Goal: Task Accomplishment & Management: Use online tool/utility

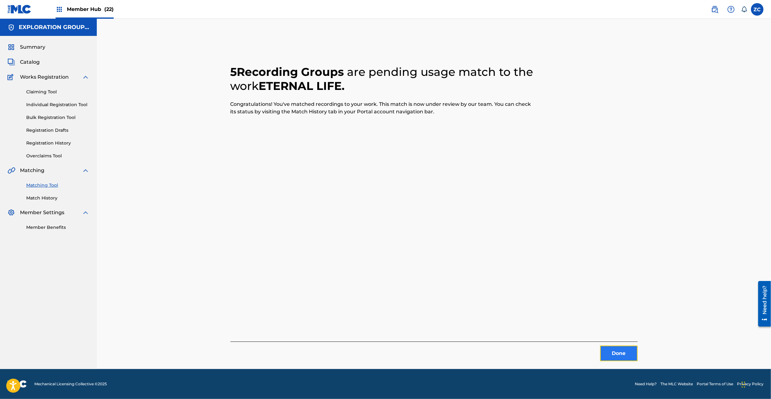
click at [629, 354] on button "Done" at bounding box center [618, 354] width 37 height 16
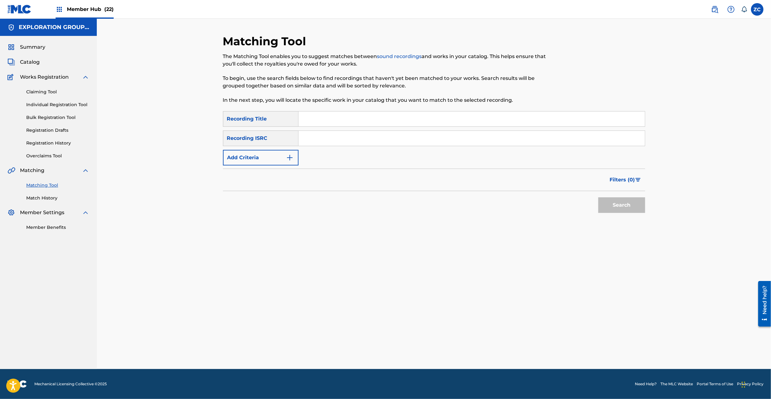
click at [398, 141] on input "Search Form" at bounding box center [472, 138] width 346 height 15
paste input "JPK651160524"
click at [627, 210] on button "Search" at bounding box center [622, 205] width 47 height 16
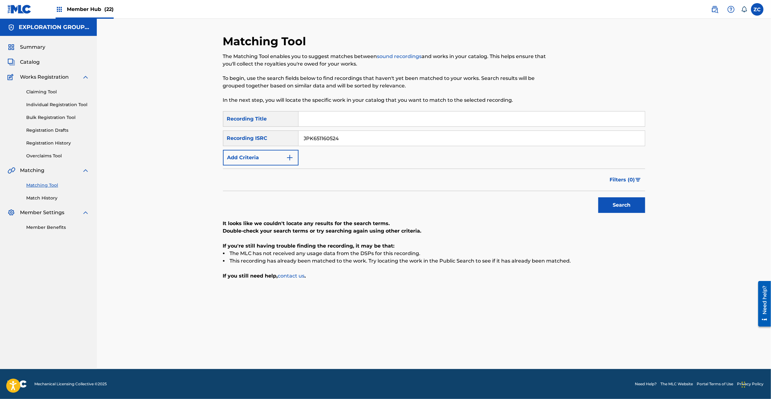
click at [413, 132] on input "JPK651160524" at bounding box center [472, 138] width 346 height 15
paste input "263527"
click at [628, 208] on button "Search" at bounding box center [622, 205] width 47 height 16
click at [433, 142] on input "JPK651263527" at bounding box center [472, 138] width 346 height 15
paste input "101627"
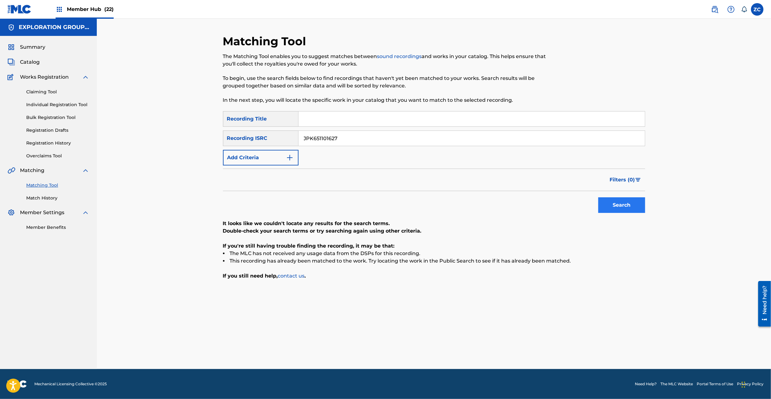
type input "JPK651101627"
click at [623, 203] on button "Search" at bounding box center [622, 205] width 47 height 16
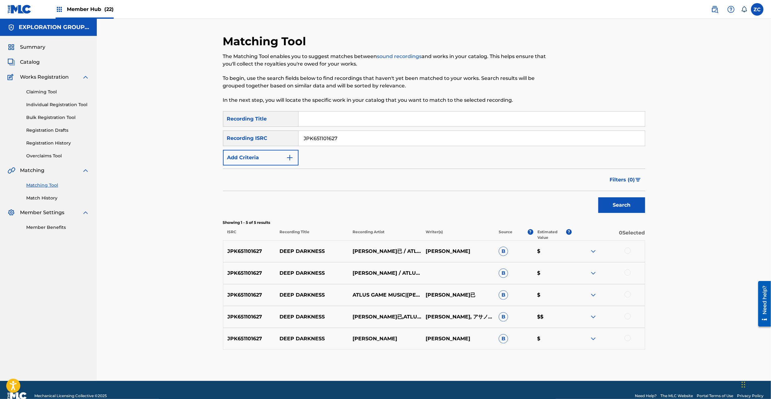
drag, startPoint x: 626, startPoint y: 250, endPoint x: 627, endPoint y: 273, distance: 22.8
click at [626, 251] on div at bounding box center [628, 251] width 6 height 6
click at [627, 274] on div at bounding box center [628, 273] width 6 height 6
click at [628, 296] on div at bounding box center [628, 294] width 6 height 6
click at [627, 317] on div at bounding box center [628, 316] width 6 height 6
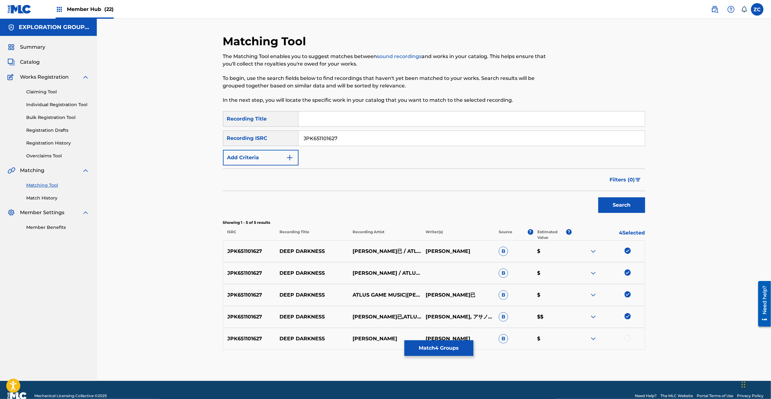
click at [627, 339] on div at bounding box center [628, 338] width 6 height 6
click at [428, 139] on input "JPK651101627" at bounding box center [472, 138] width 346 height 15
click at [439, 348] on button "Match 5 Groups" at bounding box center [439, 349] width 69 height 16
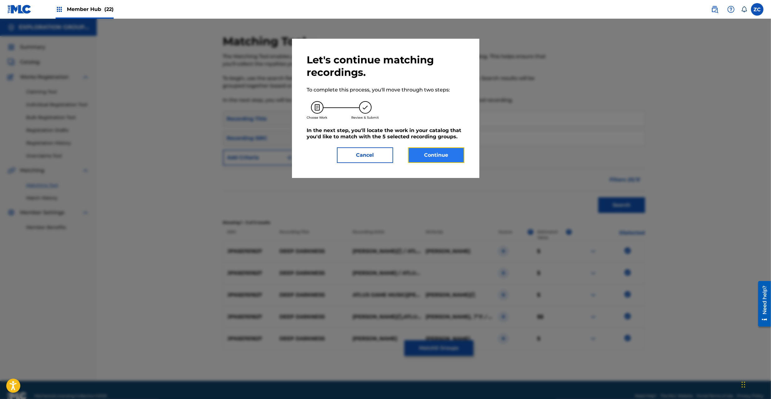
click at [444, 151] on button "Continue" at bounding box center [436, 155] width 56 height 16
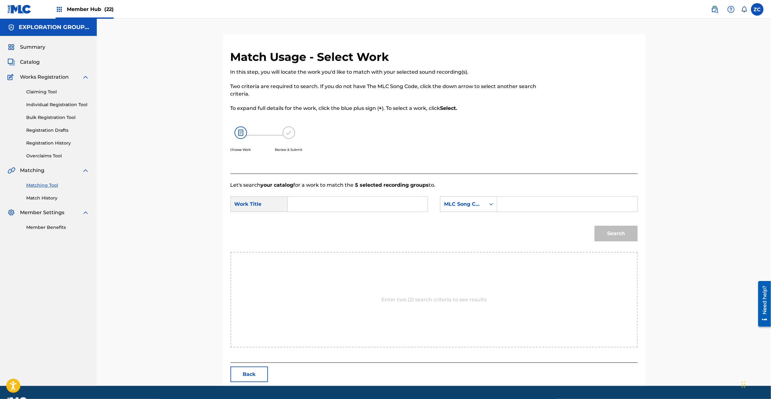
click at [423, 201] on div "Search Form" at bounding box center [358, 204] width 140 height 16
click at [394, 203] on input "Search Form" at bounding box center [357, 204] width 129 height 15
paste input "Deep Darkness DS5A32"
click at [351, 206] on input "Deep Darkness DS5A32" at bounding box center [357, 204] width 129 height 15
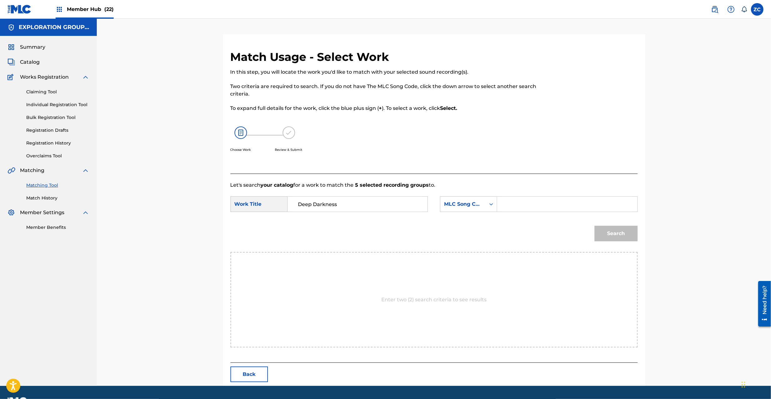
type input "Deep Darkness"
drag, startPoint x: 529, startPoint y: 206, endPoint x: 535, endPoint y: 207, distance: 6.6
click at [529, 206] on input "Search Form" at bounding box center [567, 204] width 129 height 15
paste input "DS5A32"
type input "DS5A32"
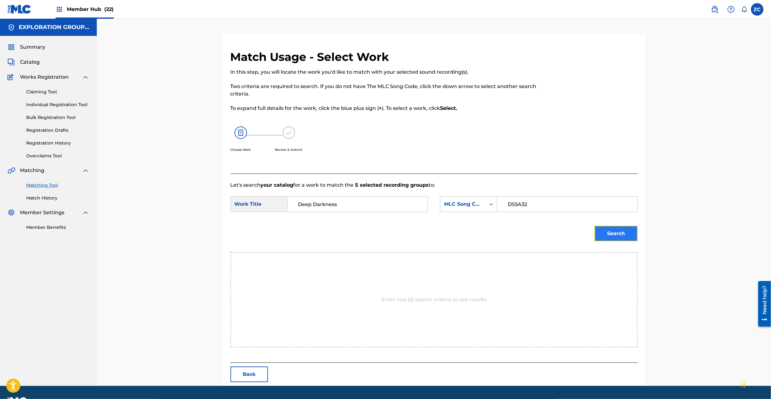
click at [620, 232] on button "Search" at bounding box center [616, 234] width 43 height 16
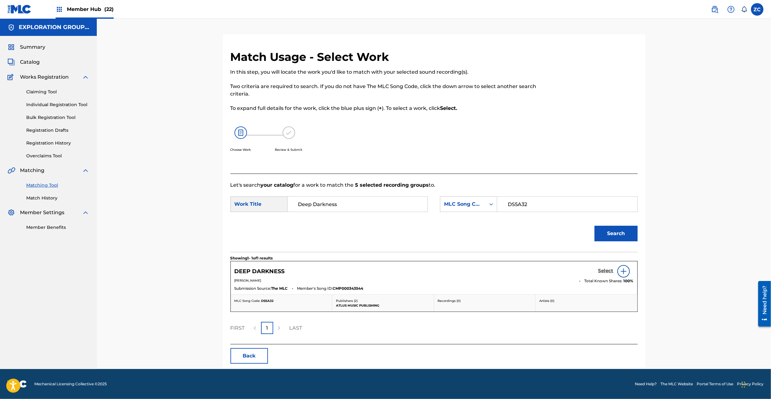
click at [609, 270] on h5 "Select" at bounding box center [606, 271] width 15 height 6
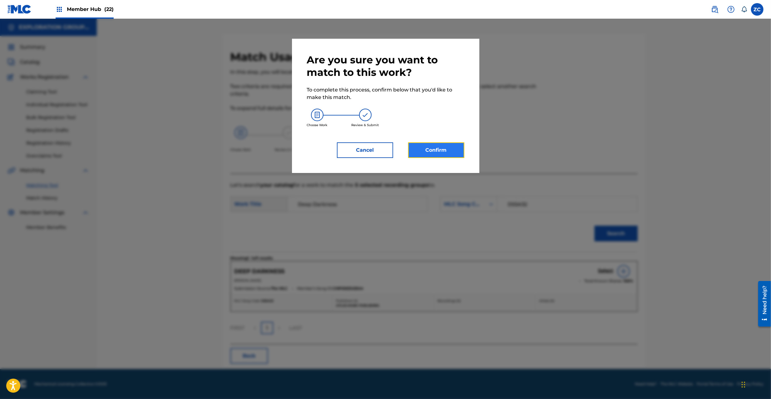
click at [450, 143] on button "Confirm" at bounding box center [436, 150] width 56 height 16
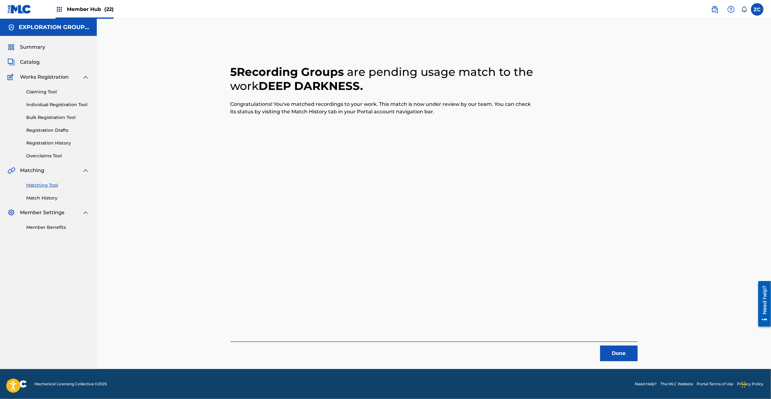
click at [709, 214] on div "5 Recording Groups are pending usage match to the work DEEP DARKNESS . Congratu…" at bounding box center [434, 194] width 674 height 351
click at [627, 349] on button "Done" at bounding box center [618, 354] width 37 height 16
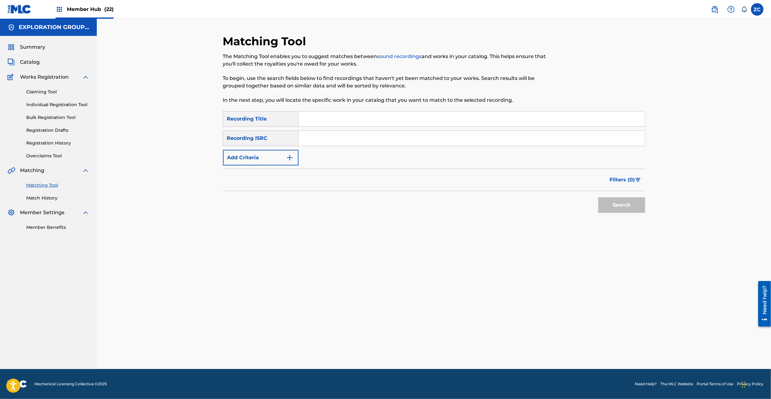
click at [434, 137] on input "Search Form" at bounding box center [472, 138] width 346 height 15
paste input "JPK651160523"
click at [618, 208] on button "Search" at bounding box center [622, 205] width 47 height 16
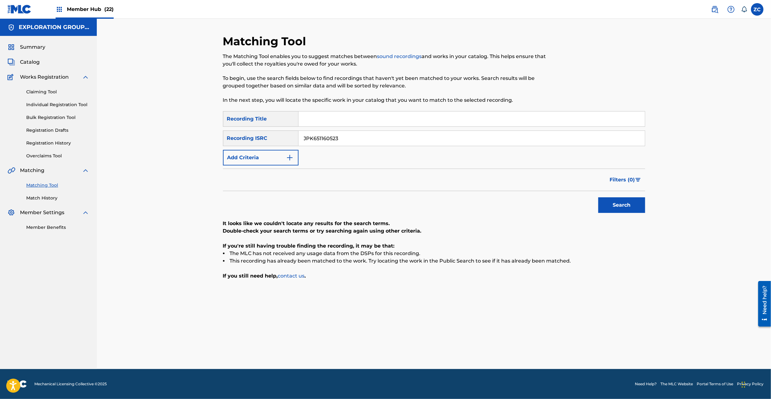
click at [484, 137] on input "JPK651160523" at bounding box center [472, 138] width 346 height 15
paste input "263"
click at [631, 205] on button "Search" at bounding box center [622, 205] width 47 height 16
click at [424, 140] on input "JPK651263523" at bounding box center [472, 138] width 346 height 15
paste input "101623"
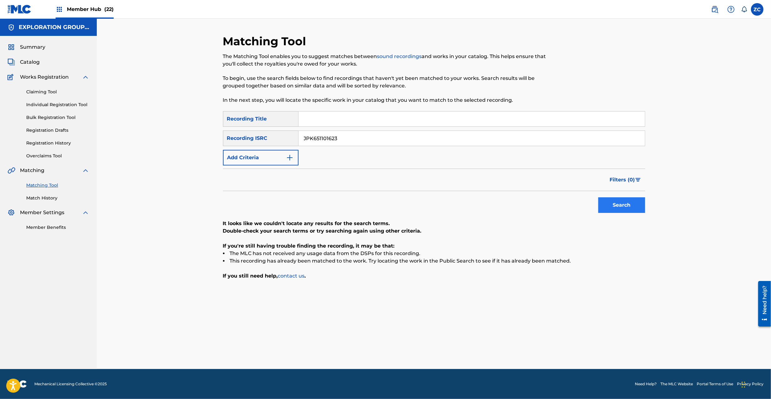
type input "JPK651101623"
click at [625, 206] on button "Search" at bounding box center [622, 205] width 47 height 16
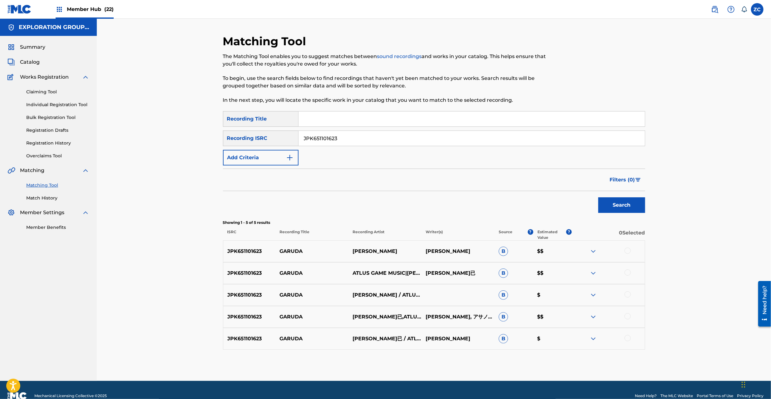
drag, startPoint x: 628, startPoint y: 250, endPoint x: 629, endPoint y: 264, distance: 14.1
click at [628, 251] on div at bounding box center [628, 251] width 6 height 6
click at [629, 274] on div at bounding box center [628, 273] width 6 height 6
click at [628, 293] on div at bounding box center [628, 294] width 6 height 6
click at [629, 316] on div at bounding box center [628, 316] width 6 height 6
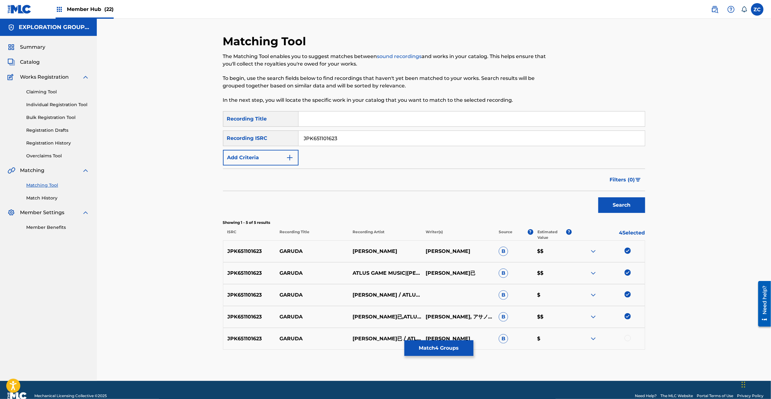
click at [629, 339] on div at bounding box center [628, 338] width 6 height 6
click at [453, 353] on button "Match 5 Groups" at bounding box center [439, 349] width 69 height 16
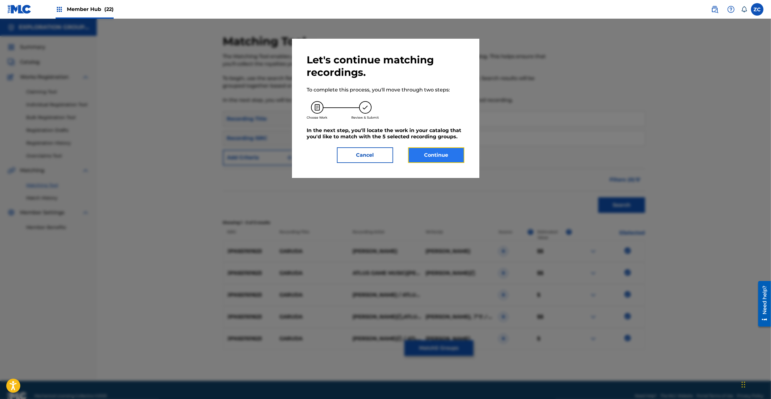
click at [430, 161] on button "Continue" at bounding box center [436, 155] width 56 height 16
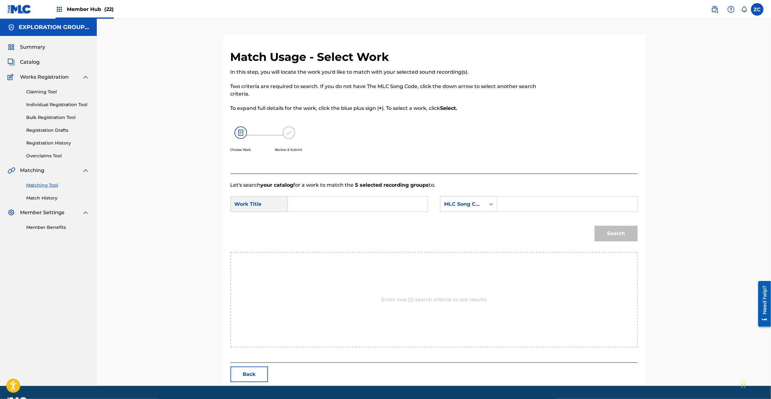
click at [379, 200] on input "Search Form" at bounding box center [357, 204] width 129 height 15
paste input "Garuda GB2X18"
click at [328, 206] on input "Garuda GB2X18" at bounding box center [357, 204] width 129 height 15
type input "Garuda"
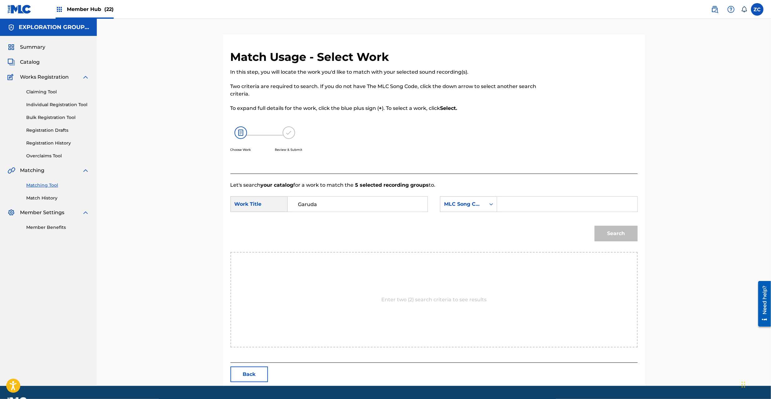
click at [573, 205] on input "Search Form" at bounding box center [567, 204] width 129 height 15
paste input "GB2X18"
type input "GB2X18"
click at [630, 231] on button "Search" at bounding box center [616, 234] width 43 height 16
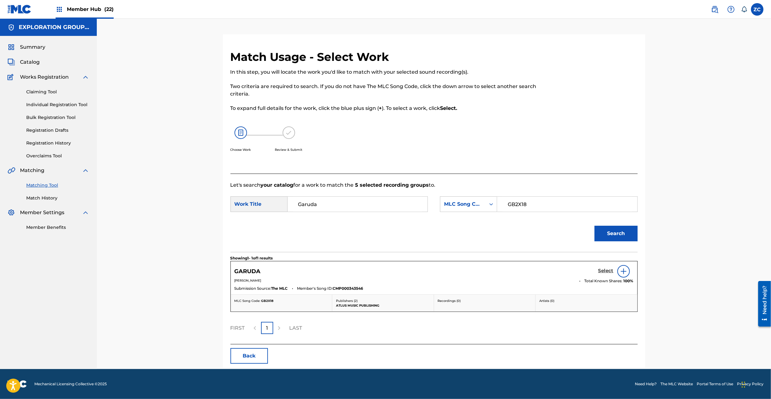
click at [600, 274] on h5 "Select" at bounding box center [606, 271] width 15 height 6
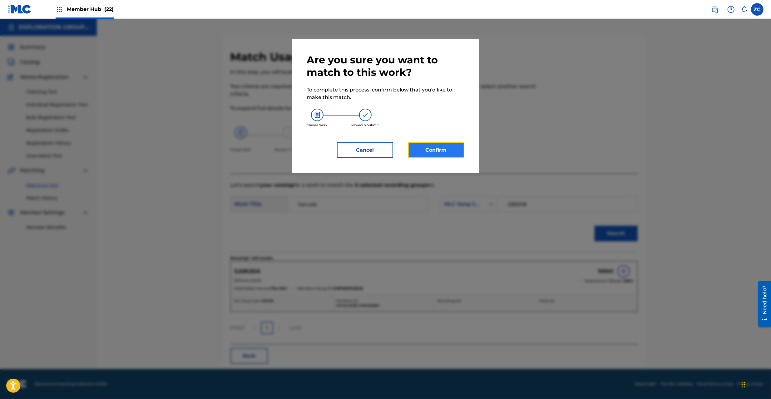
click at [435, 155] on button "Confirm" at bounding box center [436, 150] width 56 height 16
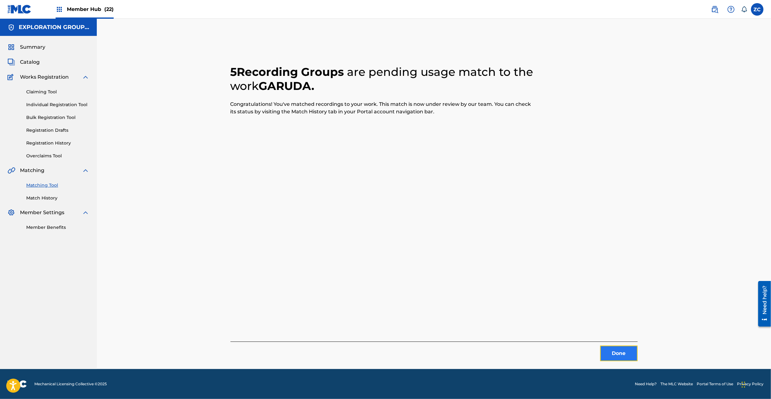
click at [612, 352] on button "Done" at bounding box center [618, 354] width 37 height 16
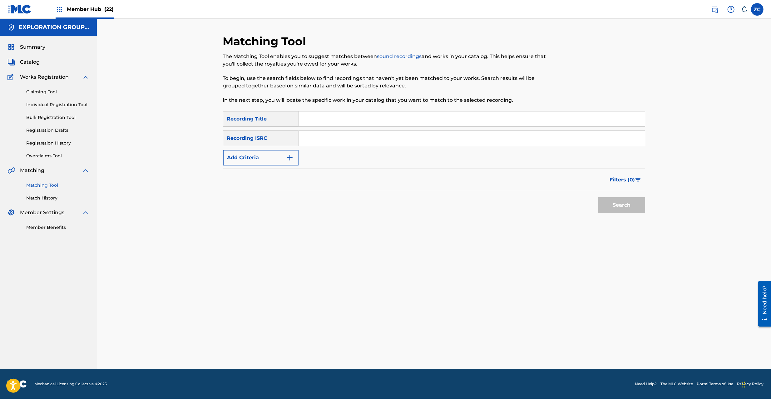
click at [352, 119] on input "Search Form" at bounding box center [472, 119] width 346 height 15
paste input "勇敢 -Jingle-"
type input "勇敢 -Jingle-"
click at [277, 159] on button "Add Criteria" at bounding box center [261, 158] width 76 height 16
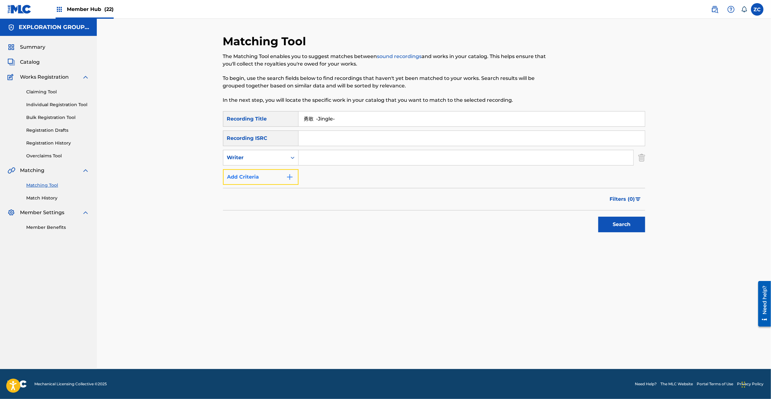
click at [271, 179] on button "Add Criteria" at bounding box center [261, 177] width 76 height 16
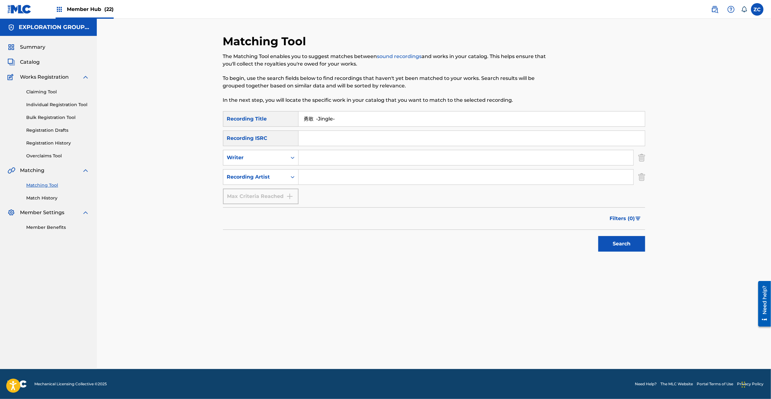
click at [364, 177] on input "Search Form" at bounding box center [466, 177] width 335 height 15
paste input "Atlus Sound Team"
type input "Atlus Sound Team"
click at [641, 244] on button "Search" at bounding box center [622, 244] width 47 height 16
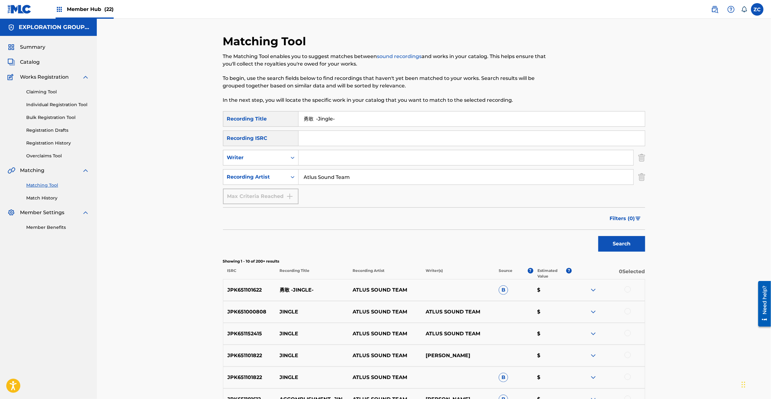
drag, startPoint x: 337, startPoint y: 120, endPoint x: 236, endPoint y: 121, distance: 100.6
click at [236, 119] on div "SearchWithCriteria8889faf9-2caf-4046-8ff0-4061b60546fd Recording Title 勇敢 -Jing…" at bounding box center [434, 119] width 422 height 16
click at [240, 291] on p "JPK651101622" at bounding box center [249, 289] width 52 height 7
copy p "JPK651101622"
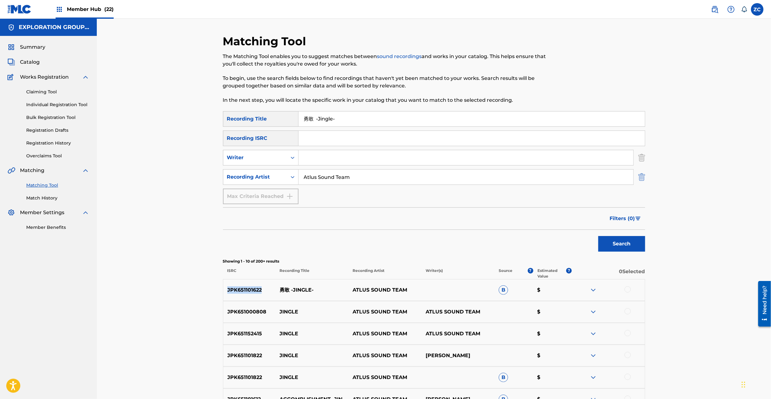
click at [643, 175] on img "Search Form" at bounding box center [642, 177] width 7 height 16
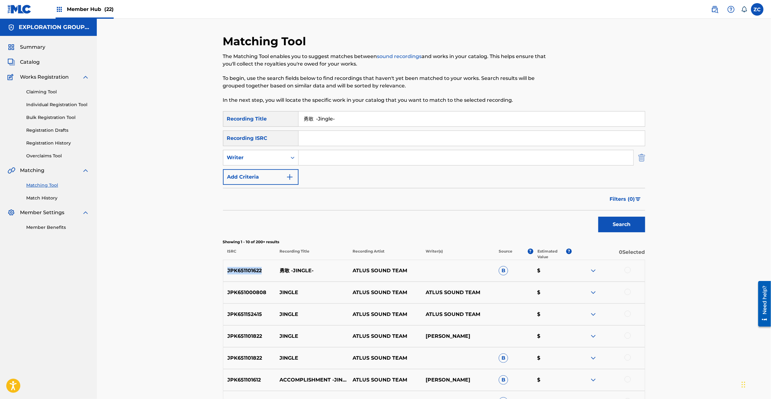
click at [642, 159] on img "Search Form" at bounding box center [642, 158] width 7 height 16
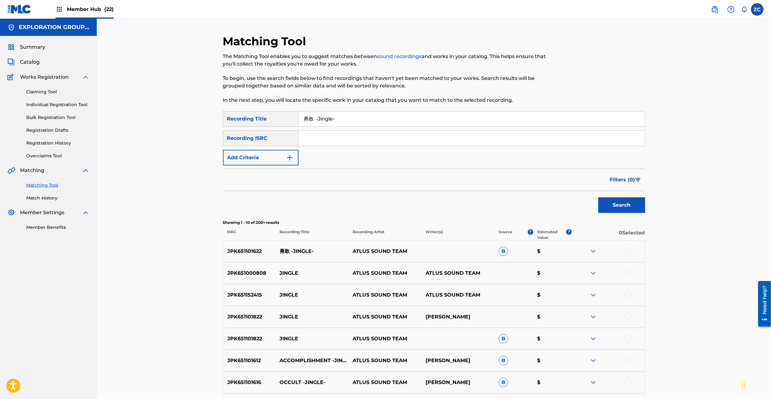
click at [614, 139] on input "Search Form" at bounding box center [472, 138] width 346 height 15
paste input "JPK651101622"
type input "JPK651101622"
drag, startPoint x: 358, startPoint y: 116, endPoint x: 194, endPoint y: 120, distance: 164.0
click at [194, 120] on div "Matching Tool The Matching Tool enables you to suggest matches between sound re…" at bounding box center [434, 262] width 674 height 487
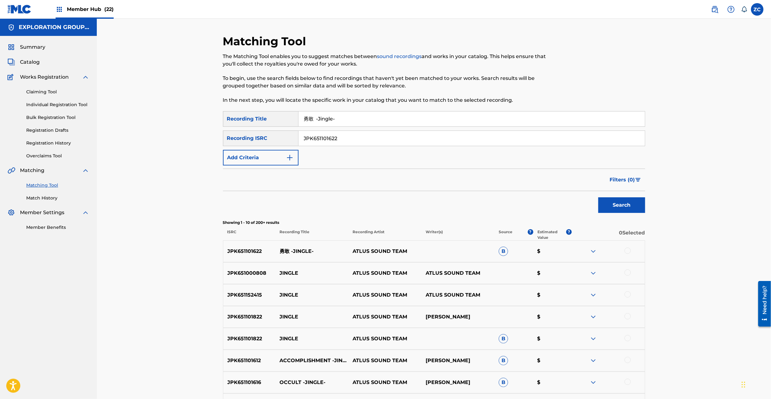
type input "="
click at [636, 204] on button "Search" at bounding box center [622, 205] width 47 height 16
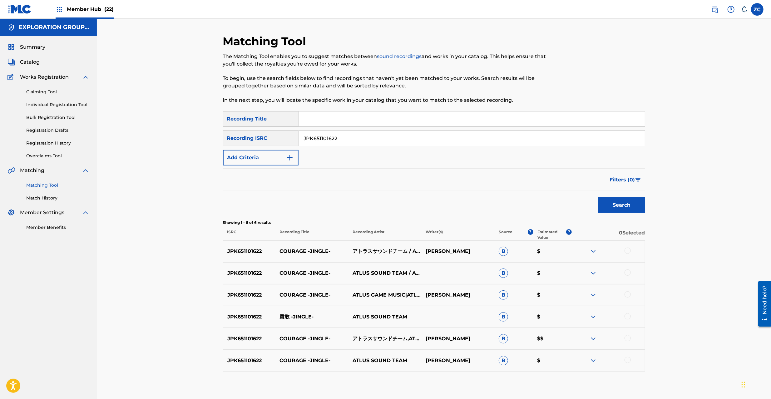
click at [437, 135] on input "JPK651101622" at bounding box center [472, 138] width 346 height 15
click at [628, 248] on div at bounding box center [628, 251] width 6 height 6
click at [629, 271] on div at bounding box center [628, 273] width 6 height 6
click at [629, 295] on div at bounding box center [628, 294] width 6 height 6
click at [627, 319] on div at bounding box center [628, 316] width 6 height 6
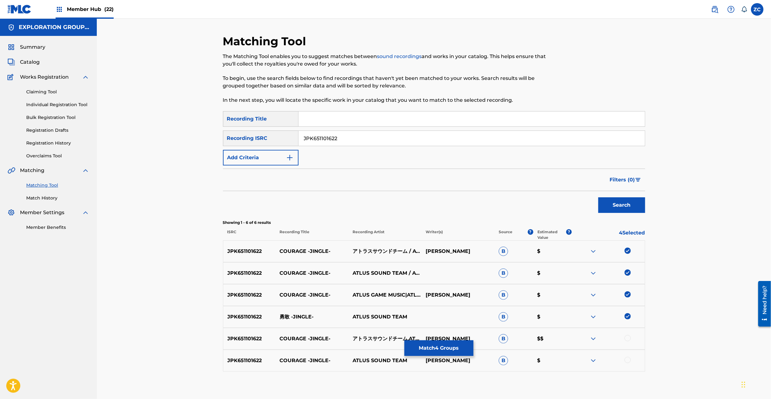
click at [626, 340] on div at bounding box center [628, 338] width 6 height 6
click at [631, 362] on div at bounding box center [608, 360] width 73 height 7
click at [626, 360] on div at bounding box center [628, 360] width 6 height 6
click at [437, 348] on button "Match 6 Groups" at bounding box center [439, 349] width 69 height 16
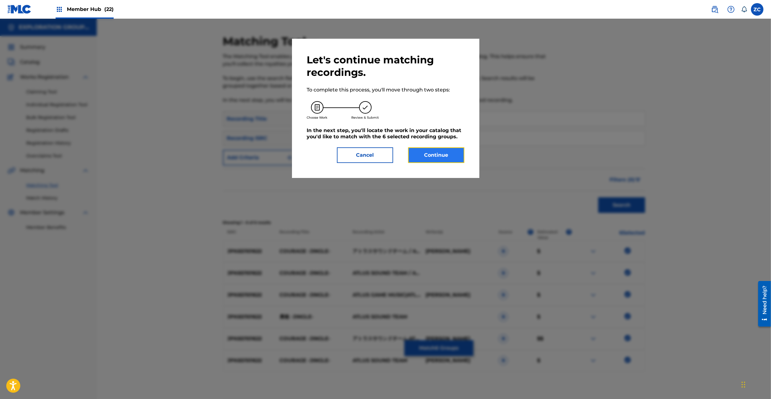
click at [432, 156] on button "Continue" at bounding box center [436, 155] width 56 height 16
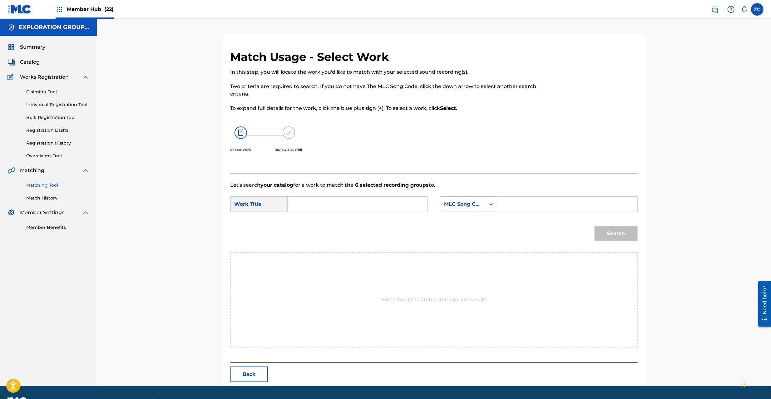
click at [401, 198] on input "Search Form" at bounding box center [357, 204] width 129 height 15
paste input "Yuukan Jingle YP0W1N"
click at [340, 204] on input "Yuukan Jingle YP0W1N" at bounding box center [357, 204] width 129 height 15
type input "Yuukan Jingle"
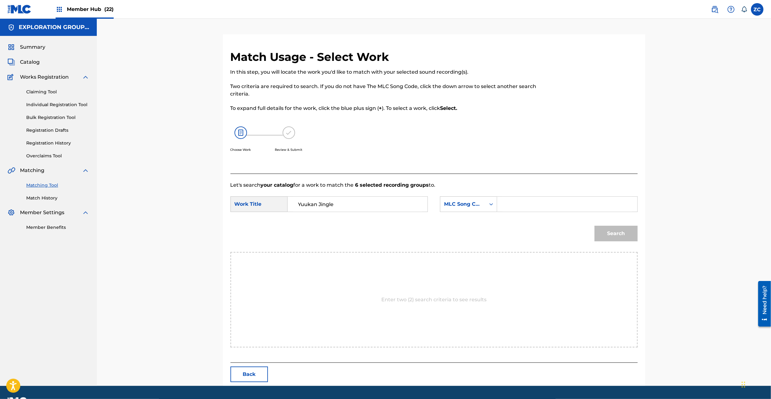
click at [542, 204] on input "Search Form" at bounding box center [567, 204] width 129 height 15
paste input "YP0W1N"
type input "YP0W1N"
click at [632, 236] on button "Search" at bounding box center [616, 234] width 43 height 16
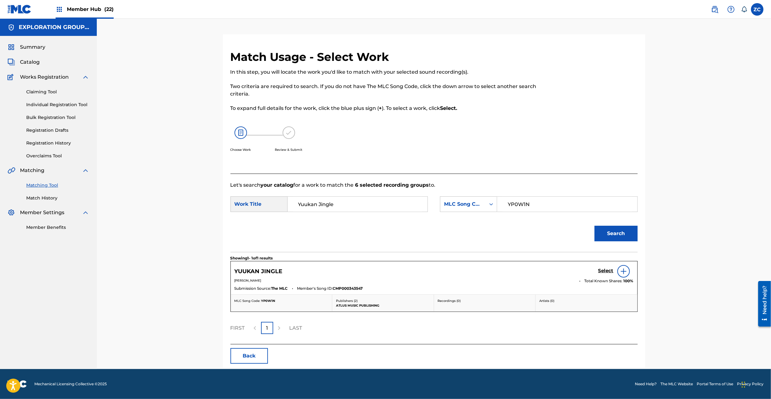
click at [606, 267] on div "Select" at bounding box center [616, 271] width 35 height 12
click at [606, 273] on h5 "Select" at bounding box center [606, 271] width 15 height 6
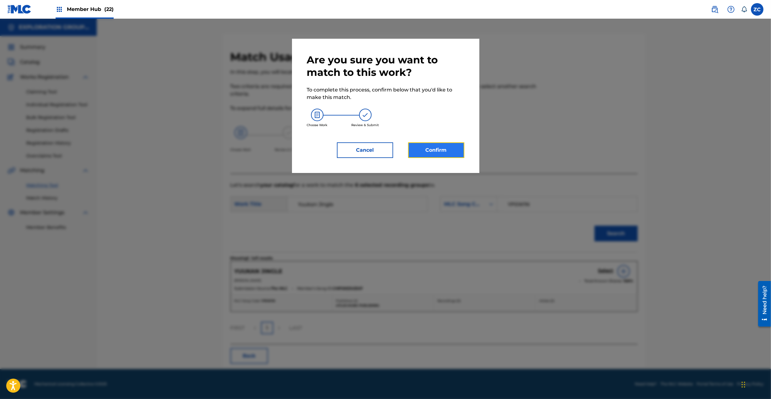
click at [455, 149] on button "Confirm" at bounding box center [436, 150] width 56 height 16
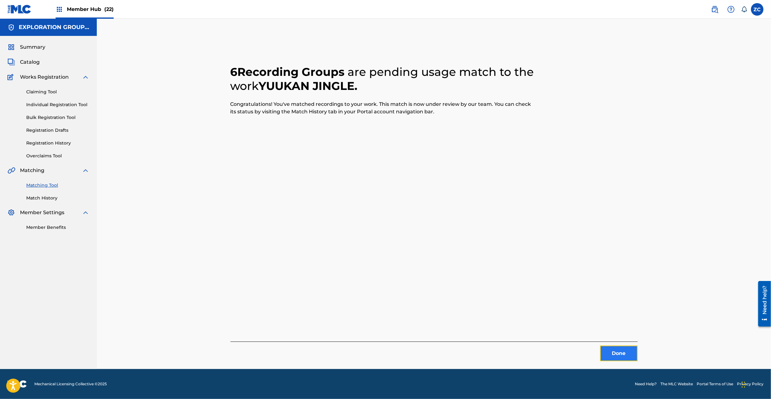
click at [619, 354] on button "Done" at bounding box center [618, 354] width 37 height 16
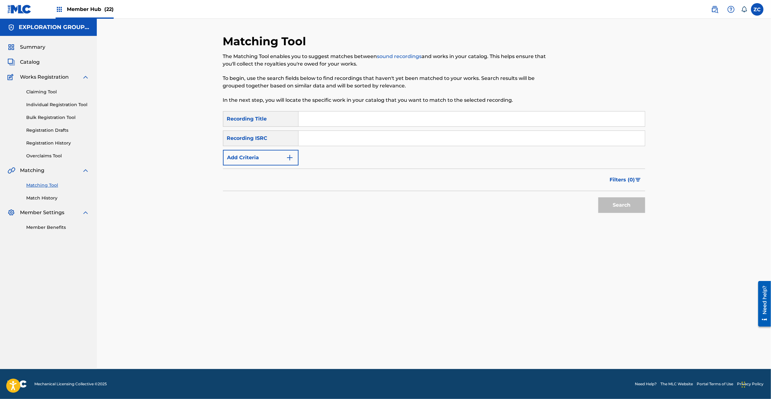
drag, startPoint x: 377, startPoint y: 134, endPoint x: 418, endPoint y: 154, distance: 45.0
click at [377, 135] on input "Search Form" at bounding box center [472, 138] width 346 height 15
paste input "JPK651160521"
click at [619, 211] on button "Search" at bounding box center [622, 205] width 47 height 16
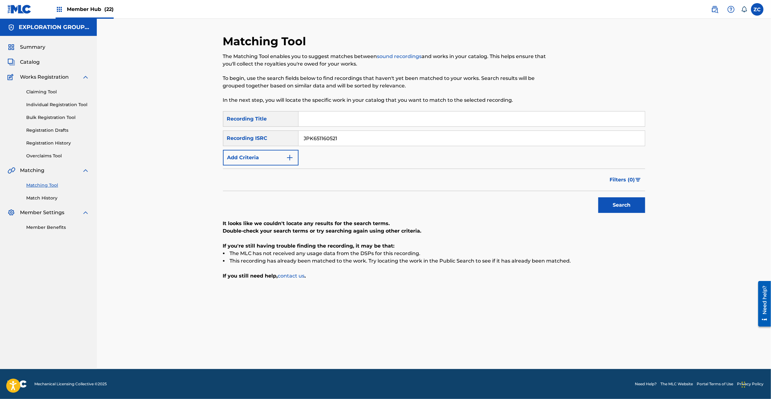
click at [488, 144] on input "JPK651160521" at bounding box center [472, 138] width 346 height 15
paste input "263518"
drag, startPoint x: 633, startPoint y: 204, endPoint x: 487, endPoint y: 218, distance: 146.3
click at [632, 204] on button "Search" at bounding box center [622, 205] width 47 height 16
click at [476, 134] on input "JPK651263518" at bounding box center [472, 138] width 346 height 15
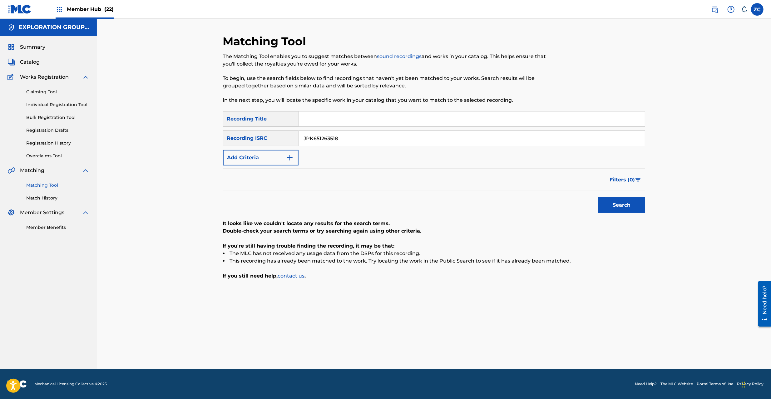
paste input "101618"
type input "JPK651101618"
drag, startPoint x: 619, startPoint y: 204, endPoint x: 607, endPoint y: 200, distance: 12.9
click at [619, 204] on button "Search" at bounding box center [622, 205] width 47 height 16
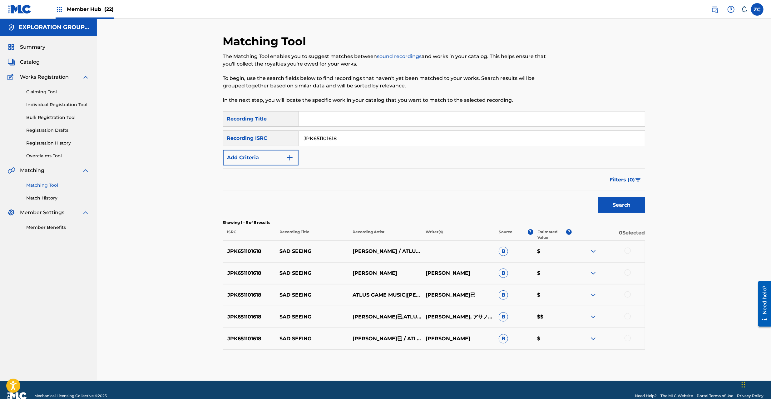
click at [627, 248] on div at bounding box center [628, 251] width 6 height 6
click at [625, 273] on div at bounding box center [628, 273] width 6 height 6
click at [629, 295] on div at bounding box center [628, 294] width 6 height 6
click at [629, 314] on div at bounding box center [628, 316] width 6 height 6
click at [629, 336] on div at bounding box center [628, 338] width 6 height 6
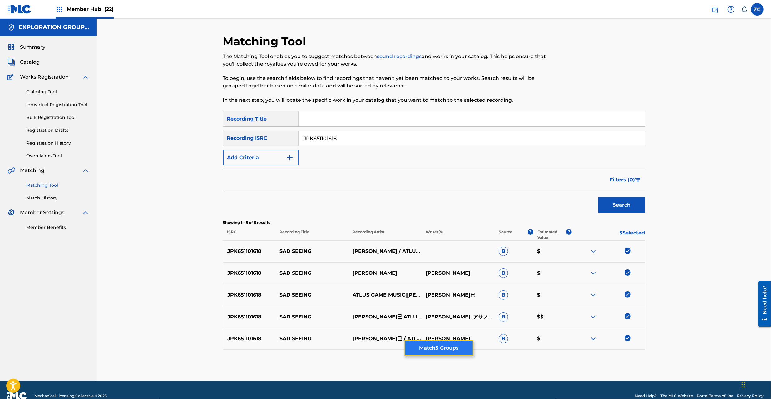
click at [444, 351] on button "Match 5 Groups" at bounding box center [439, 349] width 69 height 16
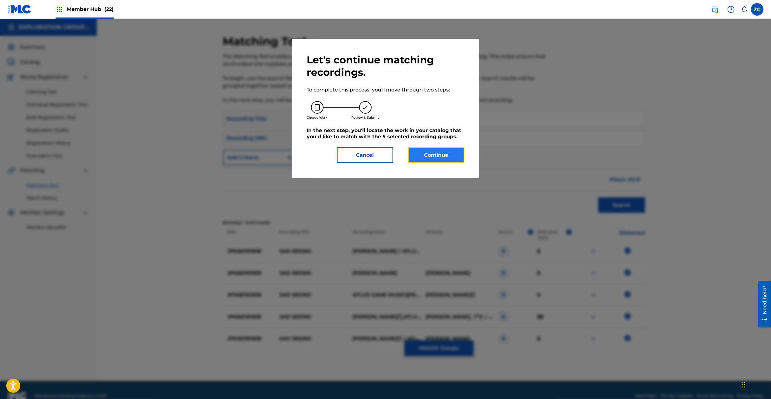
click at [445, 159] on button "Continue" at bounding box center [436, 155] width 56 height 16
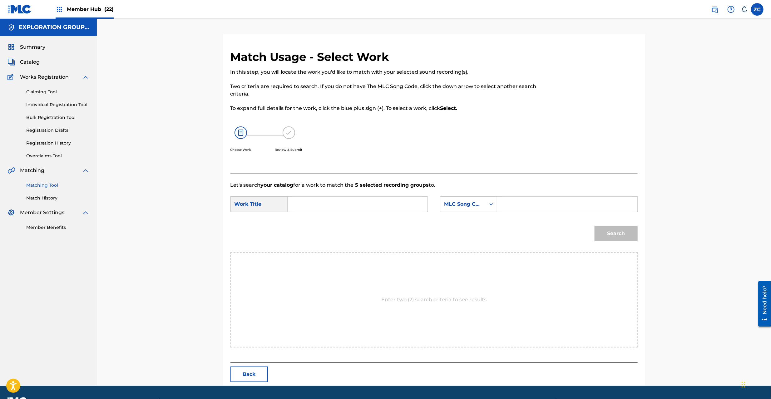
click at [321, 212] on div "Search Form" at bounding box center [358, 204] width 140 height 16
click at [330, 203] on input "Search Form" at bounding box center [357, 204] width 129 height 15
paste input "Sad Seeing S65UR1"
click at [335, 204] on input "Sad Seeing S65UR1" at bounding box center [357, 204] width 129 height 15
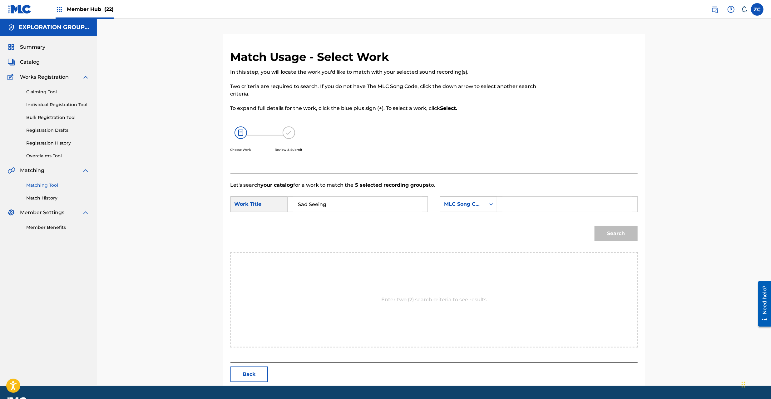
type input "Sad Seeing"
click at [558, 208] on input "Search Form" at bounding box center [567, 204] width 129 height 15
paste input "S65UR1"
type input "S65UR1"
click at [629, 233] on button "Search" at bounding box center [616, 234] width 43 height 16
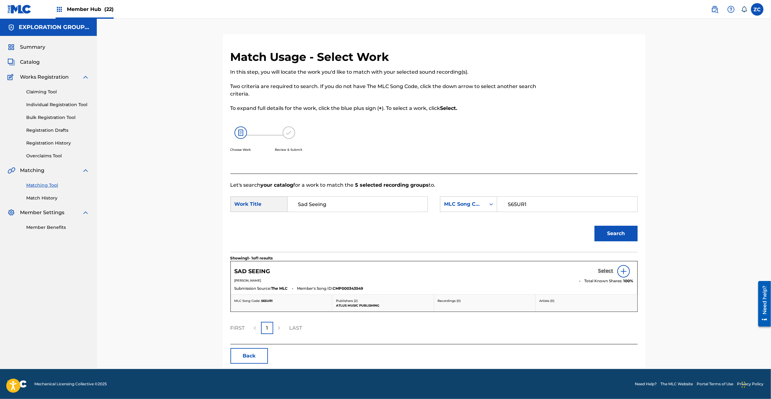
click at [608, 269] on h5 "Select" at bounding box center [606, 271] width 15 height 6
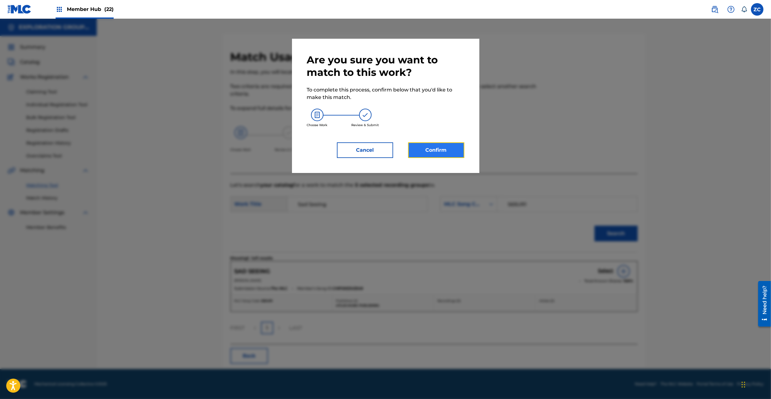
click at [455, 153] on button "Confirm" at bounding box center [436, 150] width 56 height 16
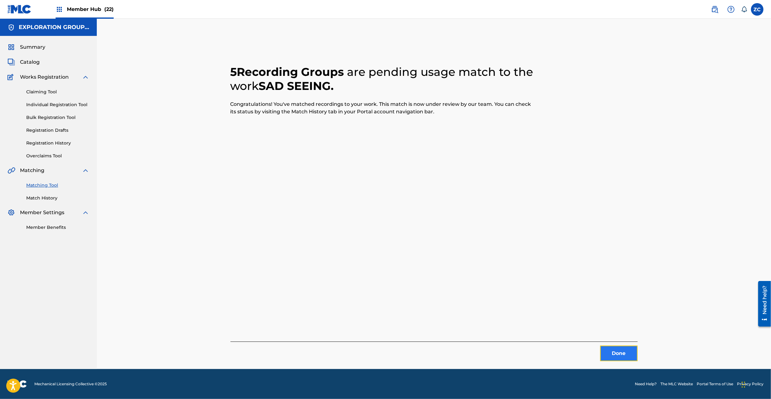
click at [623, 358] on button "Done" at bounding box center [618, 354] width 37 height 16
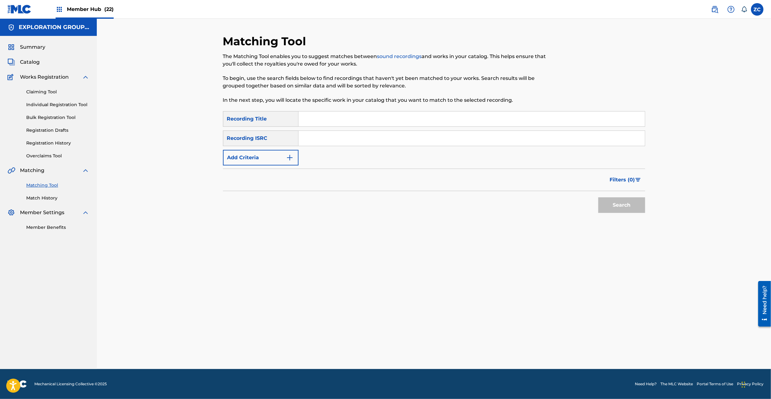
drag, startPoint x: 495, startPoint y: 134, endPoint x: 512, endPoint y: 148, distance: 22.0
click at [495, 136] on input "Search Form" at bounding box center [472, 138] width 346 height 15
paste input "JPK651160520"
click at [639, 206] on button "Search" at bounding box center [622, 205] width 47 height 16
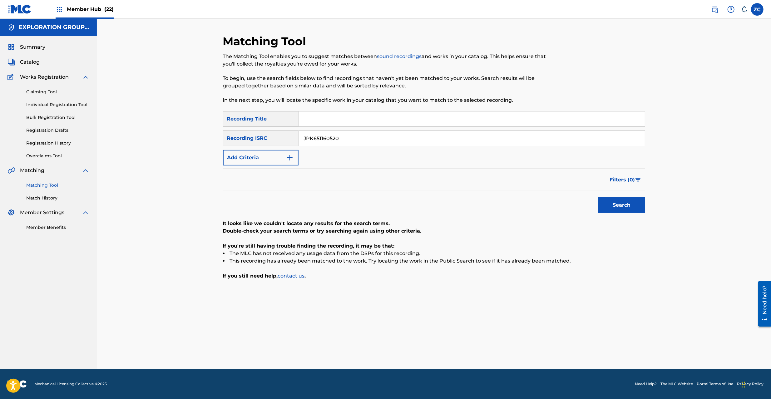
click at [433, 137] on input "JPK651160520" at bounding box center [472, 138] width 346 height 15
paste input "263521"
click at [616, 207] on button "Search" at bounding box center [622, 205] width 47 height 16
click at [474, 139] on input "JPK651263521" at bounding box center [472, 138] width 346 height 15
paste input "101621"
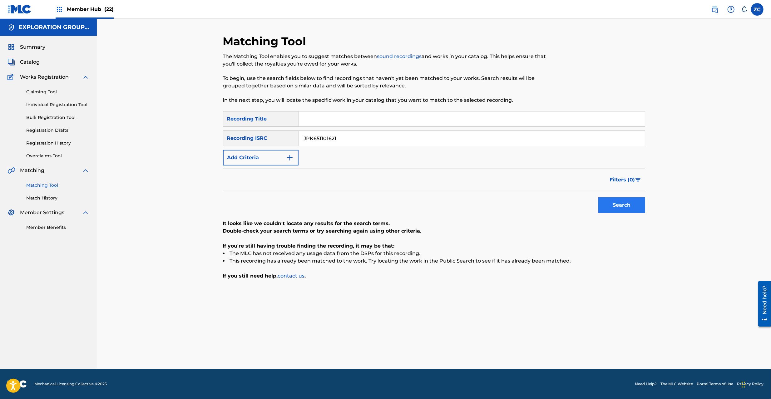
type input "JPK651101621"
click at [611, 208] on button "Search" at bounding box center [622, 205] width 47 height 16
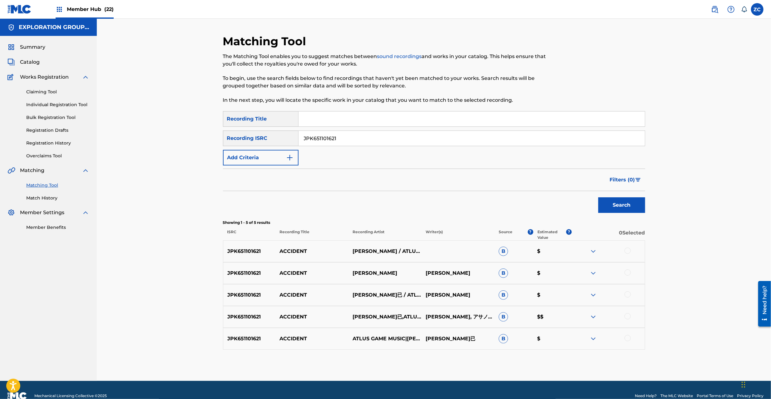
click at [629, 251] on div at bounding box center [628, 251] width 6 height 6
click at [628, 274] on div at bounding box center [628, 273] width 6 height 6
click at [628, 294] on div at bounding box center [628, 294] width 6 height 6
click at [626, 319] on div at bounding box center [628, 316] width 6 height 6
click at [629, 340] on div at bounding box center [628, 338] width 6 height 6
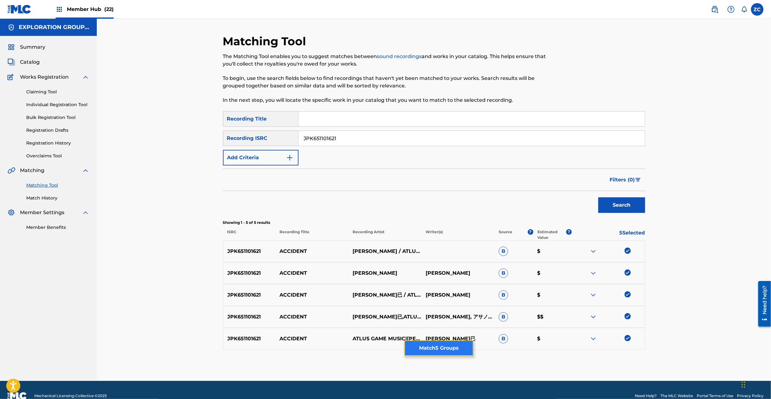
click at [440, 344] on button "Match 5 Groups" at bounding box center [439, 349] width 69 height 16
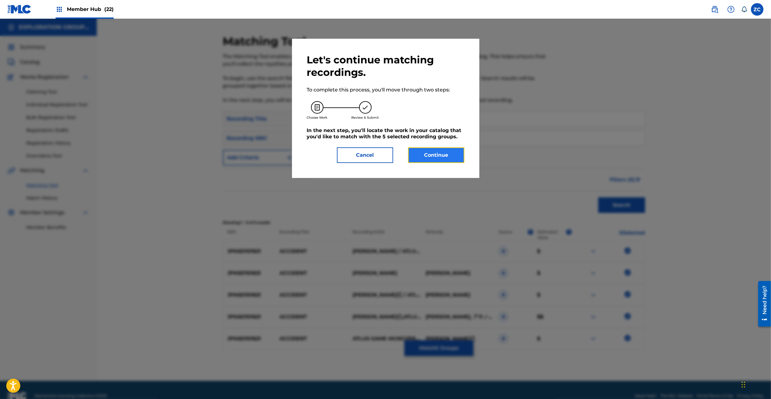
click at [429, 157] on button "Continue" at bounding box center [436, 155] width 56 height 16
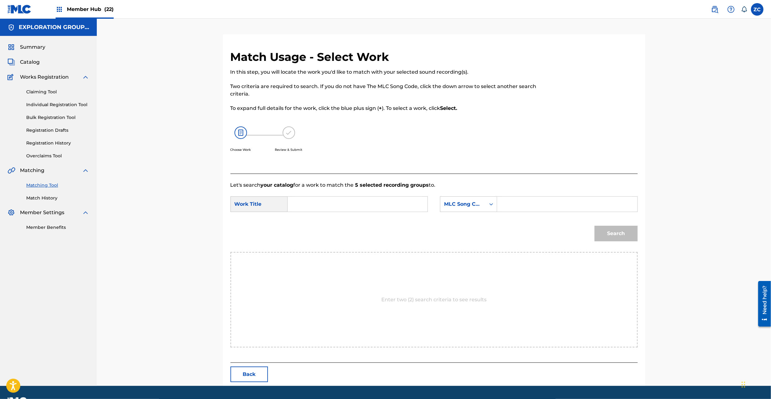
click at [348, 202] on input "Search Form" at bounding box center [357, 204] width 129 height 15
paste input "Accident AY83EQ"
click at [348, 200] on input "Accident AY83EQ" at bounding box center [357, 204] width 129 height 15
type input "Accident"
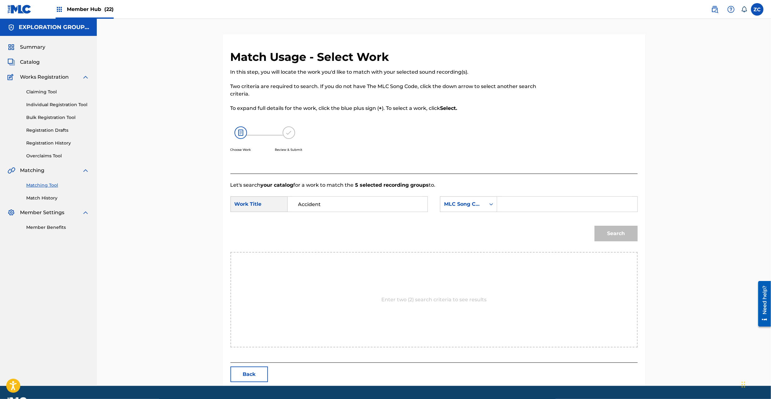
drag, startPoint x: 570, startPoint y: 207, endPoint x: 574, endPoint y: 209, distance: 3.7
click at [570, 207] on input "Search Form" at bounding box center [567, 204] width 129 height 15
paste input "AY83EQ"
type input "AY83EQ"
click at [630, 234] on button "Search" at bounding box center [616, 234] width 43 height 16
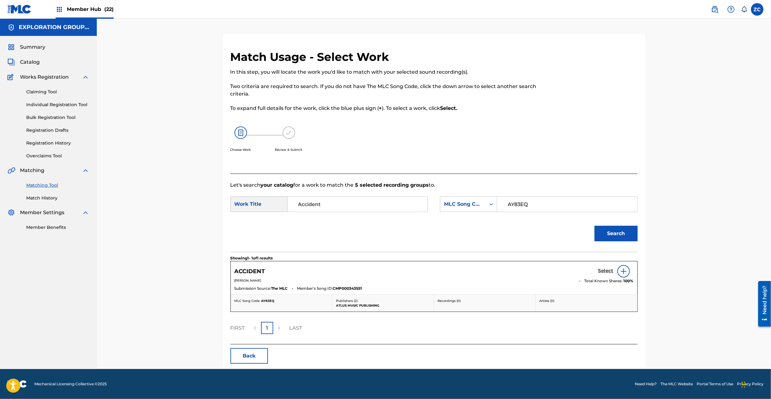
click at [605, 271] on h5 "Select" at bounding box center [606, 271] width 15 height 6
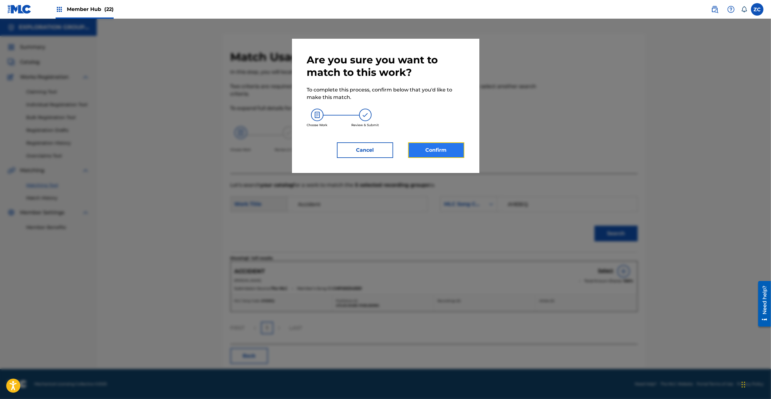
click at [451, 155] on button "Confirm" at bounding box center [436, 150] width 56 height 16
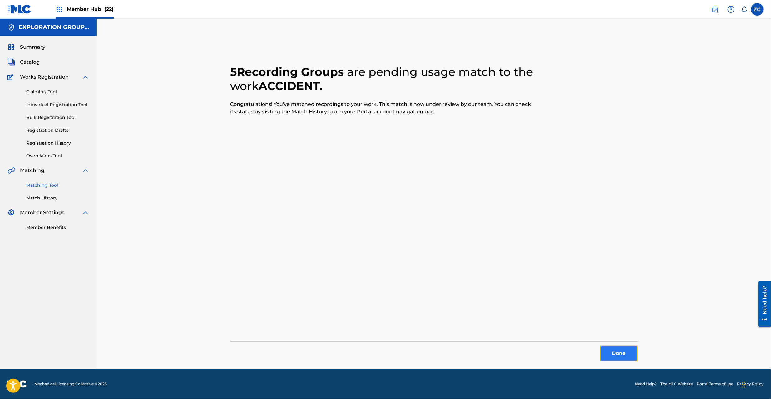
click at [616, 350] on button "Done" at bounding box center [618, 354] width 37 height 16
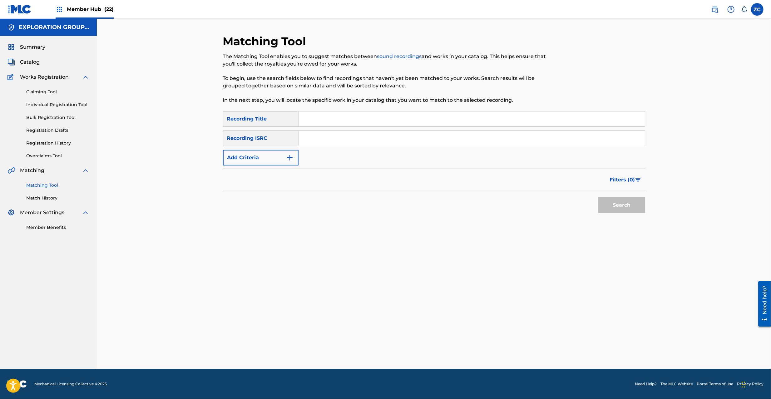
drag, startPoint x: 439, startPoint y: 125, endPoint x: 438, endPoint y: 139, distance: 14.1
click at [438, 128] on div "SearchWithCriteria8889faf9-2caf-4046-8ff0-4061b60546fd Recording Title SearchWi…" at bounding box center [434, 138] width 422 height 54
click at [439, 140] on input "Search Form" at bounding box center [472, 138] width 346 height 15
paste input "JPK651263524"
drag, startPoint x: 608, startPoint y: 201, endPoint x: 616, endPoint y: 205, distance: 9.1
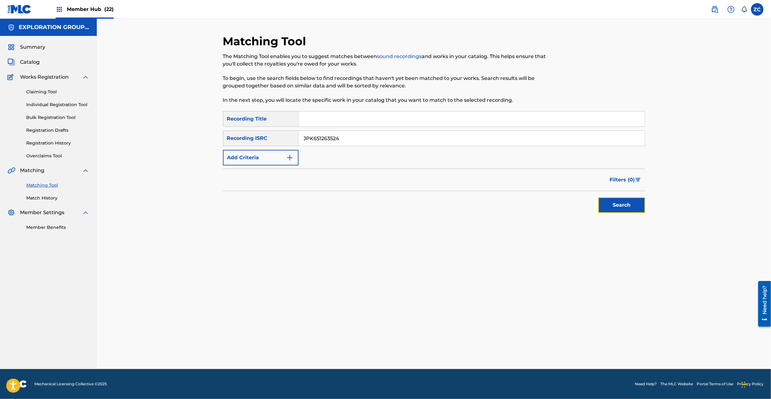
click at [612, 204] on button "Search" at bounding box center [622, 205] width 47 height 16
click at [617, 205] on div "Search" at bounding box center [620, 203] width 50 height 25
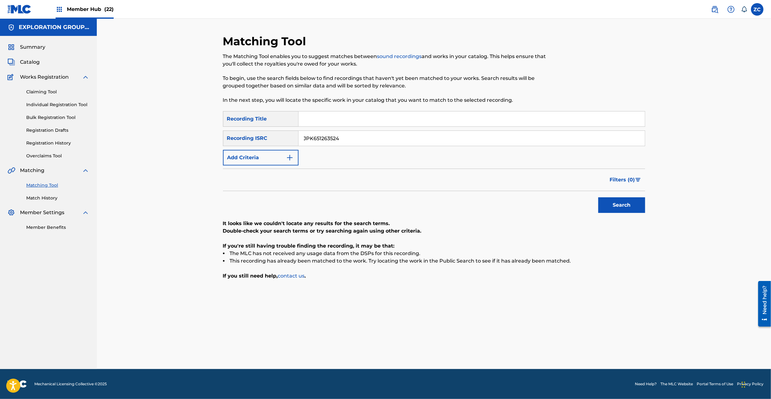
drag, startPoint x: 427, startPoint y: 142, endPoint x: 542, endPoint y: 174, distance: 119.4
click at [427, 143] on input "JPK651263524" at bounding box center [472, 138] width 346 height 15
paste input "160519"
click at [614, 206] on button "Search" at bounding box center [622, 205] width 47 height 16
click at [453, 139] on input "JPK651160519" at bounding box center [472, 138] width 346 height 15
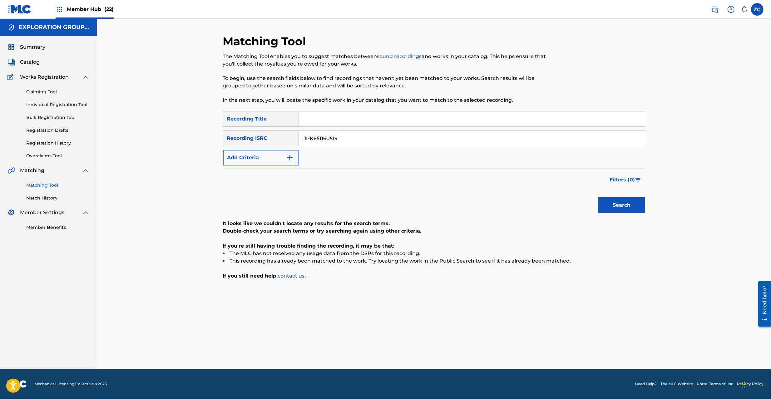
paste input "01624"
type input "JPK651101624"
click at [628, 202] on button "Search" at bounding box center [622, 205] width 47 height 16
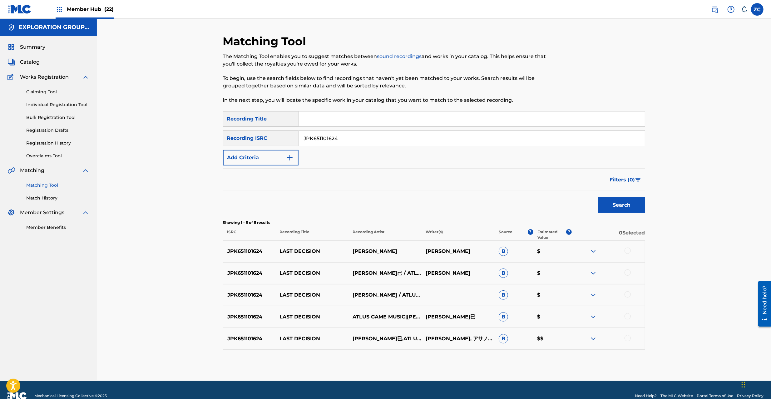
click at [628, 251] on div at bounding box center [628, 251] width 6 height 6
drag, startPoint x: 628, startPoint y: 273, endPoint x: 628, endPoint y: 299, distance: 26.2
click at [628, 273] on div at bounding box center [628, 273] width 6 height 6
drag, startPoint x: 629, startPoint y: 293, endPoint x: 629, endPoint y: 299, distance: 5.6
click at [629, 294] on div at bounding box center [628, 294] width 6 height 6
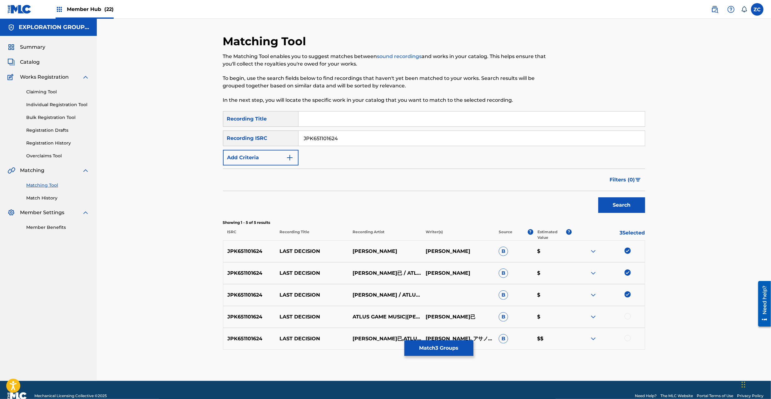
drag, startPoint x: 628, startPoint y: 316, endPoint x: 632, endPoint y: 333, distance: 16.9
click at [628, 318] on div at bounding box center [628, 316] width 6 height 6
click at [628, 338] on div at bounding box center [628, 338] width 6 height 6
click at [463, 346] on button "Match 5 Groups" at bounding box center [439, 349] width 69 height 16
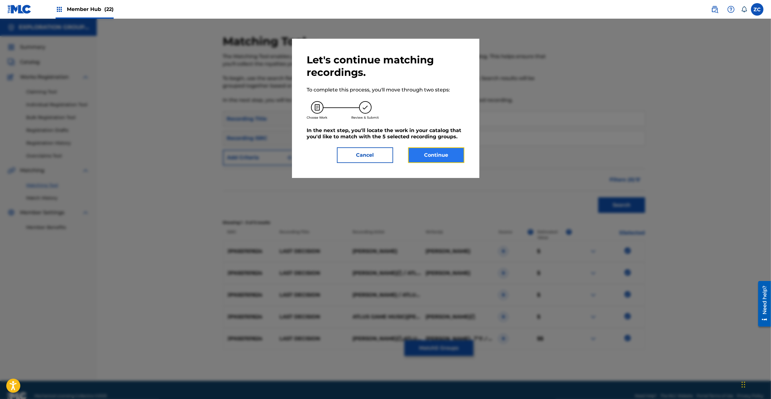
click at [453, 151] on button "Continue" at bounding box center [436, 155] width 56 height 16
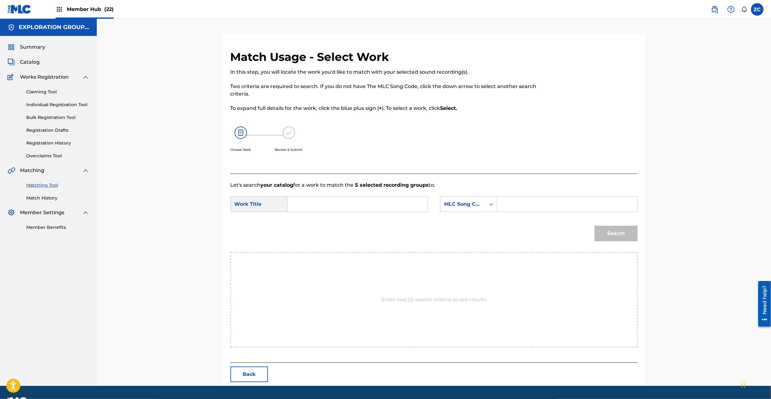
click at [365, 203] on input "Search Form" at bounding box center [357, 204] width 129 height 15
paste input "Last Decision LT1D3B"
click at [342, 203] on input "Last Decision LT1D3B" at bounding box center [357, 204] width 129 height 15
type input "Last Decision"
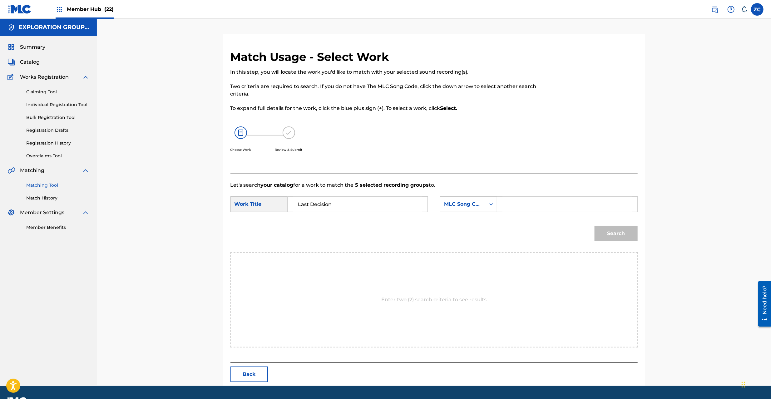
click at [556, 204] on input "Search Form" at bounding box center [567, 204] width 129 height 15
paste input "LT1D3B"
type input "LT1D3B"
click at [630, 236] on button "Search" at bounding box center [616, 234] width 43 height 16
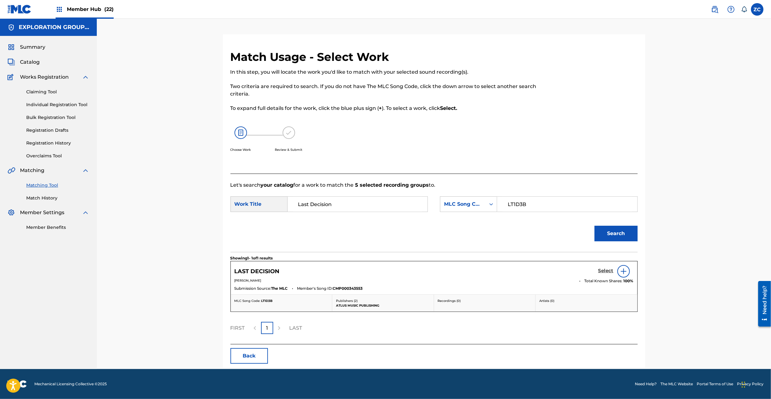
click at [607, 270] on h5 "Select" at bounding box center [606, 271] width 15 height 6
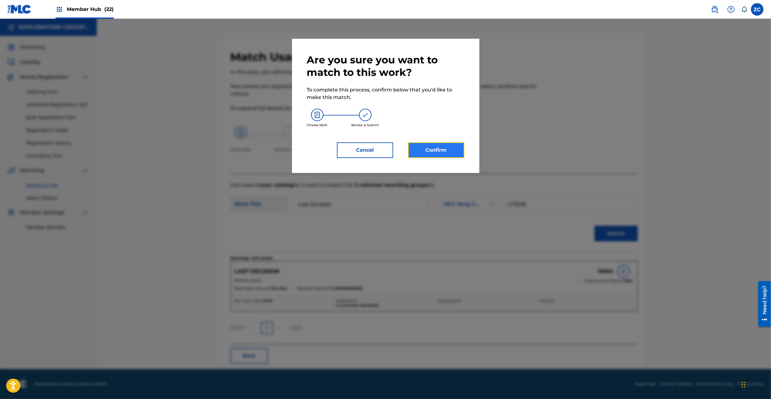
click at [445, 151] on button "Confirm" at bounding box center [436, 150] width 56 height 16
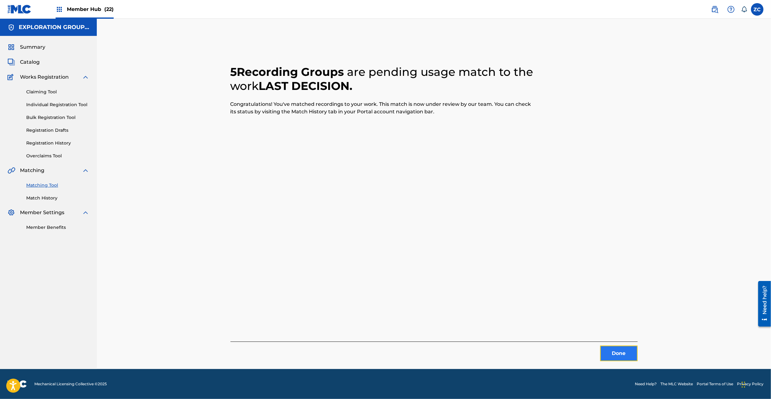
click at [618, 353] on button "Done" at bounding box center [618, 354] width 37 height 16
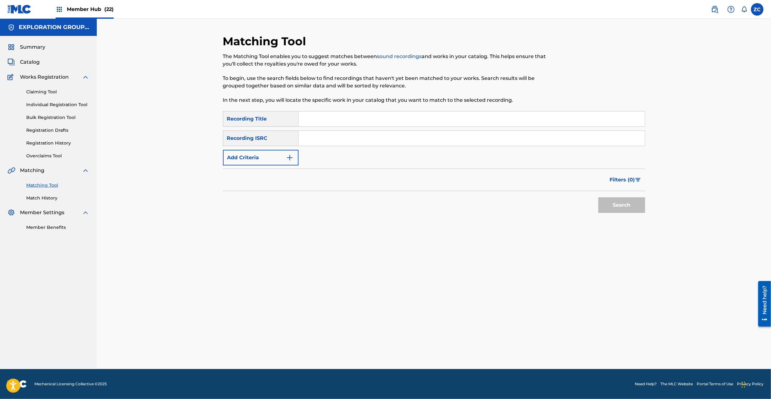
drag, startPoint x: 422, startPoint y: 138, endPoint x: 483, endPoint y: 158, distance: 63.9
click at [422, 138] on input "Search Form" at bounding box center [472, 138] width 346 height 15
paste input "JPK651263520"
click at [614, 204] on button "Search" at bounding box center [622, 205] width 47 height 16
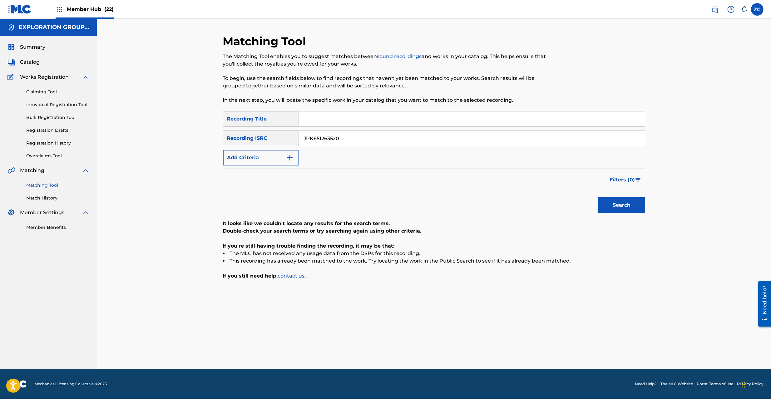
click at [394, 140] on input "JPK651263520" at bounding box center [472, 138] width 346 height 15
paste input "160518"
drag, startPoint x: 615, startPoint y: 204, endPoint x: 480, endPoint y: 214, distance: 136.0
click at [615, 204] on button "Search" at bounding box center [622, 205] width 47 height 16
click at [408, 142] on input "JPK651160518" at bounding box center [472, 138] width 346 height 15
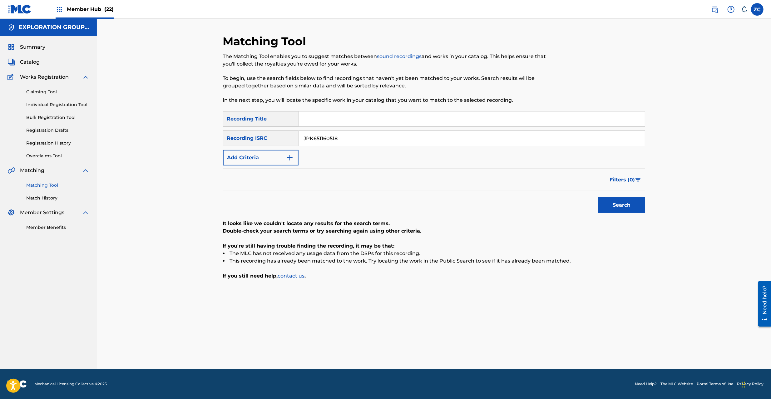
paste input "01620"
type input "JPK651101620"
click at [624, 201] on button "Search" at bounding box center [622, 205] width 47 height 16
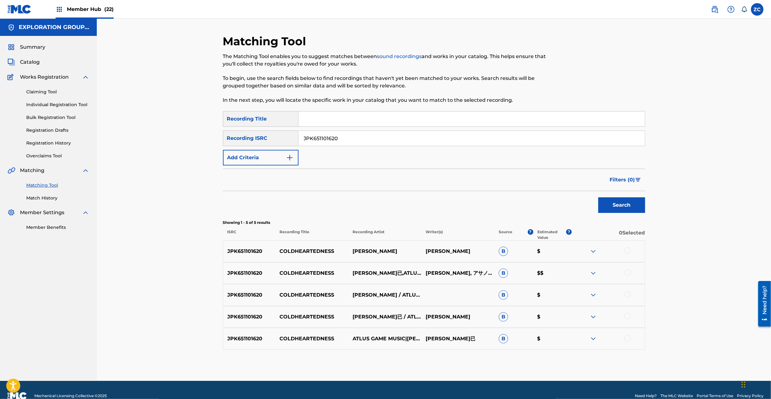
drag, startPoint x: 627, startPoint y: 250, endPoint x: 627, endPoint y: 269, distance: 19.4
click at [627, 250] on div at bounding box center [628, 251] width 6 height 6
drag, startPoint x: 627, startPoint y: 271, endPoint x: 628, endPoint y: 294, distance: 23.8
click at [627, 271] on div at bounding box center [628, 273] width 6 height 6
click at [628, 294] on div at bounding box center [628, 294] width 6 height 6
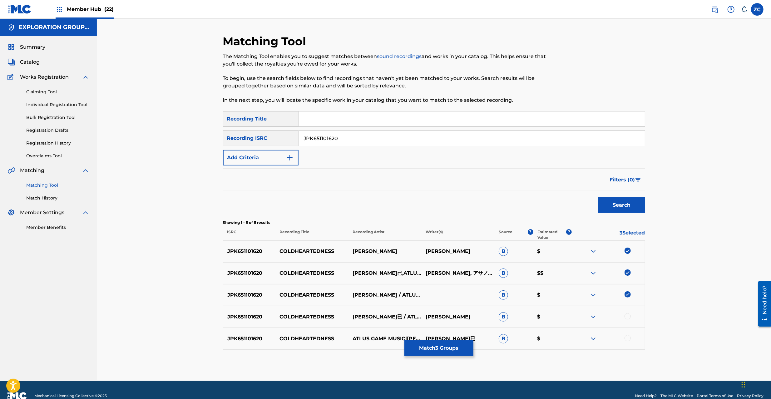
click at [627, 315] on div at bounding box center [628, 316] width 6 height 6
click at [628, 336] on div at bounding box center [628, 338] width 6 height 6
click at [427, 356] on div "Matching Tool The Matching Tool enables you to suggest matches between sound re…" at bounding box center [434, 207] width 422 height 347
click at [437, 345] on button "Match 5 Groups" at bounding box center [439, 349] width 69 height 16
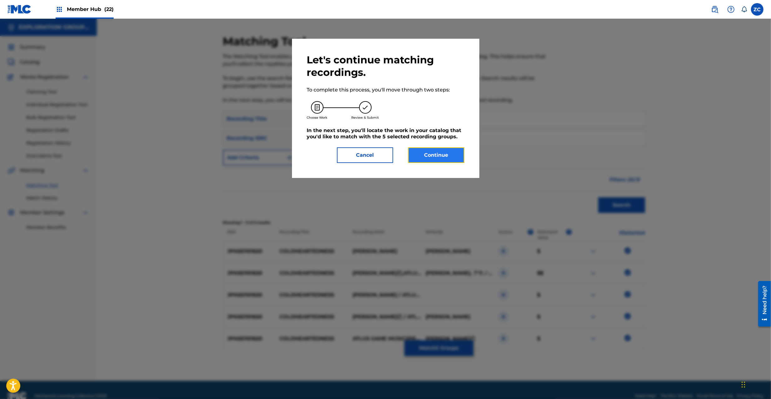
click at [431, 154] on button "Continue" at bounding box center [436, 155] width 56 height 16
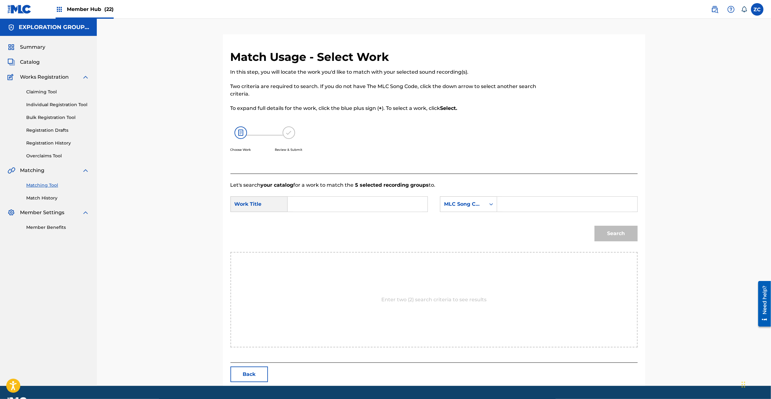
click at [314, 208] on input "Search Form" at bounding box center [357, 204] width 129 height 15
paste input "Coldheartedness CL1HI2"
click at [373, 208] on input "Coldheartedness CL1HI2" at bounding box center [357, 204] width 129 height 15
click at [359, 205] on input "Coldheartedness CL1HI2" at bounding box center [357, 204] width 129 height 15
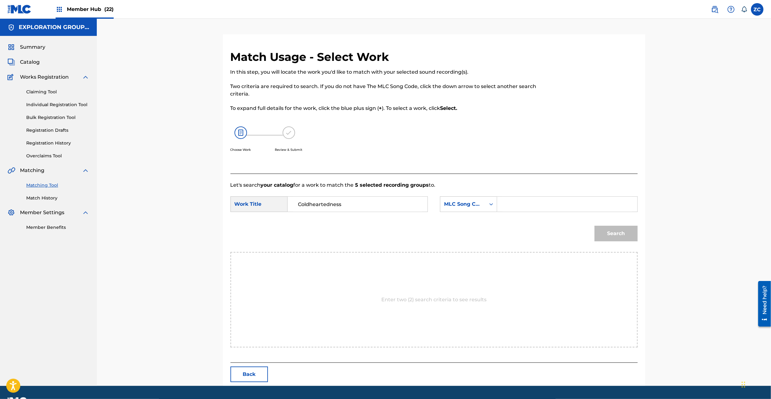
type input "Coldheartedness"
click at [560, 203] on input "Search Form" at bounding box center [567, 204] width 129 height 15
paste input "CL1HI2"
type input "CL1HI2"
click at [617, 237] on button "Search" at bounding box center [616, 234] width 43 height 16
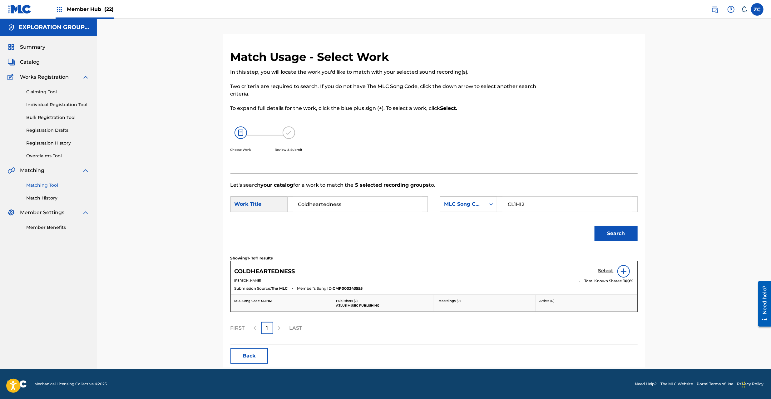
click at [605, 271] on h5 "Select" at bounding box center [606, 271] width 15 height 6
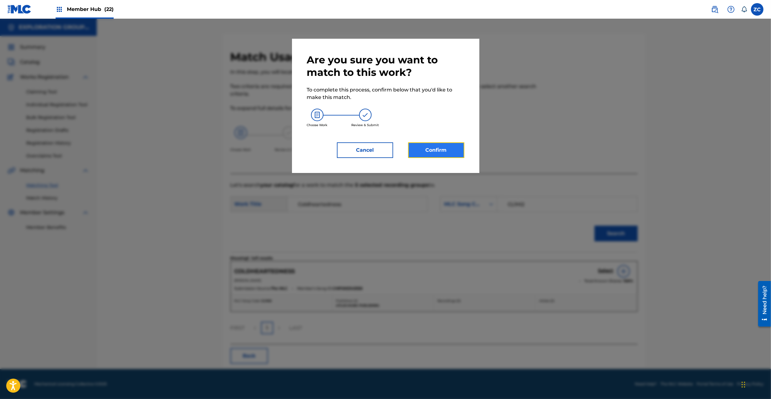
click at [420, 145] on button "Confirm" at bounding box center [436, 150] width 56 height 16
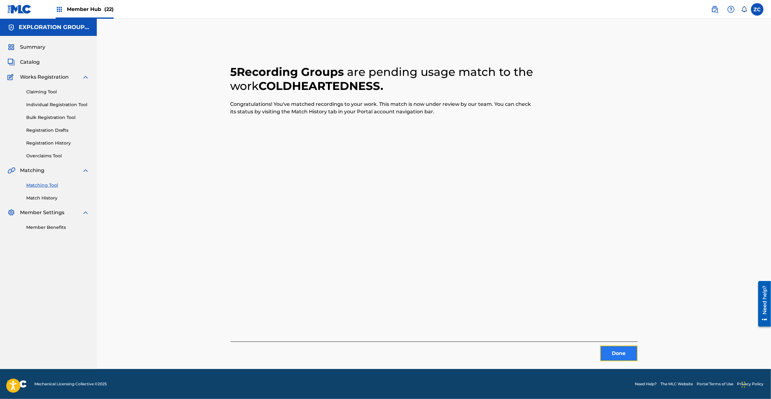
click at [612, 359] on button "Done" at bounding box center [618, 354] width 37 height 16
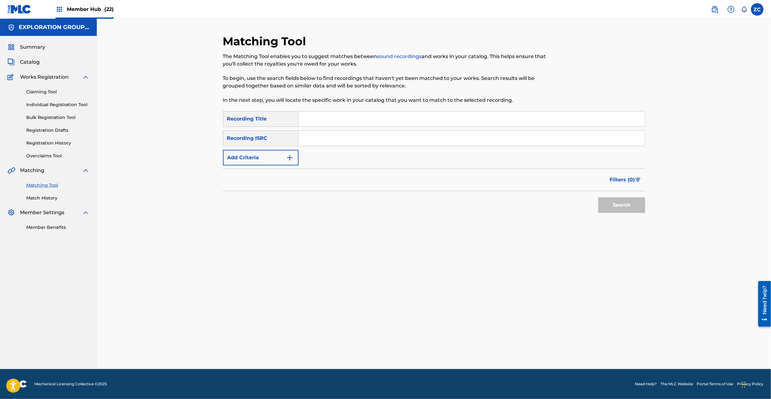
click at [447, 142] on input "Search Form" at bounding box center [472, 138] width 346 height 15
paste input "JPK651160517"
click at [620, 202] on button "Search" at bounding box center [622, 205] width 47 height 16
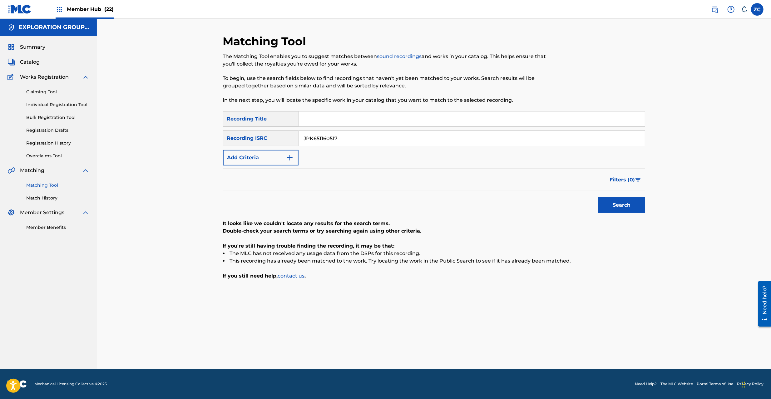
click at [509, 141] on input "JPK651160517" at bounding box center [472, 138] width 346 height 15
paste input "263519"
click at [620, 203] on button "Search" at bounding box center [622, 205] width 47 height 16
click at [478, 143] on input "JPK651263519" at bounding box center [472, 138] width 346 height 15
paste input "101619"
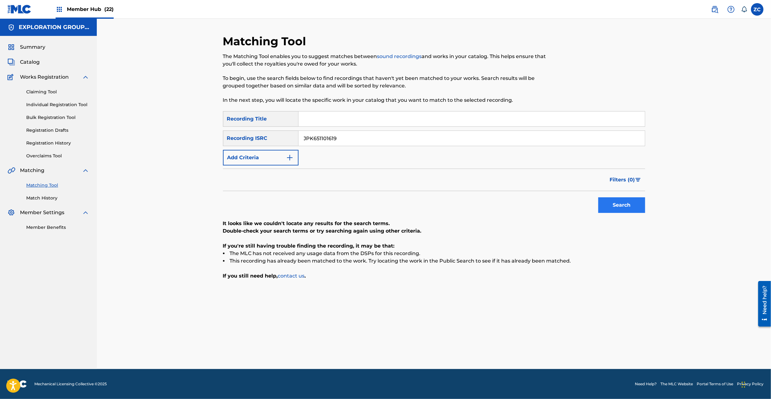
type input "JPK651101619"
click at [630, 205] on button "Search" at bounding box center [622, 205] width 47 height 16
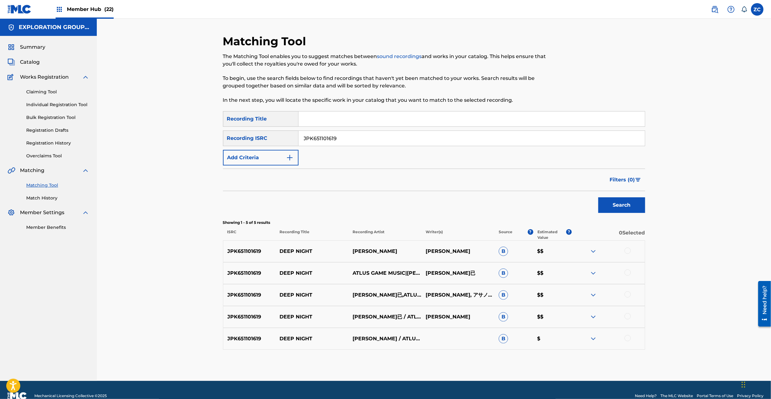
click at [627, 248] on div at bounding box center [628, 251] width 6 height 6
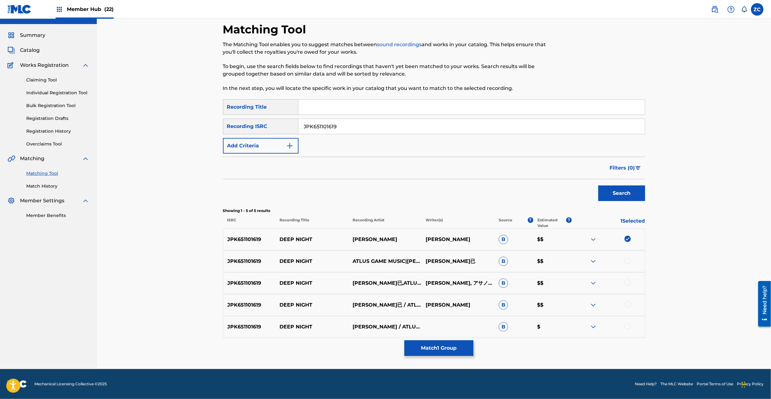
drag, startPoint x: 627, startPoint y: 259, endPoint x: 627, endPoint y: 263, distance: 4.1
click at [627, 259] on div at bounding box center [628, 261] width 6 height 6
click at [628, 285] on div at bounding box center [628, 283] width 6 height 6
drag, startPoint x: 629, startPoint y: 303, endPoint x: 629, endPoint y: 312, distance: 9.7
click at [629, 304] on div at bounding box center [628, 304] width 6 height 6
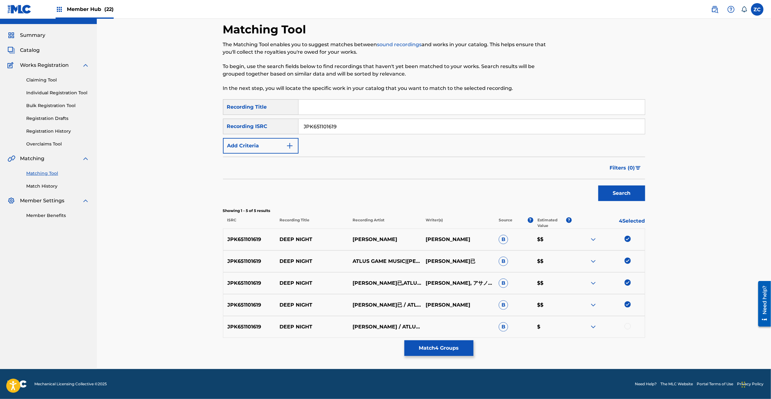
click at [628, 324] on div at bounding box center [628, 326] width 6 height 6
click at [453, 353] on button "Match 5 Groups" at bounding box center [439, 349] width 69 height 16
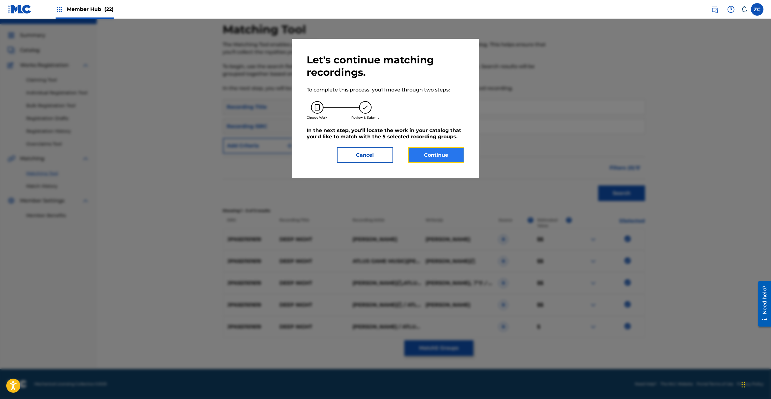
click at [423, 152] on button "Continue" at bounding box center [436, 155] width 56 height 16
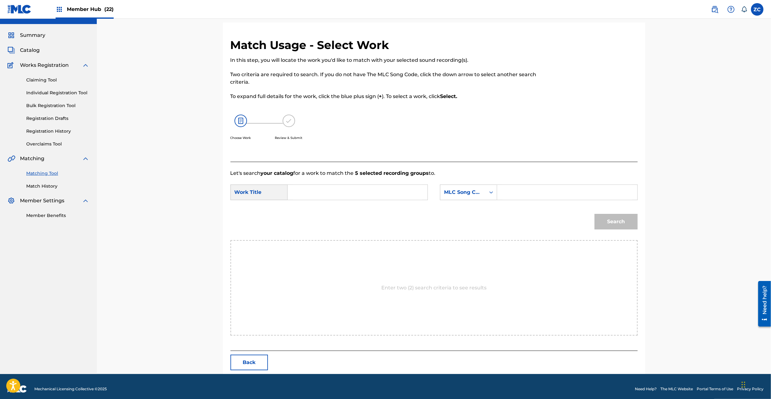
scroll to position [0, 0]
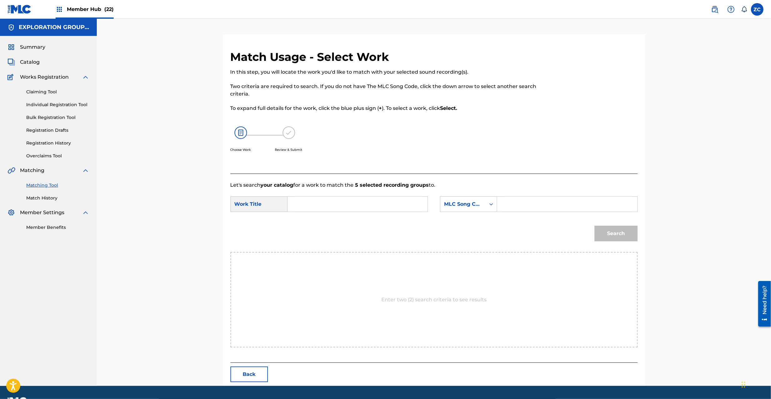
click at [333, 206] on input "Search Form" at bounding box center [357, 204] width 129 height 15
paste input "Deep Night DS5A2B"
click at [342, 203] on input "Deep Night DS5A2B" at bounding box center [357, 204] width 129 height 15
type input "Deep Night"
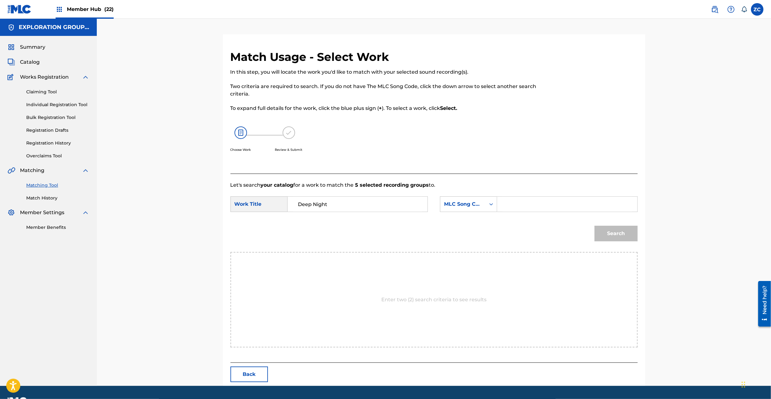
drag, startPoint x: 540, startPoint y: 206, endPoint x: 545, endPoint y: 208, distance: 5.0
click at [540, 206] on input "Search Form" at bounding box center [567, 204] width 129 height 15
paste input "DS5A2B"
type input "DS5A2B"
click at [606, 236] on button "Search" at bounding box center [616, 234] width 43 height 16
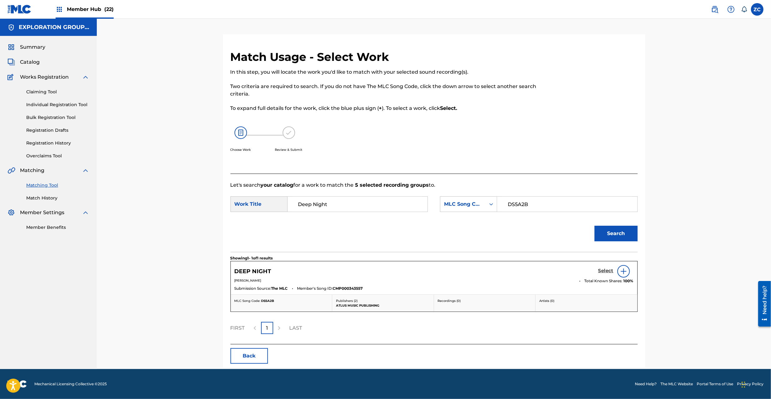
click at [600, 271] on h5 "Select" at bounding box center [606, 271] width 15 height 6
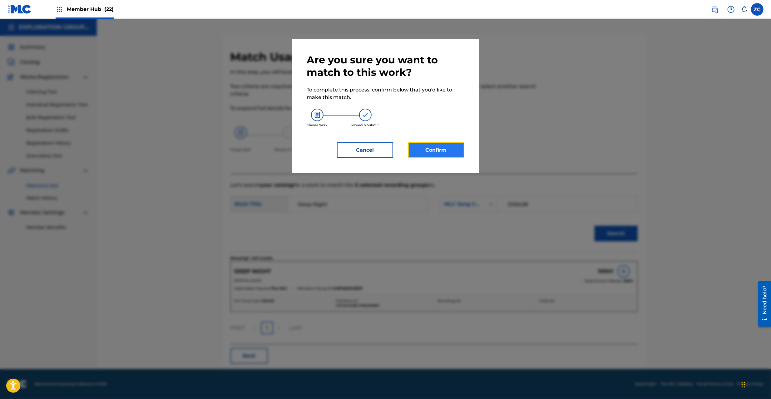
click at [417, 147] on button "Confirm" at bounding box center [436, 150] width 56 height 16
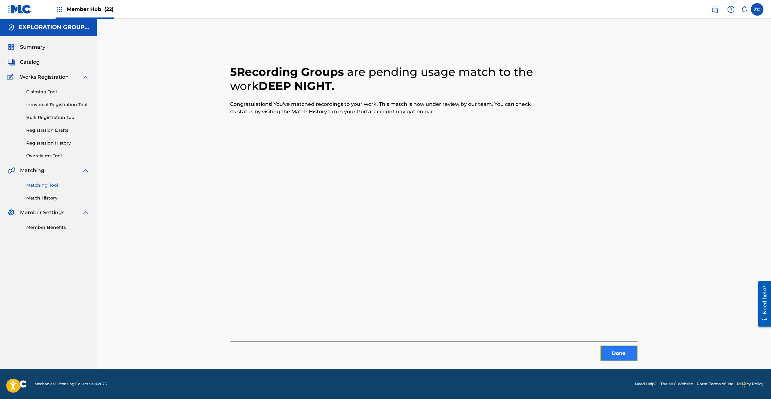
click at [617, 357] on button "Done" at bounding box center [618, 354] width 37 height 16
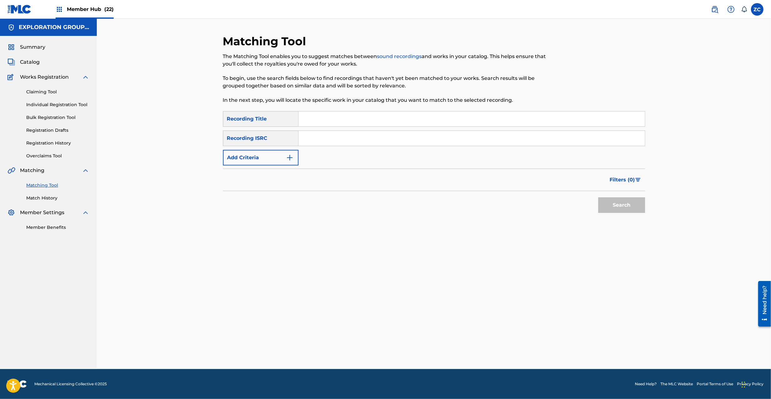
drag, startPoint x: 429, startPoint y: 144, endPoint x: 439, endPoint y: 149, distance: 10.8
click at [429, 144] on input "Search Form" at bounding box center [472, 138] width 346 height 15
paste input "JPK651160516"
click at [621, 201] on button "Search" at bounding box center [622, 205] width 47 height 16
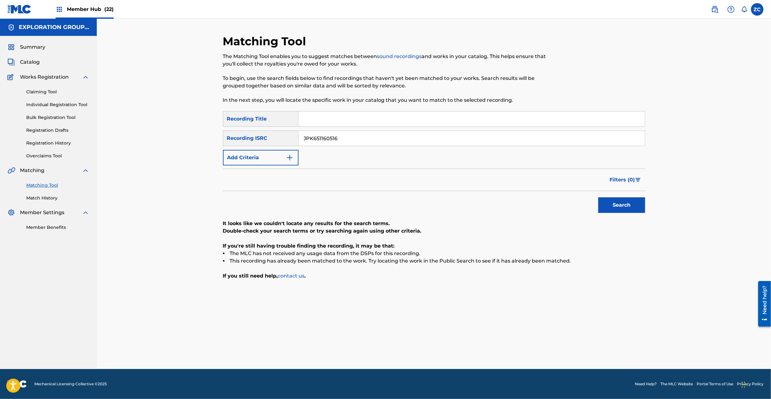
click at [375, 140] on input "JPK651160516" at bounding box center [472, 138] width 346 height 15
paste input "263517"
click at [629, 201] on button "Search" at bounding box center [622, 205] width 47 height 16
click at [411, 140] on input "JPK651263517" at bounding box center [472, 138] width 346 height 15
paste input "101617"
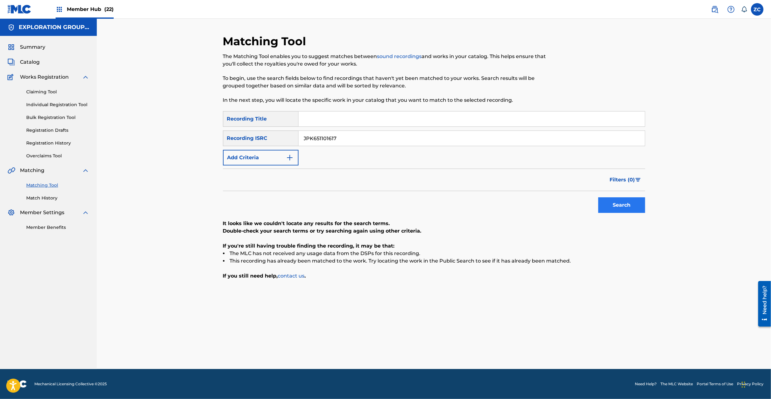
type input "JPK651101617"
click at [629, 205] on button "Search" at bounding box center [622, 205] width 47 height 16
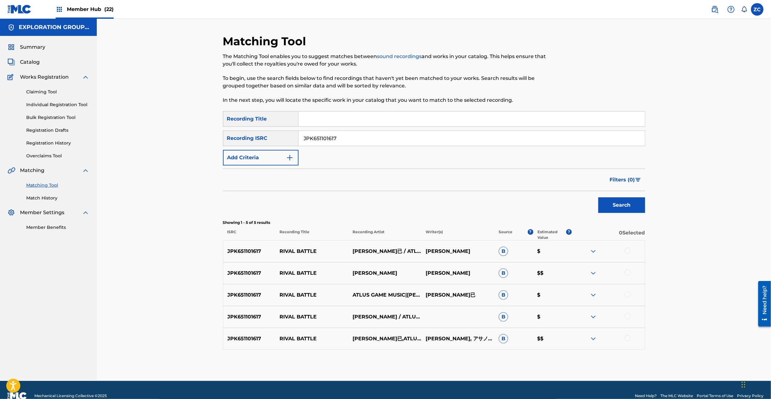
click at [627, 249] on div at bounding box center [628, 251] width 6 height 6
click at [630, 274] on div at bounding box center [628, 273] width 6 height 6
click at [627, 293] on div at bounding box center [628, 294] width 6 height 6
drag, startPoint x: 626, startPoint y: 314, endPoint x: 627, endPoint y: 341, distance: 27.2
click at [626, 315] on div at bounding box center [628, 316] width 6 height 6
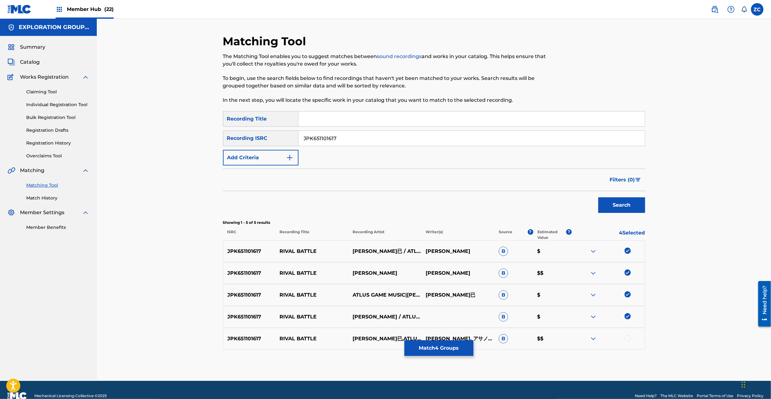
click at [627, 341] on div at bounding box center [608, 338] width 73 height 7
click at [629, 337] on div at bounding box center [628, 338] width 6 height 6
drag, startPoint x: 445, startPoint y: 339, endPoint x: 447, endPoint y: 349, distance: 9.9
click at [445, 343] on div "SearchWithCriteria8889faf9-2caf-4046-8ff0-4061b60546fd Recording Title SearchWi…" at bounding box center [434, 230] width 422 height 239
click at [447, 349] on button "Match 5 Groups" at bounding box center [439, 349] width 69 height 16
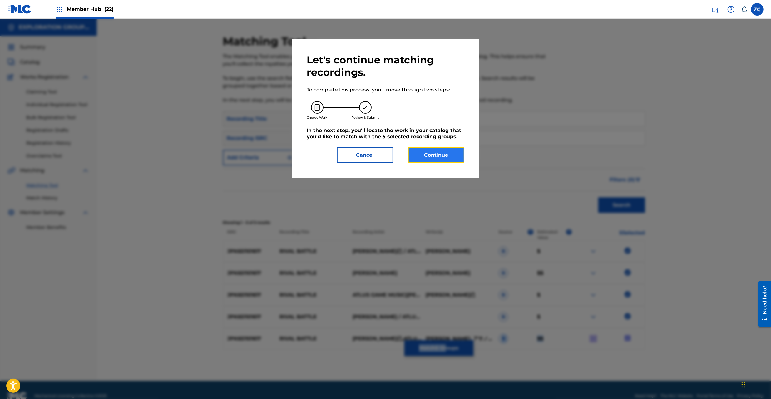
click at [449, 160] on button "Continue" at bounding box center [436, 155] width 56 height 16
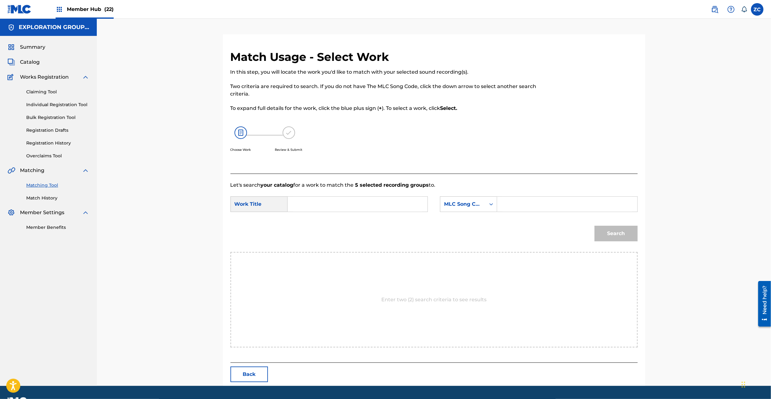
click at [400, 206] on input "Search Form" at bounding box center [357, 204] width 129 height 15
paste input "Rival Battle RN75G7"
click at [349, 207] on input "Rival Battle RN75G7" at bounding box center [357, 204] width 129 height 15
paste input "RN75G7"
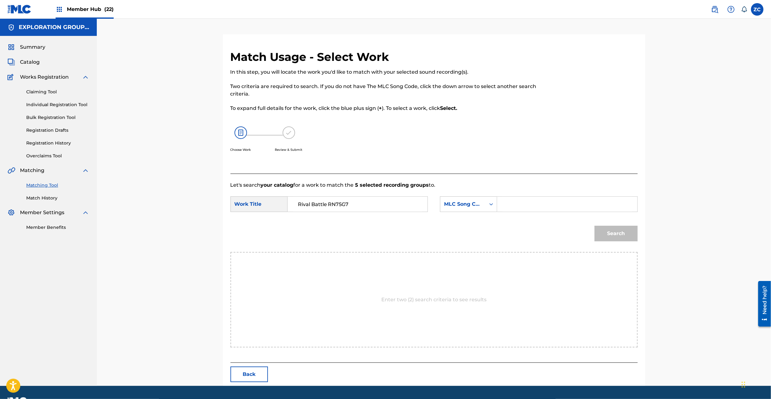
type input "Rival Battle RN75G7"
click at [558, 209] on input "Search Form" at bounding box center [567, 204] width 129 height 15
paste input "RN75G7"
type input "RN75G7"
click at [609, 233] on button "Search" at bounding box center [616, 234] width 43 height 16
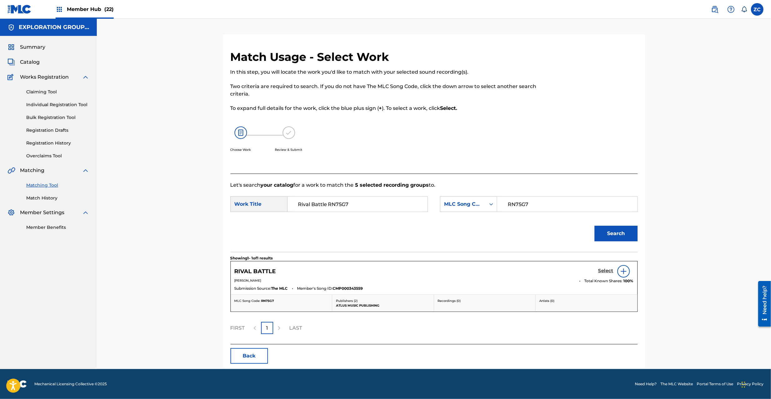
click at [604, 269] on h5 "Select" at bounding box center [606, 271] width 15 height 6
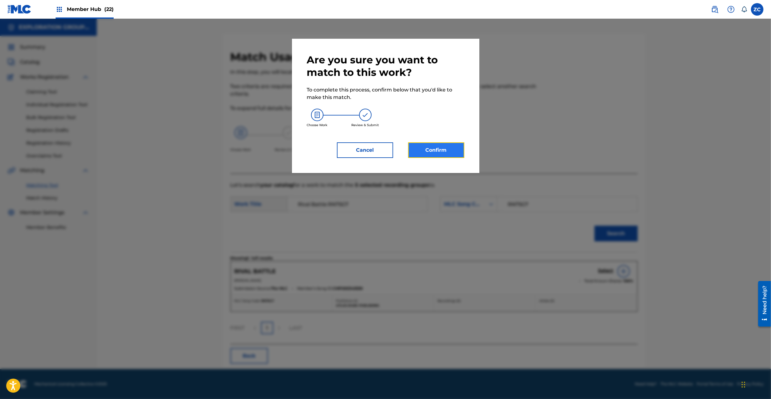
click at [426, 147] on button "Confirm" at bounding box center [436, 150] width 56 height 16
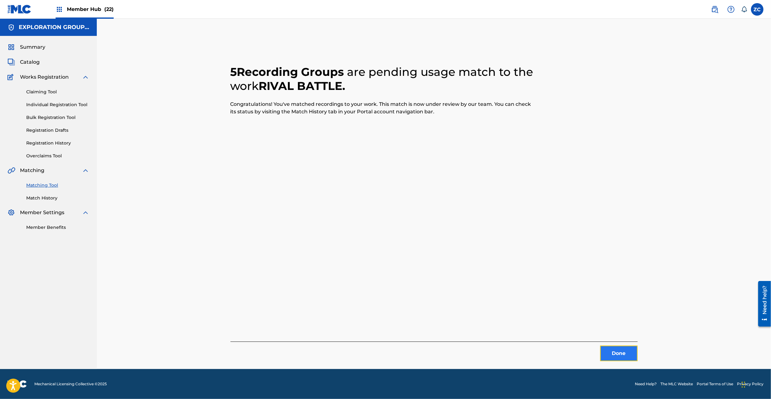
click at [619, 354] on button "Done" at bounding box center [618, 354] width 37 height 16
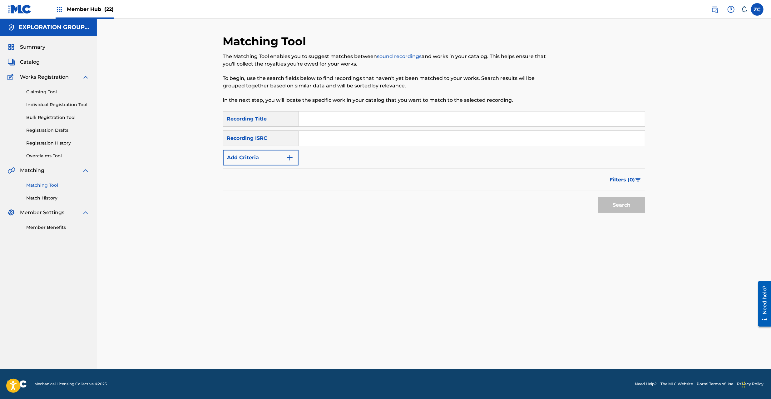
click at [315, 113] on input "Search Form" at bounding box center [472, 119] width 346 height 15
paste input "神秘 -Jingle-"
type input "神秘 -Jingle-"
click at [282, 158] on button "Add Criteria" at bounding box center [261, 158] width 76 height 16
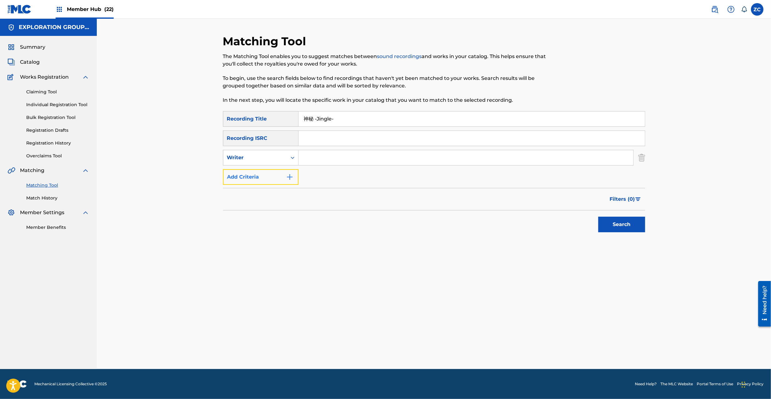
click at [281, 178] on button "Add Criteria" at bounding box center [261, 177] width 76 height 16
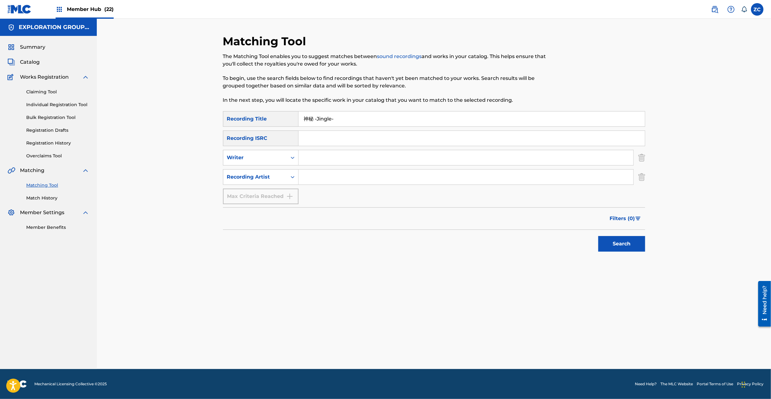
drag, startPoint x: 342, startPoint y: 176, endPoint x: 357, endPoint y: 184, distance: 17.2
click at [342, 176] on input "Search Form" at bounding box center [466, 177] width 335 height 15
paste input "Atlus Sound Team"
type input "Atlus Sound Team"
click at [622, 241] on button "Search" at bounding box center [622, 244] width 47 height 16
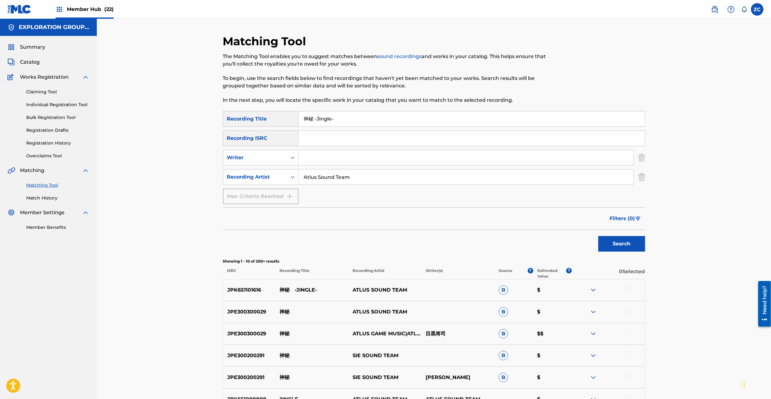
click at [253, 286] on p "JPK651101616" at bounding box center [249, 289] width 52 height 7
copy p "JPK651101616"
click at [642, 177] on img "Search Form" at bounding box center [642, 177] width 7 height 16
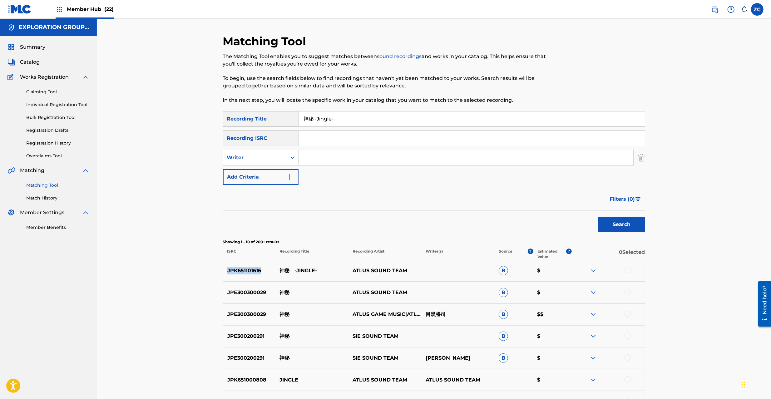
click at [641, 160] on img "Search Form" at bounding box center [642, 158] width 7 height 16
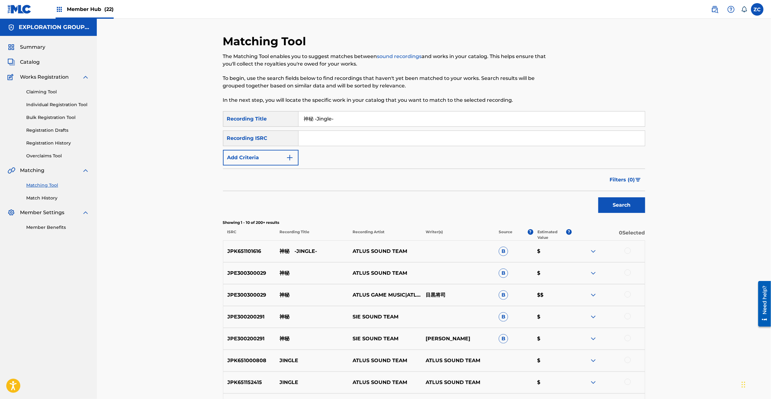
click at [631, 139] on input "Search Form" at bounding box center [472, 138] width 346 height 15
paste input "JPK651101616"
type input "JPK651101616"
drag, startPoint x: 390, startPoint y: 122, endPoint x: 116, endPoint y: 124, distance: 274.3
click at [116, 124] on div "Matching Tool The Matching Tool enables you to suggest matches between sound re…" at bounding box center [434, 262] width 674 height 487
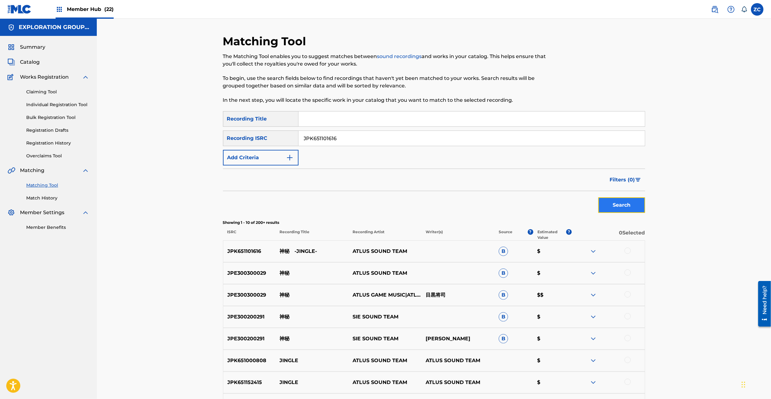
click at [619, 206] on button "Search" at bounding box center [622, 205] width 47 height 16
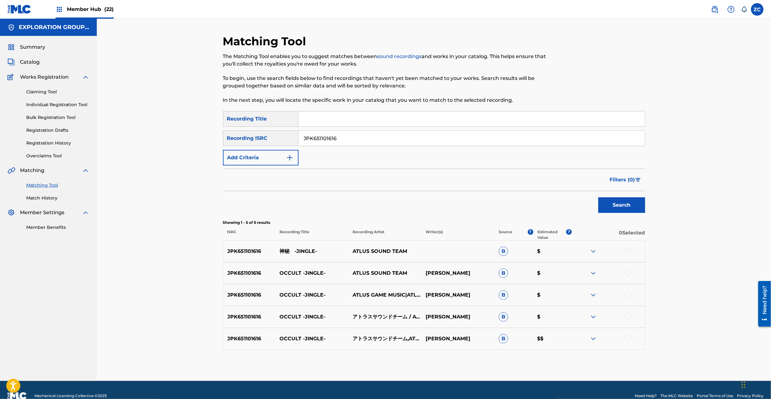
click at [627, 248] on div at bounding box center [628, 251] width 6 height 6
click at [629, 274] on div at bounding box center [628, 273] width 6 height 6
drag, startPoint x: 629, startPoint y: 295, endPoint x: 629, endPoint y: 300, distance: 4.7
click at [629, 296] on div at bounding box center [628, 294] width 6 height 6
click at [629, 318] on div at bounding box center [628, 316] width 6 height 6
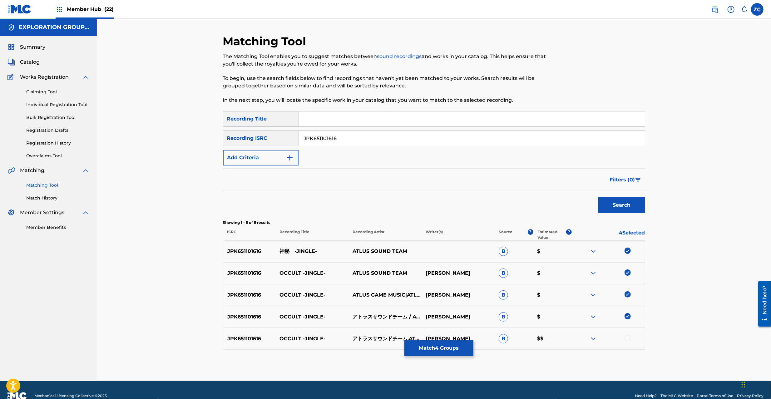
click at [630, 338] on div at bounding box center [628, 338] width 6 height 6
click at [446, 349] on button "Match 5 Groups" at bounding box center [439, 349] width 69 height 16
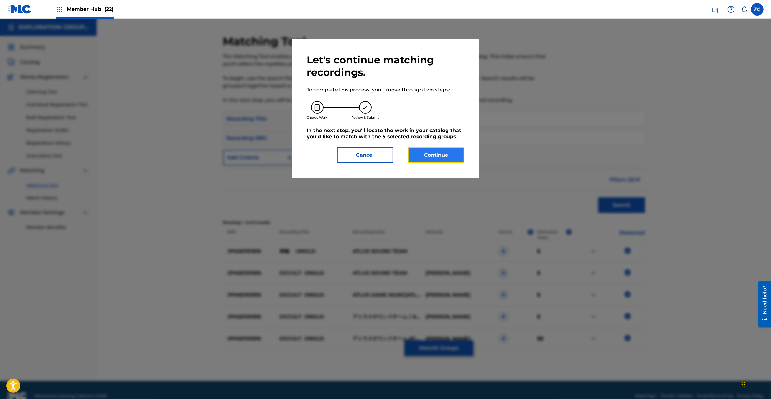
click at [435, 158] on button "Continue" at bounding box center [436, 155] width 56 height 16
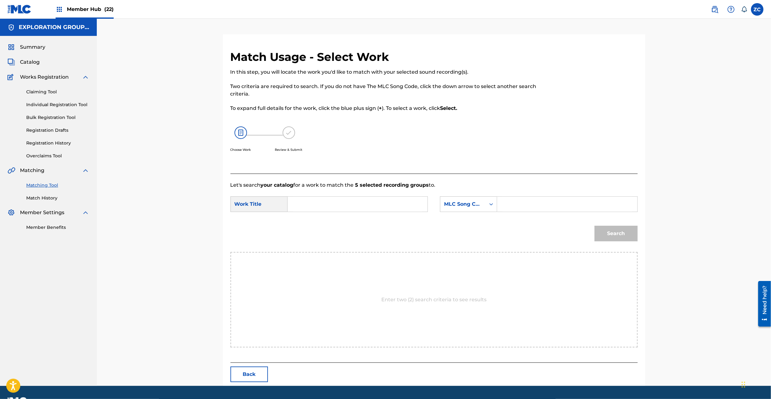
click at [356, 206] on input "Search Form" at bounding box center [357, 204] width 129 height 15
paste input "Shinpi Jingle S65UN1"
click at [345, 204] on input "Shinpi Jingle S65UN1" at bounding box center [357, 204] width 129 height 15
type input "Shinpi Jingle"
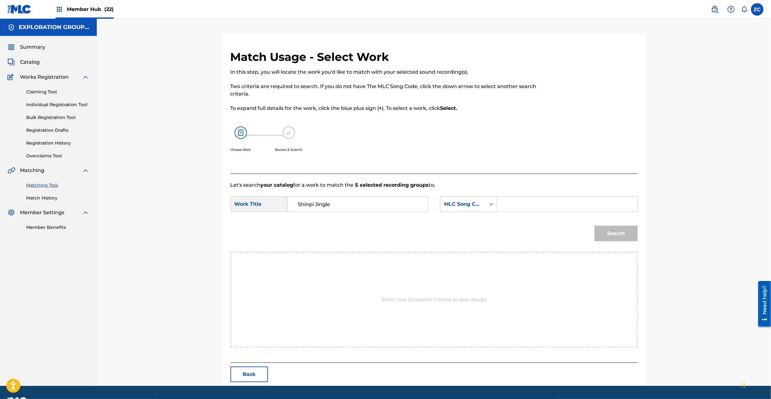
click at [532, 208] on input "Search Form" at bounding box center [567, 204] width 129 height 15
paste input "S65UN1"
type input "S65UN1"
click at [617, 234] on button "Search" at bounding box center [616, 234] width 43 height 16
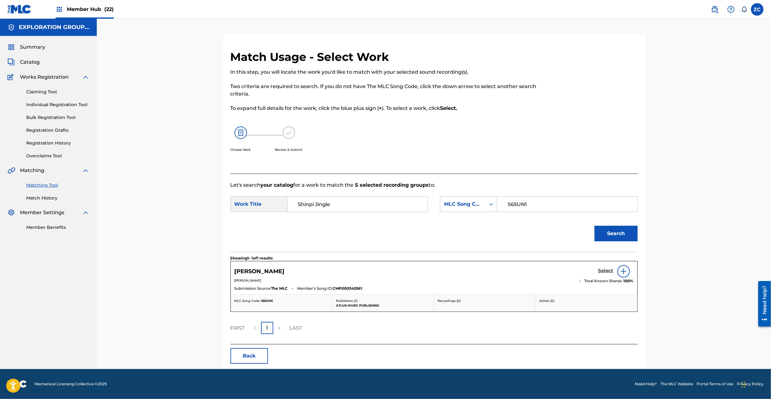
click at [604, 269] on h5 "Select" at bounding box center [606, 271] width 15 height 6
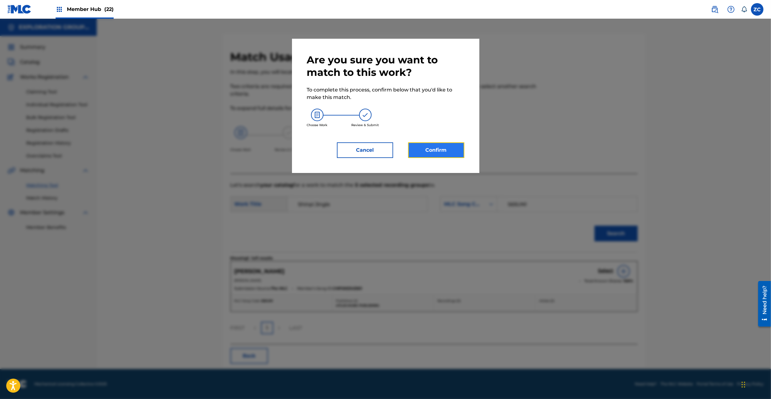
click at [426, 147] on button "Confirm" at bounding box center [436, 150] width 56 height 16
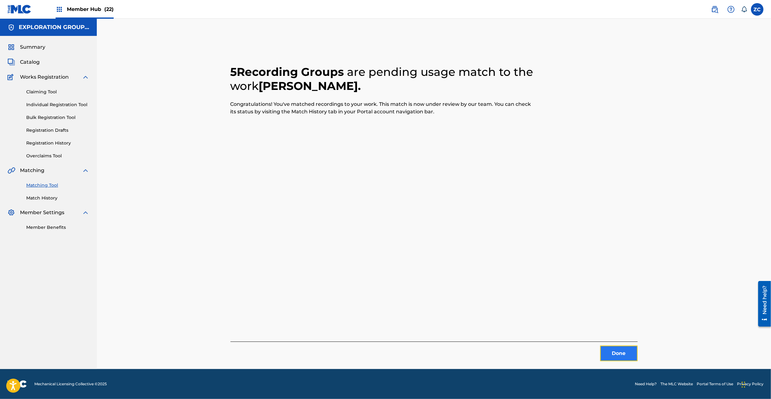
click at [618, 347] on button "Done" at bounding box center [618, 354] width 37 height 16
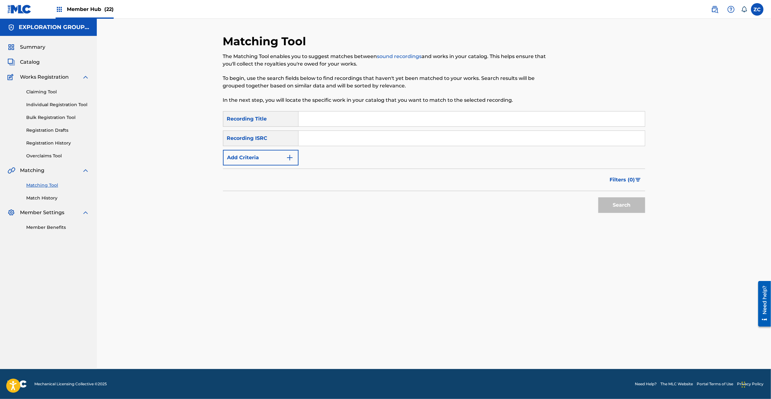
drag, startPoint x: 443, startPoint y: 140, endPoint x: 448, endPoint y: 144, distance: 6.3
click at [443, 140] on input "Search Form" at bounding box center [472, 138] width 346 height 15
paste input "JPK651263515"
click at [633, 206] on button "Search" at bounding box center [622, 205] width 47 height 16
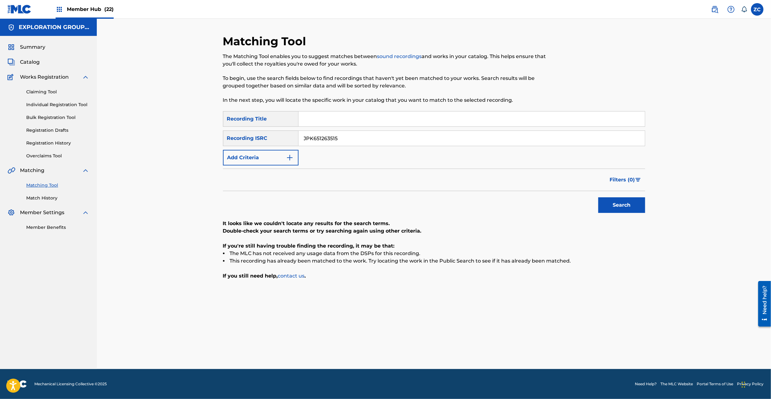
click at [371, 144] on input "JPK651263515" at bounding box center [472, 138] width 346 height 15
paste input "160514"
drag, startPoint x: 616, startPoint y: 202, endPoint x: 471, endPoint y: 212, distance: 145.0
click at [615, 202] on button "Search" at bounding box center [622, 205] width 47 height 16
click at [454, 140] on input "JPK651160514" at bounding box center [472, 138] width 346 height 15
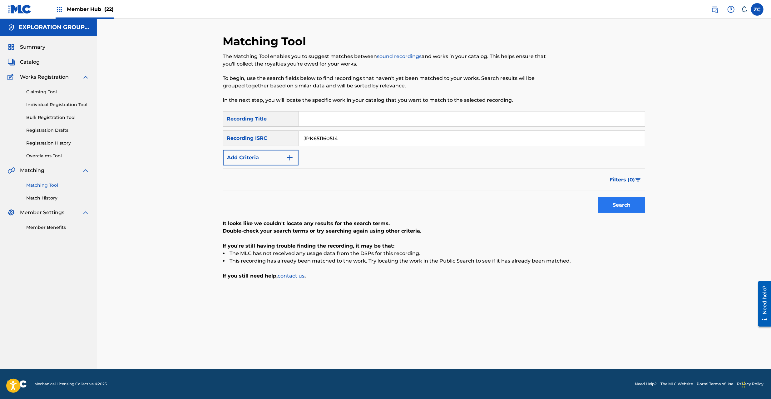
paste input "01615"
type input "JPK651101615"
click at [635, 204] on button "Search" at bounding box center [622, 205] width 47 height 16
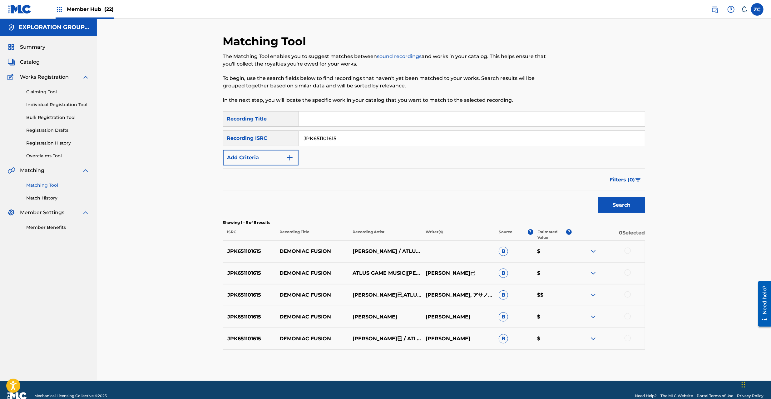
click at [628, 250] on div at bounding box center [628, 251] width 6 height 6
click at [629, 270] on div at bounding box center [608, 273] width 73 height 7
drag, startPoint x: 629, startPoint y: 274, endPoint x: 623, endPoint y: 301, distance: 27.6
click at [629, 274] on div at bounding box center [628, 273] width 6 height 6
drag, startPoint x: 626, startPoint y: 294, endPoint x: 629, endPoint y: 304, distance: 10.8
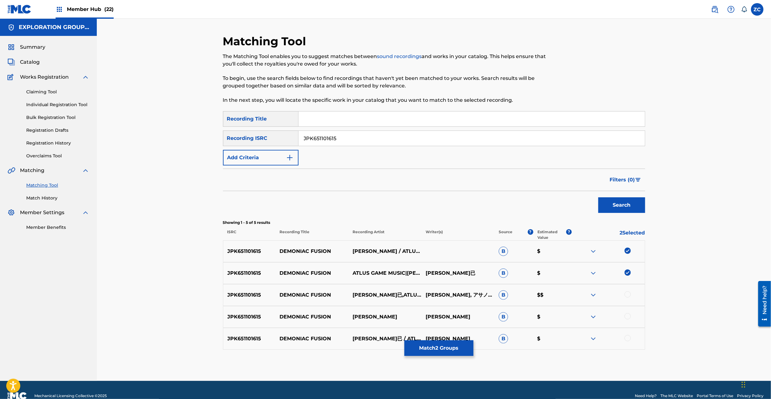
click at [626, 293] on div at bounding box center [628, 294] width 6 height 6
click at [630, 316] on div at bounding box center [628, 316] width 6 height 6
click at [628, 338] on div at bounding box center [628, 338] width 6 height 6
click at [437, 356] on button "Match 5 Groups" at bounding box center [439, 349] width 69 height 16
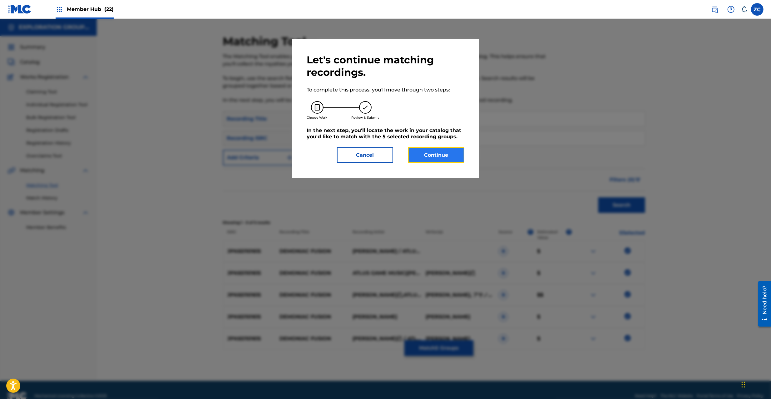
click at [454, 150] on button "Continue" at bounding box center [436, 155] width 56 height 16
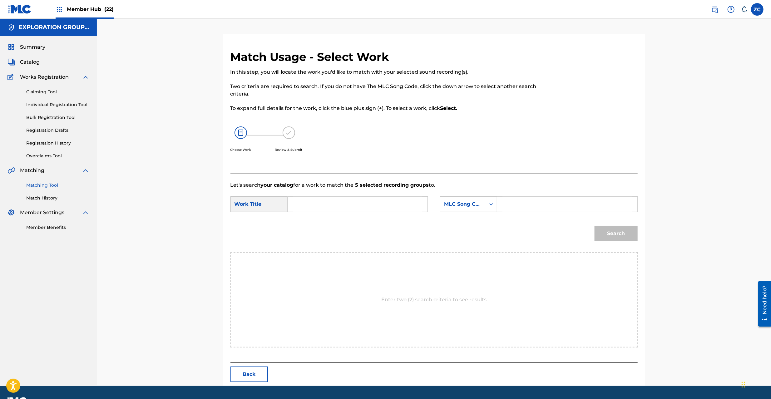
drag, startPoint x: 376, startPoint y: 204, endPoint x: 372, endPoint y: 204, distance: 3.7
click at [376, 204] on input "Search Form" at bounding box center [357, 204] width 129 height 15
paste input "Demoniac Fusion DS5A26"
click at [356, 201] on input "Demoniac Fusion DS5A26" at bounding box center [357, 204] width 129 height 15
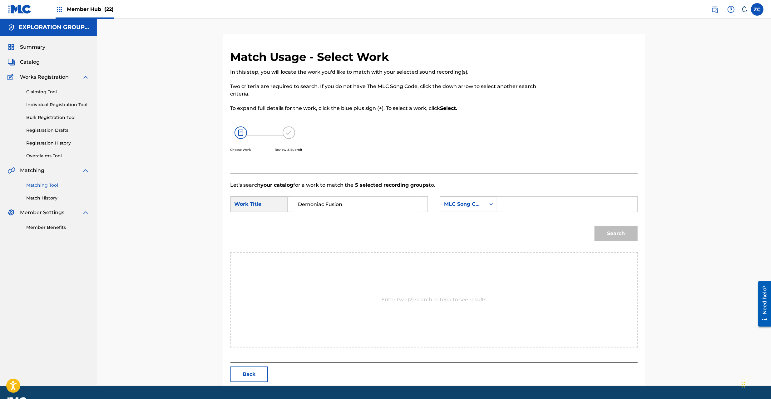
type input "Demoniac Fusion"
click at [551, 204] on input "Search Form" at bounding box center [567, 204] width 129 height 15
paste input "DS5A26"
type input "DS5A26"
click at [612, 231] on button "Search" at bounding box center [616, 234] width 43 height 16
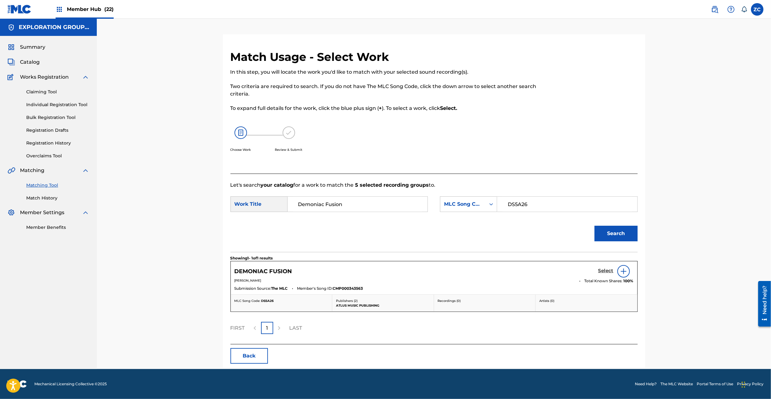
click at [600, 269] on h5 "Select" at bounding box center [606, 271] width 15 height 6
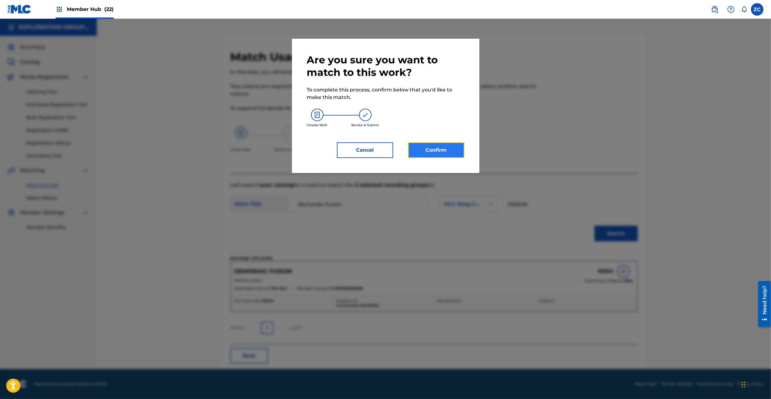
click at [435, 146] on button "Confirm" at bounding box center [436, 150] width 56 height 16
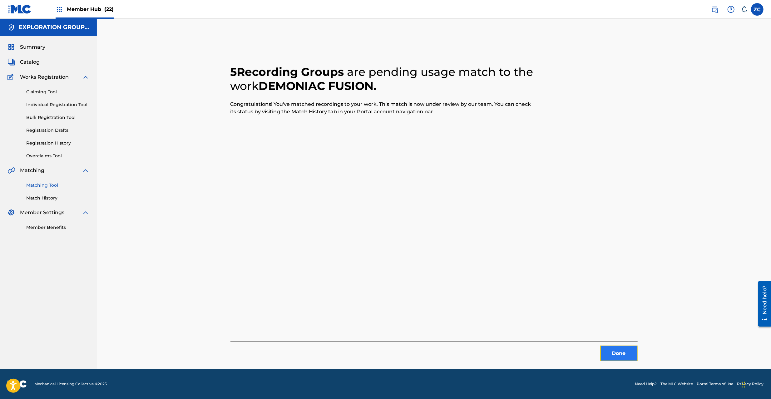
click at [622, 351] on button "Done" at bounding box center [618, 354] width 37 height 16
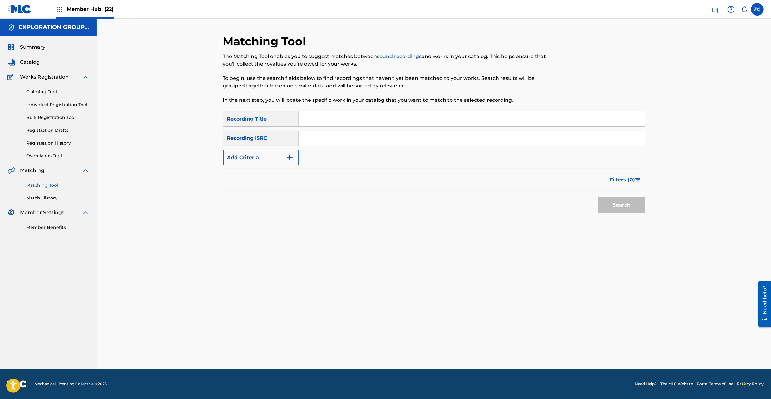
drag, startPoint x: 447, startPoint y: 139, endPoint x: 481, endPoint y: 159, distance: 39.4
click at [447, 139] on input "Search Form" at bounding box center [472, 138] width 346 height 15
paste input "JPK651263514"
drag, startPoint x: 640, startPoint y: 201, endPoint x: 627, endPoint y: 198, distance: 12.7
click at [639, 201] on button "Search" at bounding box center [622, 205] width 47 height 16
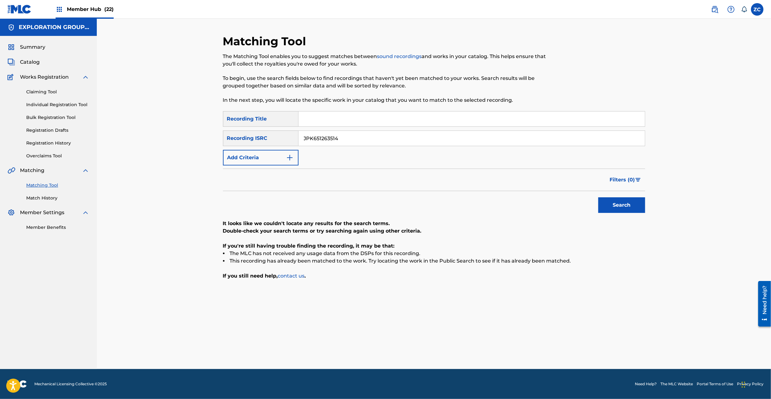
click at [413, 135] on input "JPK651263514" at bounding box center [472, 138] width 346 height 15
paste input "160513"
click at [596, 202] on div "Search" at bounding box center [620, 203] width 50 height 25
drag, startPoint x: 612, startPoint y: 204, endPoint x: 521, endPoint y: 207, distance: 91.3
click at [610, 204] on button "Search" at bounding box center [622, 205] width 47 height 16
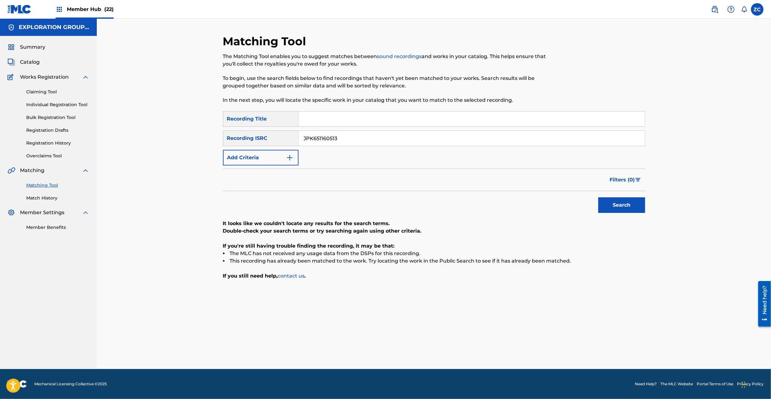
click at [454, 136] on input "JPK651160513" at bounding box center [472, 138] width 346 height 15
paste input "01614"
type input "JPK651101614"
click at [635, 203] on button "Search" at bounding box center [622, 205] width 47 height 16
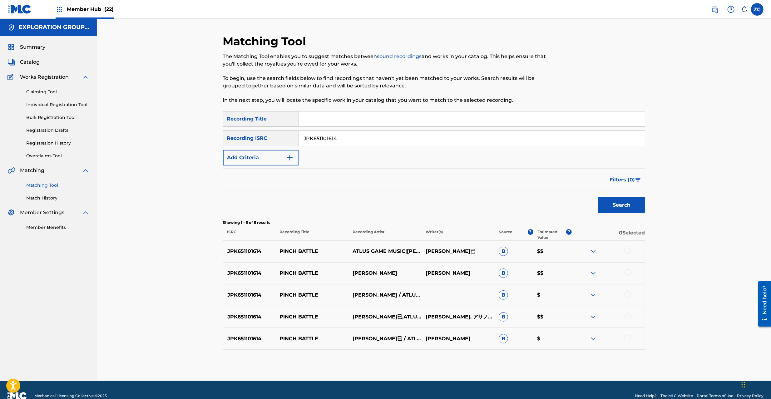
click at [630, 249] on div at bounding box center [628, 251] width 6 height 6
click at [626, 271] on div at bounding box center [628, 273] width 6 height 6
click at [626, 294] on div at bounding box center [628, 294] width 6 height 6
drag, startPoint x: 627, startPoint y: 315, endPoint x: 631, endPoint y: 335, distance: 20.5
click at [627, 315] on div at bounding box center [628, 316] width 6 height 6
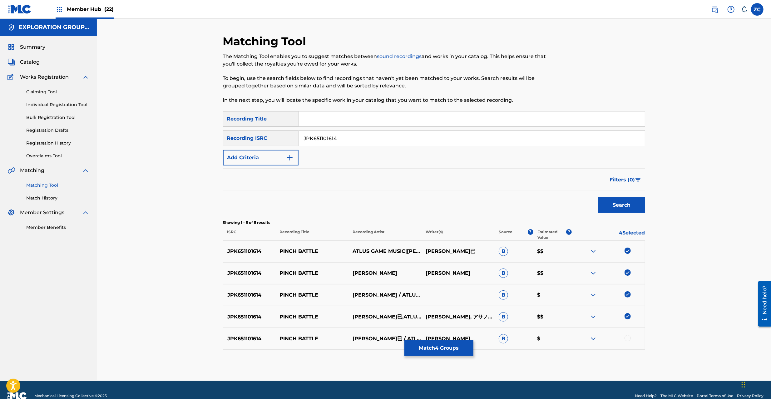
click at [630, 339] on div at bounding box center [628, 338] width 6 height 6
click at [442, 351] on button "Match 5 Groups" at bounding box center [439, 349] width 69 height 16
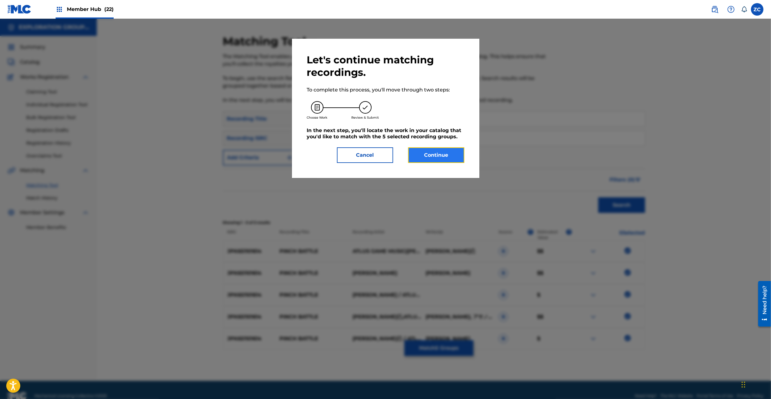
click at [432, 159] on button "Continue" at bounding box center [436, 155] width 56 height 16
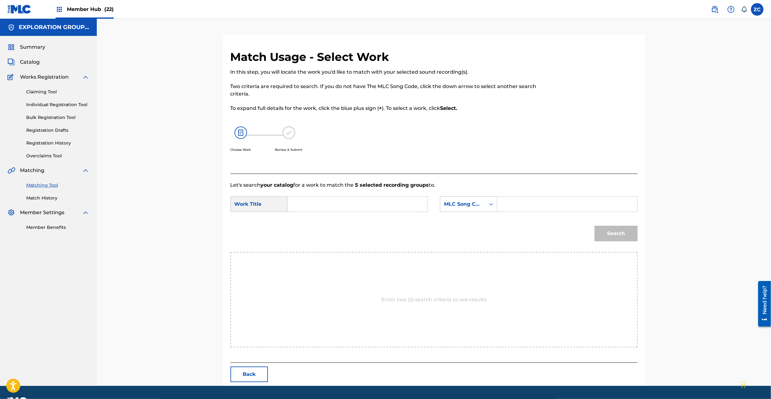
click at [339, 207] on input "Search Form" at bounding box center [357, 204] width 129 height 15
paste input "Pinch Battle PO3LKU"
click at [343, 204] on input "Pinch Battle PO3LKU" at bounding box center [357, 204] width 129 height 15
type input "Pinch Battle"
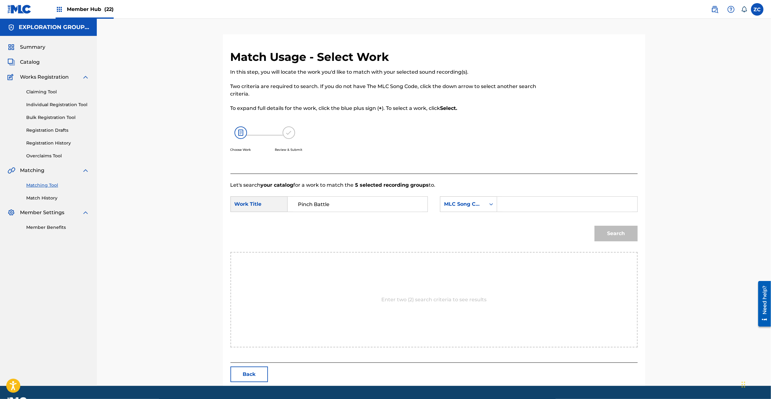
click at [555, 204] on input "Search Form" at bounding box center [567, 204] width 129 height 15
paste input "PO3LKU"
type input "PO3LKU"
click at [619, 232] on button "Search" at bounding box center [616, 234] width 43 height 16
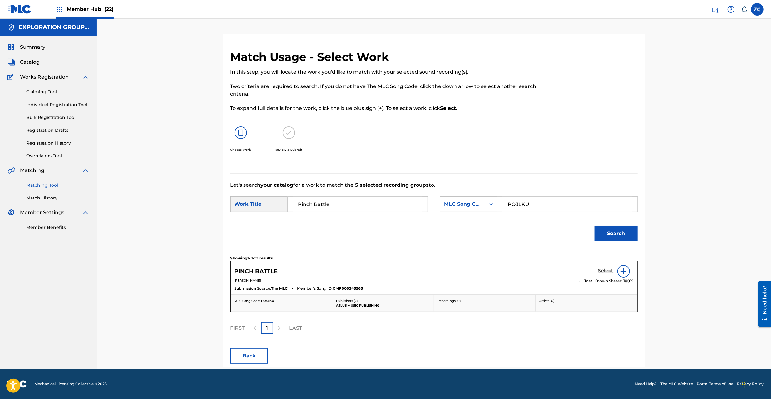
click at [604, 271] on h5 "Select" at bounding box center [606, 271] width 15 height 6
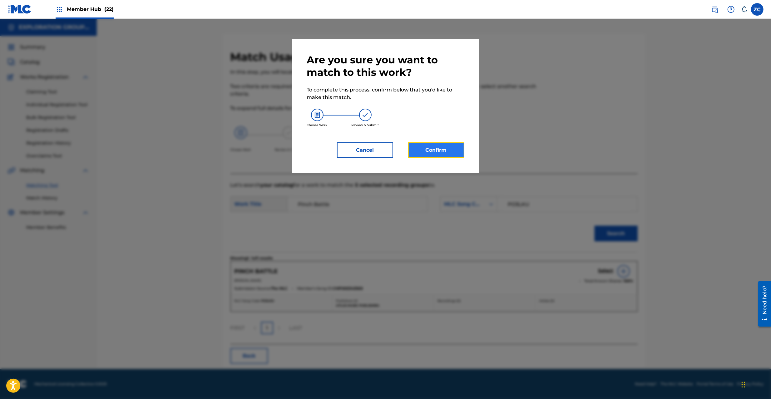
click at [447, 153] on button "Confirm" at bounding box center [436, 150] width 56 height 16
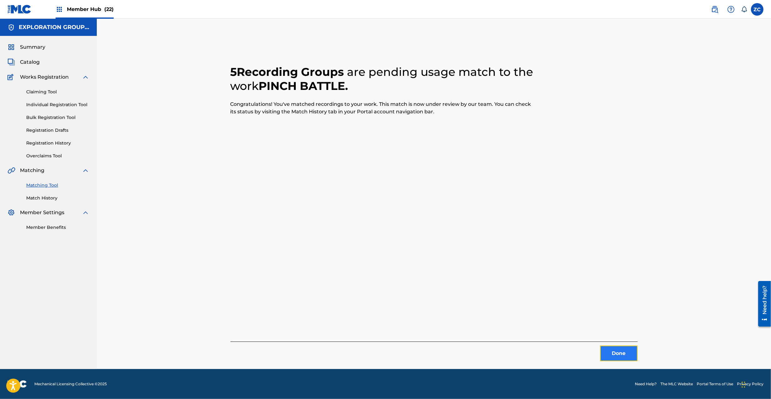
click at [621, 354] on button "Done" at bounding box center [618, 354] width 37 height 16
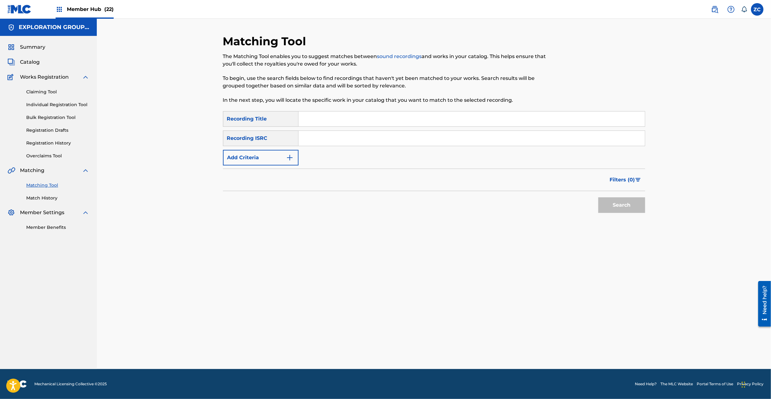
drag, startPoint x: 457, startPoint y: 138, endPoint x: 496, endPoint y: 159, distance: 44.3
click at [457, 138] on input "Search Form" at bounding box center [472, 138] width 346 height 15
paste input "JPK651160512"
click at [618, 205] on button "Search" at bounding box center [622, 205] width 47 height 16
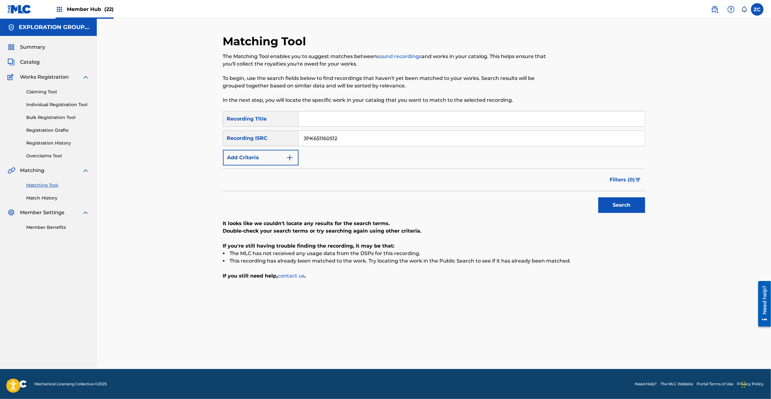
click at [423, 144] on input "JPK651160512" at bounding box center [472, 138] width 346 height 15
paste input "263513"
click at [618, 199] on button "Search" at bounding box center [622, 205] width 47 height 16
click at [404, 139] on input "JPK651263513" at bounding box center [472, 138] width 346 height 15
paste input "101613"
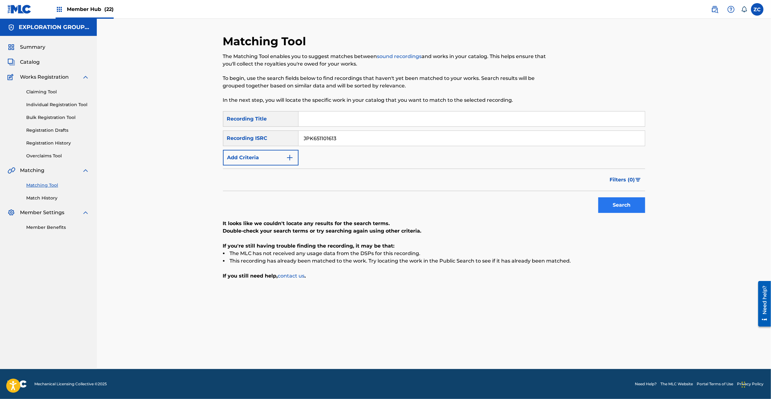
type input "JPK651101613"
click at [614, 198] on button "Search" at bounding box center [622, 205] width 47 height 16
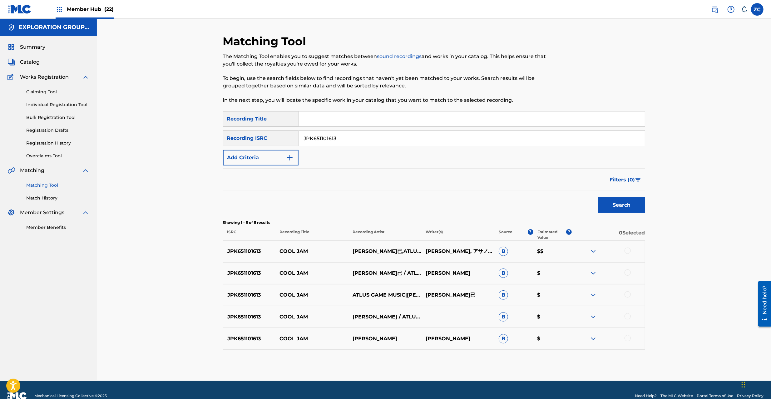
click at [632, 252] on div at bounding box center [608, 251] width 73 height 7
click at [629, 250] on div at bounding box center [628, 251] width 6 height 6
click at [629, 271] on div at bounding box center [628, 273] width 6 height 6
click at [629, 293] on div at bounding box center [628, 294] width 6 height 6
click at [630, 319] on div at bounding box center [608, 316] width 73 height 7
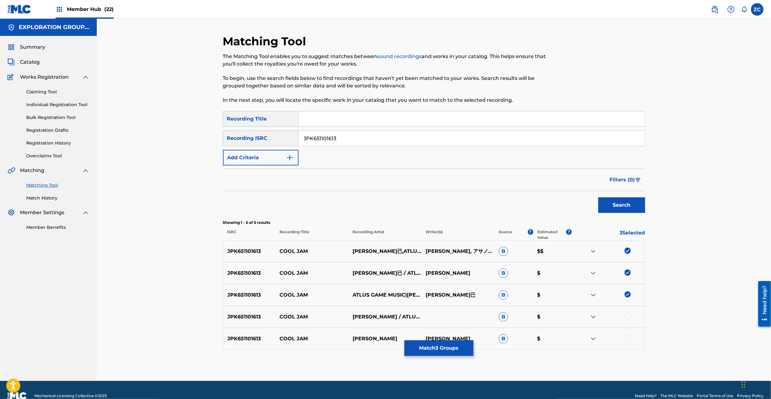
click at [629, 318] on div at bounding box center [628, 316] width 6 height 6
click at [628, 340] on div at bounding box center [628, 338] width 6 height 6
click at [454, 354] on button "Match 5 Groups" at bounding box center [439, 349] width 69 height 16
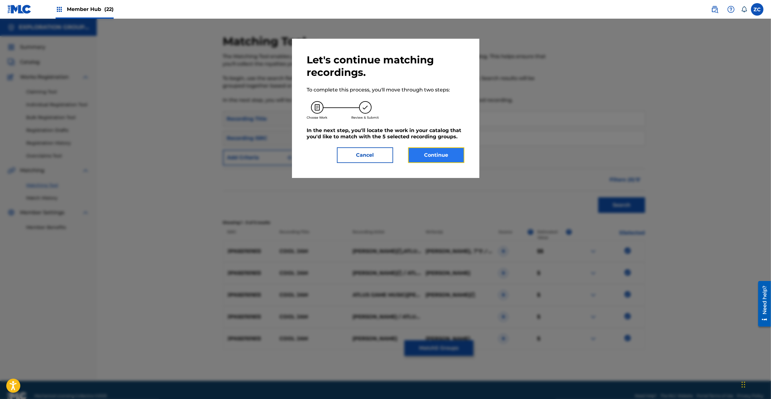
click at [442, 157] on button "Continue" at bounding box center [436, 155] width 56 height 16
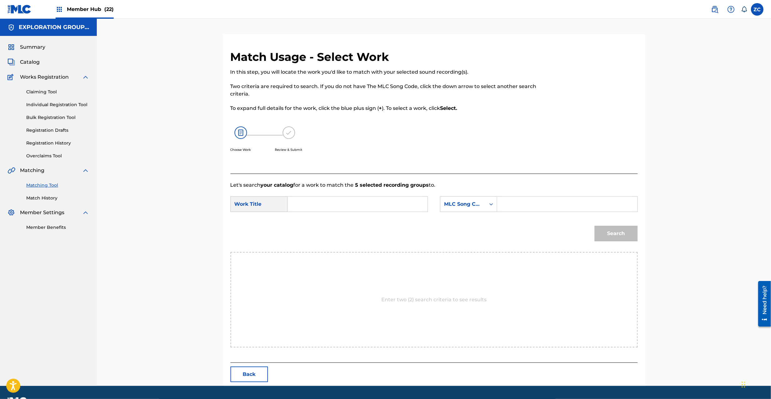
click at [354, 199] on input "Search Form" at bounding box center [357, 204] width 129 height 15
paste input "Cool Jam CL1AHP"
click at [344, 205] on input "Cool Jam CL1AHP" at bounding box center [357, 204] width 129 height 15
type input "Cool Jam"
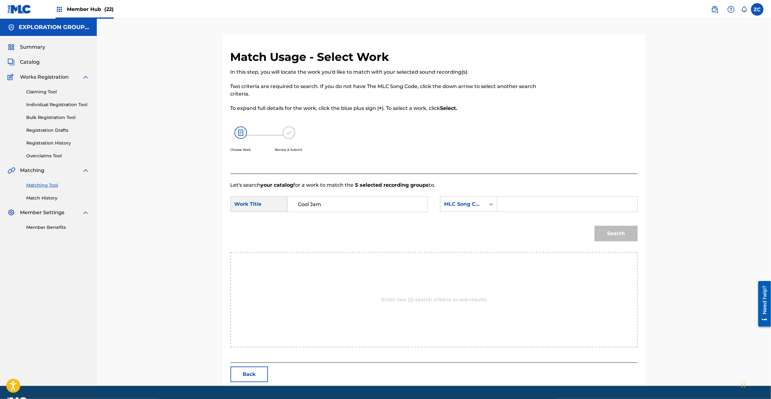
click at [561, 205] on input "Search Form" at bounding box center [567, 204] width 129 height 15
paste input "CL1AHP"
type input "CL1AHP"
click at [626, 238] on button "Search" at bounding box center [616, 234] width 43 height 16
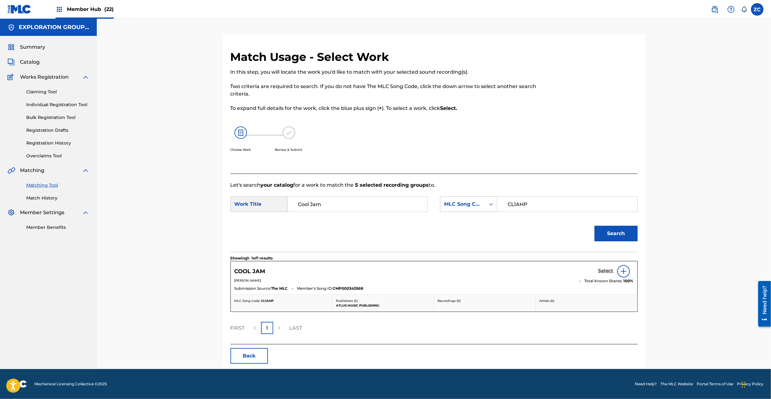
click at [607, 269] on h5 "Select" at bounding box center [606, 271] width 15 height 6
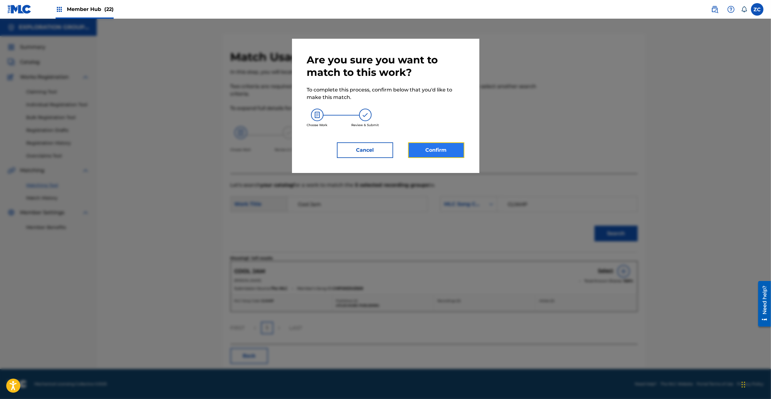
click at [444, 154] on button "Confirm" at bounding box center [436, 150] width 56 height 16
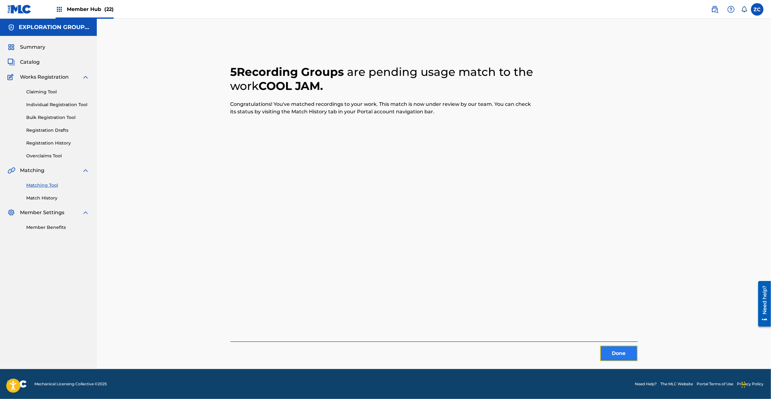
click at [621, 358] on button "Done" at bounding box center [618, 354] width 37 height 16
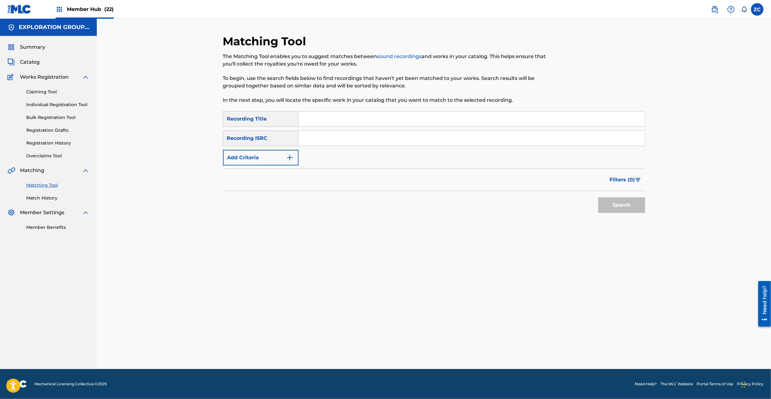
drag, startPoint x: 368, startPoint y: 137, endPoint x: 389, endPoint y: 146, distance: 22.7
click at [368, 137] on input "Search Form" at bounding box center [472, 138] width 346 height 15
paste input "JPK651160510"
click at [626, 204] on button "Search" at bounding box center [622, 205] width 47 height 16
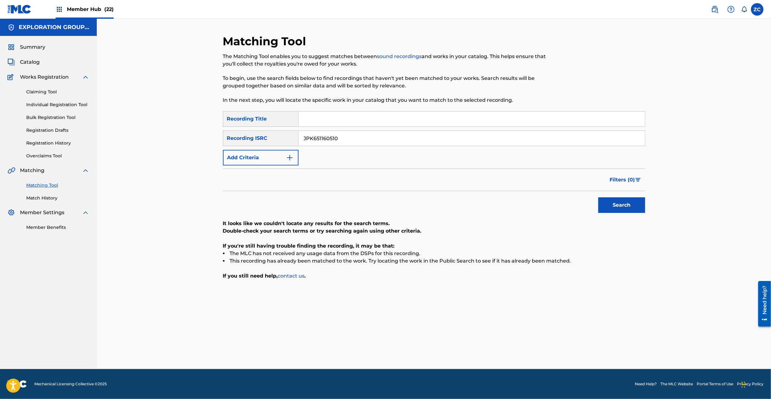
click at [470, 137] on input "JPK651160510" at bounding box center [472, 138] width 346 height 15
paste input "263511"
click at [624, 206] on button "Search" at bounding box center [622, 205] width 47 height 16
click at [528, 141] on input "JPK651263511" at bounding box center [472, 138] width 346 height 15
paste input "101611"
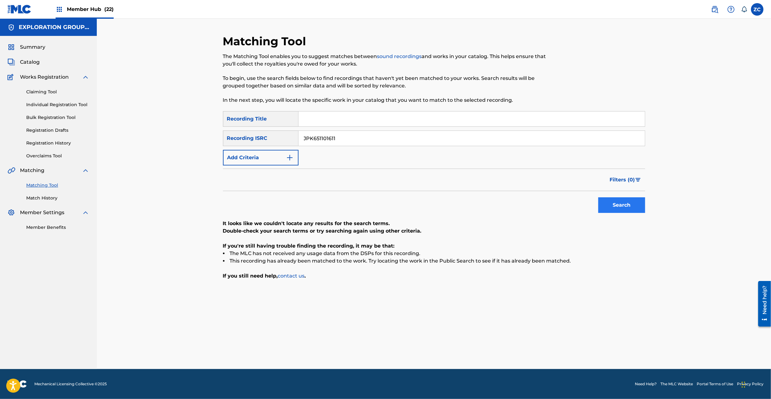
type input "JPK651101611"
click at [626, 204] on button "Search" at bounding box center [622, 205] width 47 height 16
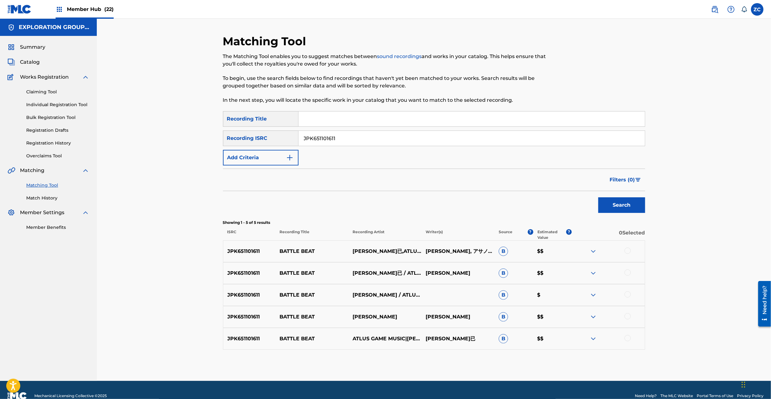
click at [625, 249] on div at bounding box center [628, 251] width 6 height 6
click at [630, 274] on div at bounding box center [628, 273] width 6 height 6
click at [629, 293] on div at bounding box center [628, 294] width 6 height 6
click at [627, 314] on div at bounding box center [628, 316] width 6 height 6
click at [630, 337] on div at bounding box center [628, 338] width 6 height 6
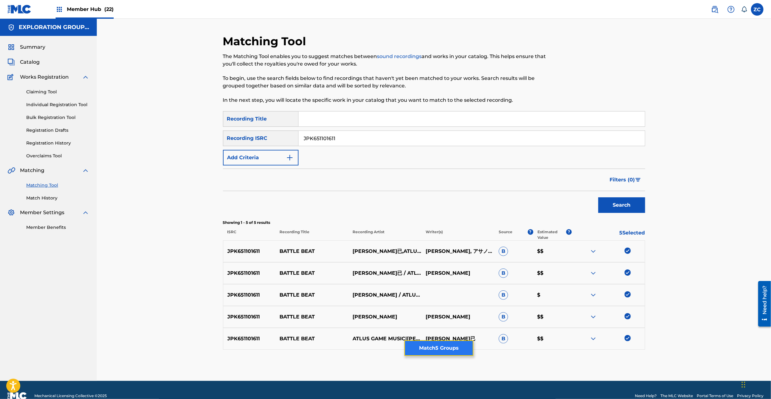
click at [453, 350] on button "Match 5 Groups" at bounding box center [439, 349] width 69 height 16
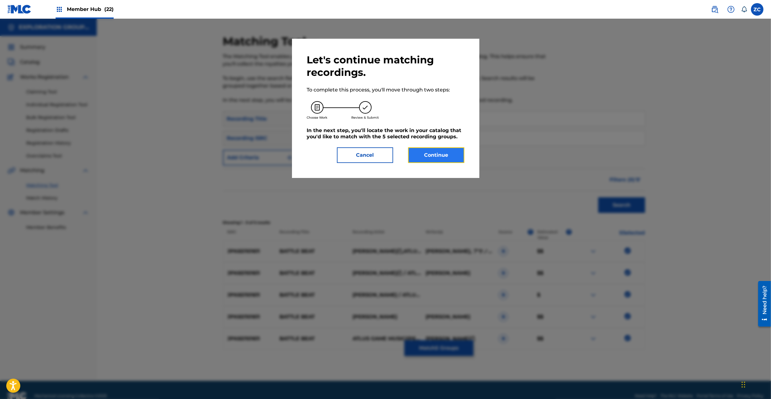
click at [443, 154] on button "Continue" at bounding box center [436, 155] width 56 height 16
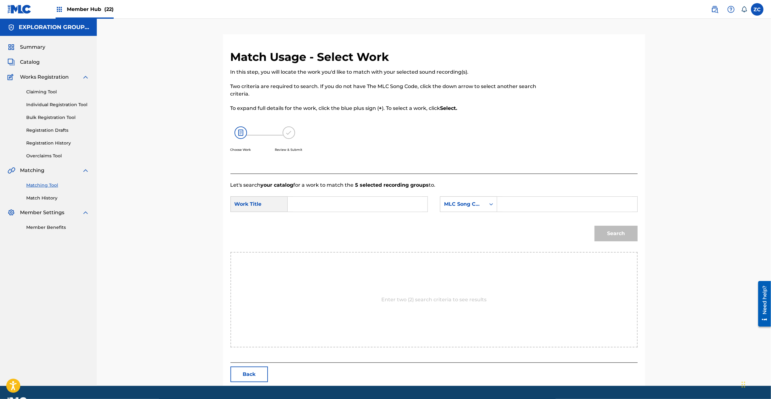
click at [304, 203] on input "Search Form" at bounding box center [357, 204] width 129 height 15
paste input "Battle Beat BD9RFU"
click at [335, 206] on input "Battle Beat BD9RFU" at bounding box center [357, 204] width 129 height 15
type input "Battle Beat"
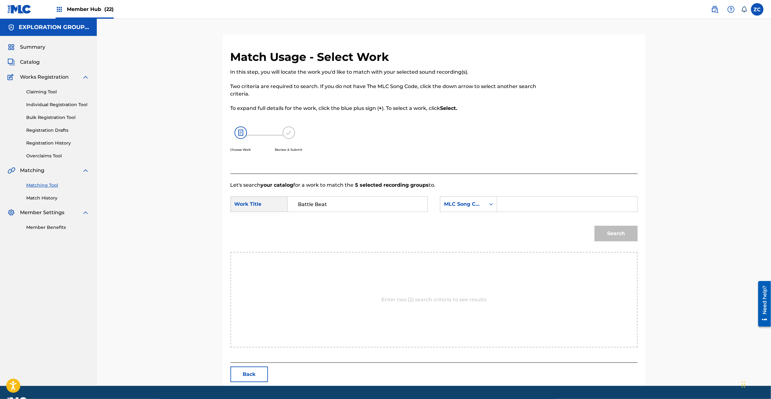
drag, startPoint x: 545, startPoint y: 206, endPoint x: 554, endPoint y: 212, distance: 10.9
click at [545, 206] on input "Search Form" at bounding box center [567, 204] width 129 height 15
paste input "BD9RFU"
type input "BD9RFU"
click at [612, 231] on button "Search" at bounding box center [616, 234] width 43 height 16
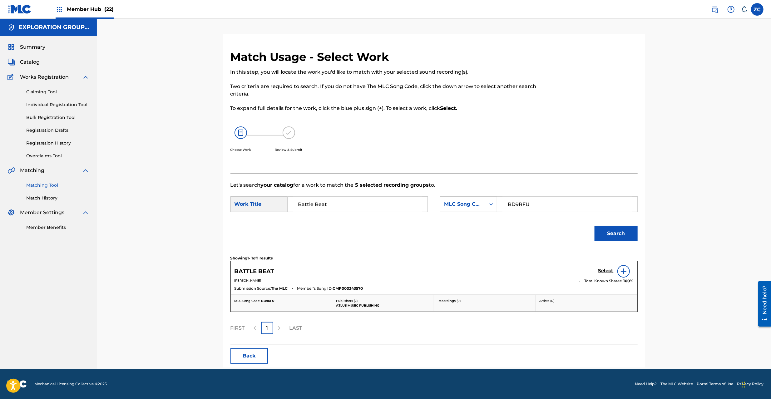
click at [610, 271] on h5 "Select" at bounding box center [606, 271] width 15 height 6
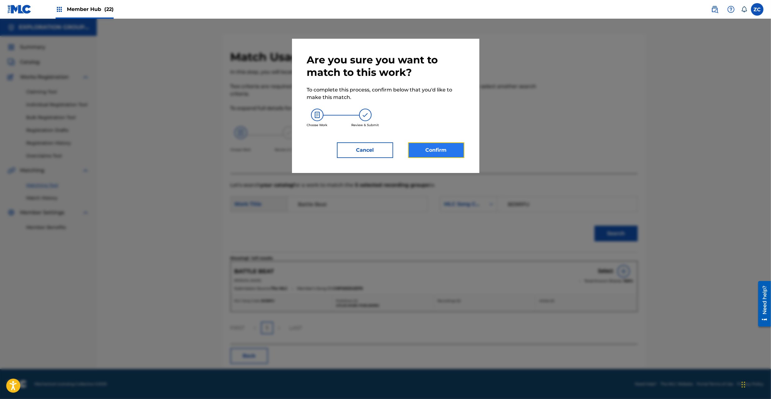
click at [431, 151] on button "Confirm" at bounding box center [436, 150] width 56 height 16
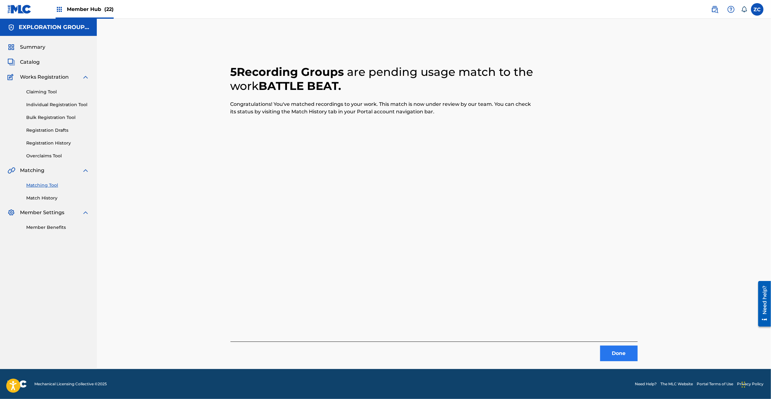
drag, startPoint x: 618, startPoint y: 342, endPoint x: 617, endPoint y: 347, distance: 5.7
click at [618, 342] on div "Done" at bounding box center [434, 352] width 407 height 20
click at [620, 353] on button "Done" at bounding box center [618, 354] width 37 height 16
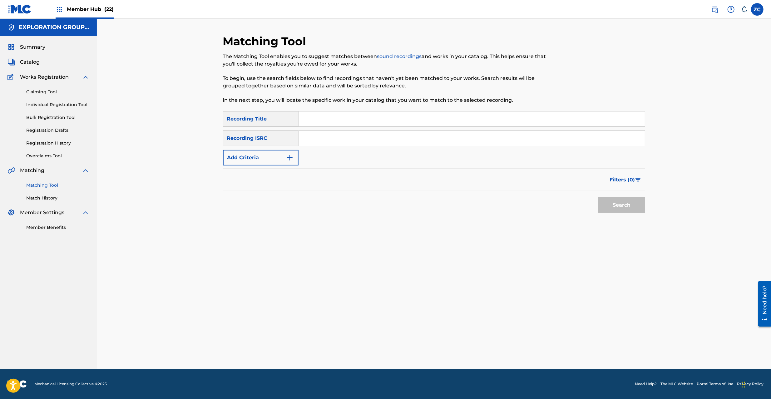
click at [466, 113] on input "Search Form" at bounding box center [472, 119] width 346 height 15
paste input "モスクワ ～爻 Ver～"
type input "モスクワ ～爻 Ver～"
click at [262, 154] on button "Add Criteria" at bounding box center [261, 158] width 76 height 16
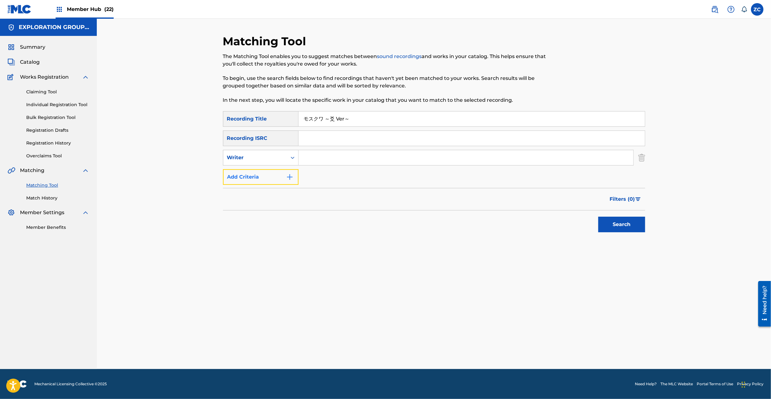
click at [269, 180] on button "Add Criteria" at bounding box center [261, 177] width 76 height 16
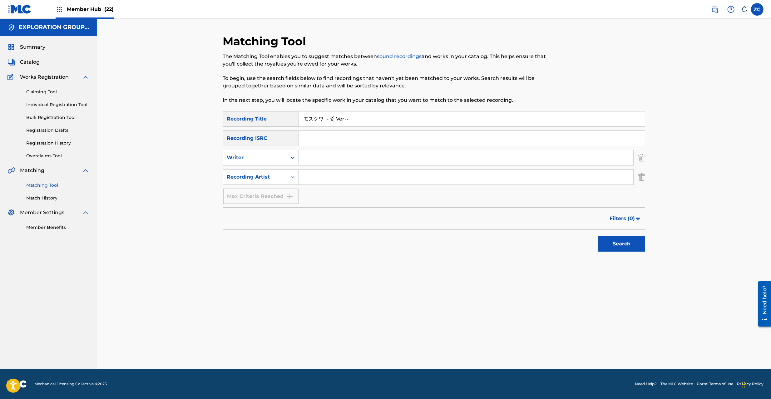
click at [334, 177] on input "Search Form" at bounding box center [466, 177] width 335 height 15
paste input "Atlus Sound Team"
type input "Atlus Sound Team"
click at [631, 245] on button "Search" at bounding box center [622, 244] width 47 height 16
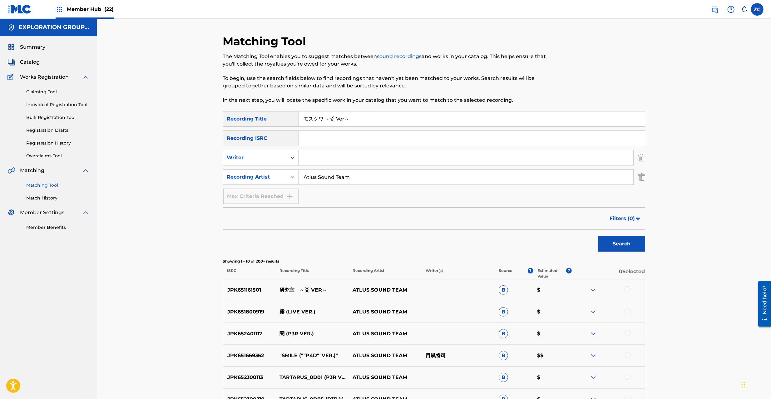
click at [364, 117] on input "モスクワ ～爻 Ver～" at bounding box center [472, 119] width 346 height 15
paste input "ンド"
click at [599, 236] on button "Search" at bounding box center [622, 244] width 47 height 16
click at [402, 118] on input "インド ～爻 Ver～" at bounding box center [472, 119] width 346 height 15
paste input "香港"
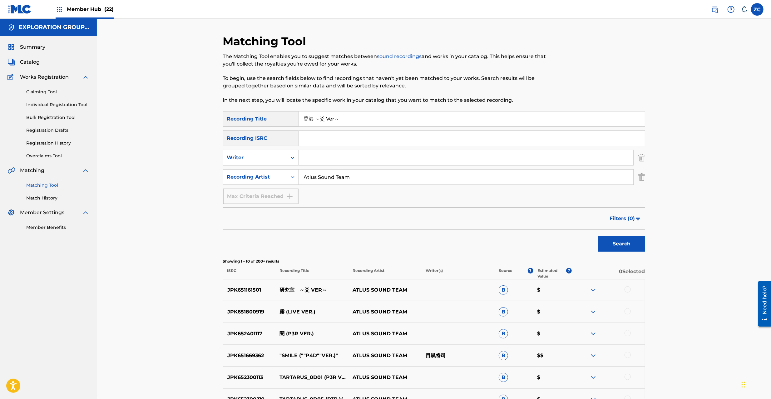
click at [599, 236] on button "Search" at bounding box center [622, 244] width 47 height 16
click at [368, 120] on input "香港 ～爻 Ver～" at bounding box center [472, 119] width 346 height 15
paste input "アムステルダム"
type input "アムステルダム"
click at [599, 236] on button "Search" at bounding box center [622, 244] width 47 height 16
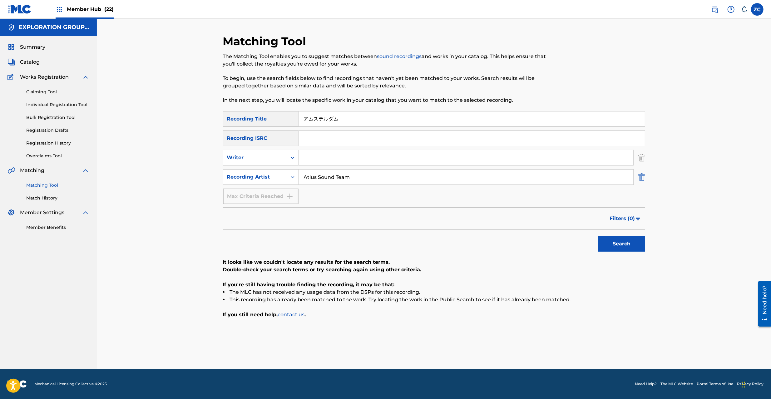
click at [641, 172] on img "Search Form" at bounding box center [642, 177] width 7 height 16
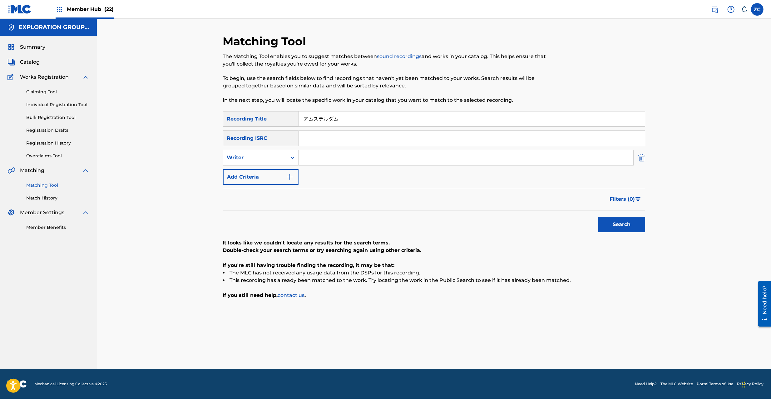
click at [641, 159] on img "Search Form" at bounding box center [642, 158] width 7 height 16
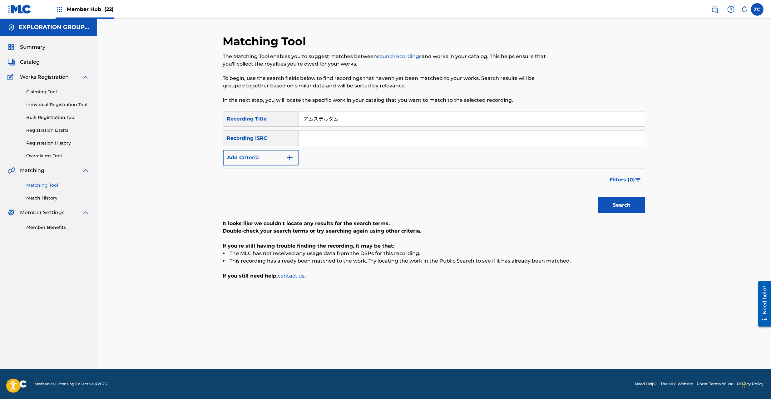
drag, startPoint x: 623, startPoint y: 118, endPoint x: 134, endPoint y: 121, distance: 488.9
click at [130, 118] on div "Matching Tool The Matching Tool enables you to suggest matches between sound re…" at bounding box center [434, 194] width 674 height 351
click at [352, 139] on input "Search Form" at bounding box center [472, 138] width 346 height 15
paste input "JPF302200095"
click at [613, 205] on button "Search" at bounding box center [622, 205] width 47 height 16
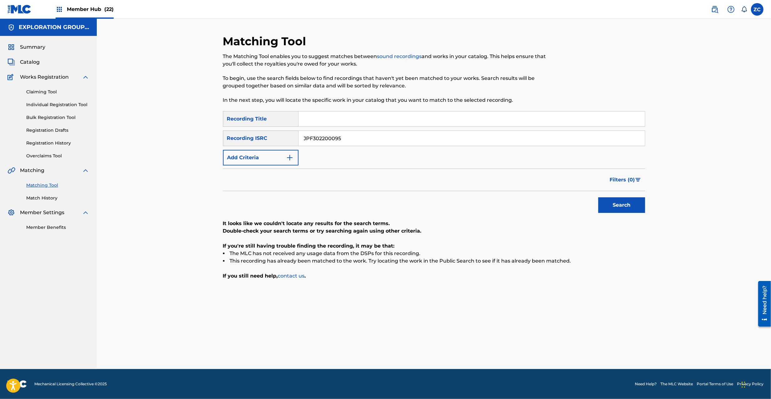
click at [481, 138] on input "JPF302200095" at bounding box center [472, 138] width 346 height 15
paste input "3"
type input "JPF302200093"
click at [610, 201] on button "Search" at bounding box center [622, 205] width 47 height 16
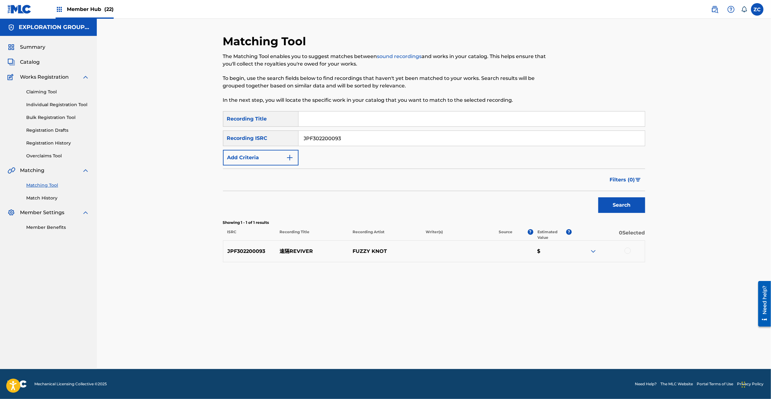
click at [631, 248] on div at bounding box center [608, 251] width 73 height 7
click at [629, 250] on div at bounding box center [628, 251] width 6 height 6
click at [455, 349] on button "Match 1 Group" at bounding box center [439, 349] width 69 height 16
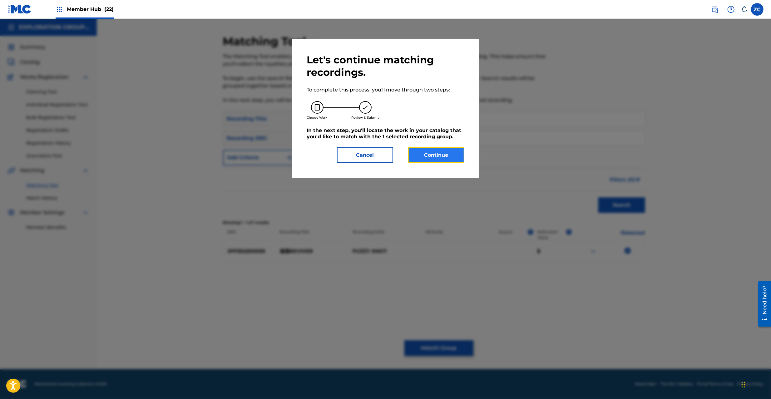
click at [443, 157] on button "Continue" at bounding box center [436, 155] width 56 height 16
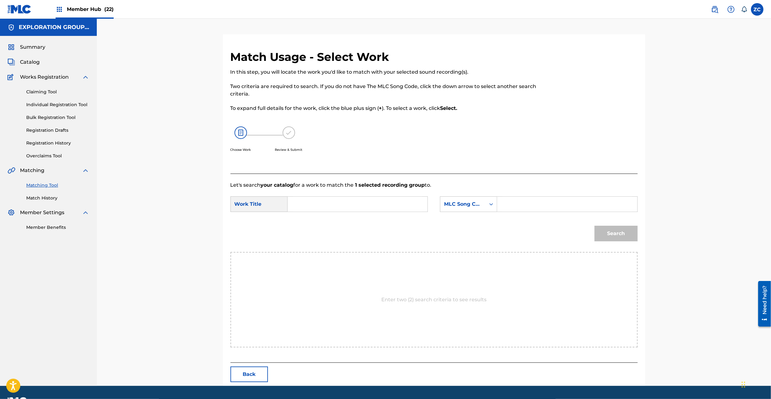
click at [372, 201] on input "Search Form" at bounding box center [357, 204] width 129 height 15
paste input "Enkaku Reviver EC2END"
click at [345, 203] on input "Enkaku Reviver EC2END" at bounding box center [357, 204] width 129 height 15
type input "Enkaku Reviver"
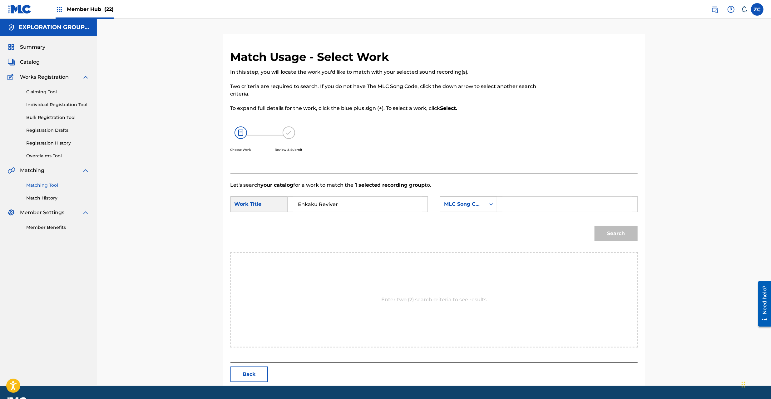
click at [554, 206] on input "Search Form" at bounding box center [567, 204] width 129 height 15
paste input "EC2END"
type input "EC2END"
click at [624, 234] on button "Search" at bounding box center [616, 234] width 43 height 16
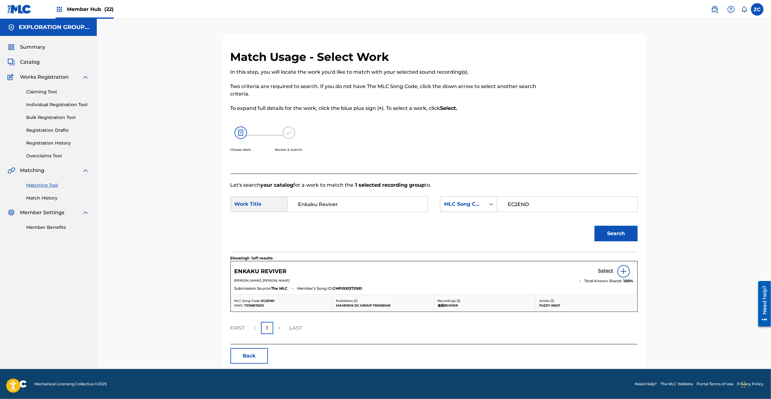
click at [602, 271] on h5 "Select" at bounding box center [606, 271] width 15 height 6
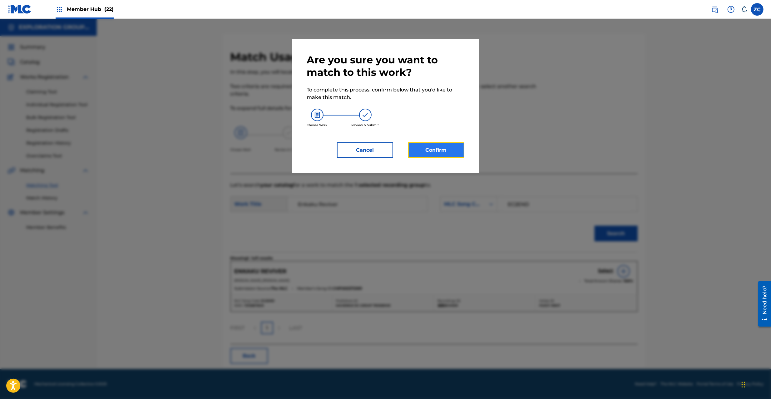
click at [456, 152] on button "Confirm" at bounding box center [436, 150] width 56 height 16
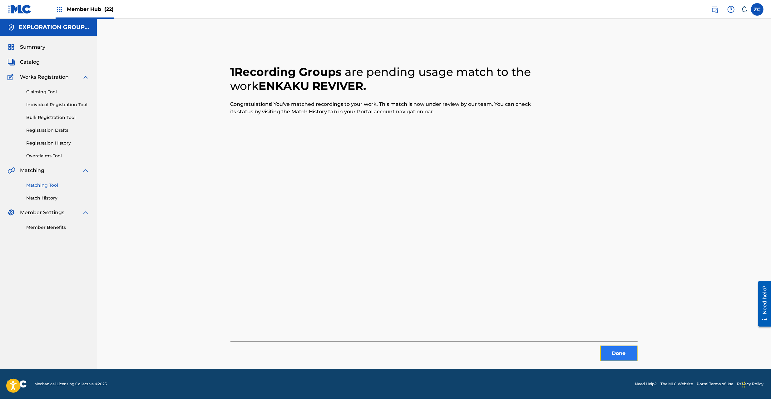
click at [624, 357] on button "Done" at bounding box center [618, 354] width 37 height 16
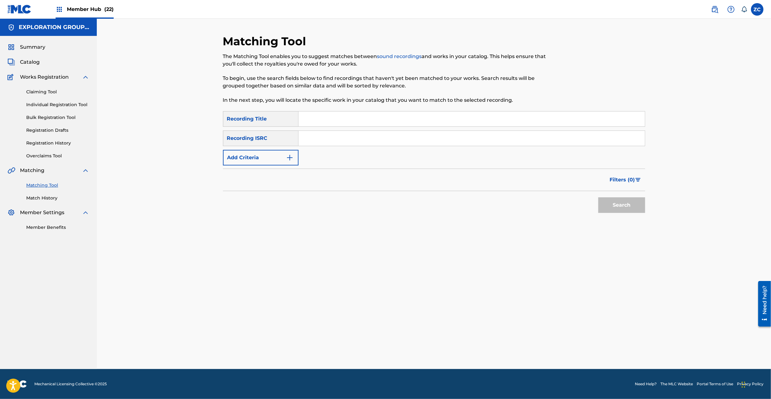
drag, startPoint x: 490, startPoint y: 139, endPoint x: 507, endPoint y: 147, distance: 19.6
click at [490, 139] on input "Search Form" at bounding box center [472, 138] width 346 height 15
paste input "JPF302200092"
type input "JPF302200092"
click at [625, 203] on button "Search" at bounding box center [622, 205] width 47 height 16
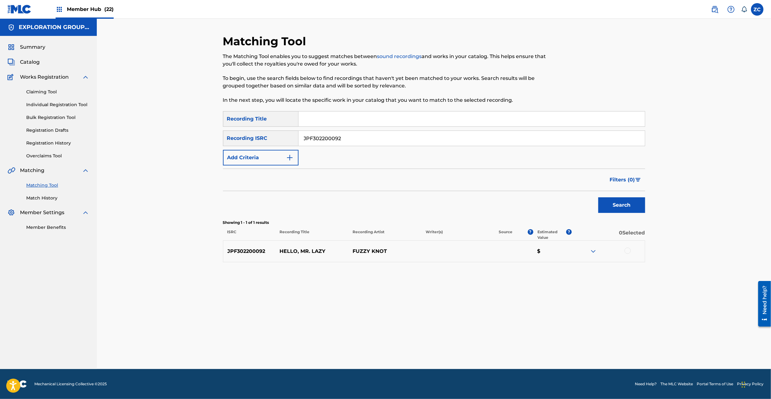
click at [629, 250] on div at bounding box center [628, 251] width 6 height 6
click at [460, 351] on button "Match 1 Group" at bounding box center [439, 349] width 69 height 16
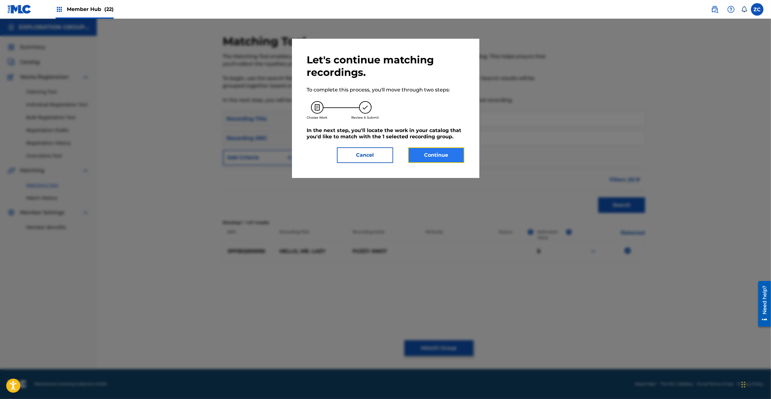
click at [453, 157] on button "Continue" at bounding box center [436, 155] width 56 height 16
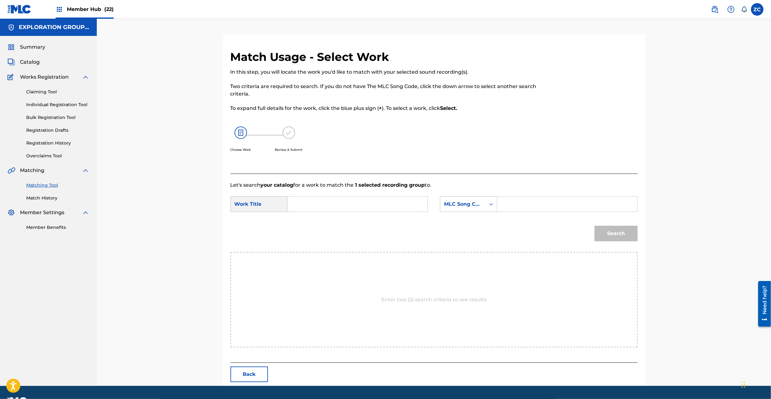
click at [403, 208] on input "Search Form" at bounding box center [357, 204] width 129 height 15
paste input "Hello,Mr.Lazy HA8PM0"
click at [359, 204] on input "Hello,Mr.Lazy HA8PM0" at bounding box center [357, 204] width 129 height 15
type input "Hello,Mr.Lazy"
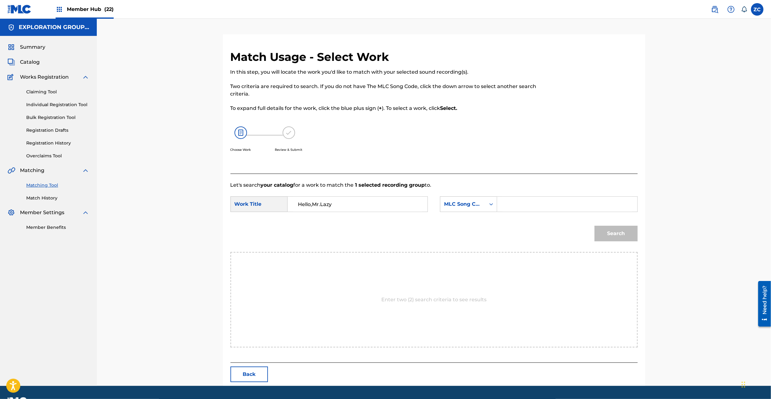
click at [593, 204] on input "Search Form" at bounding box center [567, 204] width 129 height 15
paste input "HA8PM0"
type input "HA8PM0"
click at [615, 228] on button "Search" at bounding box center [616, 234] width 43 height 16
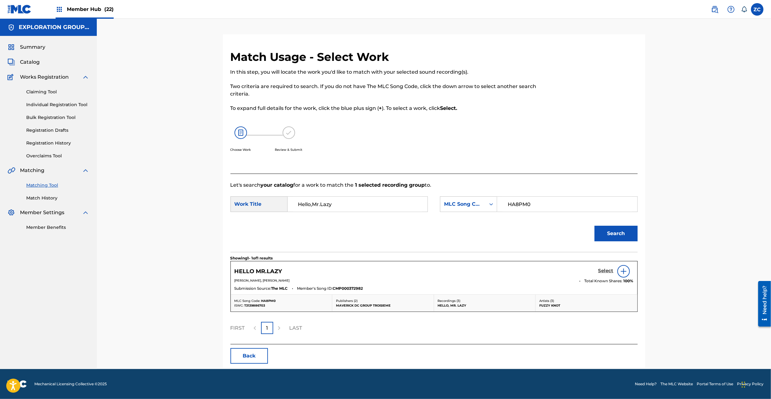
click at [602, 274] on h5 "Select" at bounding box center [606, 271] width 15 height 6
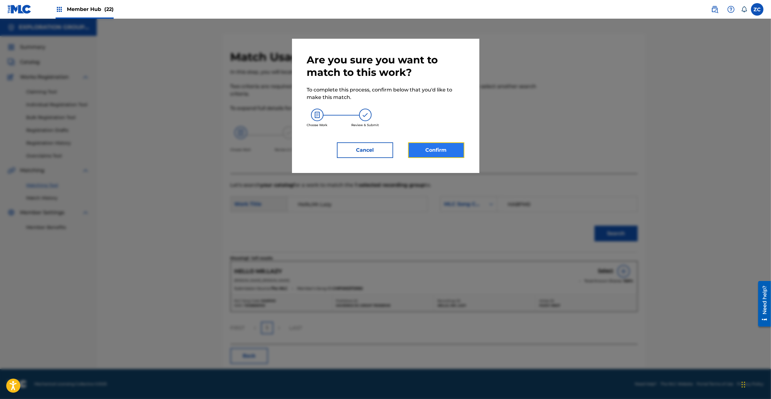
click at [449, 145] on button "Confirm" at bounding box center [436, 150] width 56 height 16
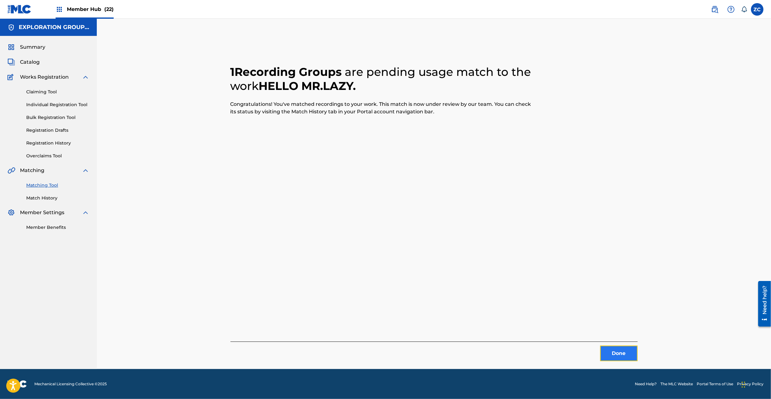
click at [619, 352] on button "Done" at bounding box center [618, 354] width 37 height 16
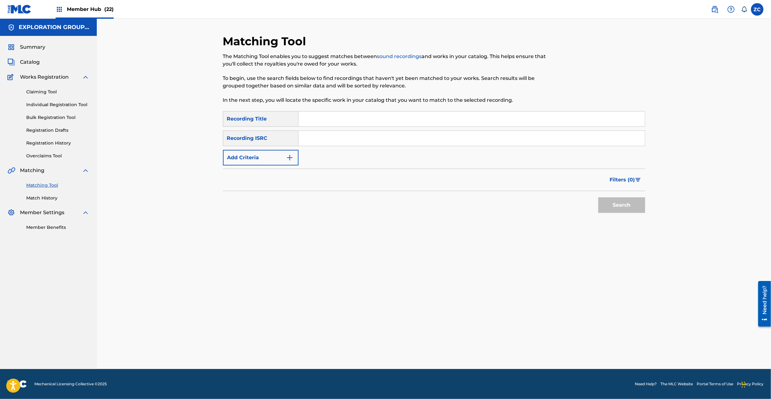
drag, startPoint x: 491, startPoint y: 134, endPoint x: 494, endPoint y: 135, distance: 3.2
click at [491, 134] on input "Search Form" at bounding box center [472, 138] width 346 height 15
paste input "JPF302200131"
type input "JPF302200131"
click at [622, 201] on button "Search" at bounding box center [622, 205] width 47 height 16
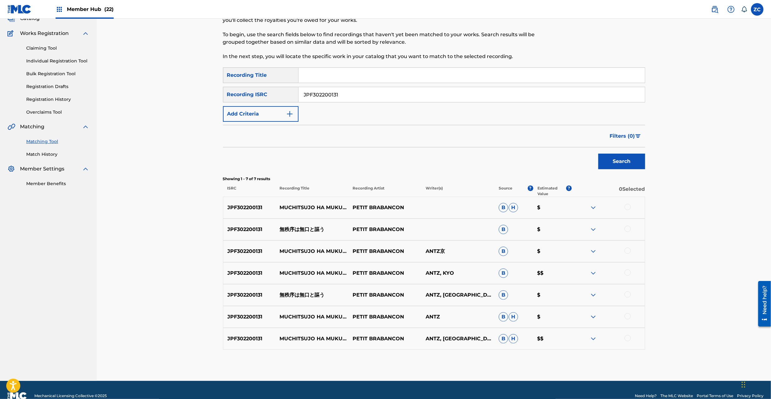
scroll to position [55, 0]
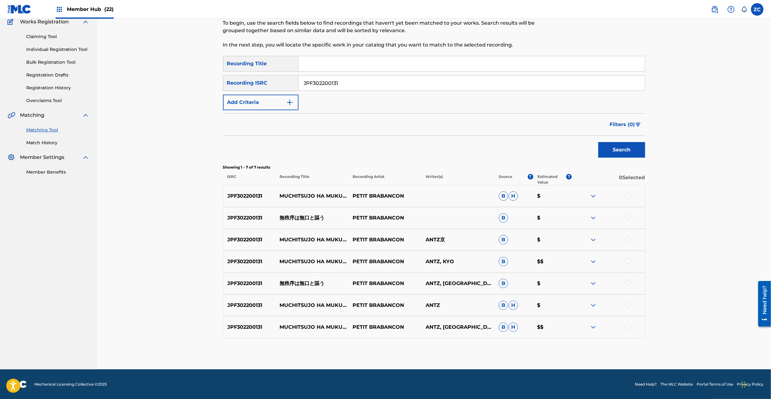
drag, startPoint x: 630, startPoint y: 194, endPoint x: 629, endPoint y: 206, distance: 11.3
click at [630, 195] on div at bounding box center [628, 195] width 6 height 6
click at [626, 216] on div at bounding box center [628, 217] width 6 height 6
click at [628, 238] on div at bounding box center [628, 239] width 6 height 6
click at [629, 261] on div at bounding box center [628, 261] width 6 height 6
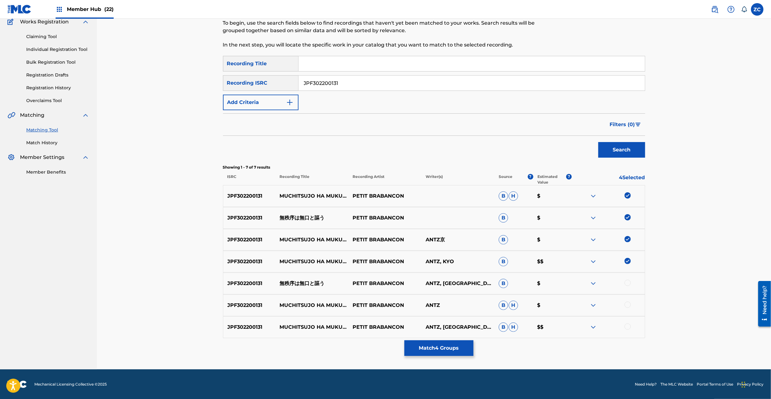
click at [628, 283] on div at bounding box center [628, 283] width 6 height 6
click at [629, 306] on div at bounding box center [628, 305] width 6 height 6
click at [627, 326] on div at bounding box center [628, 327] width 6 height 6
click at [440, 349] on button "Match 7 Groups" at bounding box center [439, 349] width 69 height 16
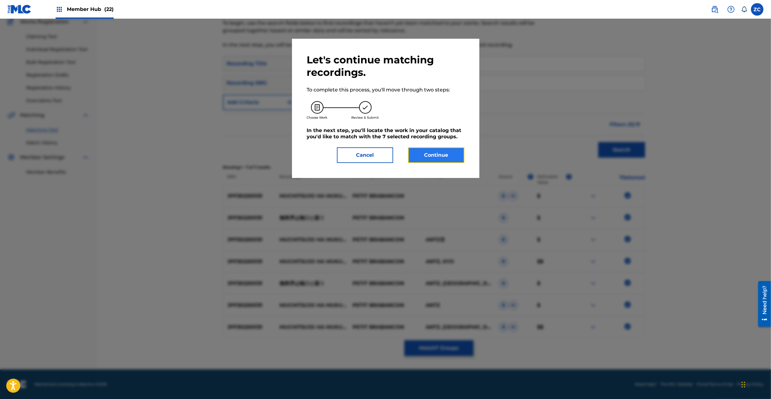
click at [430, 154] on button "Continue" at bounding box center [436, 155] width 56 height 16
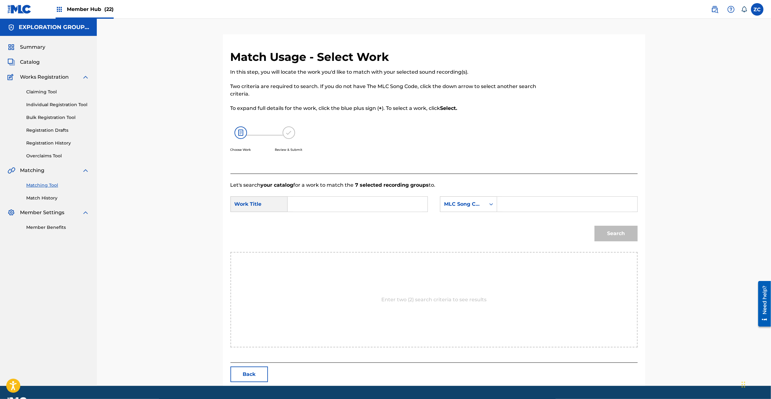
click at [403, 206] on input "Search Form" at bounding box center [357, 204] width 129 height 15
paste input "Muchitsujowa Mukuchito Utau MW0XJZ"
click at [400, 202] on input "Muchitsujowa Mukuchito Utau MW0XJZ" at bounding box center [357, 204] width 129 height 15
type input "Muchitsujowa Mukuchito Utau"
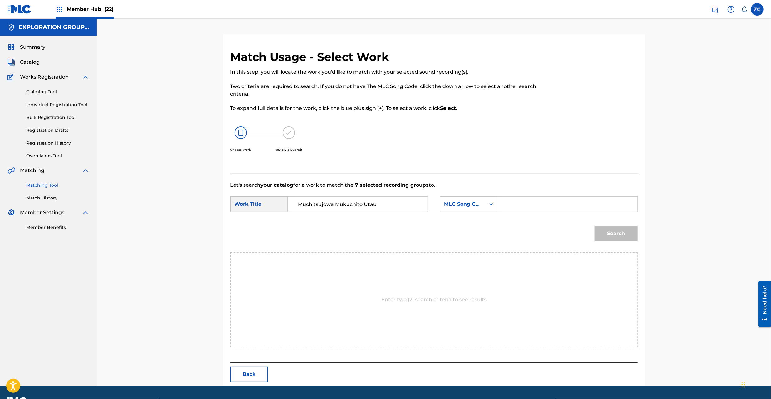
drag, startPoint x: 540, startPoint y: 202, endPoint x: 562, endPoint y: 212, distance: 23.8
click at [540, 202] on input "Search Form" at bounding box center [567, 204] width 129 height 15
paste input "MW0XJZ"
type input "MW0XJZ"
click at [623, 233] on button "Search" at bounding box center [616, 234] width 43 height 16
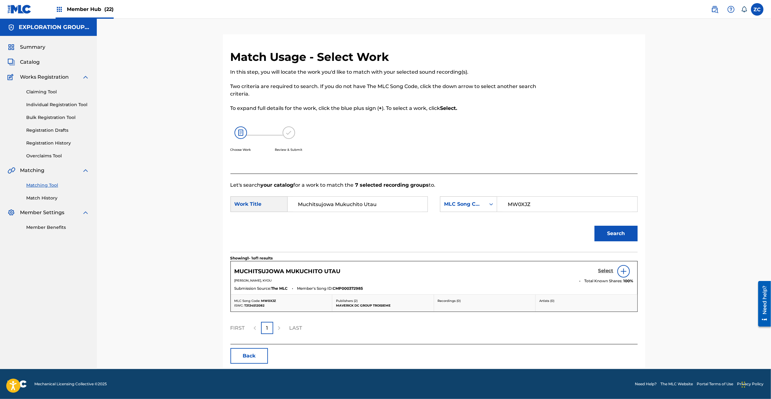
click at [608, 269] on h5 "Select" at bounding box center [606, 271] width 15 height 6
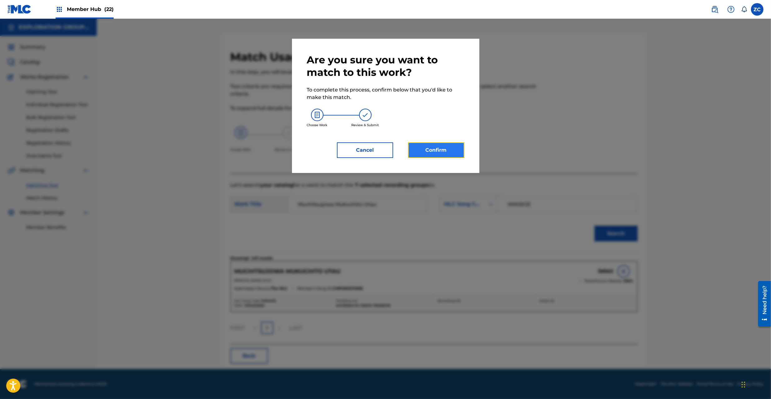
click at [456, 150] on button "Confirm" at bounding box center [436, 150] width 56 height 16
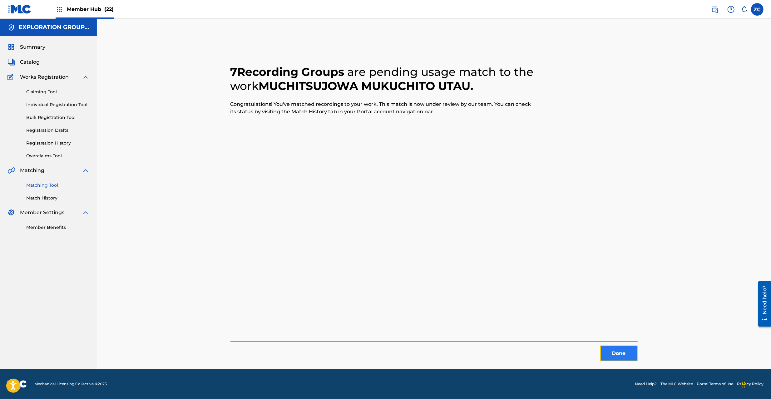
click at [614, 354] on button "Done" at bounding box center [618, 354] width 37 height 16
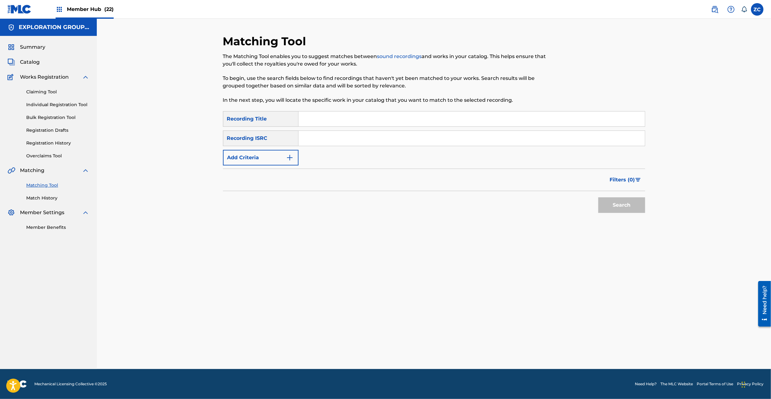
click at [454, 135] on input "Search Form" at bounding box center [472, 138] width 346 height 15
paste input "JPF302200043"
click at [610, 201] on button "Search" at bounding box center [622, 205] width 47 height 16
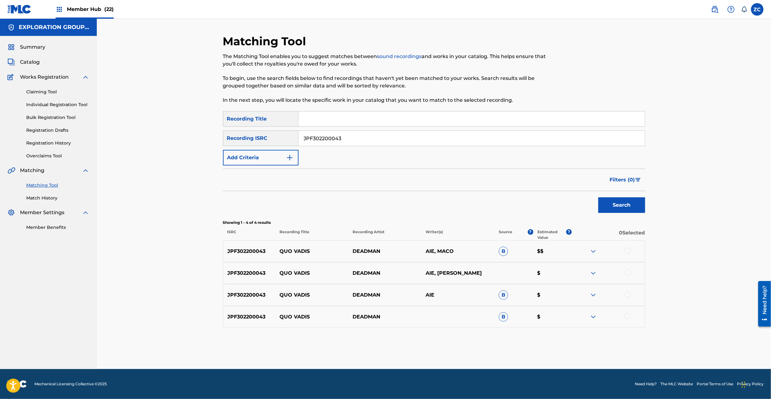
click at [629, 251] on div at bounding box center [628, 251] width 6 height 6
click at [627, 271] on div at bounding box center [628, 273] width 6 height 6
click at [628, 290] on div "JPF302200043 QUO VADIS DEADMAN AIE B $" at bounding box center [434, 295] width 422 height 22
click at [627, 314] on div at bounding box center [628, 316] width 6 height 6
click at [629, 296] on div at bounding box center [628, 294] width 6 height 6
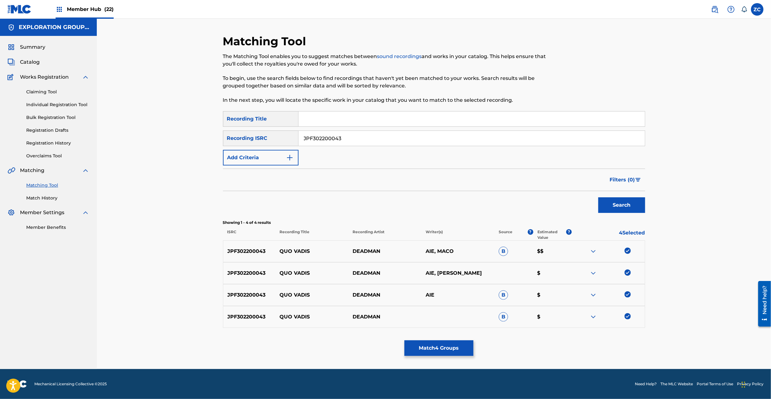
click at [489, 139] on input "JPF302200043" at bounding box center [472, 138] width 346 height 15
paste input "100275"
type input "JPF302100275"
click at [619, 209] on button "Search" at bounding box center [622, 205] width 47 height 16
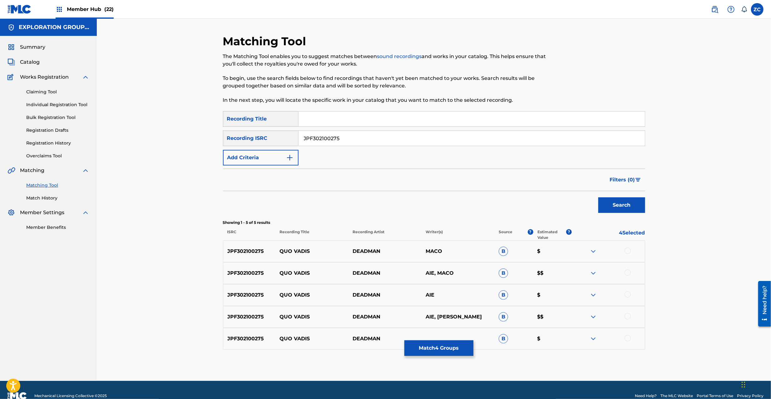
drag, startPoint x: 628, startPoint y: 250, endPoint x: 630, endPoint y: 273, distance: 22.9
click at [628, 250] on div at bounding box center [628, 251] width 6 height 6
drag, startPoint x: 629, startPoint y: 271, endPoint x: 630, endPoint y: 284, distance: 12.8
click at [629, 272] on div at bounding box center [628, 273] width 6 height 6
click at [628, 295] on div at bounding box center [628, 294] width 6 height 6
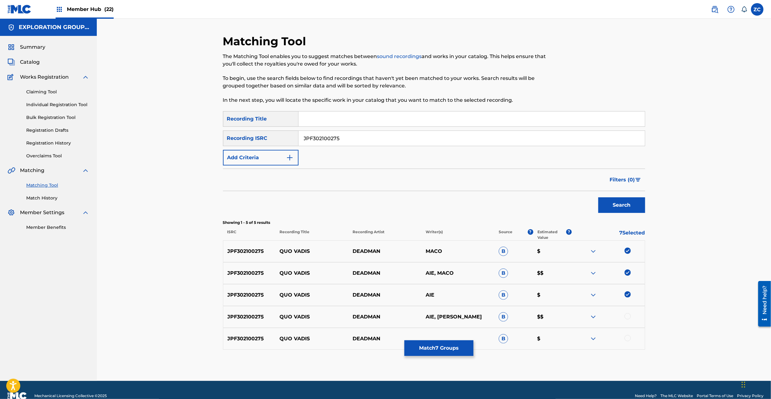
click at [628, 316] on div at bounding box center [628, 316] width 6 height 6
click at [628, 336] on div at bounding box center [628, 338] width 6 height 6
click at [448, 349] on button "Match 9 Groups" at bounding box center [439, 349] width 69 height 16
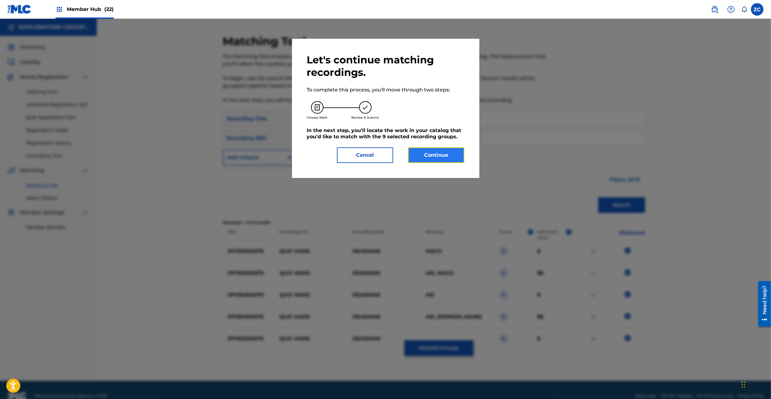
click at [455, 159] on button "Continue" at bounding box center [436, 155] width 56 height 16
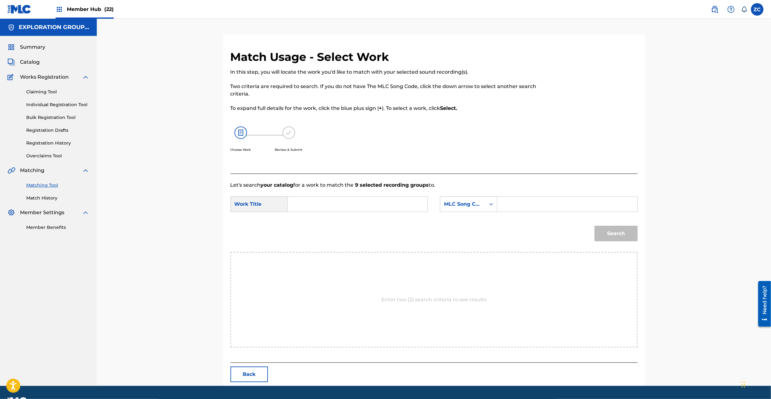
click at [393, 212] on div "Search Form" at bounding box center [358, 204] width 140 height 16
click at [394, 205] on input "Search Form" at bounding box center [357, 204] width 129 height 15
paste input "Quo Vadis QP7FVN"
click at [345, 206] on input "Quo Vadis QP7FVN" at bounding box center [357, 204] width 129 height 15
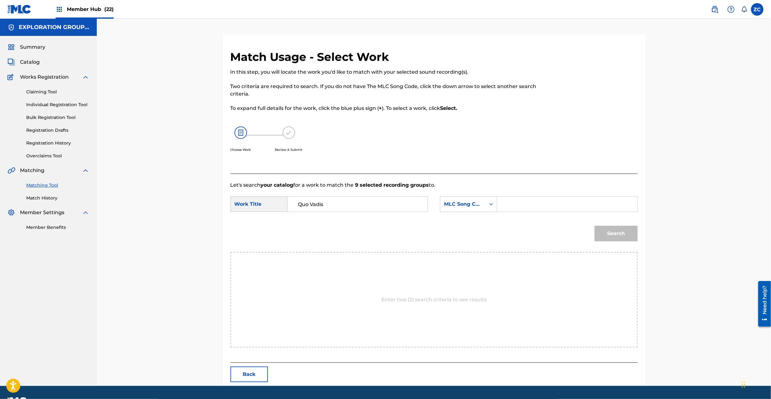
type input "Quo Vadis"
drag, startPoint x: 533, startPoint y: 208, endPoint x: 544, endPoint y: 212, distance: 12.0
click at [533, 208] on input "Search Form" at bounding box center [567, 204] width 129 height 15
paste input "QP7FVN"
type input "QP7FVN"
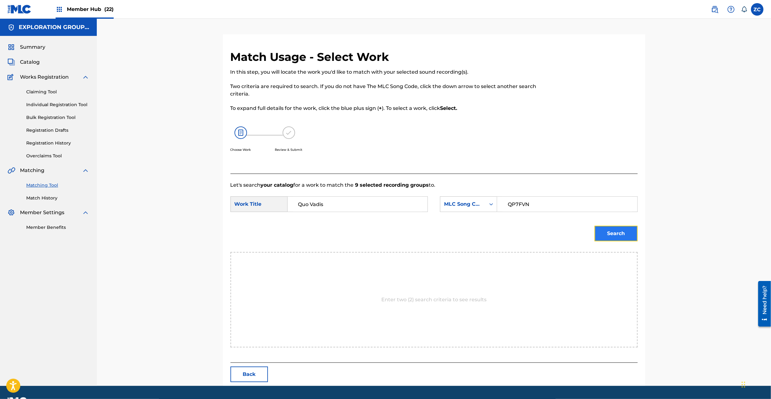
click at [621, 234] on button "Search" at bounding box center [616, 234] width 43 height 16
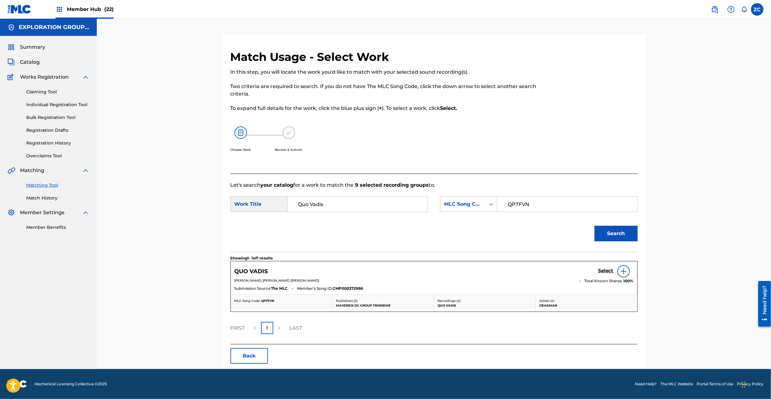
click at [699, 319] on div "Match Usage - Select Work In this step, you will locate the work you'd like to …" at bounding box center [434, 194] width 674 height 351
click at [609, 271] on h5 "Select" at bounding box center [606, 271] width 15 height 6
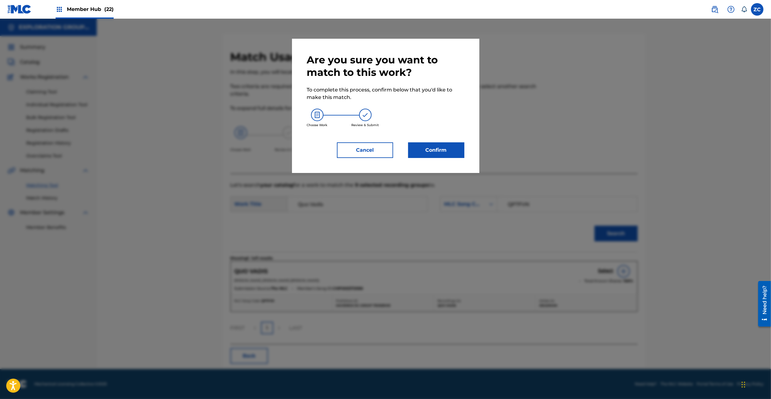
click at [435, 152] on div "Are you sure you want to match to this work? To complete this process, confirm …" at bounding box center [385, 106] width 187 height 134
click at [440, 149] on button "Confirm" at bounding box center [436, 150] width 56 height 16
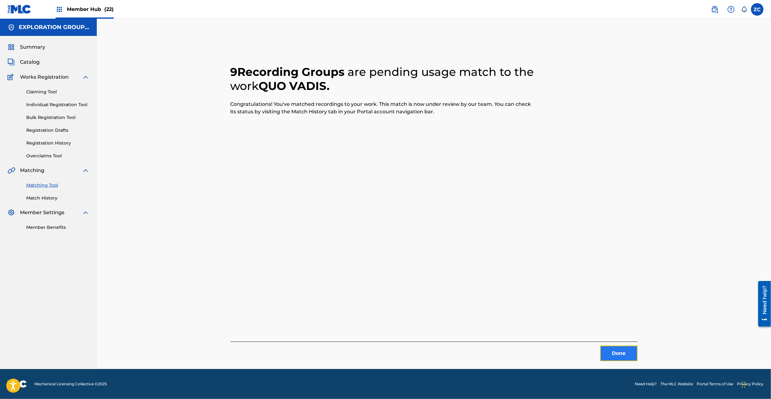
click at [623, 350] on button "Done" at bounding box center [618, 354] width 37 height 16
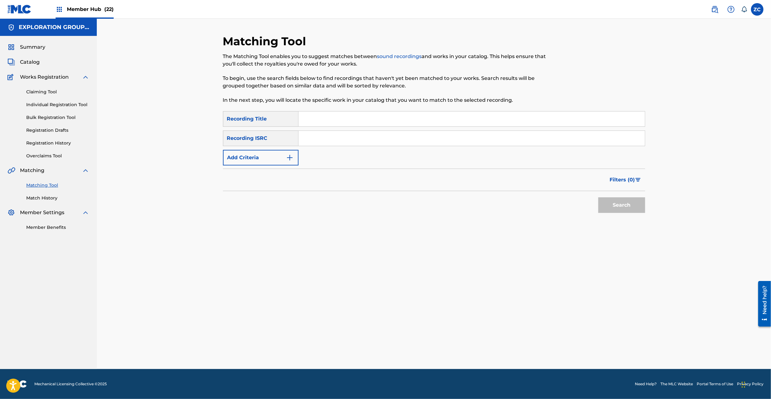
click at [396, 136] on input "Search Form" at bounding box center [472, 138] width 346 height 15
paste input "JPF302100299"
type input "JPF302100299"
click at [621, 203] on button "Search" at bounding box center [622, 205] width 47 height 16
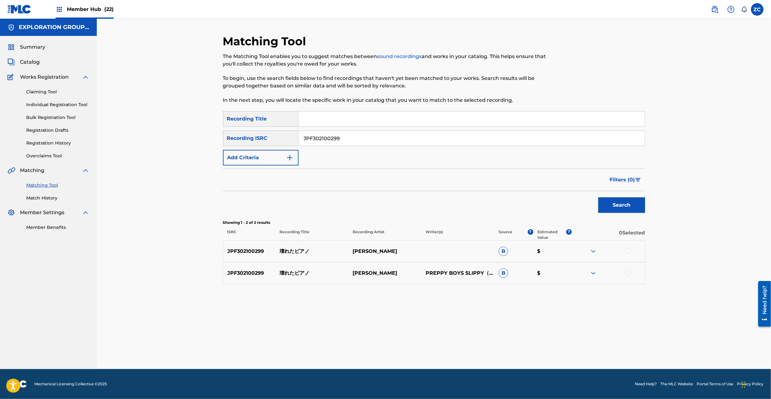
drag, startPoint x: 627, startPoint y: 250, endPoint x: 630, endPoint y: 267, distance: 17.9
click at [627, 251] on div at bounding box center [628, 251] width 6 height 6
click at [627, 273] on div at bounding box center [628, 273] width 6 height 6
click at [457, 350] on button "Match 2 Groups" at bounding box center [439, 349] width 69 height 16
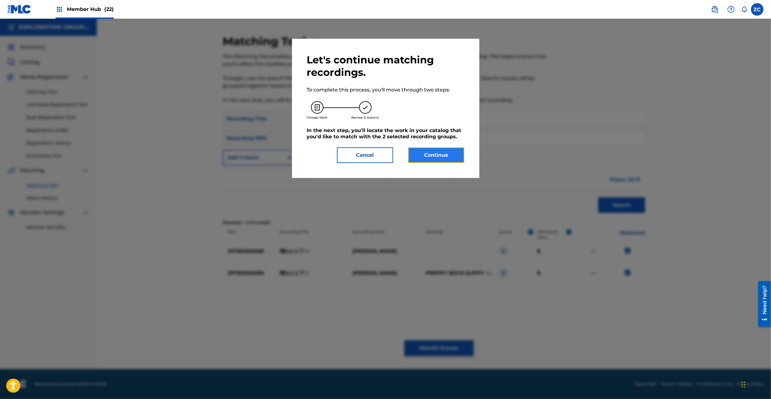
click at [433, 153] on button "Continue" at bounding box center [436, 155] width 56 height 16
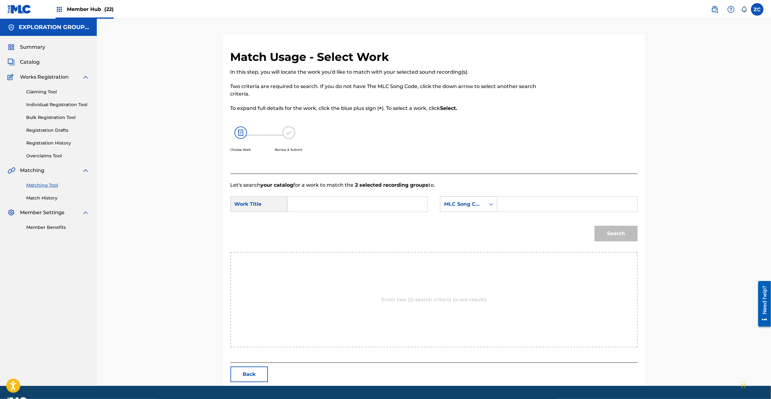
click at [378, 203] on input "Search Form" at bounding box center [357, 204] width 129 height 15
paste input "Kowareta Piano KJ2HFZ"
click at [358, 208] on input "Kowareta Piano KJ2HFZ" at bounding box center [357, 204] width 129 height 15
type input "Kowareta Piano"
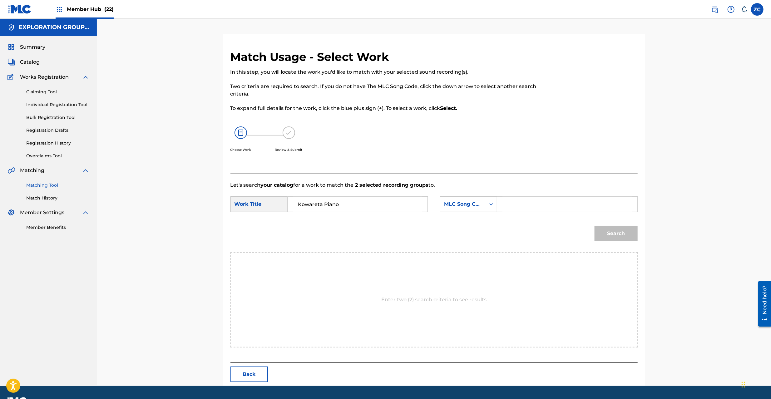
click at [556, 213] on div "SearchWithCriteria478fe655-5bb5-47c4-994a-5d4a079288b9 Work Title Kowareta Pian…" at bounding box center [434, 205] width 407 height 19
click at [571, 203] on input "Search Form" at bounding box center [567, 204] width 129 height 15
paste input "KJ2HFZ"
type input "KJ2HFZ"
click at [621, 235] on button "Search" at bounding box center [616, 234] width 43 height 16
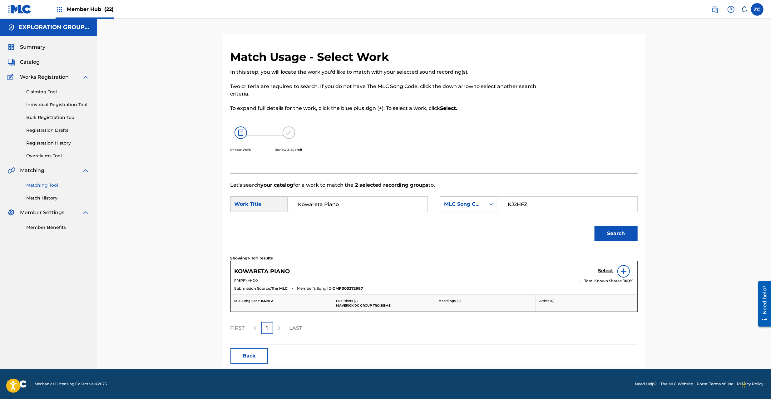
click at [609, 270] on h5 "Select" at bounding box center [606, 271] width 15 height 6
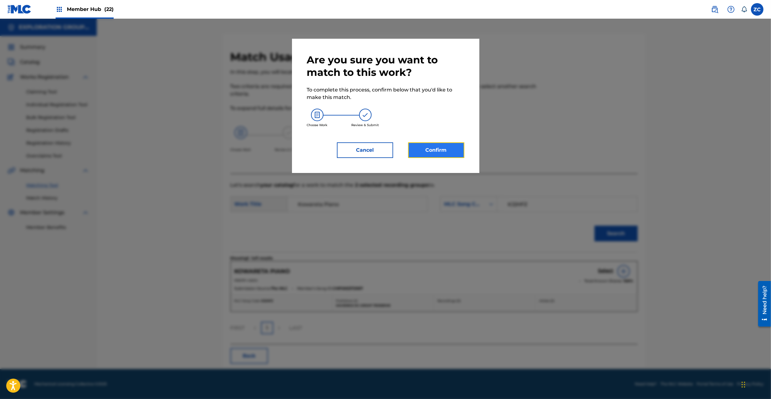
click at [448, 147] on button "Confirm" at bounding box center [436, 150] width 56 height 16
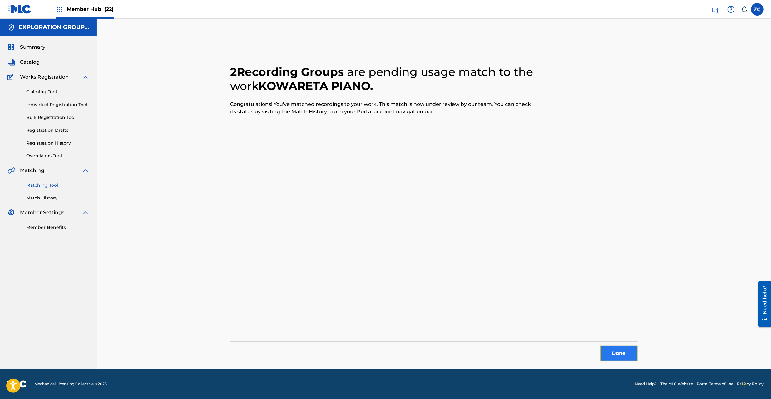
click at [624, 352] on button "Done" at bounding box center [618, 354] width 37 height 16
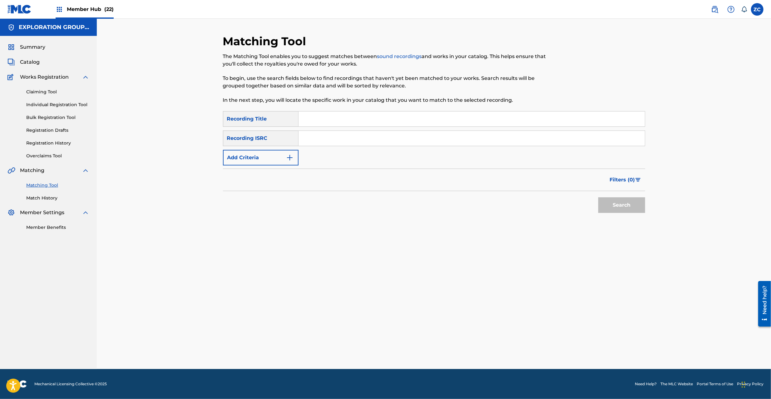
click at [508, 137] on input "Search Form" at bounding box center [472, 138] width 346 height 15
paste input "JPF302200027"
type input "JPF302200027"
click at [617, 209] on button "Search" at bounding box center [622, 205] width 47 height 16
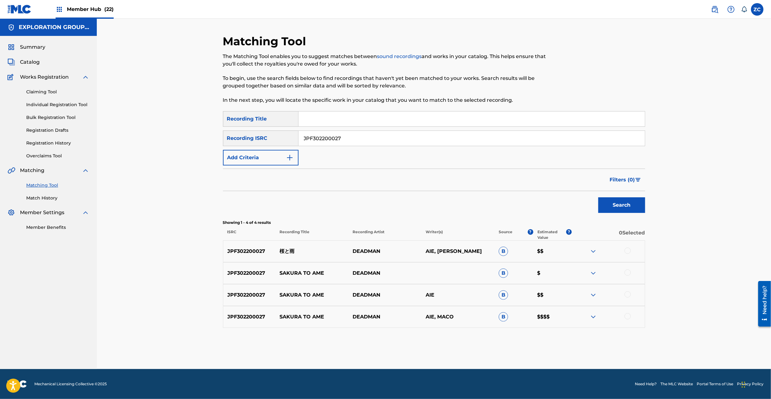
click at [628, 252] on div at bounding box center [628, 251] width 6 height 6
click at [628, 273] on div at bounding box center [628, 273] width 6 height 6
click at [628, 292] on div at bounding box center [628, 294] width 6 height 6
click at [629, 316] on div at bounding box center [628, 316] width 6 height 6
click at [444, 353] on button "Match 4 Groups" at bounding box center [439, 349] width 69 height 16
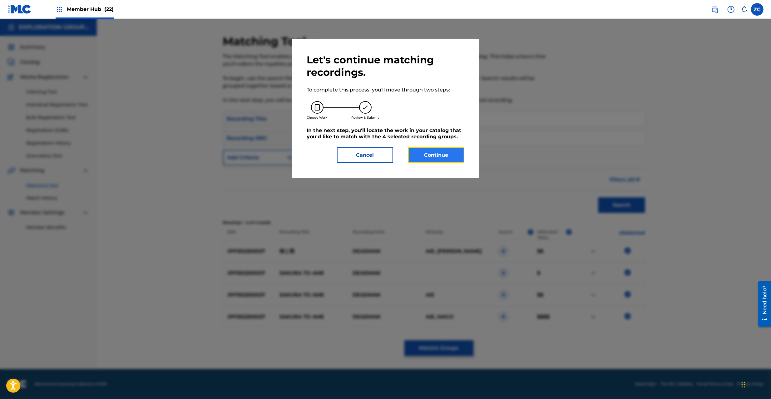
click at [446, 162] on button "Continue" at bounding box center [436, 155] width 56 height 16
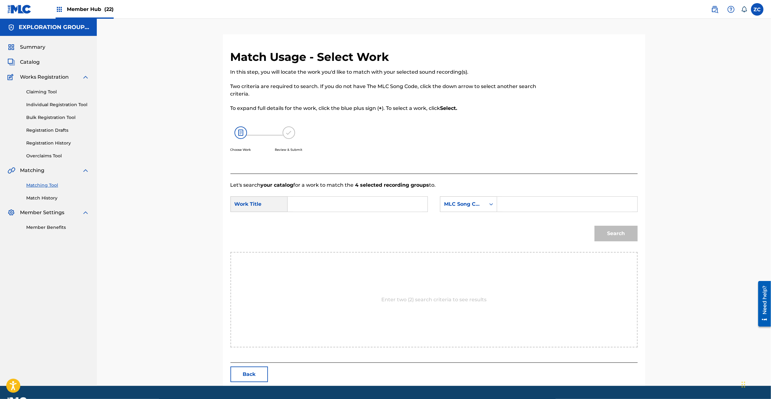
click at [352, 204] on input "Search Form" at bounding box center [357, 204] width 129 height 15
paste input "Sakurato Ame S627EB"
click at [347, 204] on input "Sakurato Ame S627EB" at bounding box center [357, 204] width 129 height 15
type input "Sakurato Ame"
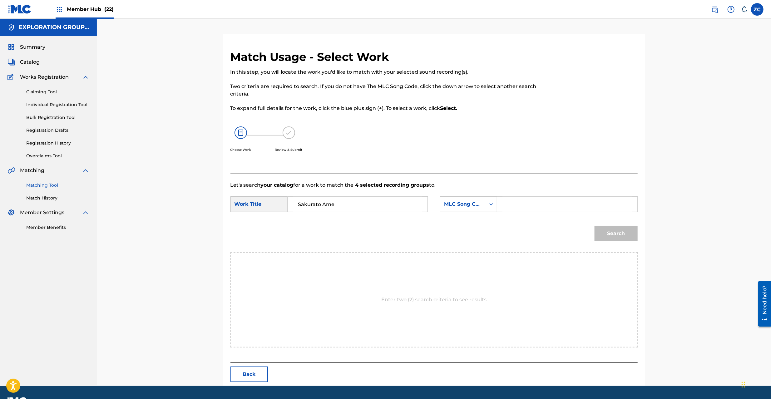
click at [576, 211] on input "Search Form" at bounding box center [567, 204] width 129 height 15
paste input "S627EB"
type input "S627EB"
click at [615, 237] on button "Search" at bounding box center [616, 234] width 43 height 16
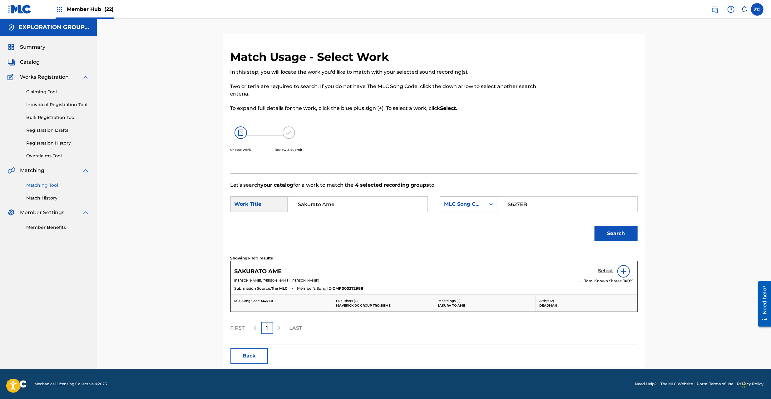
click at [609, 273] on h5 "Select" at bounding box center [606, 271] width 15 height 6
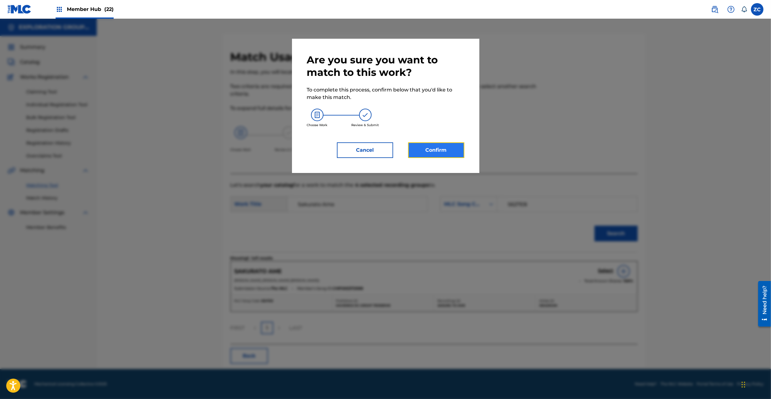
click at [454, 157] on button "Confirm" at bounding box center [436, 150] width 56 height 16
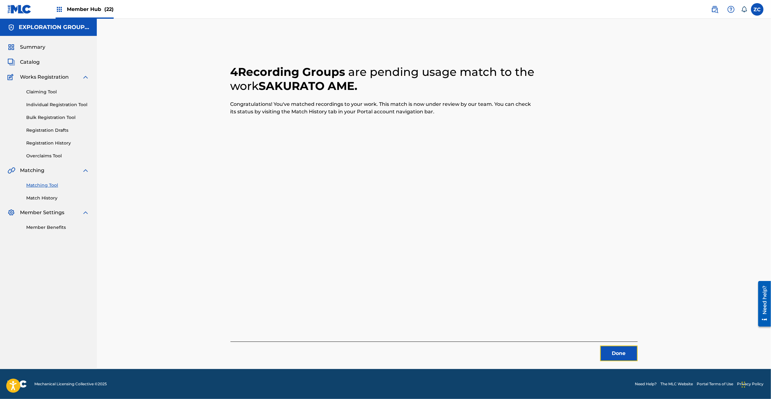
click at [627, 356] on button "Done" at bounding box center [618, 354] width 37 height 16
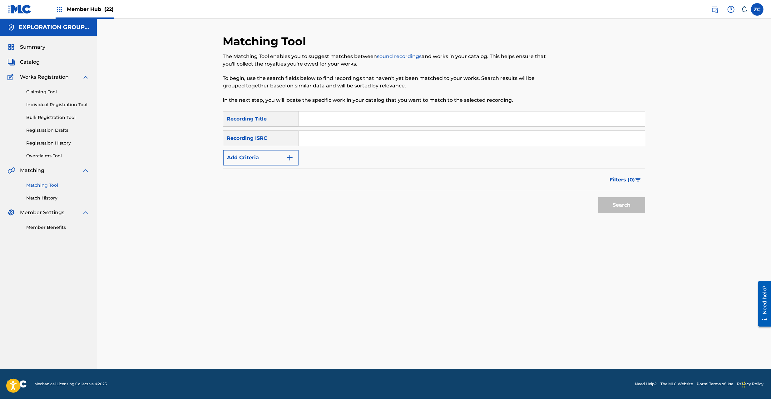
drag, startPoint x: 417, startPoint y: 136, endPoint x: 625, endPoint y: 204, distance: 218.9
click at [417, 136] on input "Search Form" at bounding box center [472, 138] width 346 height 15
paste input "JPF302200027"
type input "JPF302200027"
click at [627, 206] on button "Search" at bounding box center [622, 205] width 47 height 16
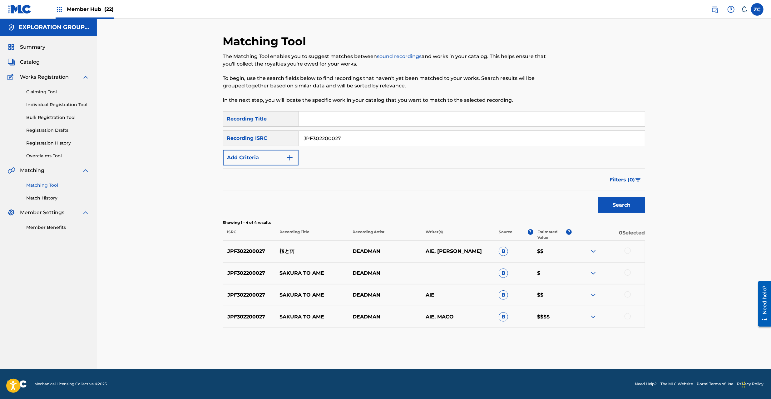
click at [377, 250] on p "DEADMAN" at bounding box center [385, 251] width 73 height 7
copy p "DEADMAN"
click at [274, 159] on button "Add Criteria" at bounding box center [261, 158] width 76 height 16
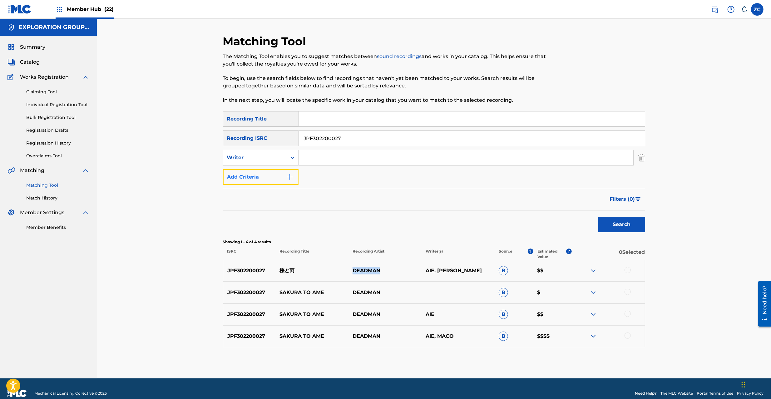
click at [268, 177] on button "Add Criteria" at bounding box center [261, 177] width 76 height 16
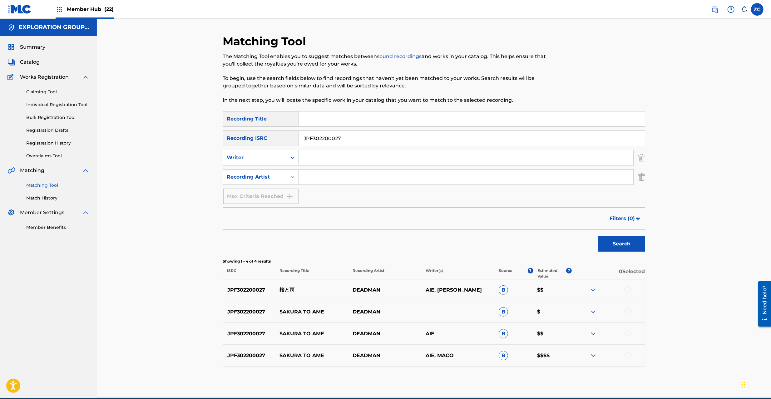
click at [329, 181] on input "Search Form" at bounding box center [466, 177] width 335 height 15
paste input "DEADMAN"
type input "DEADMAN"
click at [414, 118] on input "Search Form" at bounding box center [472, 119] width 346 height 15
paste input "701126"
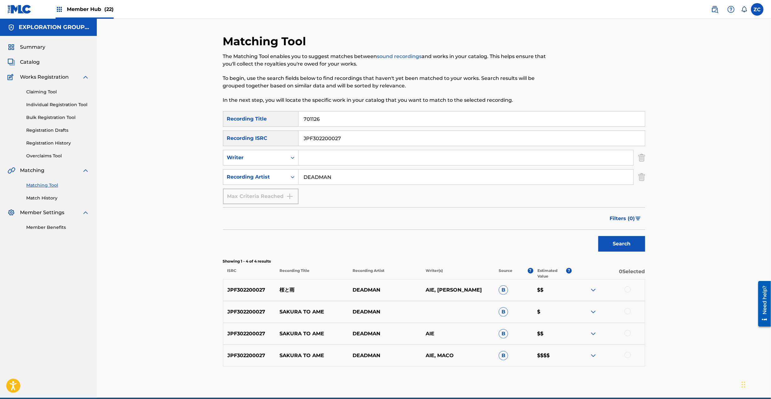
type input "701126"
drag, startPoint x: 227, startPoint y: 133, endPoint x: 348, endPoint y: 136, distance: 120.6
click at [348, 136] on div "SearchWithCriteria6f8e55b9-da9a-4b6f-b632-ccc642a69788 Recording ISRC JPF302200…" at bounding box center [434, 139] width 422 height 16
click at [306, 140] on input "JPF302200027" at bounding box center [472, 138] width 346 height 15
click at [307, 140] on input "JPF302200027" at bounding box center [472, 138] width 346 height 15
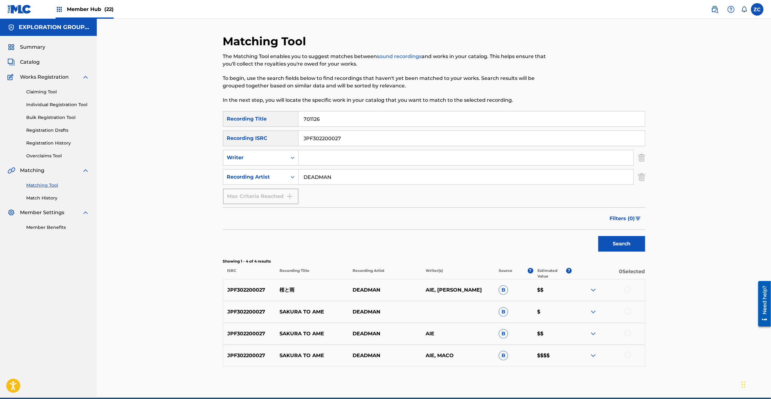
click at [328, 134] on input "JPF302200027" at bounding box center [472, 138] width 346 height 15
click at [619, 248] on button "Search" at bounding box center [622, 244] width 47 height 16
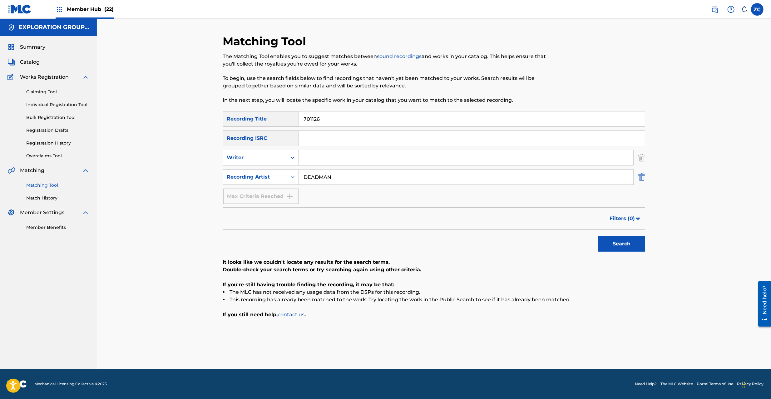
click at [643, 177] on img "Search Form" at bounding box center [642, 177] width 7 height 16
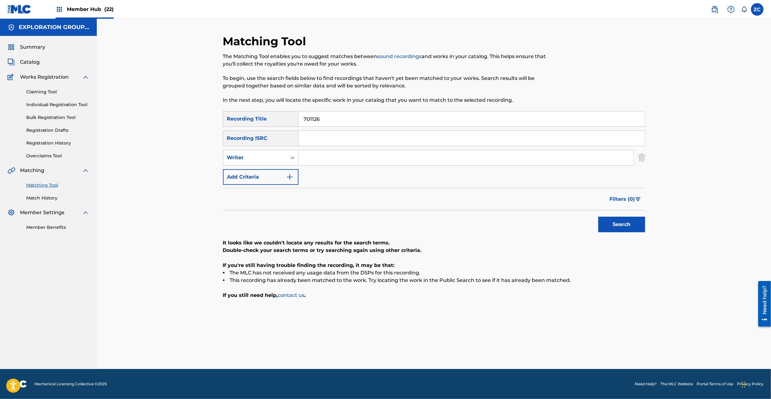
click at [637, 159] on div "SearchWithCriteria4f225415-1d71-4cc3-807d-84ebbafdc63a Writer" at bounding box center [434, 158] width 422 height 16
click at [643, 155] on img "Search Form" at bounding box center [642, 158] width 7 height 16
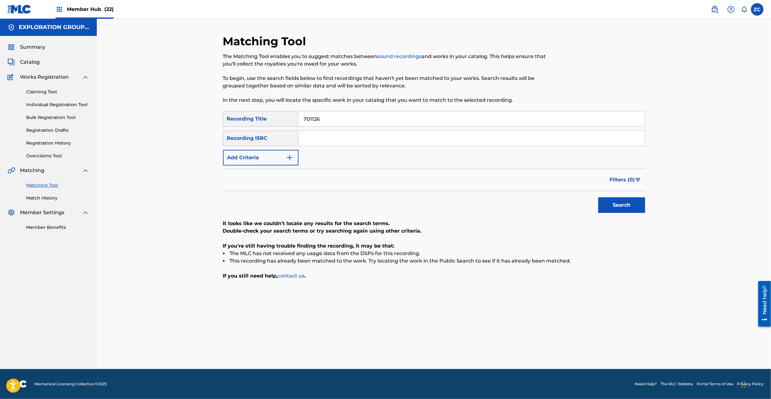
drag, startPoint x: 627, startPoint y: 135, endPoint x: 579, endPoint y: 126, distance: 48.3
click at [627, 135] on input "Search Form" at bounding box center [472, 138] width 346 height 15
paste input "JPF302100292"
type input "JPF302100292"
drag, startPoint x: 499, startPoint y: 117, endPoint x: 199, endPoint y: 117, distance: 299.9
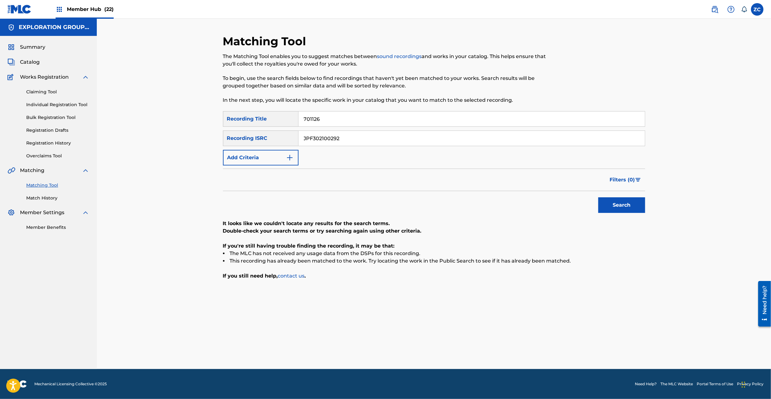
click at [199, 117] on div "Matching Tool The Matching Tool enables you to suggest matches between sound re…" at bounding box center [434, 194] width 674 height 351
type input "="
click at [624, 201] on button "Search" at bounding box center [622, 205] width 47 height 16
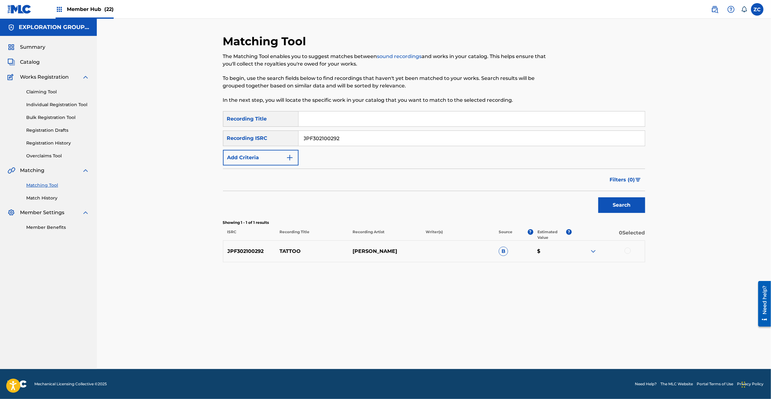
click at [627, 251] on div at bounding box center [628, 251] width 6 height 6
click at [440, 350] on button "Match 1 Group" at bounding box center [439, 349] width 69 height 16
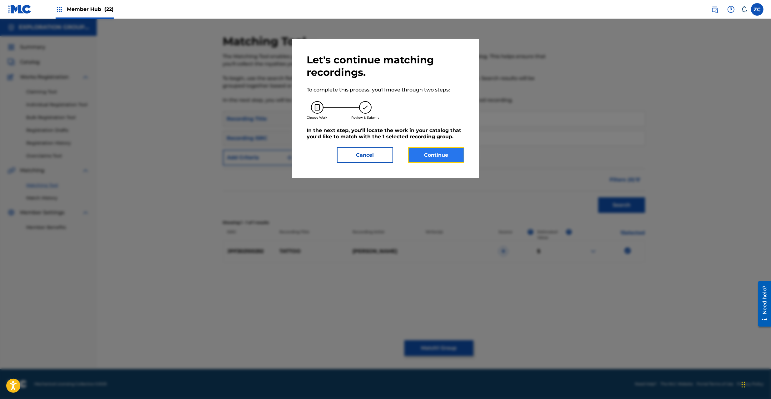
click at [443, 160] on button "Continue" at bounding box center [436, 155] width 56 height 16
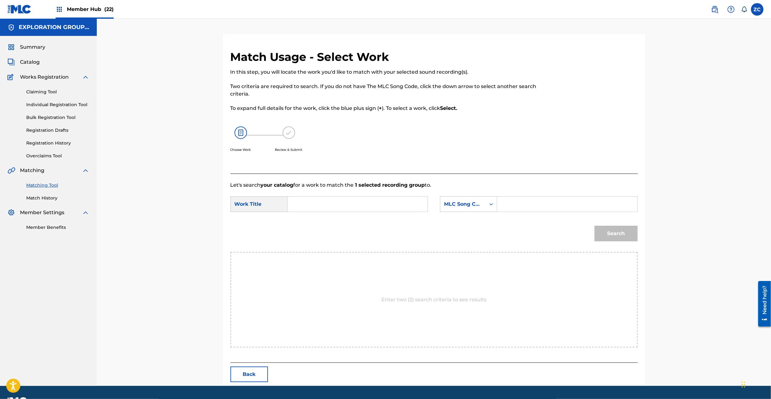
click at [394, 207] on input "Search Form" at bounding box center [357, 204] width 129 height 15
paste
click at [332, 205] on input "Tattoo TB10ZR" at bounding box center [357, 204] width 129 height 15
type input "Tattoo"
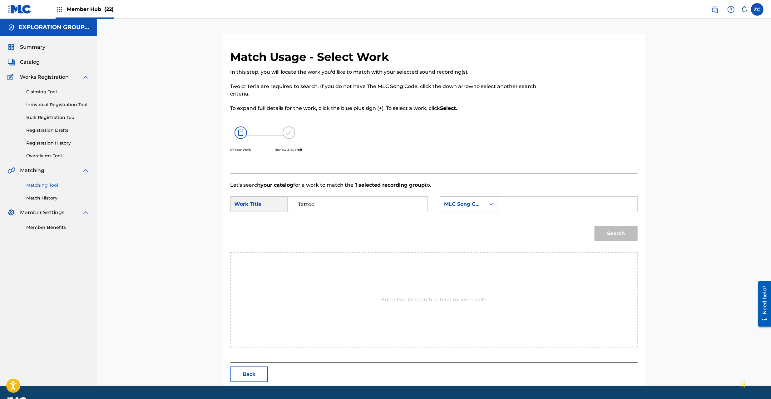
click at [555, 209] on input "Search Form" at bounding box center [567, 204] width 129 height 15
type input "TB10ZR"
click at [633, 237] on button "Search" at bounding box center [616, 234] width 43 height 16
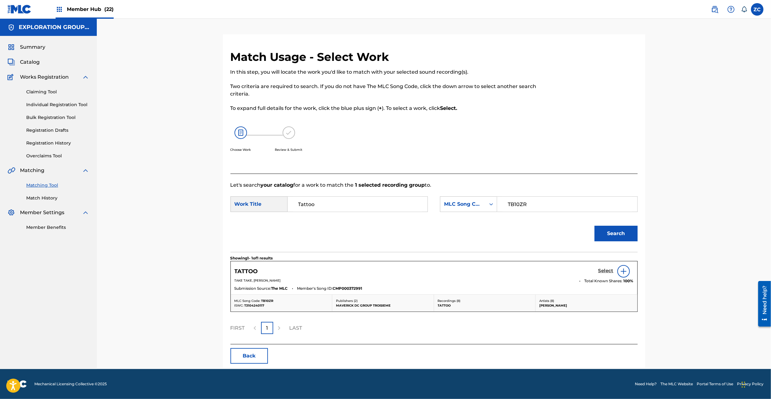
click at [610, 270] on h5 "Select" at bounding box center [606, 271] width 15 height 6
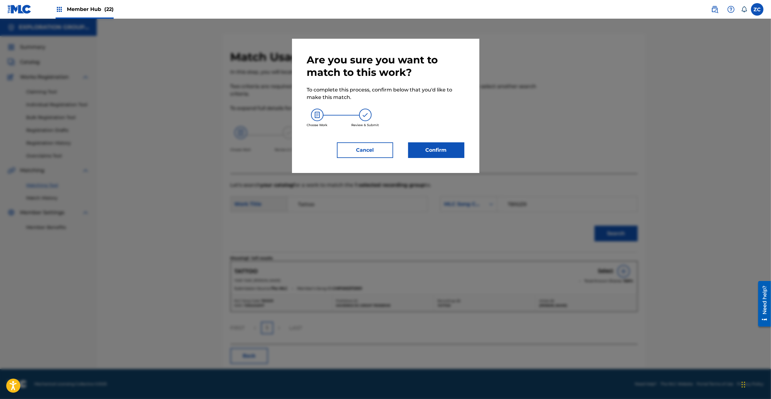
click at [448, 161] on div "Are you sure you want to match to this work? To complete this process, confirm …" at bounding box center [385, 106] width 187 height 134
click at [450, 154] on button "Confirm" at bounding box center [436, 150] width 56 height 16
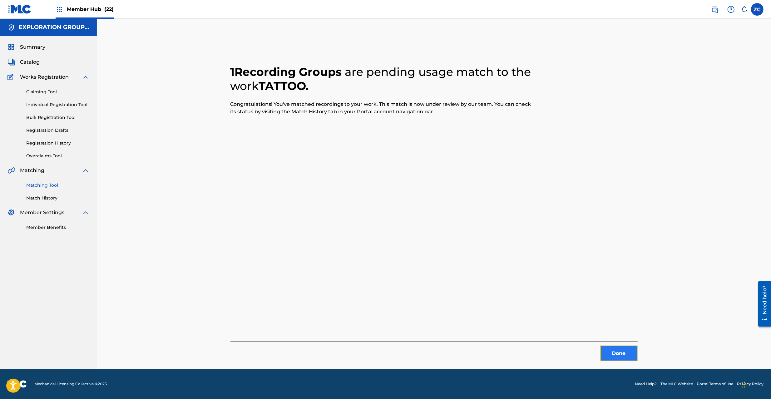
click at [616, 351] on button "Done" at bounding box center [618, 354] width 37 height 16
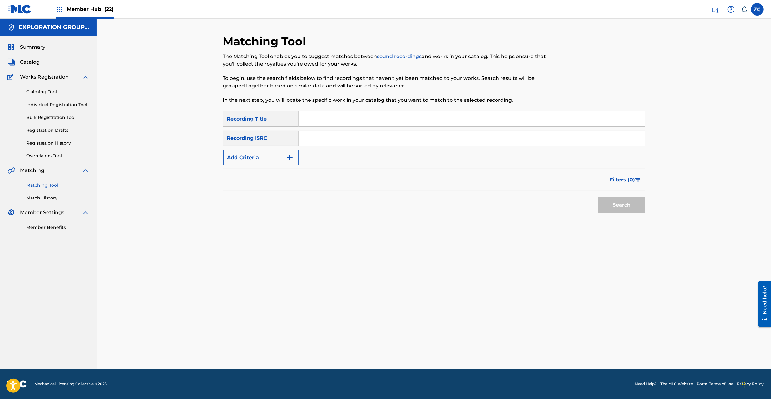
drag, startPoint x: 446, startPoint y: 137, endPoint x: 476, endPoint y: 156, distance: 35.7
click at [446, 137] on input "Search Form" at bounding box center [472, 138] width 346 height 15
click at [628, 201] on button "Search" at bounding box center [622, 205] width 47 height 16
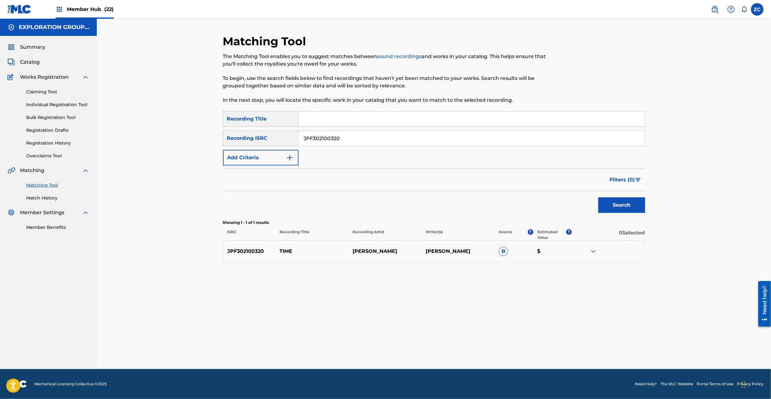
click at [630, 250] on div at bounding box center [628, 251] width 6 height 6
click at [438, 339] on div "Matching Tool The Matching Tool enables you to suggest matches between sound re…" at bounding box center [434, 201] width 422 height 335
click at [629, 251] on img at bounding box center [628, 251] width 6 height 6
drag, startPoint x: 344, startPoint y: 139, endPoint x: 252, endPoint y: 139, distance: 92.2
click at [244, 139] on div "SearchWithCriteria6f8e55b9-da9a-4b6f-b632-ccc642a69788 Recording ISRC JPF302100…" at bounding box center [434, 139] width 422 height 16
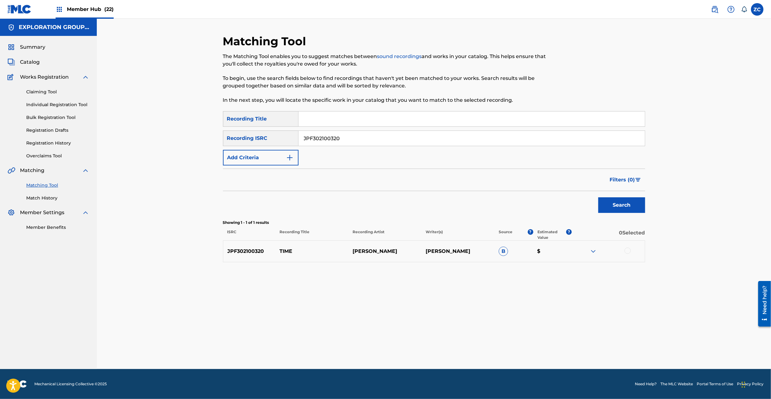
type input "="
click at [351, 122] on input "Search Form" at bounding box center [472, 119] width 346 height 15
type input "Bodybag No."
click at [273, 159] on button "Add Criteria" at bounding box center [261, 158] width 76 height 16
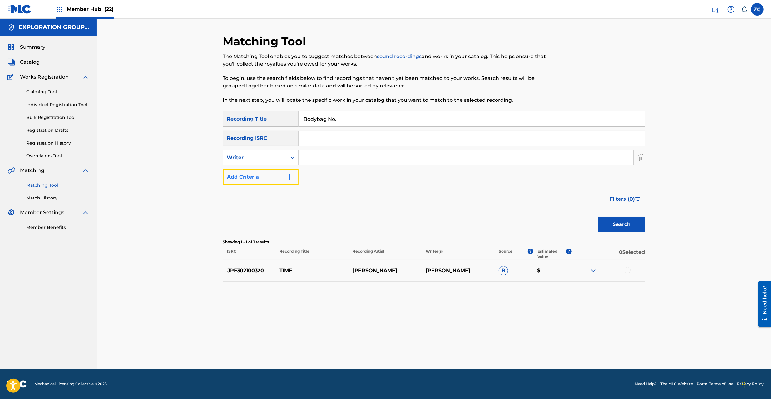
click at [271, 183] on button "Add Criteria" at bounding box center [261, 177] width 76 height 16
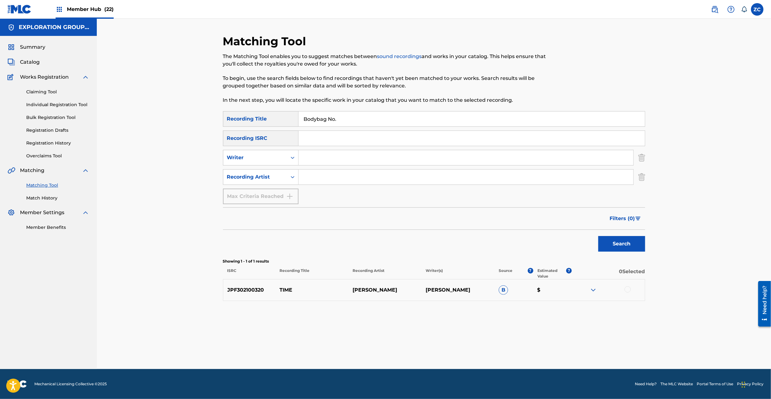
click at [361, 292] on p "RYOHEI MATSUFUJI" at bounding box center [385, 289] width 73 height 7
click at [395, 287] on p "RYOHEI MATSUFUJI" at bounding box center [385, 289] width 73 height 7
copy p "RYOHEI MATSUFUJI"
drag, startPoint x: 348, startPoint y: 179, endPoint x: 356, endPoint y: 184, distance: 9.8
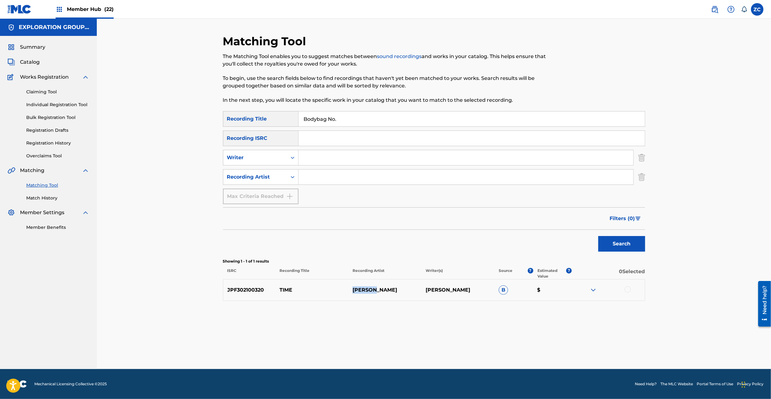
click at [348, 179] on input "Search Form" at bounding box center [466, 177] width 335 height 15
click at [623, 246] on button "Search" at bounding box center [622, 244] width 47 height 16
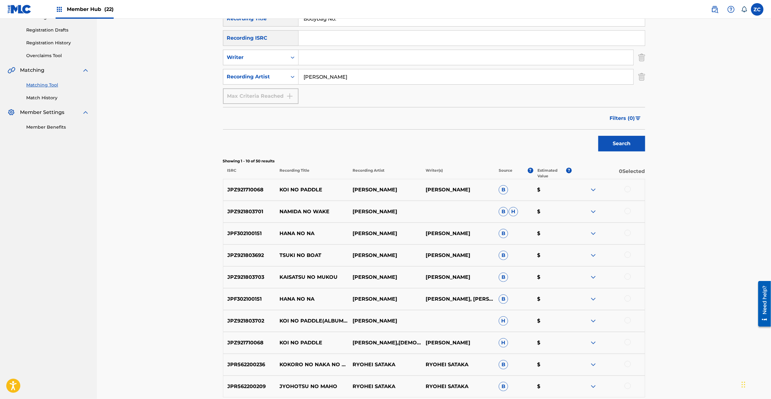
scroll to position [111, 0]
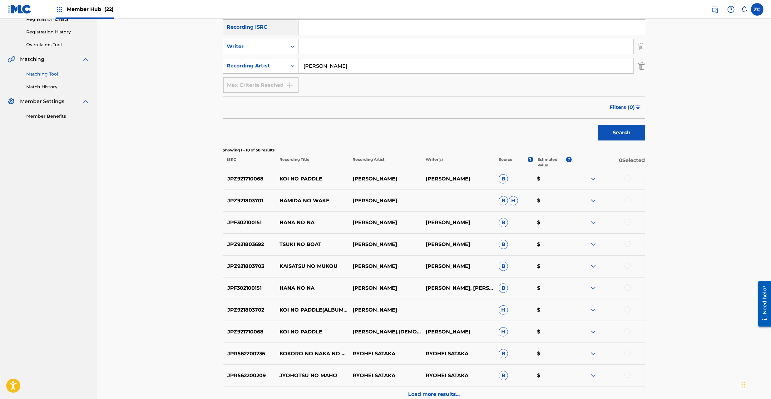
click at [372, 67] on input "RYOHEI MATSUFUJI" at bounding box center [466, 65] width 335 height 15
click at [632, 131] on button "Search" at bounding box center [622, 133] width 47 height 16
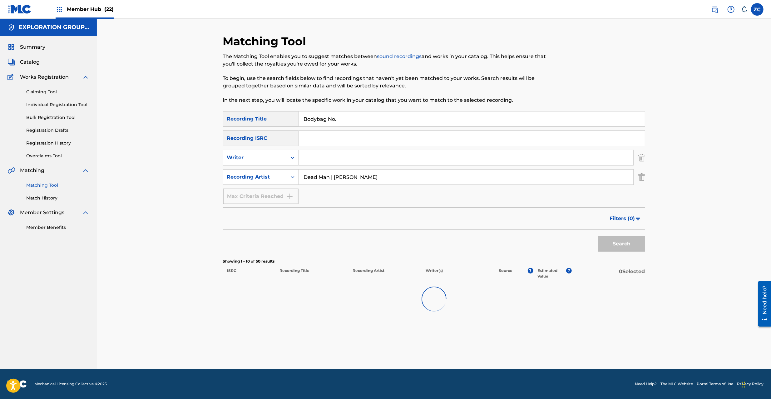
scroll to position [0, 0]
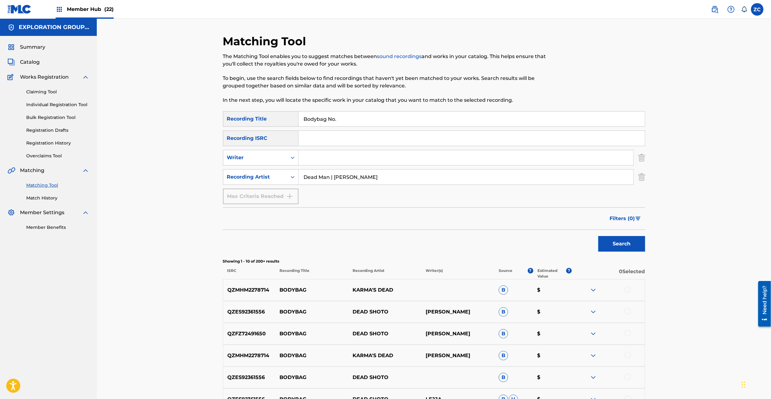
drag, startPoint x: 336, startPoint y: 176, endPoint x: 467, endPoint y: 176, distance: 130.3
click at [467, 176] on input "Dead Man | Ryouhei Matsufuji" at bounding box center [466, 177] width 335 height 15
type input "Dead Man"
click at [623, 244] on button "Search" at bounding box center [622, 244] width 47 height 16
click at [643, 175] on img "Search Form" at bounding box center [642, 177] width 7 height 16
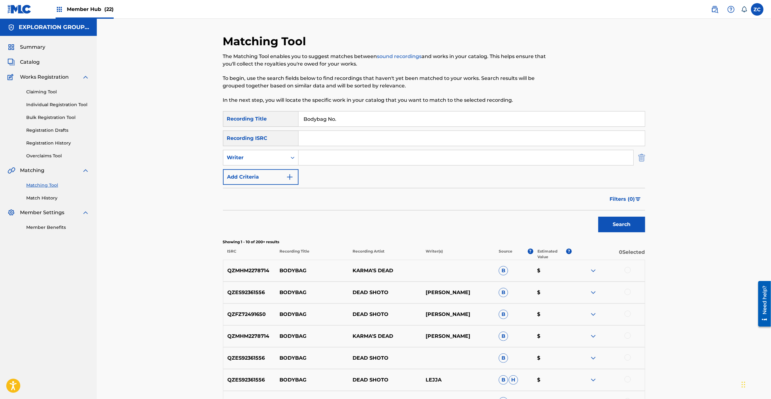
click at [643, 155] on img "Search Form" at bounding box center [642, 158] width 7 height 16
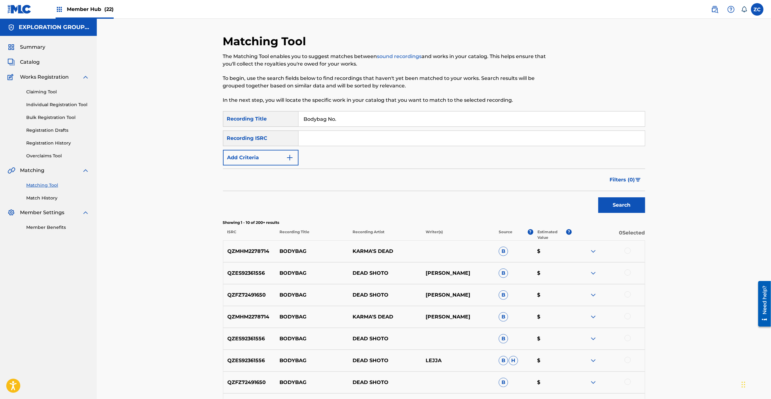
drag, startPoint x: 629, startPoint y: 137, endPoint x: 616, endPoint y: 137, distance: 12.8
click at [629, 137] on input "Search Form" at bounding box center [472, 138] width 346 height 15
type input "JPF302100208"
drag, startPoint x: 383, startPoint y: 110, endPoint x: 201, endPoint y: 114, distance: 182.5
click at [201, 112] on div "Matching Tool The Matching Tool enables you to suggest matches between sound re…" at bounding box center [434, 262] width 674 height 487
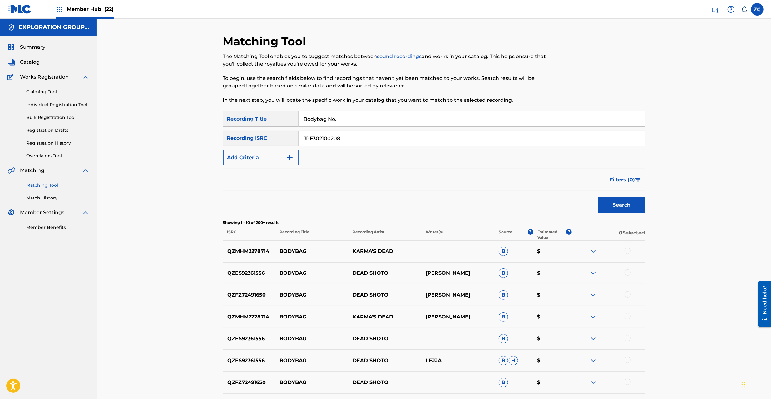
click at [314, 119] on input "Bodybag No." at bounding box center [472, 119] width 346 height 15
click at [627, 206] on button "Search" at bounding box center [622, 205] width 47 height 16
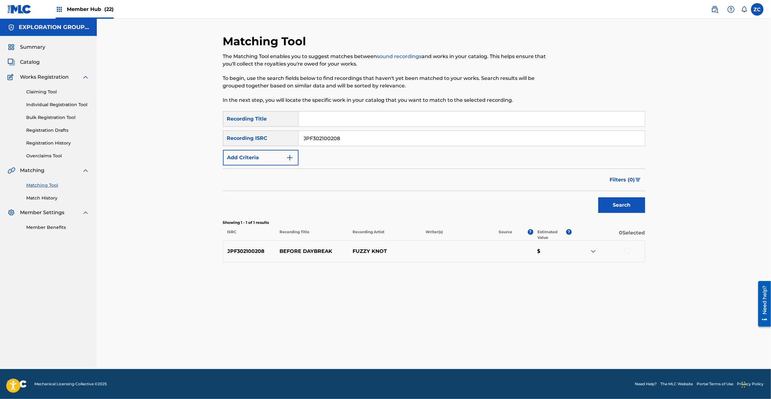
click at [625, 249] on div at bounding box center [628, 251] width 6 height 6
click at [449, 352] on button "Match 1 Group" at bounding box center [439, 349] width 69 height 16
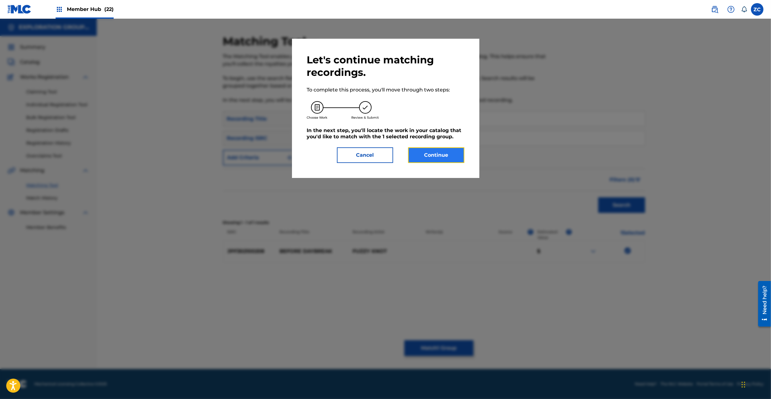
click at [441, 162] on button "Continue" at bounding box center [436, 155] width 56 height 16
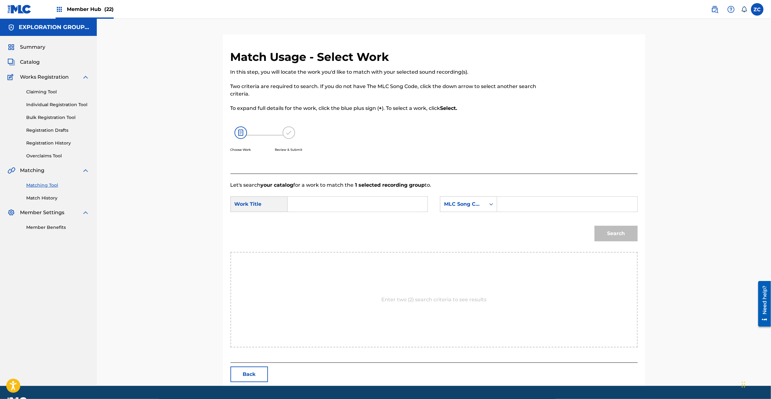
click at [381, 209] on input "Search Form" at bounding box center [357, 204] width 129 height 15
click at [358, 203] on input "Before Daybreak BD5KNR" at bounding box center [357, 204] width 129 height 15
type input "Before Daybreak"
drag, startPoint x: 546, startPoint y: 203, endPoint x: 561, endPoint y: 209, distance: 16.2
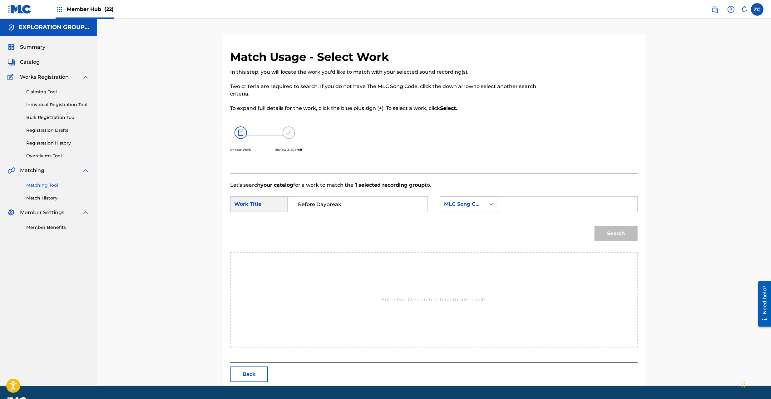
click at [546, 203] on input "Search Form" at bounding box center [567, 204] width 129 height 15
type input "BD5KNR"
click at [614, 228] on button "Search" at bounding box center [616, 234] width 43 height 16
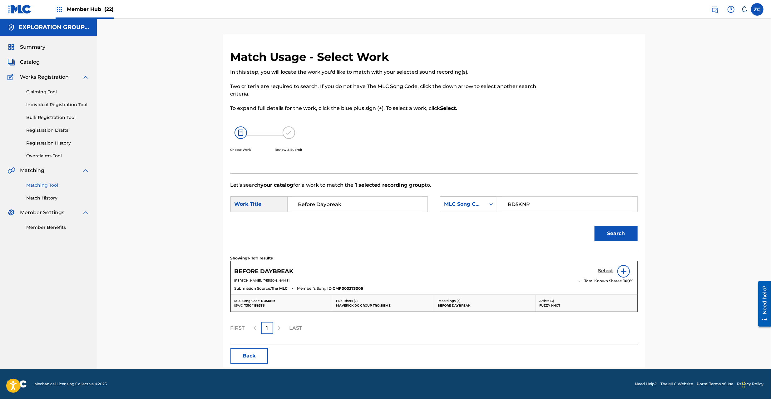
click at [608, 272] on h5 "Select" at bounding box center [606, 271] width 15 height 6
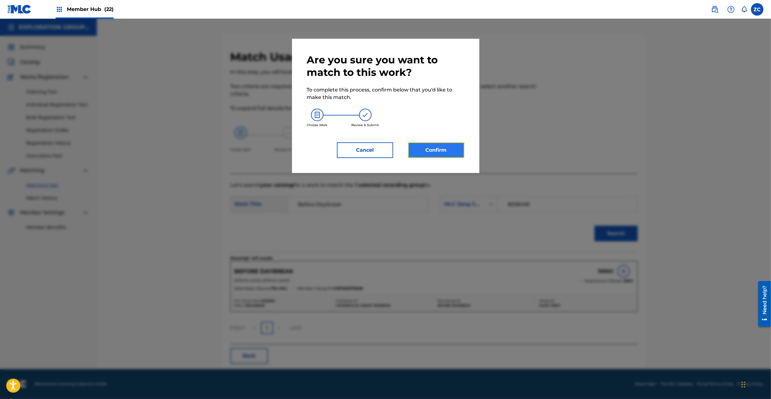
click at [448, 150] on button "Confirm" at bounding box center [436, 150] width 56 height 16
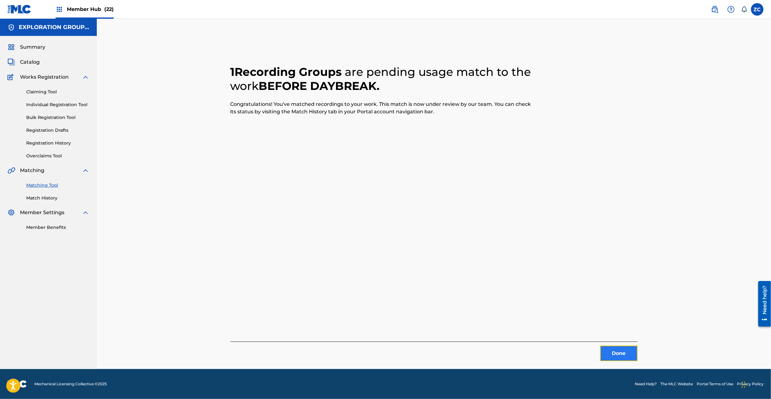
click at [618, 351] on button "Done" at bounding box center [618, 354] width 37 height 16
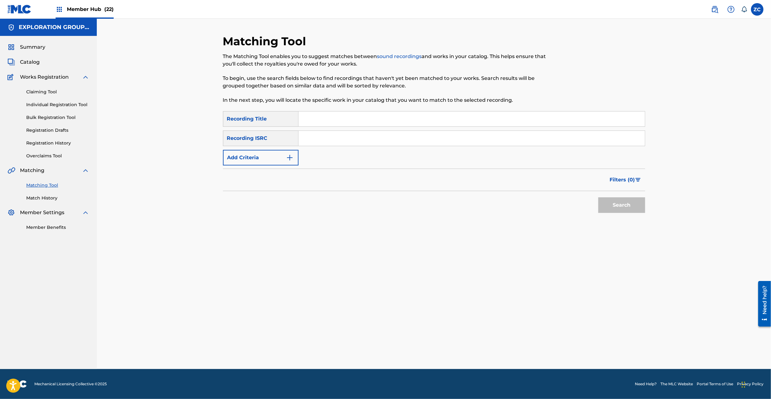
click at [444, 139] on input "Search Form" at bounding box center [472, 138] width 346 height 15
type input "JPF301900088"
click at [624, 210] on button "Search" at bounding box center [622, 205] width 47 height 16
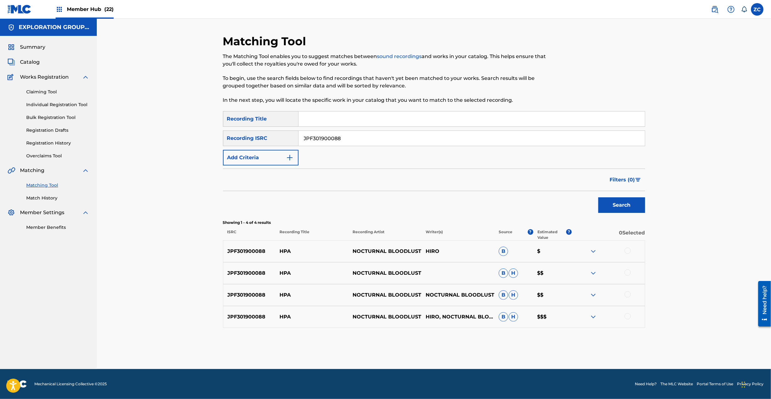
click at [629, 250] on div at bounding box center [628, 251] width 6 height 6
click at [630, 269] on div "JPF301900088 HPA NOCTURNAL BLOODLUST B H $$" at bounding box center [434, 273] width 422 height 22
click at [630, 271] on div at bounding box center [628, 273] width 6 height 6
click at [627, 296] on div at bounding box center [628, 294] width 6 height 6
click at [629, 319] on div at bounding box center [628, 316] width 6 height 6
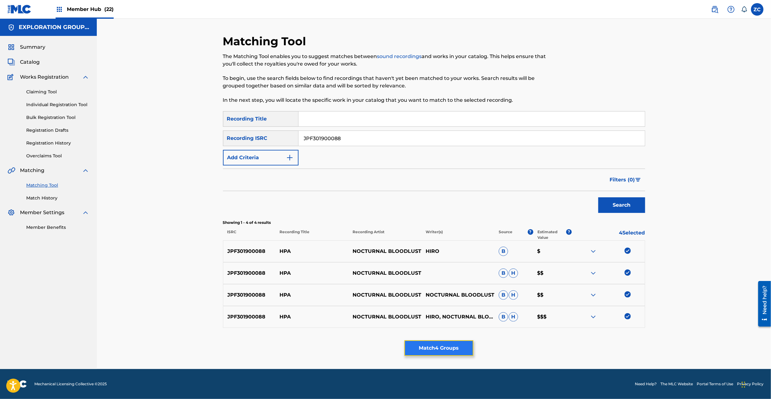
click at [442, 354] on button "Match 4 Groups" at bounding box center [439, 349] width 69 height 16
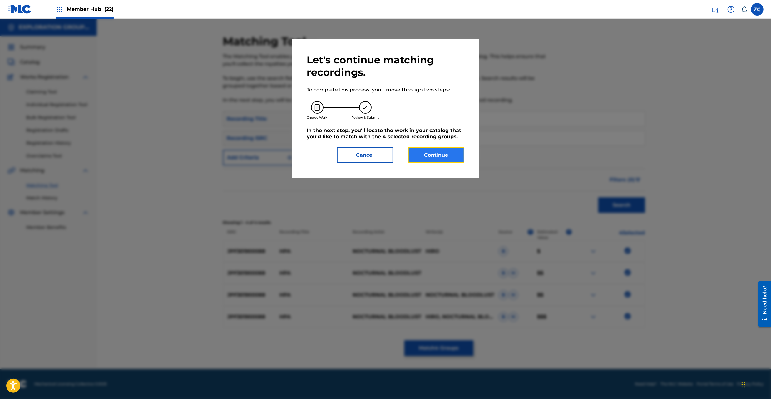
click at [440, 152] on button "Continue" at bounding box center [436, 155] width 56 height 16
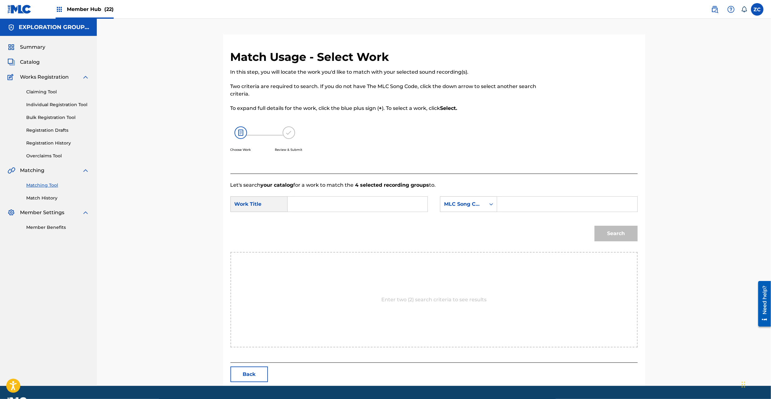
click at [347, 202] on input "Search Form" at bounding box center [357, 204] width 129 height 15
click at [331, 203] on input "Hpa HQ6YB2" at bounding box center [357, 204] width 129 height 15
type input "Hpa"
drag, startPoint x: 559, startPoint y: 208, endPoint x: 564, endPoint y: 212, distance: 6.7
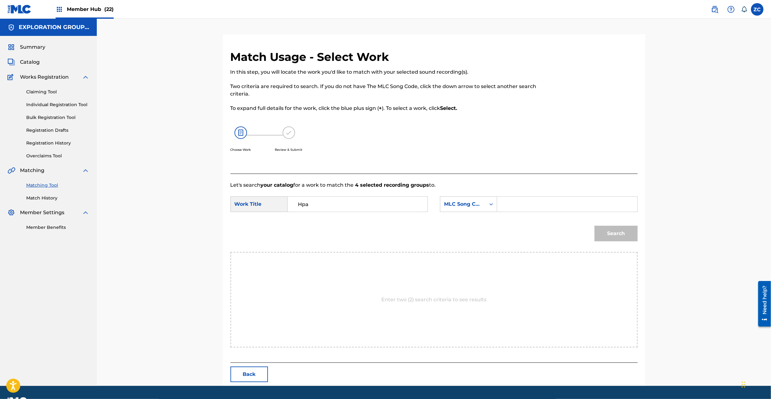
click at [559, 208] on input "Search Form" at bounding box center [567, 204] width 129 height 15
type input "HQ6YB2"
click at [620, 232] on button "Search" at bounding box center [616, 234] width 43 height 16
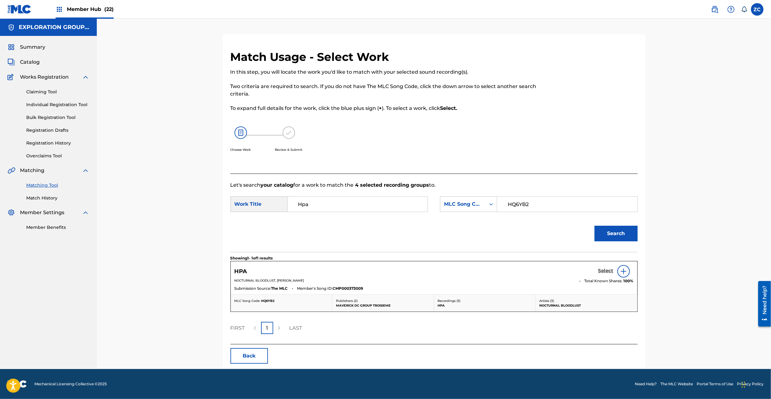
click at [599, 271] on h5 "Select" at bounding box center [606, 271] width 15 height 6
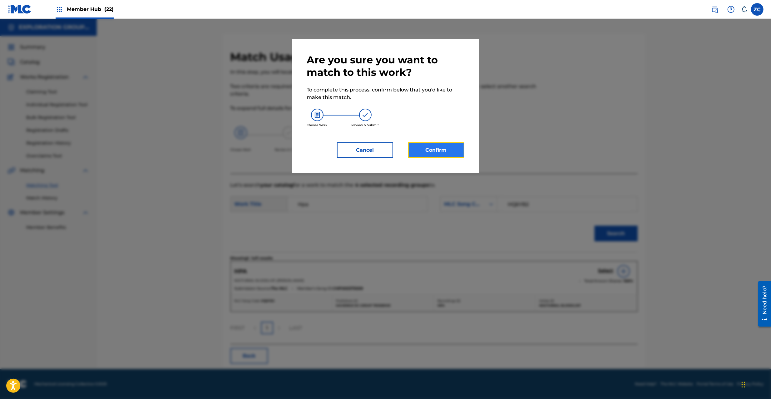
click at [458, 151] on button "Confirm" at bounding box center [436, 150] width 56 height 16
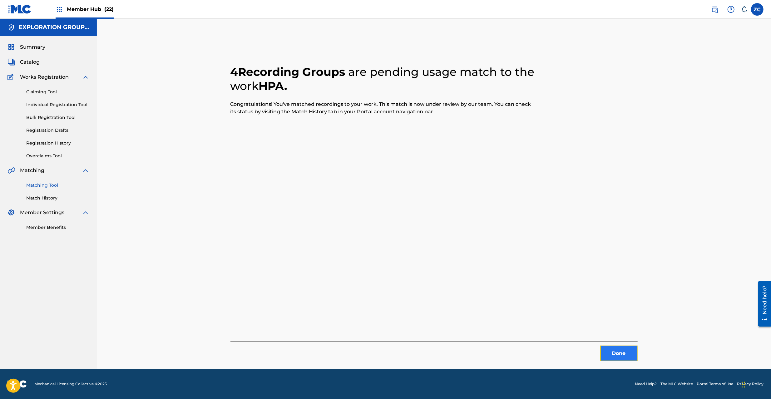
click at [622, 358] on button "Done" at bounding box center [618, 354] width 37 height 16
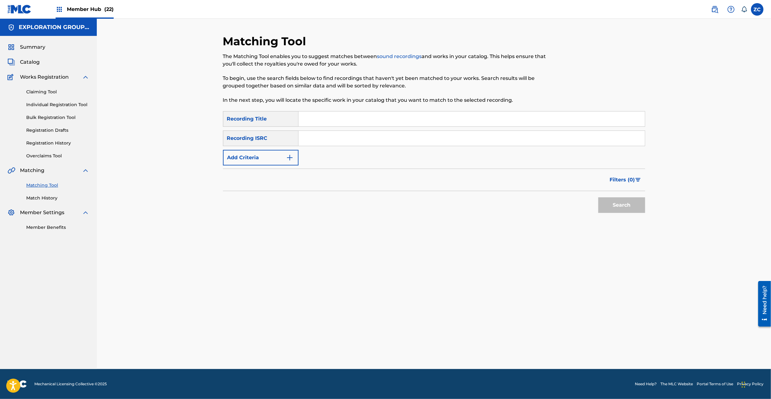
drag, startPoint x: 475, startPoint y: 139, endPoint x: 477, endPoint y: 141, distance: 3.3
click at [475, 139] on input "Search Form" at bounding box center [472, 138] width 346 height 15
click at [621, 205] on button "Search" at bounding box center [622, 205] width 47 height 16
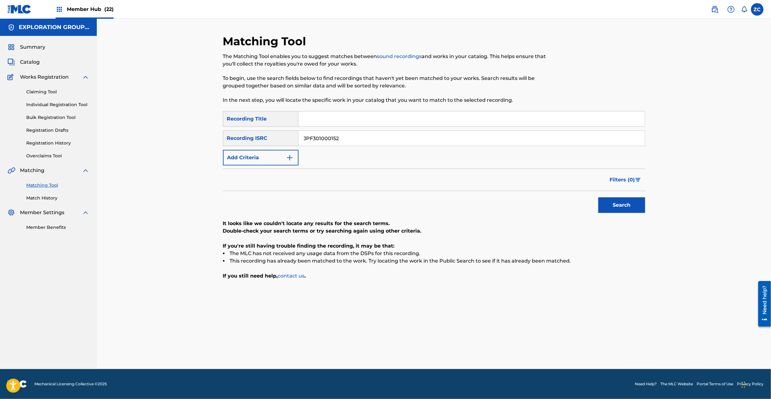
click at [490, 142] on input "JPF301000152" at bounding box center [472, 138] width 346 height 15
type input "JPF300600580"
click at [618, 206] on button "Search" at bounding box center [622, 205] width 47 height 16
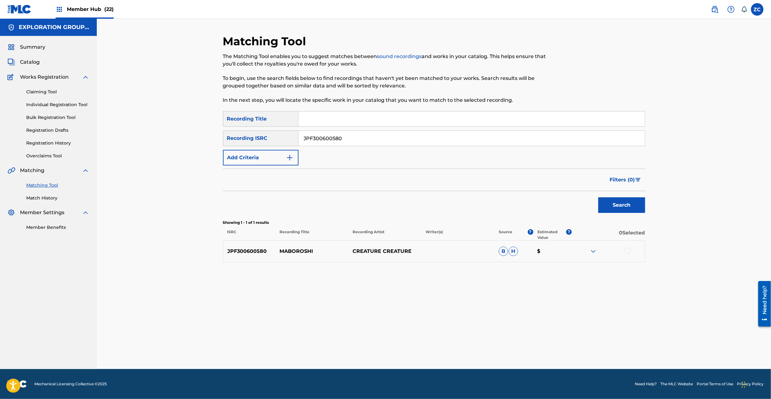
click at [630, 251] on div at bounding box center [628, 251] width 6 height 6
click at [449, 355] on button "Match 1 Group" at bounding box center [439, 349] width 69 height 16
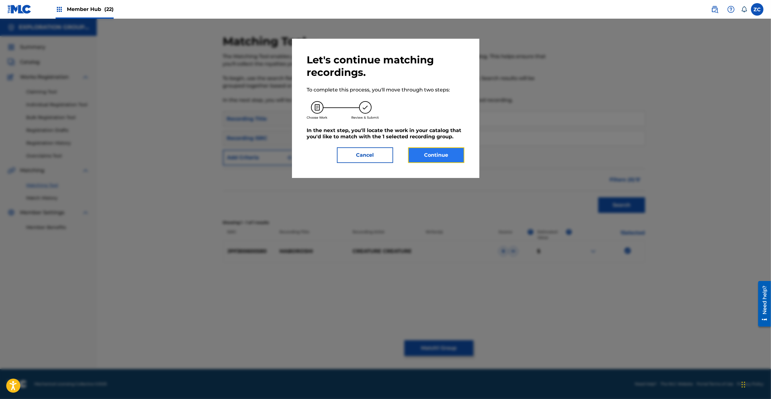
click at [439, 158] on button "Continue" at bounding box center [436, 155] width 56 height 16
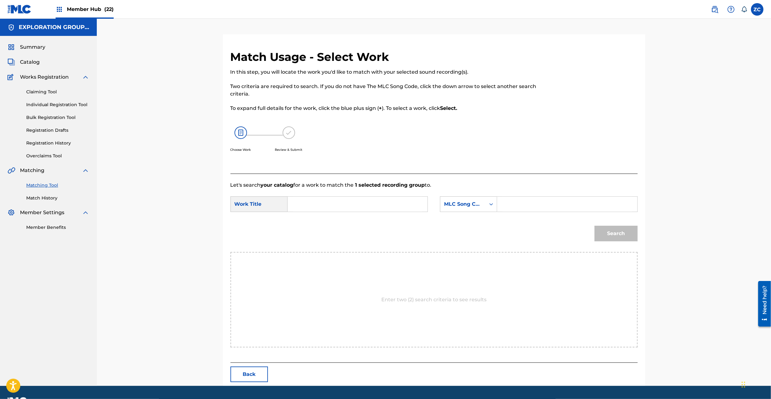
click at [385, 209] on input "Search Form" at bounding box center [357, 204] width 129 height 15
click at [335, 203] on input "Maboroshi MG8VTD" at bounding box center [357, 204] width 129 height 15
type input "Maboroshi"
click at [522, 205] on input "Search Form" at bounding box center [567, 204] width 129 height 15
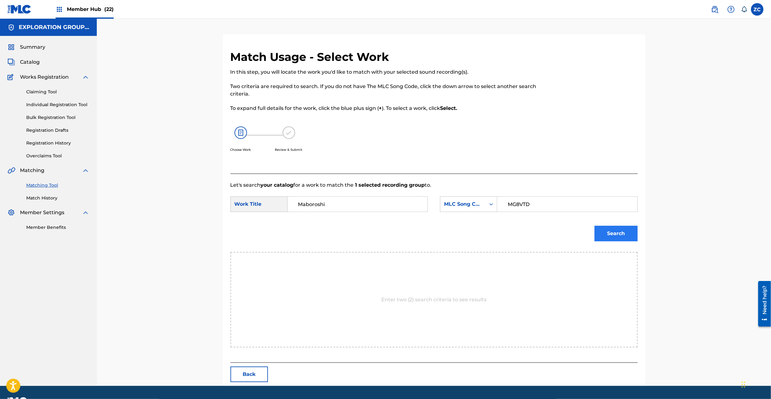
type input "MG8VTD"
click at [624, 233] on button "Search" at bounding box center [616, 234] width 43 height 16
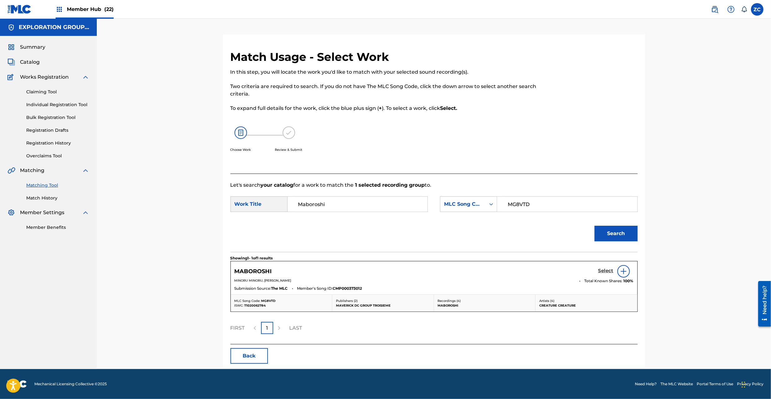
click at [603, 272] on h5 "Select" at bounding box center [606, 271] width 15 height 6
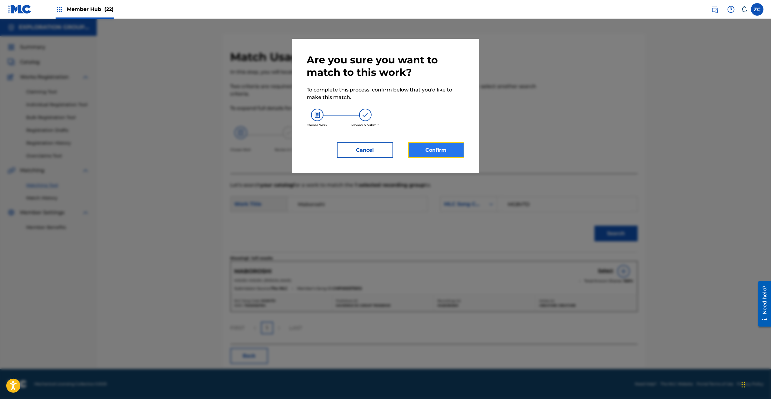
click at [449, 153] on button "Confirm" at bounding box center [436, 150] width 56 height 16
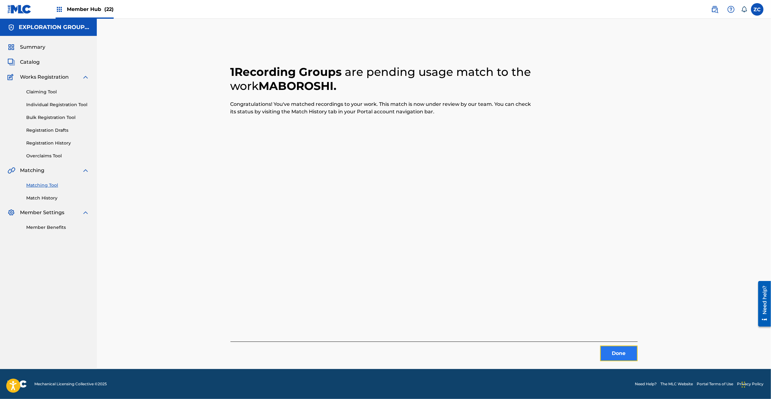
click at [615, 358] on button "Done" at bounding box center [618, 354] width 37 height 16
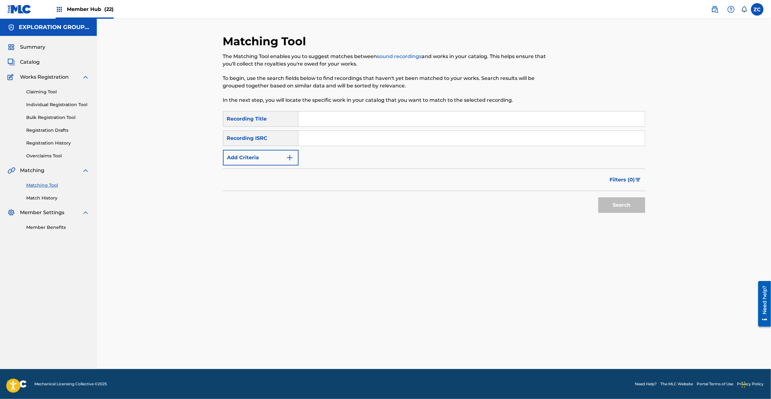
drag, startPoint x: 464, startPoint y: 141, endPoint x: 501, endPoint y: 160, distance: 41.4
click at [464, 141] on input "Search Form" at bounding box center [472, 138] width 346 height 15
click at [625, 210] on button "Search" at bounding box center [622, 205] width 47 height 16
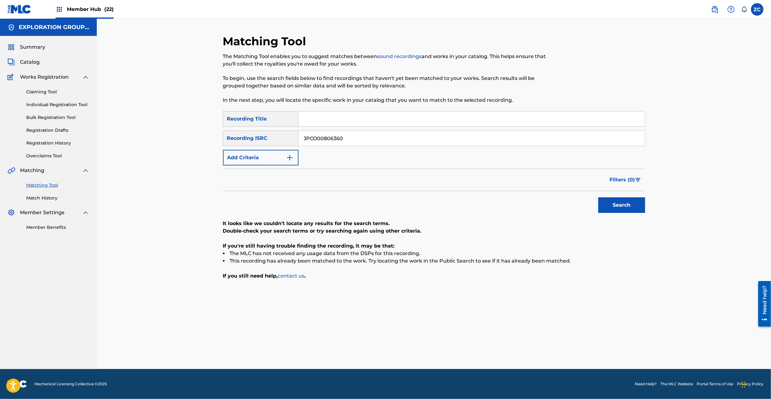
click at [455, 137] on input "JPCO00806360" at bounding box center [472, 138] width 346 height 15
click at [622, 201] on button "Search" at bounding box center [622, 205] width 47 height 16
click at [437, 143] on input "JPTK00708550" at bounding box center [472, 138] width 346 height 15
click at [627, 207] on button "Search" at bounding box center [622, 205] width 47 height 16
click at [442, 139] on input "JPTK00700290" at bounding box center [472, 138] width 346 height 15
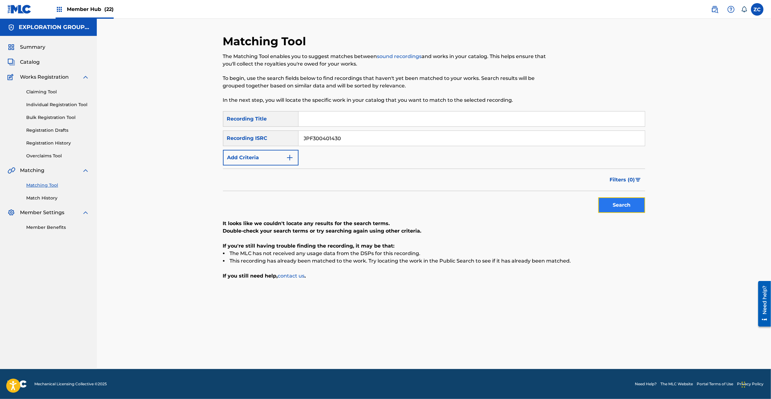
click at [626, 202] on button "Search" at bounding box center [622, 205] width 47 height 16
click at [361, 142] on input "JPF300401430" at bounding box center [472, 138] width 346 height 15
click at [628, 206] on button "Search" at bounding box center [622, 205] width 47 height 16
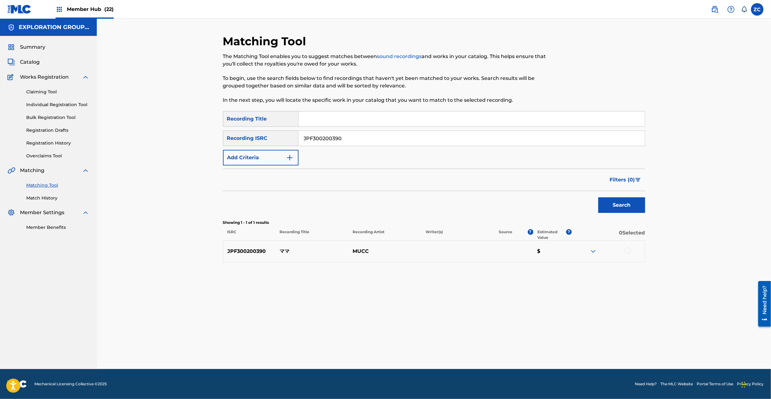
click at [628, 250] on div at bounding box center [628, 251] width 6 height 6
click at [418, 142] on input "JPF300200390" at bounding box center [472, 138] width 346 height 15
click at [612, 202] on button "Search" at bounding box center [622, 205] width 47 height 16
click at [627, 251] on div at bounding box center [628, 251] width 6 height 6
click at [629, 274] on div at bounding box center [628, 273] width 6 height 6
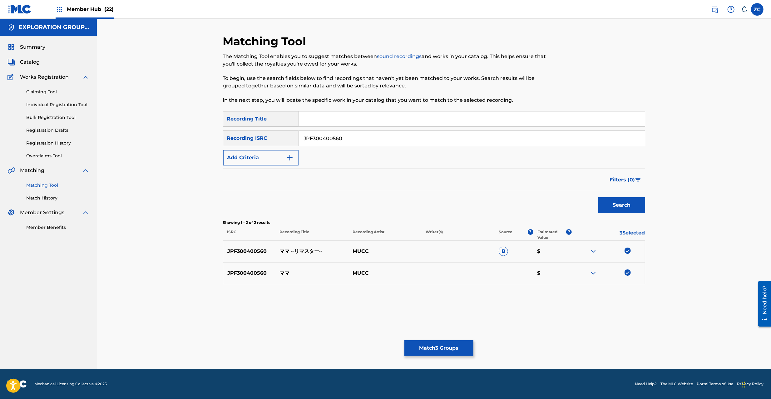
click at [379, 142] on input "JPF300400560" at bounding box center [472, 138] width 346 height 15
type input "JPF301700065"
click at [615, 201] on button "Search" at bounding box center [622, 205] width 47 height 16
click at [629, 252] on div at bounding box center [628, 251] width 6 height 6
click at [629, 273] on div at bounding box center [628, 273] width 6 height 6
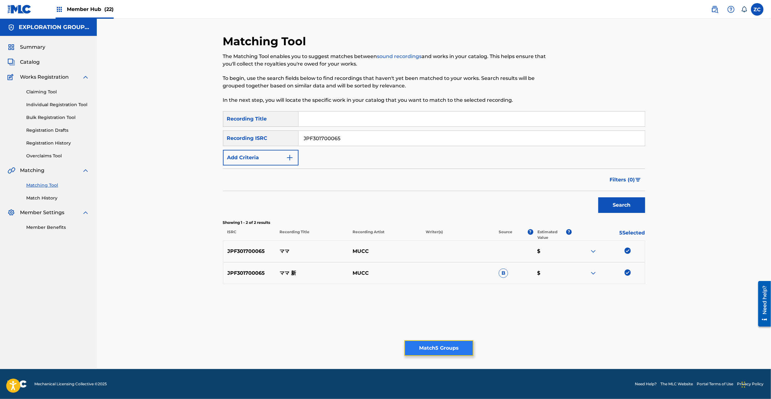
click at [465, 342] on button "Match 5 Groups" at bounding box center [439, 349] width 69 height 16
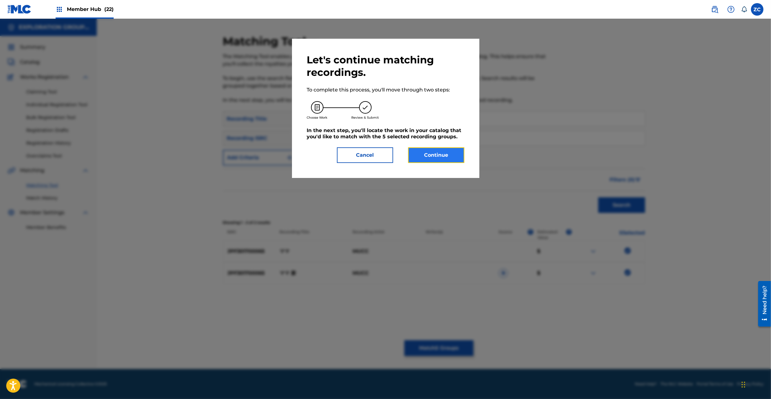
click at [429, 152] on button "Continue" at bounding box center [436, 155] width 56 height 16
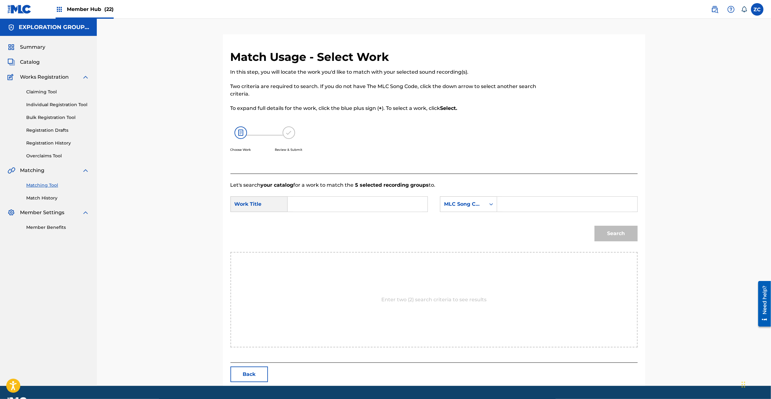
click at [389, 204] on input "Search Form" at bounding box center [357, 204] width 129 height 15
click at [326, 206] on input "Mama MG82YE" at bounding box center [357, 204] width 129 height 15
type input "Mama"
click at [536, 205] on input "Search Form" at bounding box center [567, 204] width 129 height 15
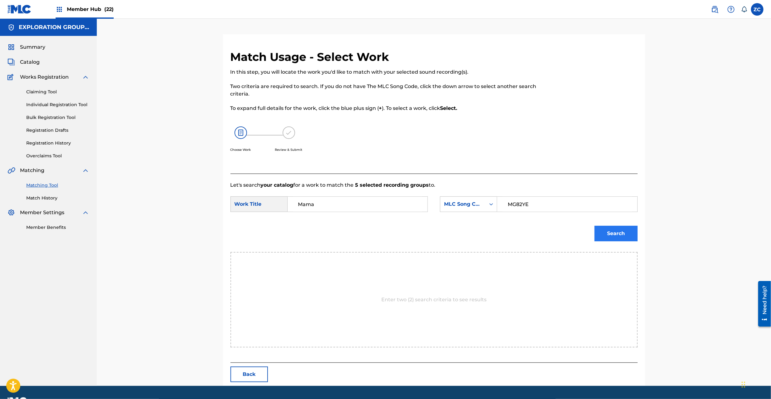
type input "MG82YE"
click at [611, 233] on button "Search" at bounding box center [616, 234] width 43 height 16
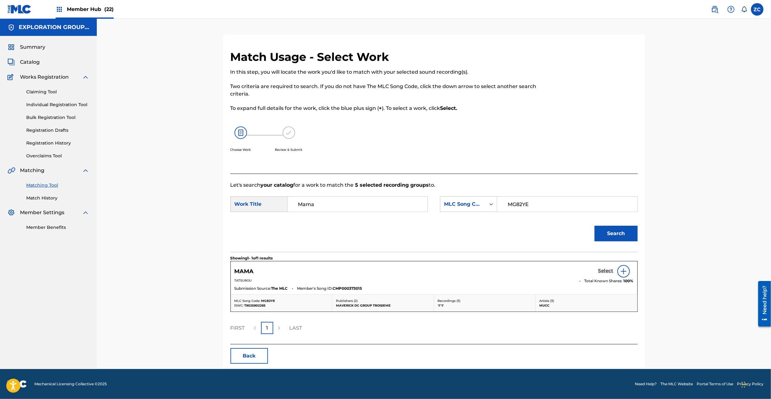
click at [606, 272] on h5 "Select" at bounding box center [606, 271] width 15 height 6
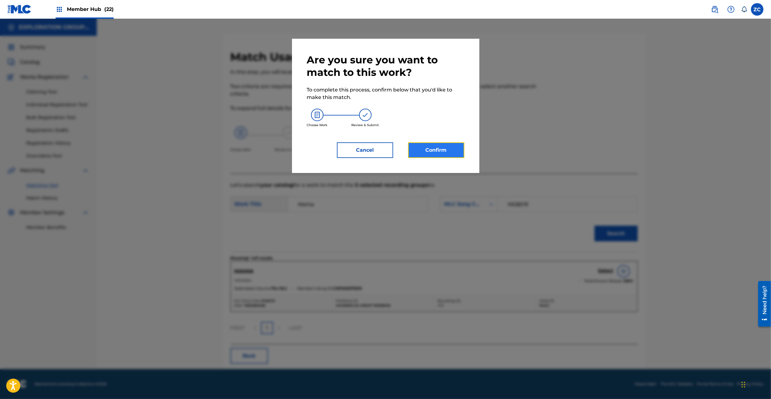
click at [446, 149] on button "Confirm" at bounding box center [436, 150] width 56 height 16
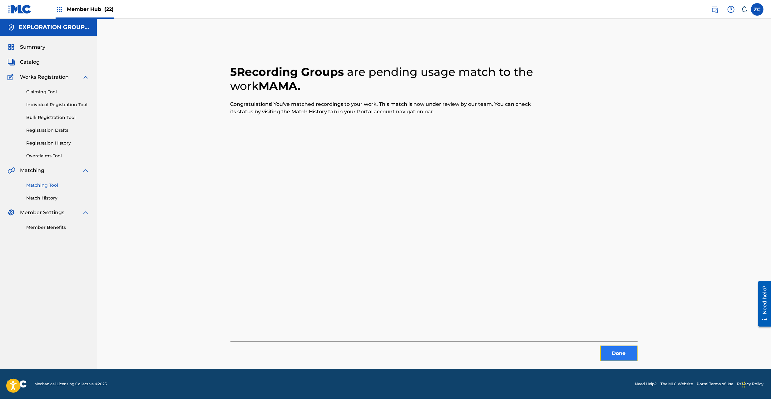
click at [620, 355] on button "Done" at bounding box center [618, 354] width 37 height 16
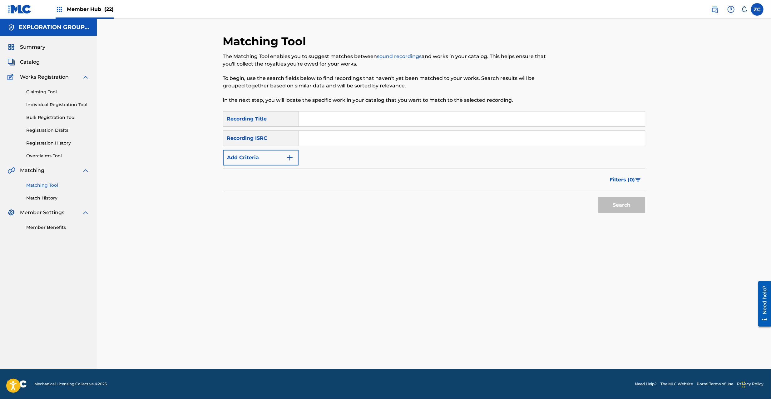
click at [360, 144] on input "Search Form" at bounding box center [472, 138] width 346 height 15
click at [622, 209] on button "Search" at bounding box center [622, 205] width 47 height 16
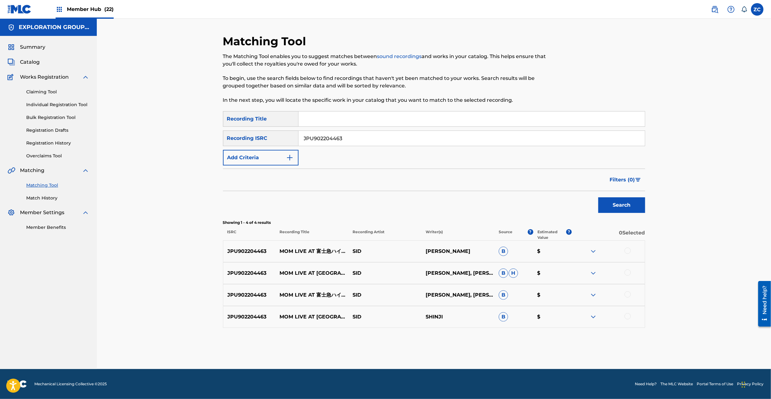
click at [627, 251] on div at bounding box center [628, 251] width 6 height 6
click at [628, 272] on div at bounding box center [628, 273] width 6 height 6
drag, startPoint x: 627, startPoint y: 296, endPoint x: 627, endPoint y: 317, distance: 20.9
click at [627, 297] on div at bounding box center [628, 294] width 6 height 6
click at [629, 319] on div at bounding box center [628, 316] width 6 height 6
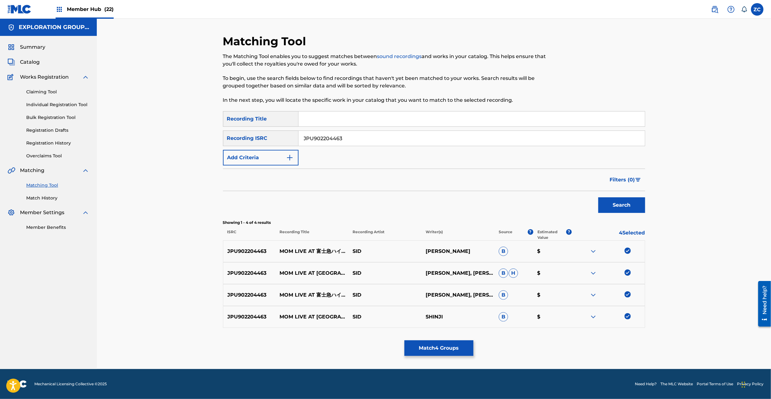
click at [425, 137] on input "JPU902204463" at bounding box center [472, 138] width 346 height 15
click at [617, 204] on button "Search" at bounding box center [622, 205] width 47 height 16
click at [627, 251] on div at bounding box center [628, 251] width 6 height 6
click at [627, 272] on div at bounding box center [628, 273] width 6 height 6
drag, startPoint x: 626, startPoint y: 298, endPoint x: 627, endPoint y: 293, distance: 4.7
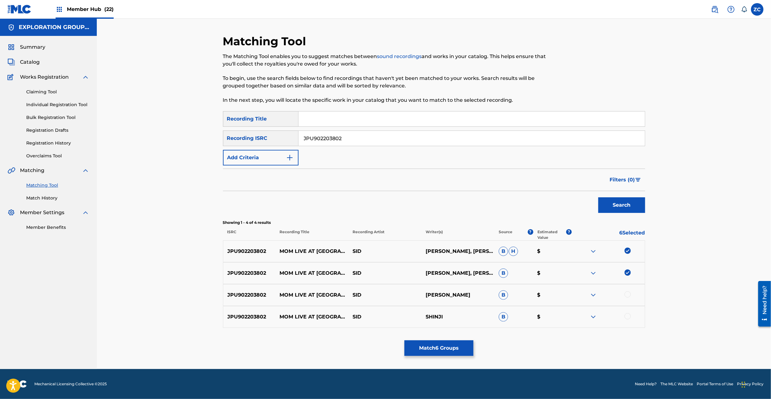
click at [626, 298] on div at bounding box center [608, 294] width 73 height 7
drag, startPoint x: 627, startPoint y: 293, endPoint x: 628, endPoint y: 317, distance: 24.1
click at [627, 294] on div at bounding box center [628, 294] width 6 height 6
click at [629, 319] on div at bounding box center [628, 316] width 6 height 6
click at [447, 146] on div "JPU902203802" at bounding box center [472, 139] width 347 height 16
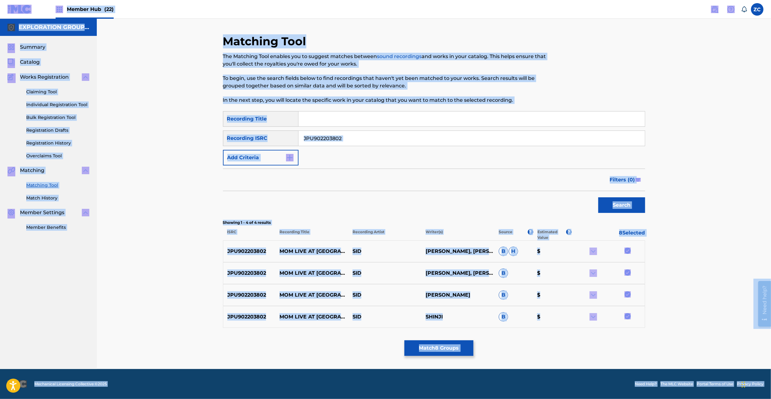
click at [494, 141] on input "JPU902203802" at bounding box center [472, 138] width 346 height 15
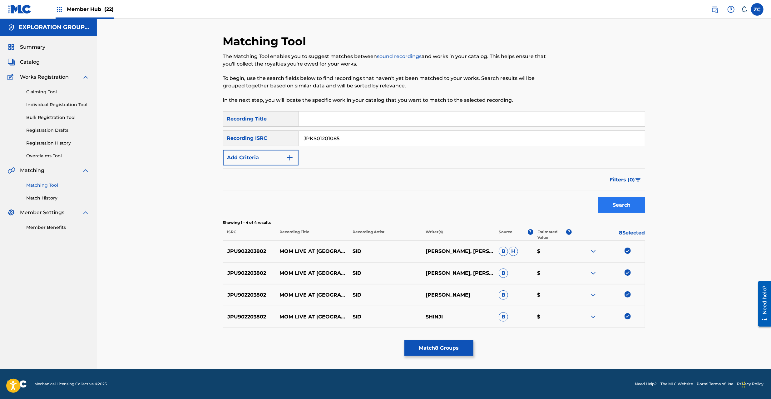
type input "JPKS01201085"
click at [627, 205] on button "Search" at bounding box center [622, 205] width 47 height 16
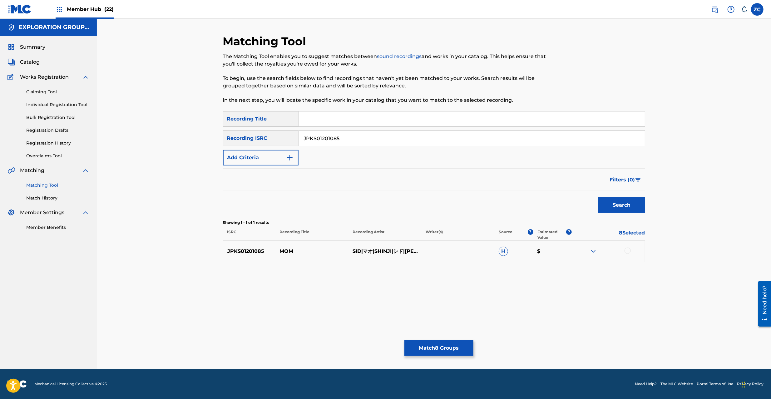
click at [627, 251] on div at bounding box center [628, 251] width 6 height 6
click at [441, 351] on button "Match 9 Groups" at bounding box center [439, 349] width 69 height 16
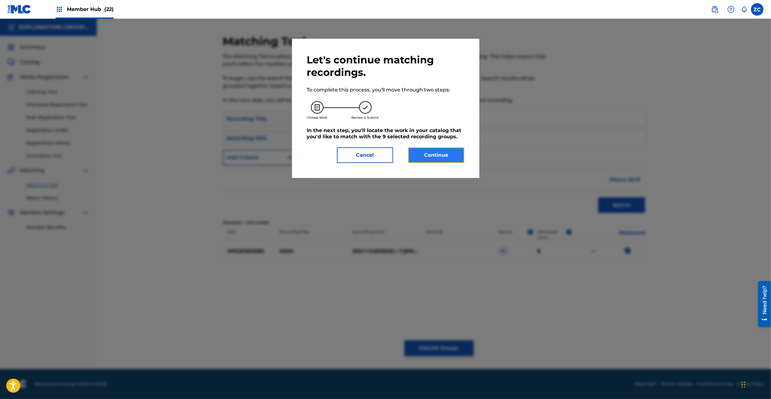
click at [442, 154] on button "Continue" at bounding box center [436, 155] width 56 height 16
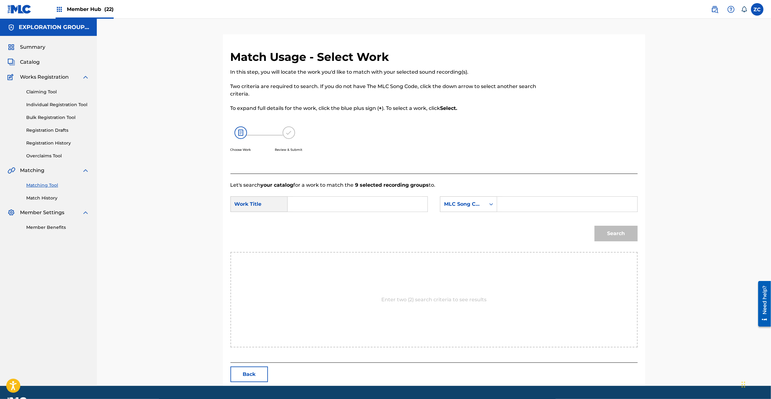
click at [399, 200] on input "Search Form" at bounding box center [357, 204] width 129 height 15
click at [324, 206] on input "Mom MG8HYO" at bounding box center [357, 204] width 129 height 15
type input "Mom"
click at [539, 206] on input "Search Form" at bounding box center [567, 204] width 129 height 15
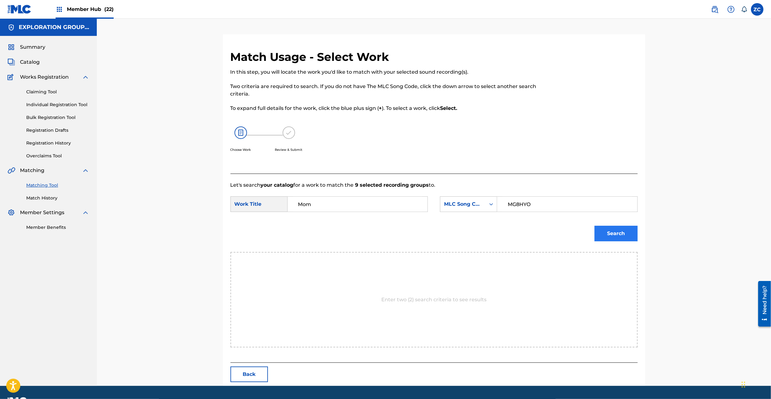
type input "MG8HYO"
click at [623, 229] on button "Search" at bounding box center [616, 234] width 43 height 16
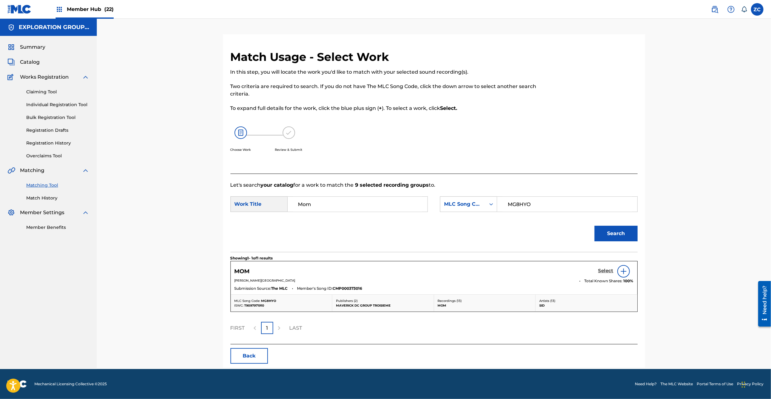
click at [612, 269] on h5 "Select" at bounding box center [606, 271] width 15 height 6
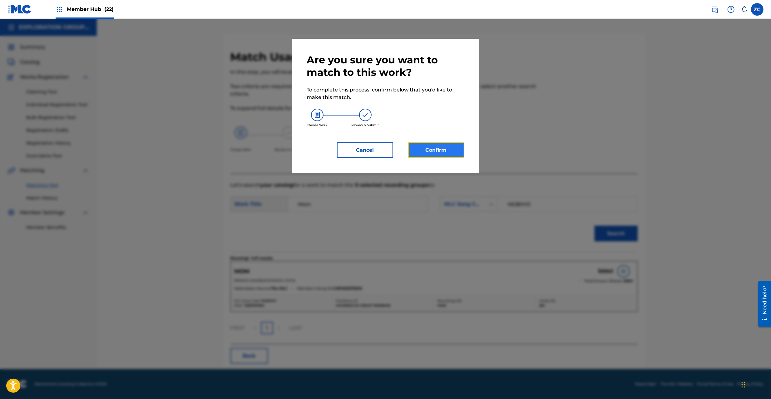
click at [459, 150] on button "Confirm" at bounding box center [436, 150] width 56 height 16
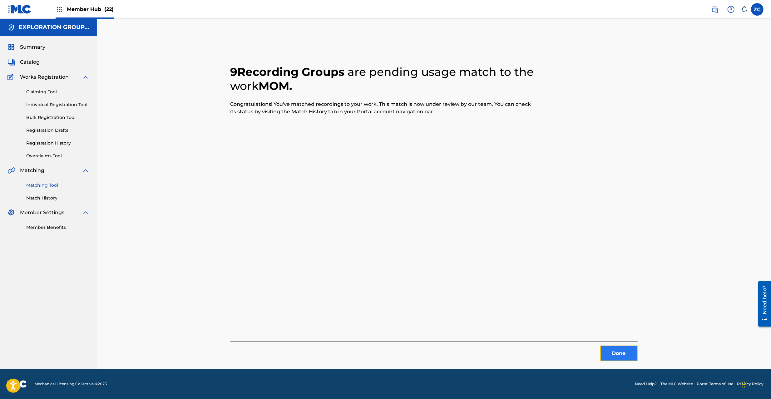
click at [611, 349] on button "Done" at bounding box center [618, 354] width 37 height 16
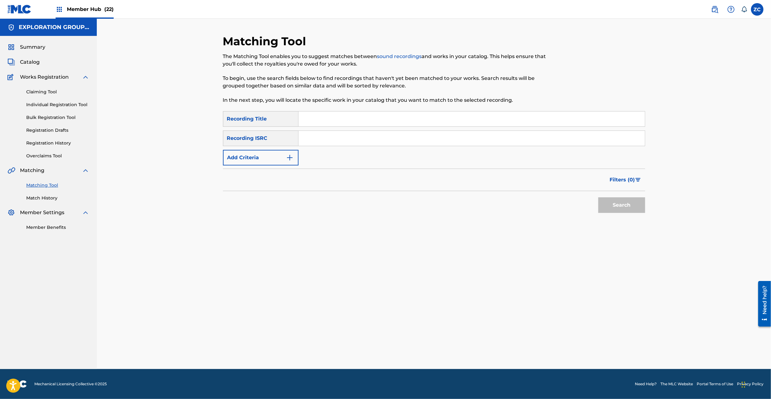
click at [385, 140] on input "Search Form" at bounding box center [472, 138] width 346 height 15
type input "JPB600706410"
click at [625, 203] on button "Search" at bounding box center [622, 205] width 47 height 16
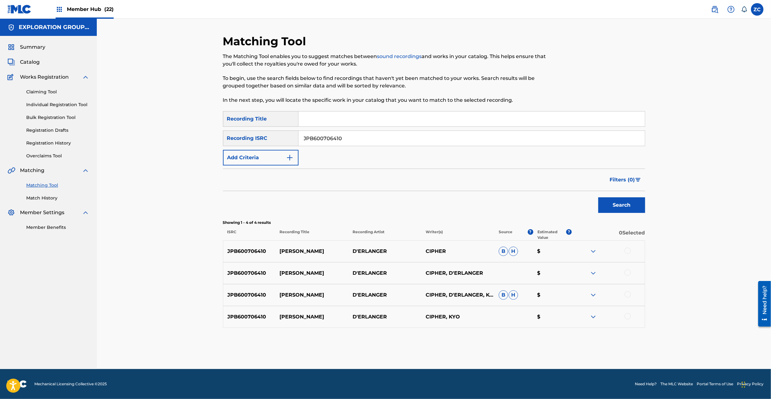
click at [627, 252] on div at bounding box center [628, 251] width 6 height 6
click at [625, 272] on div at bounding box center [628, 273] width 6 height 6
click at [629, 294] on div at bounding box center [628, 294] width 6 height 6
click at [630, 316] on div at bounding box center [628, 316] width 6 height 6
click at [440, 348] on button "Match 4 Groups" at bounding box center [439, 349] width 69 height 16
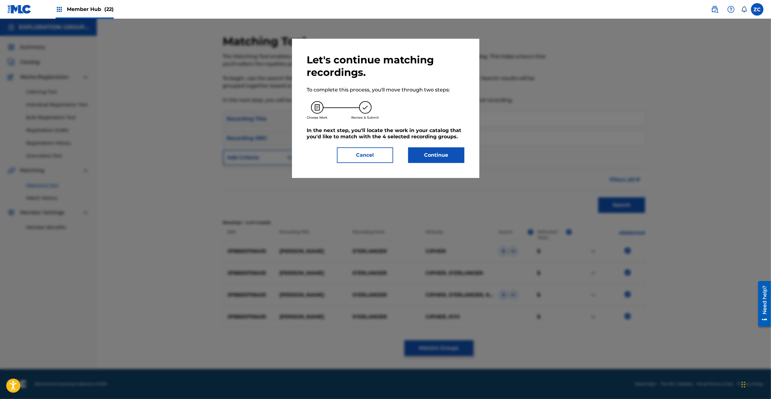
click at [440, 147] on div "Let's continue matching recordings. To complete this process, you'll move throu…" at bounding box center [385, 108] width 157 height 109
click at [441, 151] on button "Continue" at bounding box center [436, 155] width 56 height 16
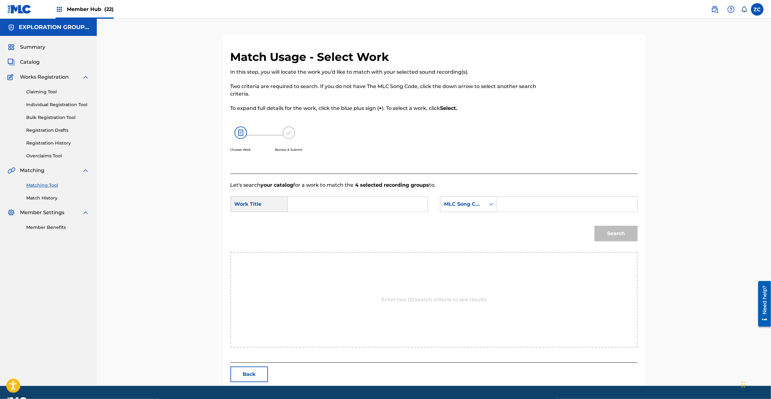
click at [392, 209] on input "Search Form" at bounding box center [357, 204] width 129 height 15
click at [336, 204] on input "Maria MG9OA1" at bounding box center [357, 204] width 129 height 15
type input "Maria"
drag, startPoint x: 550, startPoint y: 208, endPoint x: 560, endPoint y: 212, distance: 10.7
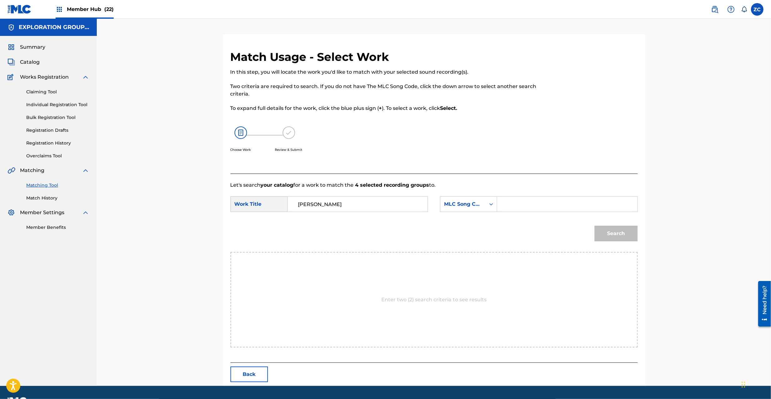
click at [550, 208] on input "Search Form" at bounding box center [567, 204] width 129 height 15
type input "MG9OA1"
click at [616, 234] on button "Search" at bounding box center [616, 234] width 43 height 16
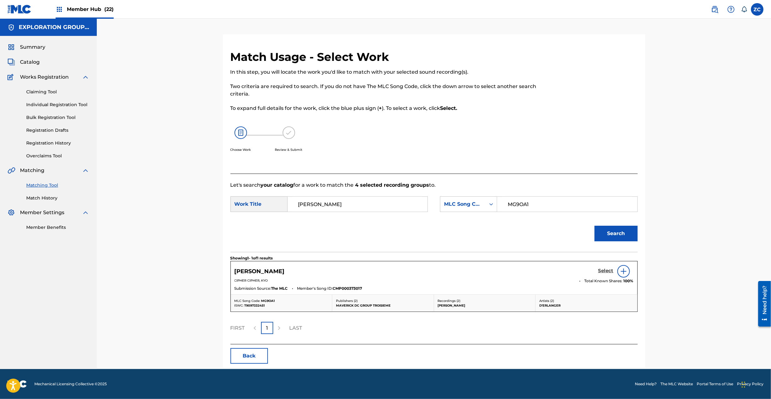
click at [608, 270] on h5 "Select" at bounding box center [606, 271] width 15 height 6
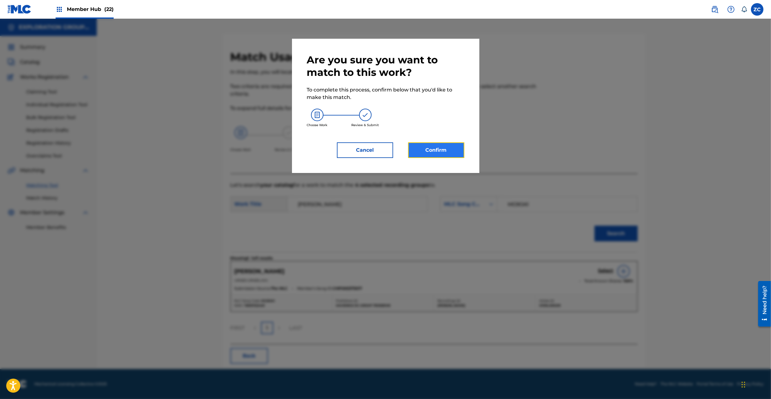
click at [454, 148] on button "Confirm" at bounding box center [436, 150] width 56 height 16
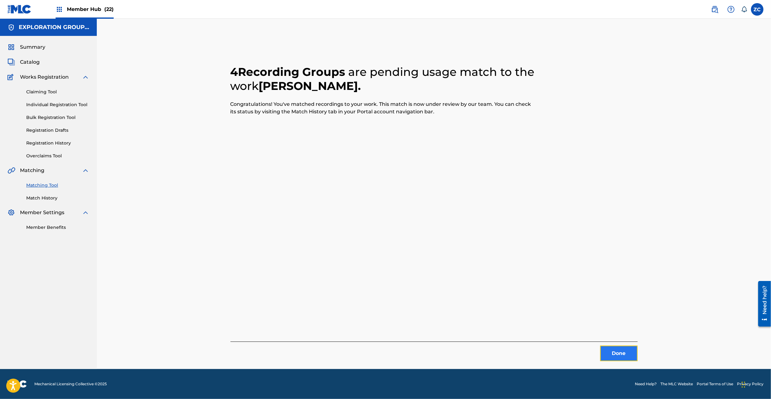
click at [618, 356] on button "Done" at bounding box center [618, 354] width 37 height 16
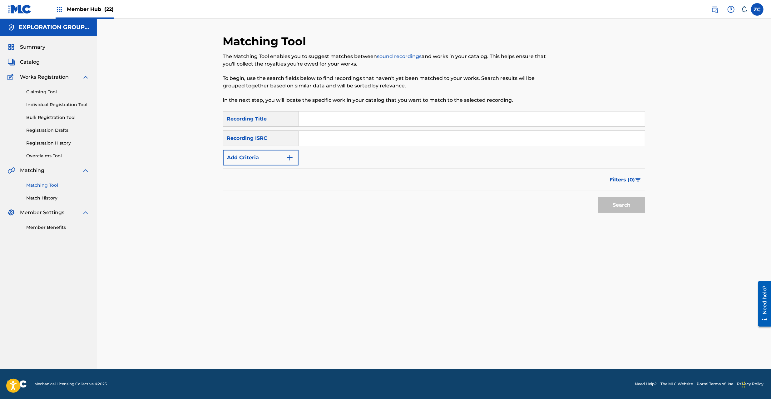
click at [446, 136] on input "Search Form" at bounding box center [472, 138] width 346 height 15
click at [614, 205] on button "Search" at bounding box center [622, 205] width 47 height 16
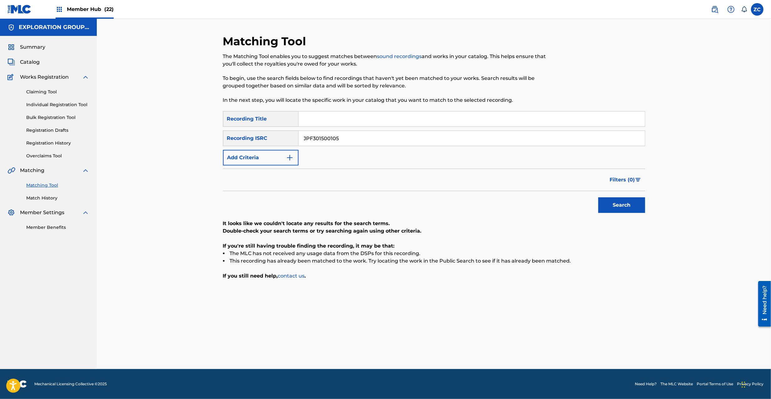
click at [395, 139] on input "JPF301500105" at bounding box center [472, 138] width 346 height 15
click at [615, 209] on button "Search" at bounding box center [622, 205] width 47 height 16
click at [394, 136] on input "JPF300400350" at bounding box center [472, 138] width 346 height 15
drag, startPoint x: 620, startPoint y: 210, endPoint x: 614, endPoint y: 210, distance: 6.2
click at [620, 210] on button "Search" at bounding box center [622, 205] width 47 height 16
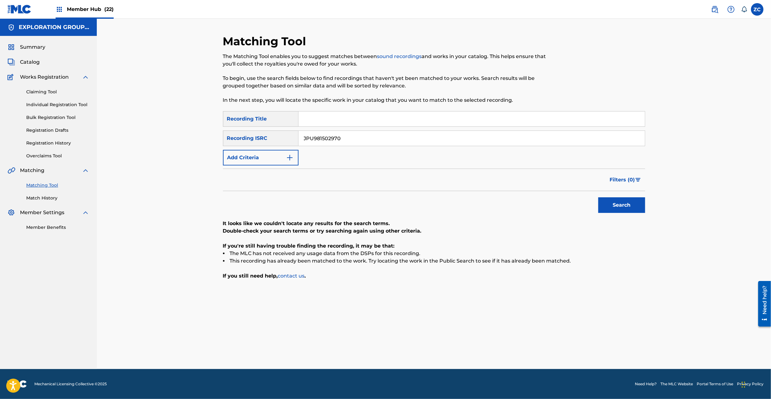
click at [386, 142] on input "JPU981502970" at bounding box center [472, 138] width 346 height 15
click at [609, 208] on button "Search" at bounding box center [622, 205] width 47 height 16
click at [399, 143] on input "JPN301300883" at bounding box center [472, 138] width 346 height 15
type input "JPN301201469"
click at [644, 207] on button "Search" at bounding box center [622, 205] width 47 height 16
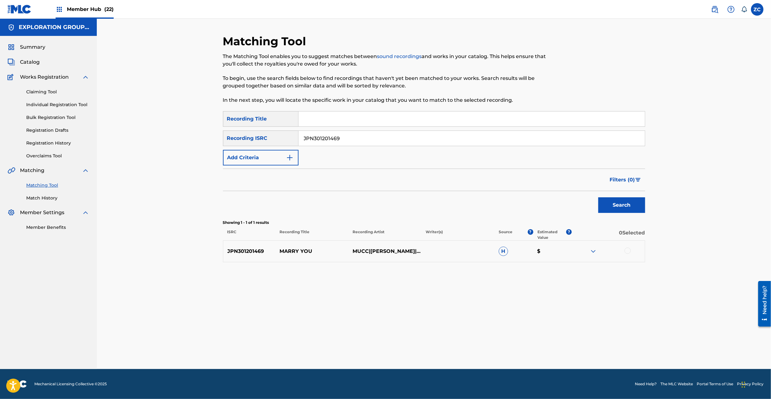
click at [630, 251] on div at bounding box center [628, 251] width 6 height 6
click at [445, 346] on button "Match 1 Group" at bounding box center [439, 349] width 69 height 16
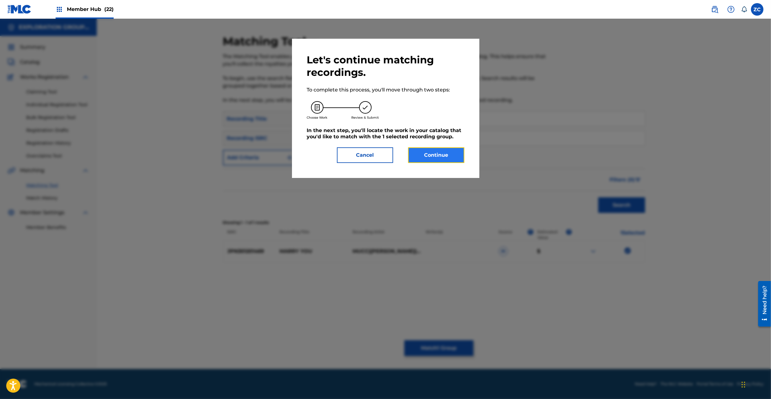
click at [424, 151] on button "Continue" at bounding box center [436, 155] width 56 height 16
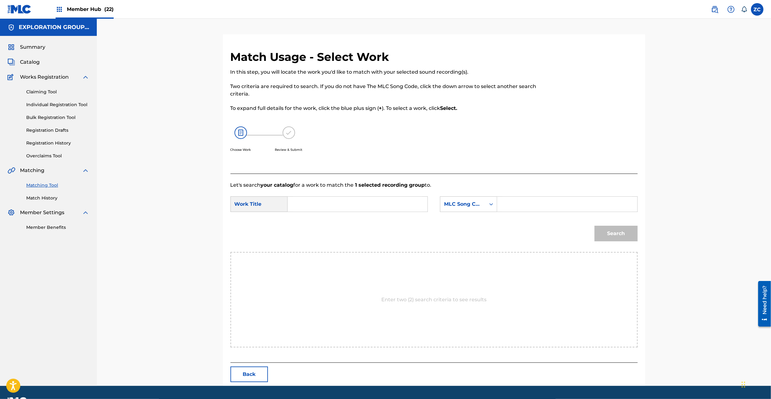
click at [359, 202] on input "Search Form" at bounding box center [357, 204] width 129 height 15
click at [341, 204] on input "Marry You MG8V5E" at bounding box center [357, 204] width 129 height 15
type input "Marry You"
drag, startPoint x: 556, startPoint y: 210, endPoint x: 562, endPoint y: 212, distance: 5.9
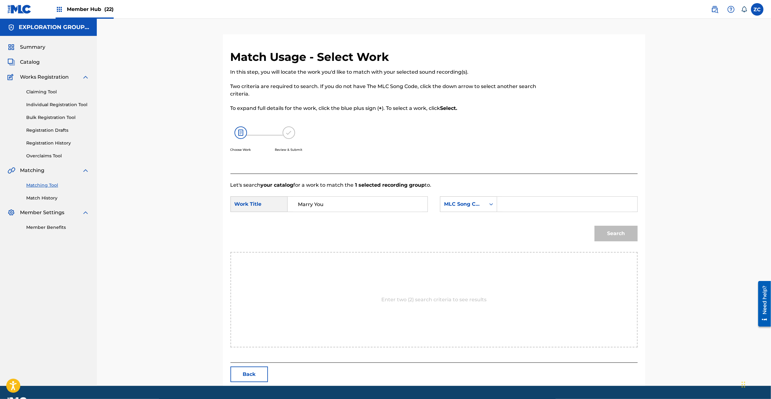
click at [556, 210] on input "Search Form" at bounding box center [567, 204] width 129 height 15
type input "MG8V5E"
click at [617, 235] on button "Search" at bounding box center [616, 234] width 43 height 16
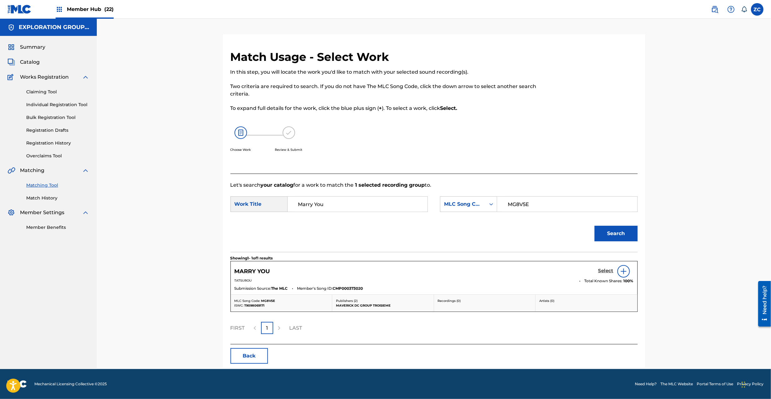
click at [607, 273] on h5 "Select" at bounding box center [606, 271] width 15 height 6
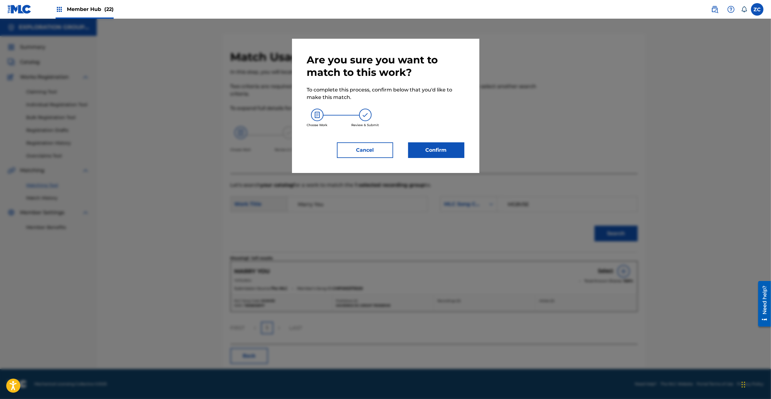
click at [432, 160] on div "Are you sure you want to match to this work? To complete this process, confirm …" at bounding box center [385, 106] width 187 height 134
click at [434, 156] on button "Confirm" at bounding box center [436, 150] width 56 height 16
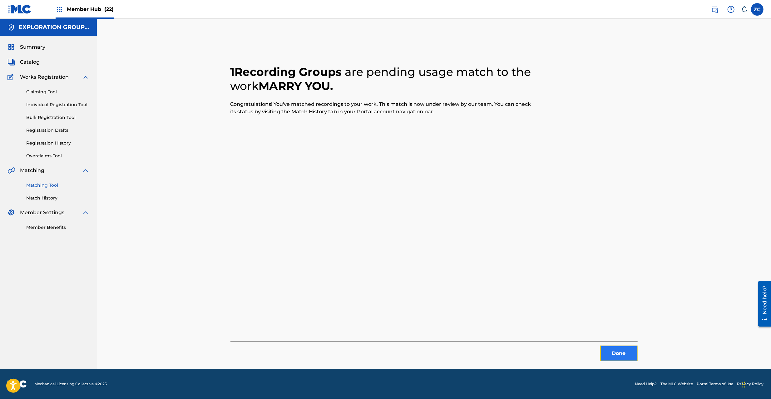
click at [623, 357] on button "Done" at bounding box center [618, 354] width 37 height 16
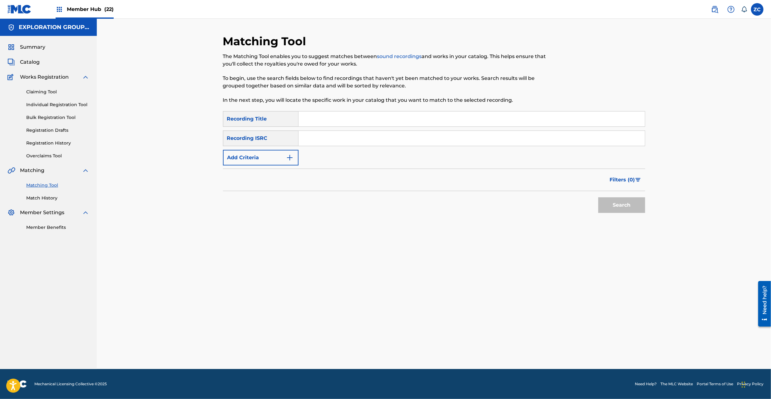
click at [474, 136] on input "Search Form" at bounding box center [472, 138] width 346 height 15
type input "JPF301600030"
click at [618, 207] on button "Search" at bounding box center [622, 205] width 47 height 16
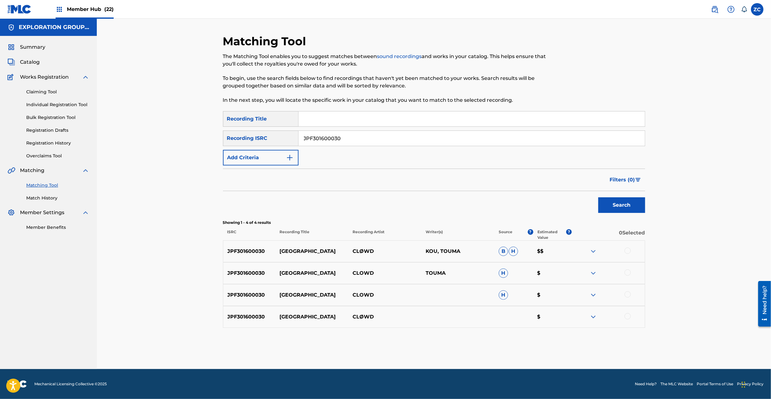
click at [627, 250] on div at bounding box center [628, 251] width 6 height 6
click at [626, 274] on div at bounding box center [628, 273] width 6 height 6
click at [628, 293] on div at bounding box center [628, 294] width 6 height 6
click at [628, 316] on div at bounding box center [628, 316] width 6 height 6
click at [444, 349] on button "Match 4 Groups" at bounding box center [439, 349] width 69 height 16
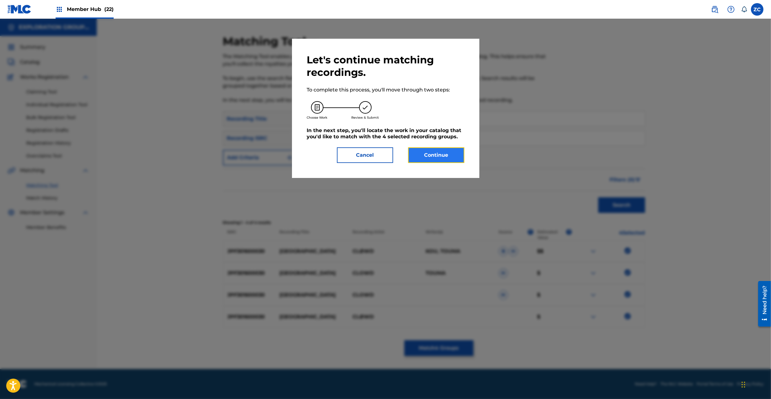
click at [444, 155] on button "Continue" at bounding box center [436, 155] width 56 height 16
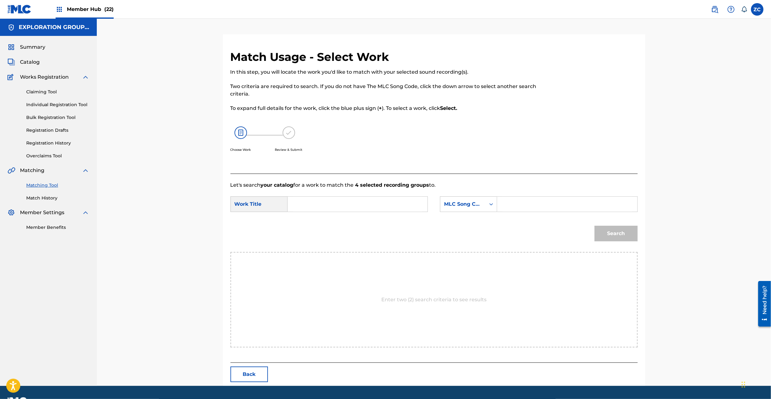
click at [372, 203] on input "Search Form" at bounding box center [357, 204] width 129 height 15
click at [342, 206] on input "Marburg MG8V5N" at bounding box center [357, 204] width 129 height 15
type input "Marburg"
drag, startPoint x: 532, startPoint y: 207, endPoint x: 538, endPoint y: 210, distance: 6.3
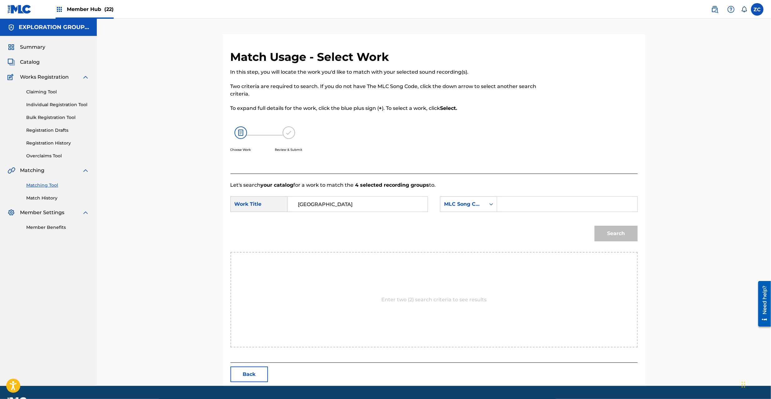
click at [532, 207] on input "Search Form" at bounding box center [567, 204] width 129 height 15
type input "MG8V5N"
click at [619, 237] on button "Search" at bounding box center [616, 234] width 43 height 16
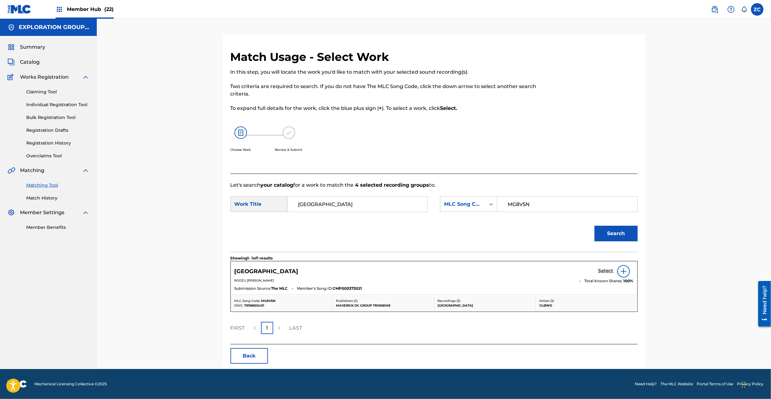
click at [604, 271] on h5 "Select" at bounding box center [606, 271] width 15 height 6
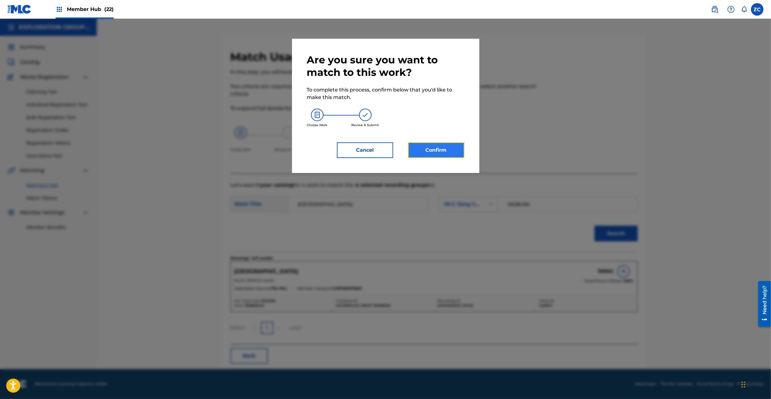
click at [431, 150] on button "Confirm" at bounding box center [436, 150] width 56 height 16
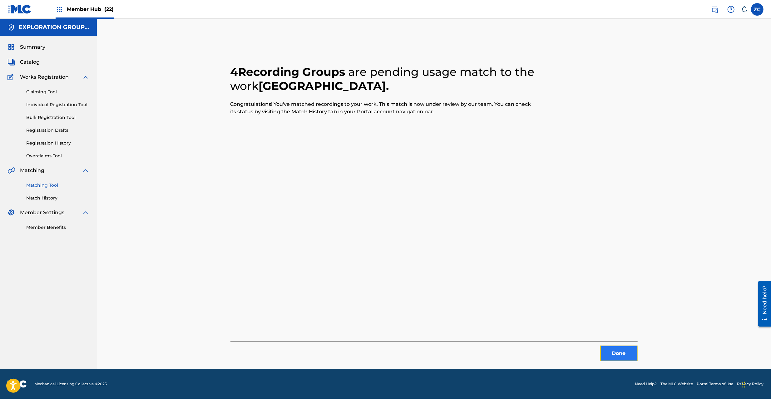
click at [625, 358] on button "Done" at bounding box center [618, 354] width 37 height 16
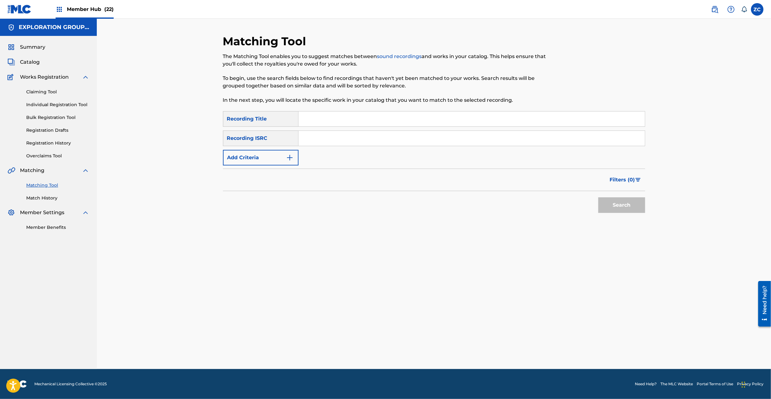
click at [452, 133] on input "Search Form" at bounding box center [472, 138] width 346 height 15
click at [628, 203] on button "Search" at bounding box center [622, 205] width 47 height 16
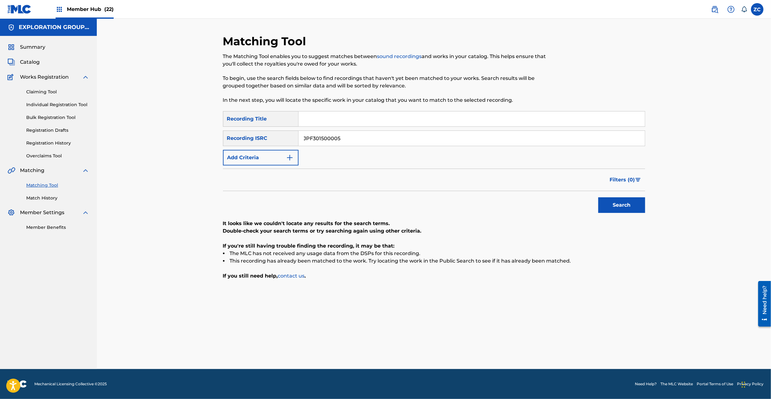
click at [400, 137] on input "JPF301500005" at bounding box center [472, 138] width 346 height 15
type input "JPF301500003"
click at [613, 206] on button "Search" at bounding box center [622, 205] width 47 height 16
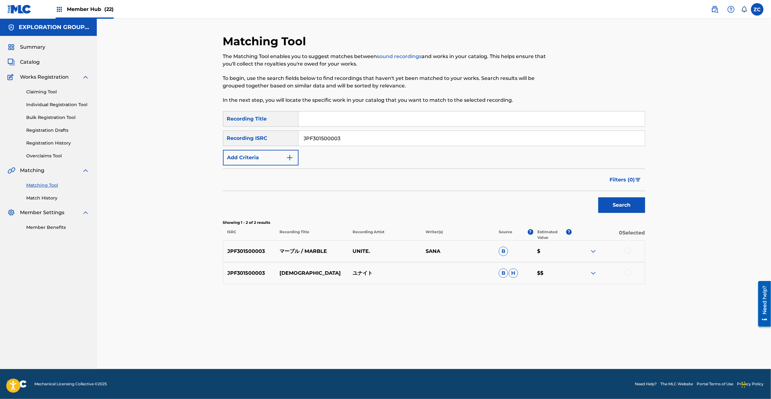
click at [626, 250] on div at bounding box center [628, 251] width 6 height 6
click at [629, 272] on div at bounding box center [628, 273] width 6 height 6
click at [443, 342] on button "Match 2 Groups" at bounding box center [439, 349] width 69 height 16
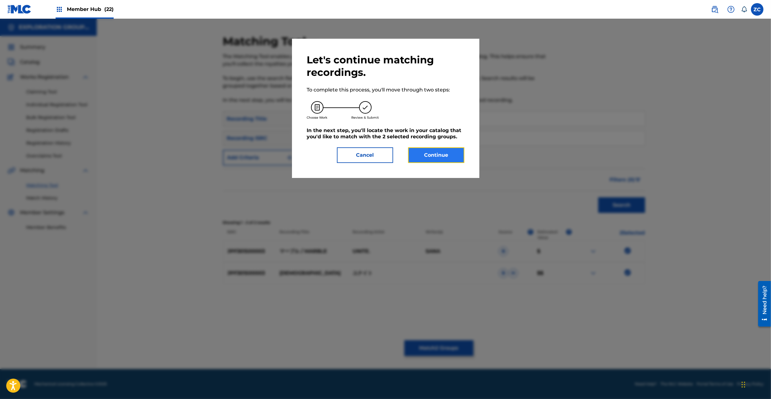
click at [429, 162] on button "Continue" at bounding box center [436, 155] width 56 height 16
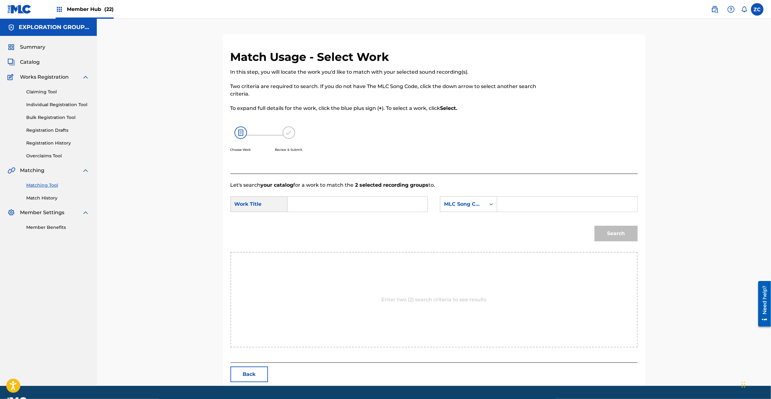
click at [364, 206] on input "Search Form" at bounding box center [357, 204] width 129 height 15
click at [336, 206] on input "Maaburu MG82R7" at bounding box center [357, 204] width 129 height 15
type input "Maaburu"
click at [539, 203] on input "Search Form" at bounding box center [567, 204] width 129 height 15
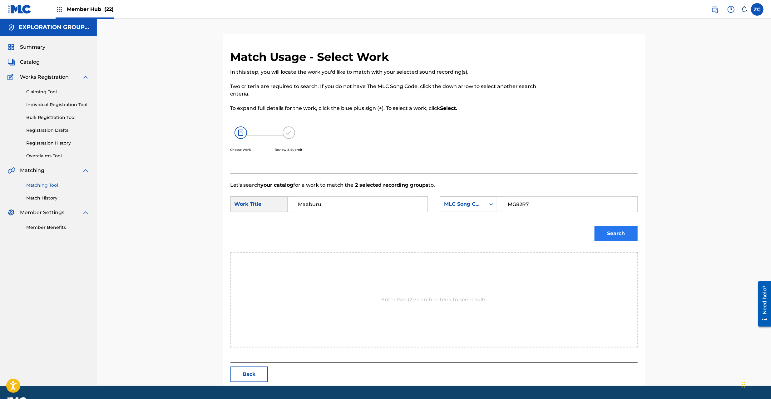
type input "MG82R7"
click at [635, 237] on button "Search" at bounding box center [616, 234] width 43 height 16
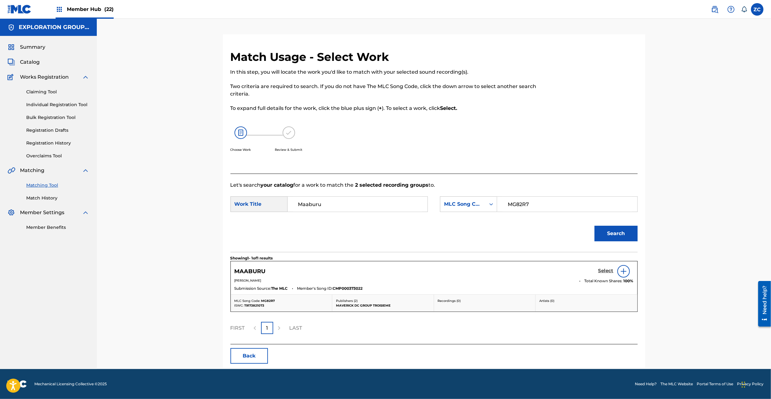
click at [601, 273] on h5 "Select" at bounding box center [606, 271] width 15 height 6
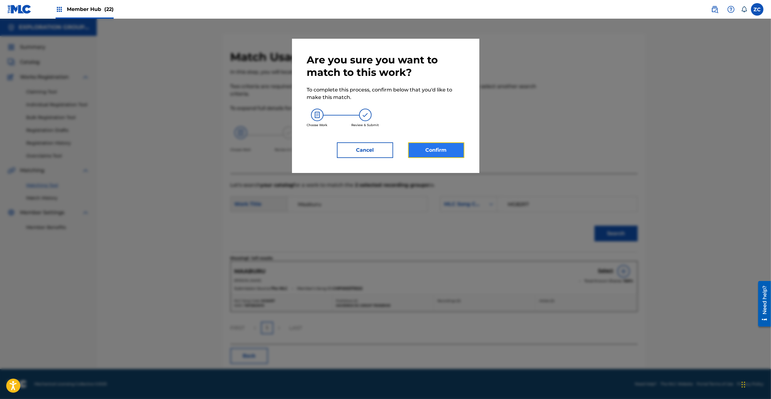
click at [448, 149] on button "Confirm" at bounding box center [436, 150] width 56 height 16
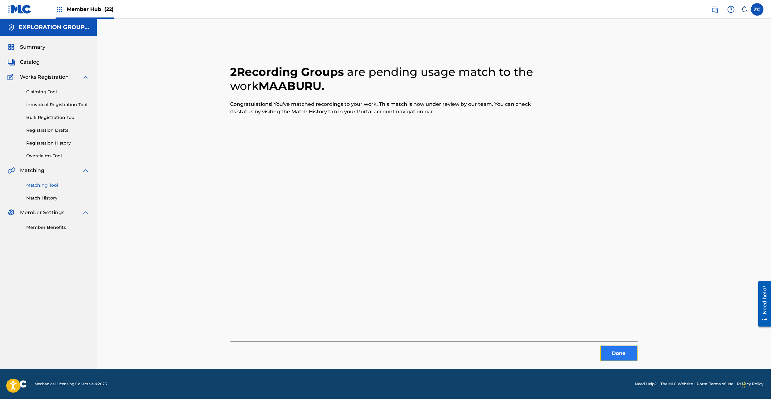
click at [618, 356] on button "Done" at bounding box center [618, 354] width 37 height 16
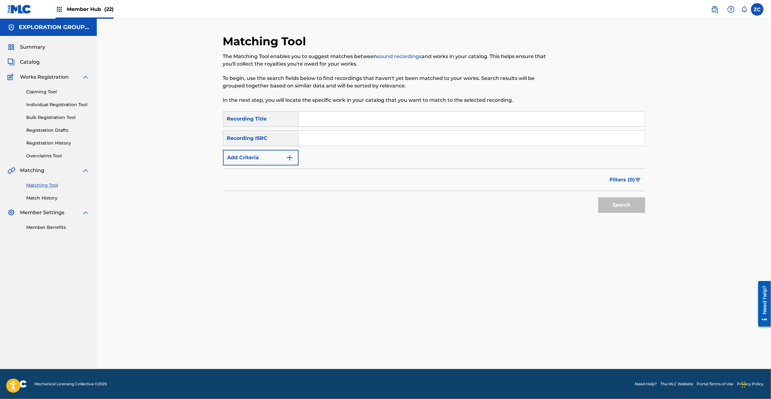
click at [431, 139] on input "Search Form" at bounding box center [472, 138] width 346 height 15
type input "JPF301000162"
click at [625, 208] on button "Search" at bounding box center [622, 205] width 47 height 16
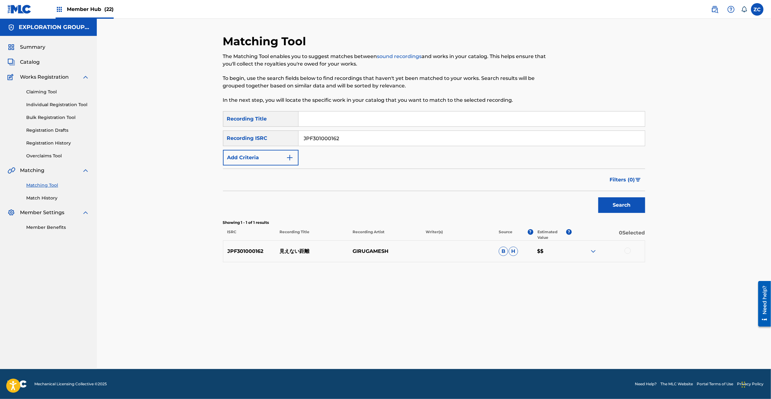
click at [629, 251] on div at bounding box center [628, 251] width 6 height 6
click at [447, 348] on button "Match 1 Group" at bounding box center [439, 349] width 69 height 16
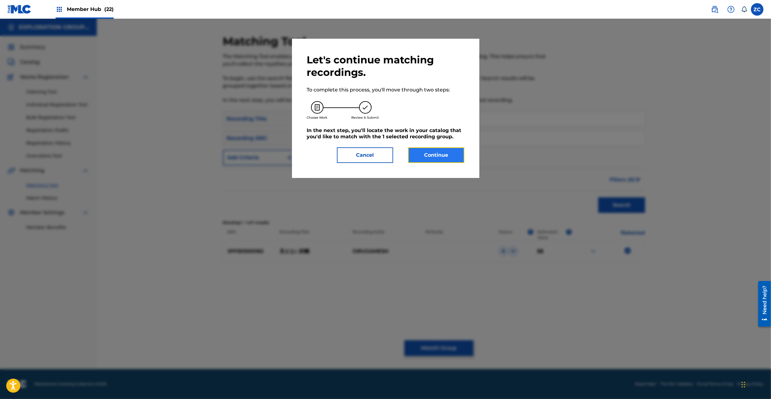
click at [435, 159] on button "Continue" at bounding box center [436, 155] width 56 height 16
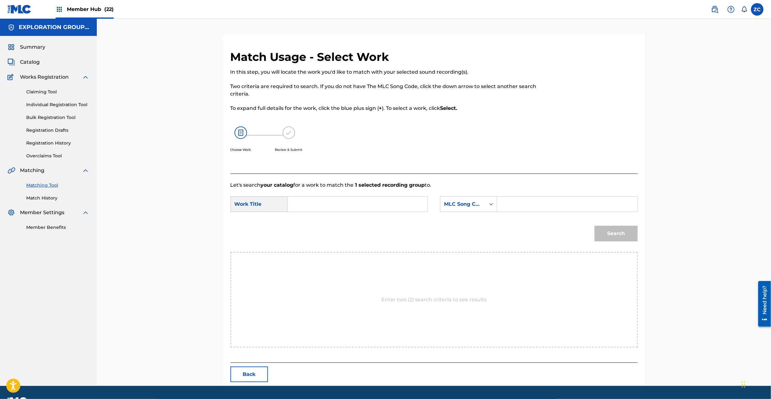
click at [394, 204] on input "Search Form" at bounding box center [357, 204] width 129 height 15
click at [341, 204] on input "Mienai Kyori M9293X" at bounding box center [357, 204] width 129 height 15
type input "Mienai Kyori"
drag, startPoint x: 515, startPoint y: 208, endPoint x: 524, endPoint y: 209, distance: 8.9
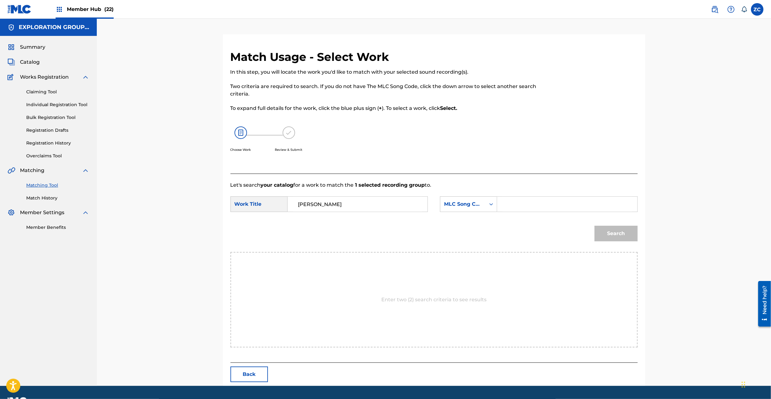
click at [515, 208] on input "Search Form" at bounding box center [567, 204] width 129 height 15
type input "M9293X"
click at [617, 229] on button "Search" at bounding box center [616, 234] width 43 height 16
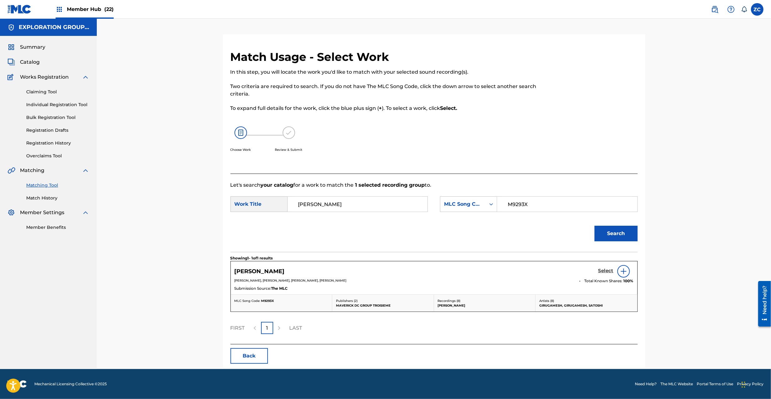
click at [604, 270] on h5 "Select" at bounding box center [606, 271] width 15 height 6
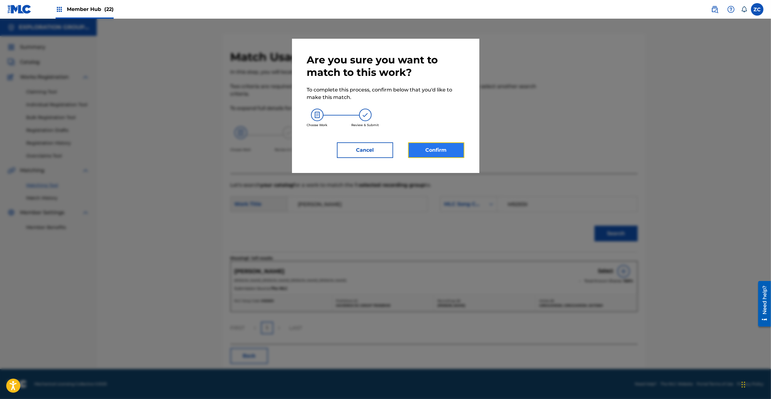
click at [444, 155] on button "Confirm" at bounding box center [436, 150] width 56 height 16
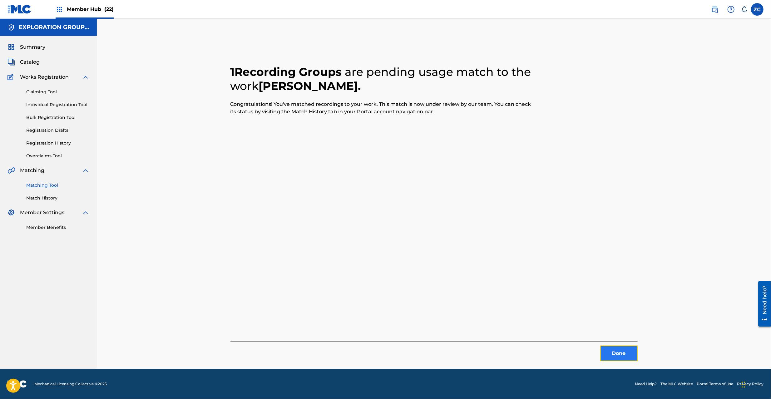
click at [610, 353] on button "Done" at bounding box center [618, 354] width 37 height 16
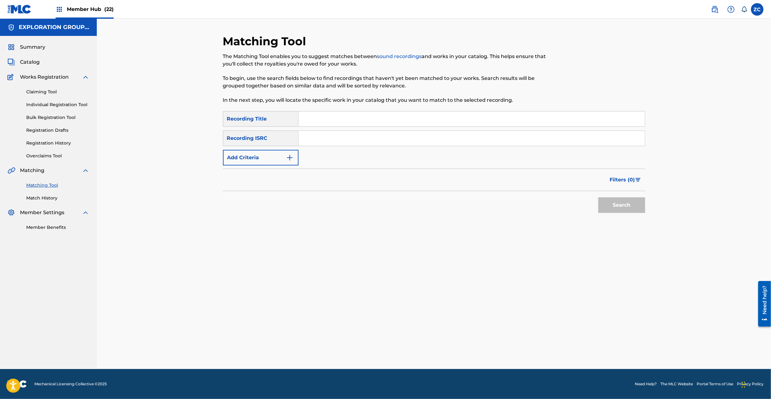
drag, startPoint x: 459, startPoint y: 143, endPoint x: 462, endPoint y: 145, distance: 4.3
click at [459, 143] on input "Search Form" at bounding box center [472, 138] width 346 height 15
click at [630, 207] on button "Search" at bounding box center [622, 205] width 47 height 16
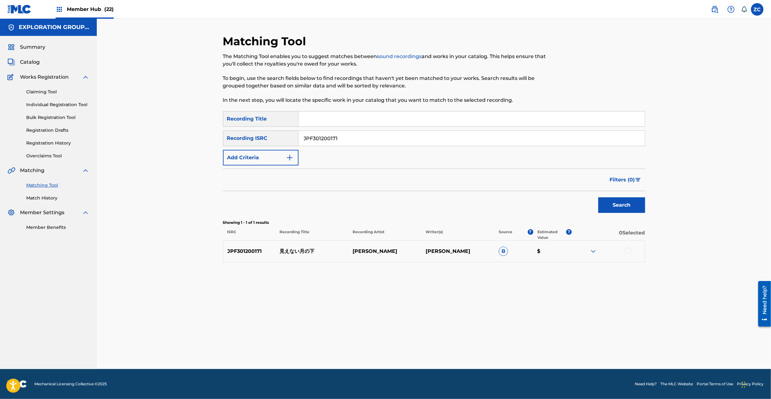
click at [626, 250] on div at bounding box center [628, 251] width 6 height 6
click at [389, 141] on input "JPF301200171" at bounding box center [472, 138] width 346 height 15
type input "JPF301200128"
click at [620, 204] on button "Search" at bounding box center [622, 205] width 47 height 16
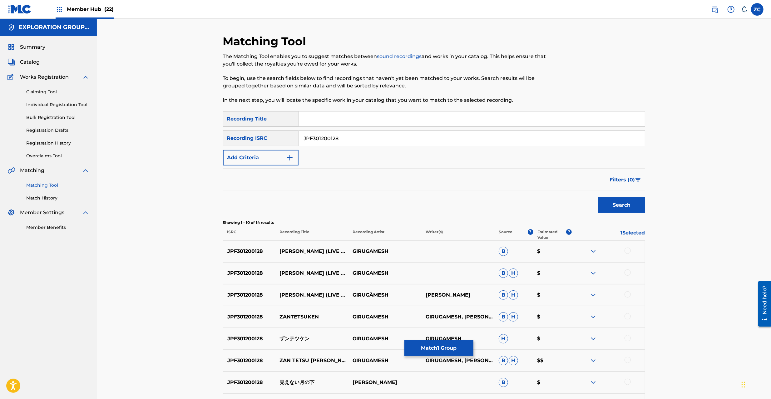
click at [629, 253] on div at bounding box center [628, 251] width 6 height 6
click at [625, 252] on img at bounding box center [628, 251] width 6 height 6
click at [447, 344] on button "Match 1 Group" at bounding box center [439, 349] width 69 height 16
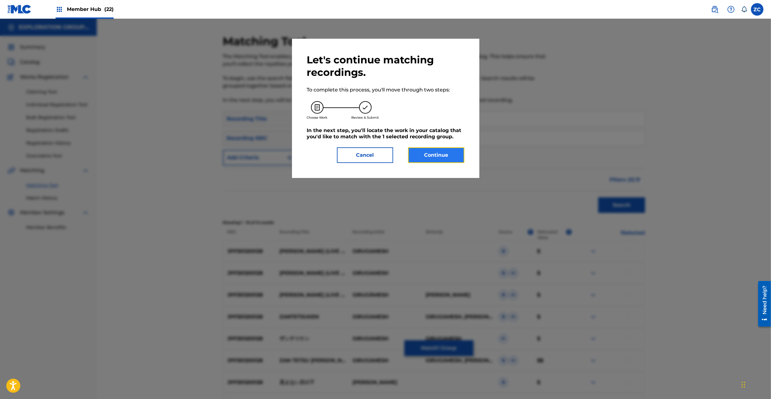
click at [422, 155] on button "Continue" at bounding box center [436, 155] width 56 height 16
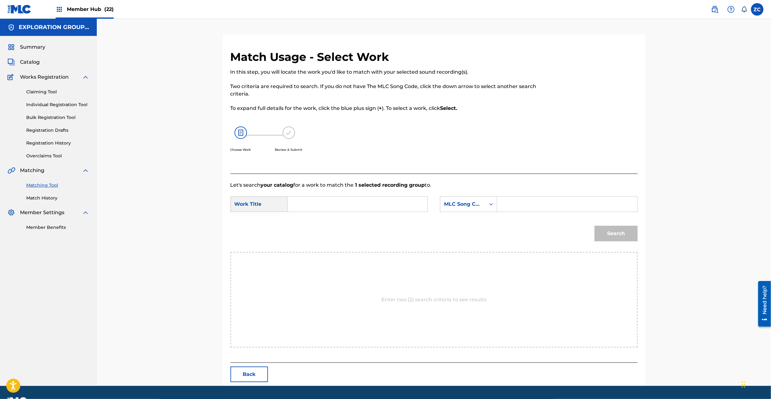
click at [347, 204] on input "Search Form" at bounding box center [357, 204] width 129 height 15
click at [372, 205] on input "Mienai Tsukino Shita MV4SOR" at bounding box center [357, 204] width 129 height 15
type input "Mienai Tsukino Shita"
click at [540, 209] on input "Search Form" at bounding box center [567, 204] width 129 height 15
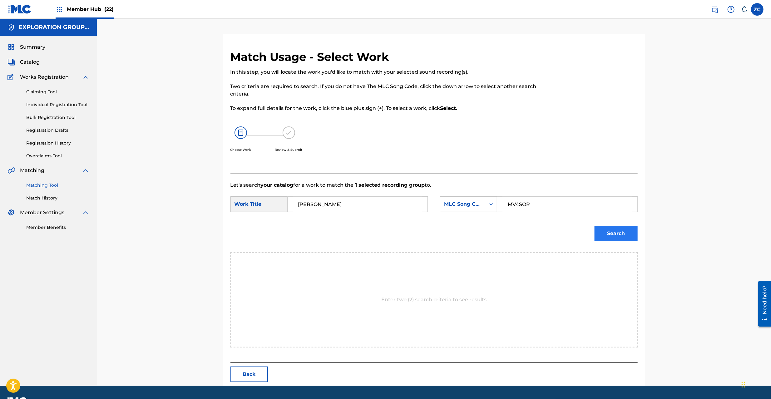
type input "MV4SOR"
click at [638, 235] on button "Search" at bounding box center [616, 234] width 43 height 16
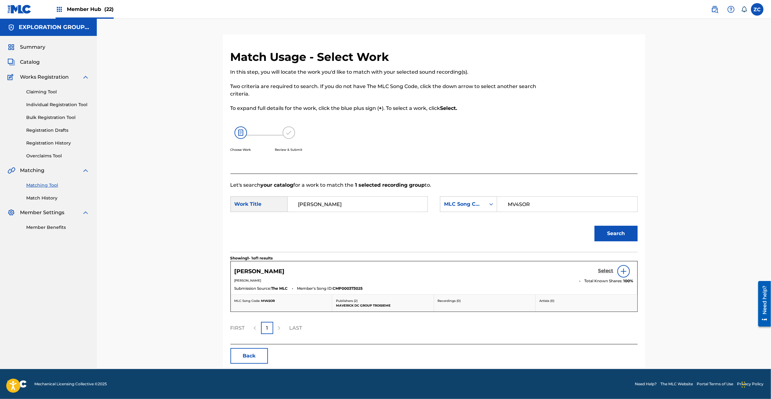
click at [608, 269] on h5 "Select" at bounding box center [606, 271] width 15 height 6
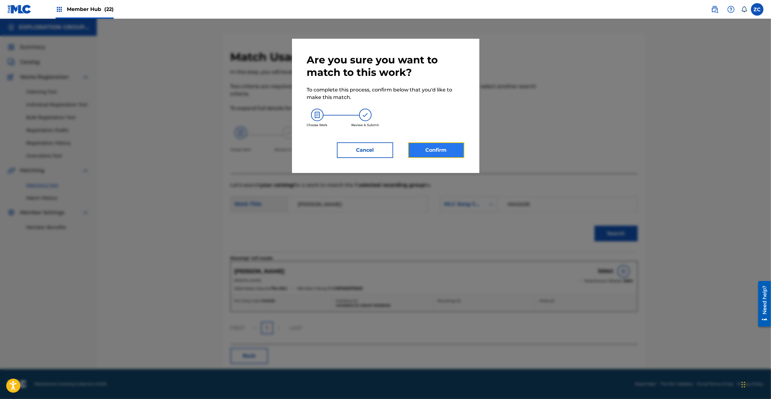
click at [430, 151] on button "Confirm" at bounding box center [436, 150] width 56 height 16
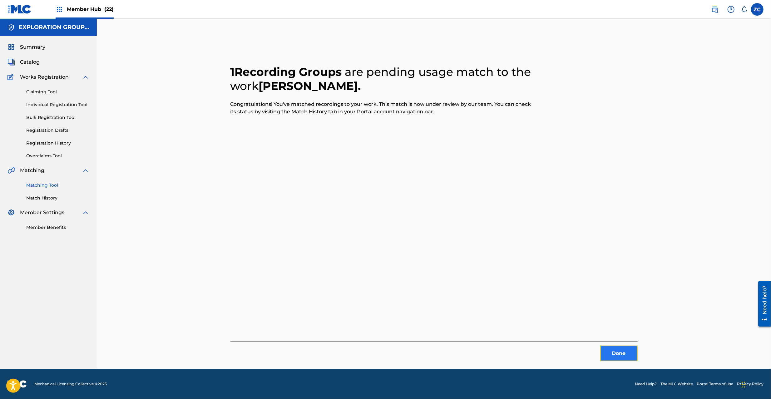
click at [617, 357] on button "Done" at bounding box center [618, 354] width 37 height 16
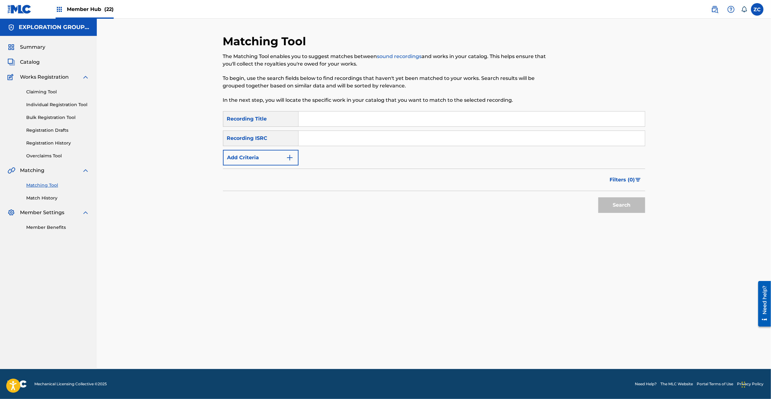
drag, startPoint x: 424, startPoint y: 137, endPoint x: 448, endPoint y: 149, distance: 26.4
click at [424, 137] on input "Search Form" at bounding box center [472, 138] width 346 height 15
click at [615, 211] on button "Search" at bounding box center [622, 205] width 47 height 16
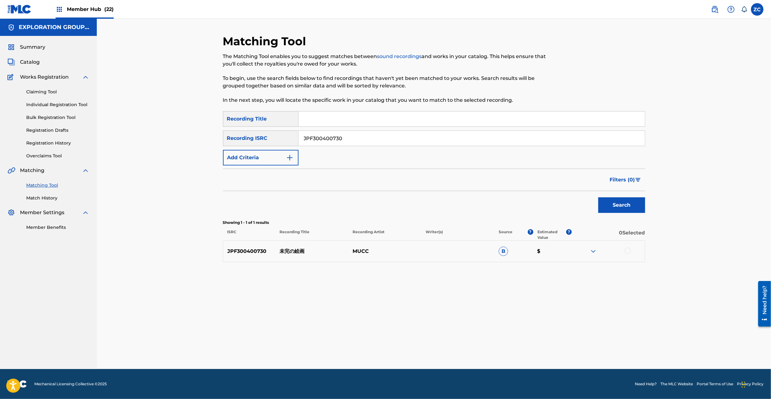
click at [627, 251] on div at bounding box center [628, 251] width 6 height 6
click at [343, 138] on input "JPF300400730" at bounding box center [472, 138] width 346 height 15
type input "JPF300400980"
click at [615, 206] on button "Search" at bounding box center [622, 205] width 47 height 16
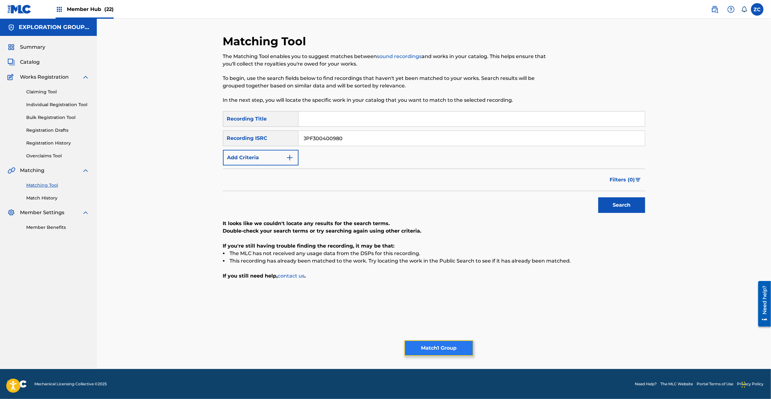
click at [434, 346] on button "Match 1 Group" at bounding box center [439, 349] width 69 height 16
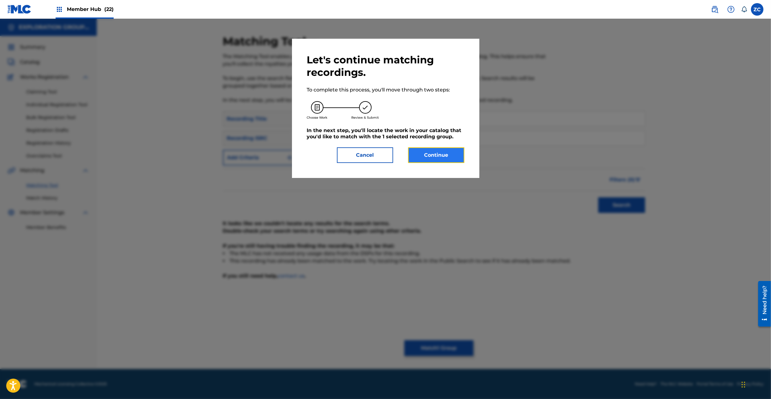
click at [424, 161] on button "Continue" at bounding box center [436, 155] width 56 height 16
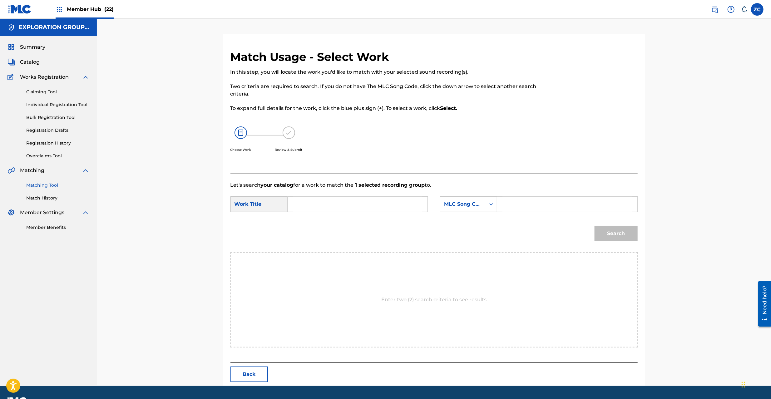
click at [408, 208] on input "Search Form" at bounding box center [357, 204] width 129 height 15
click at [342, 202] on input "Mikanno Kaiga M9293N" at bounding box center [357, 204] width 129 height 15
type input "Mikanno Kaiga"
click at [548, 205] on input "Search Form" at bounding box center [567, 204] width 129 height 15
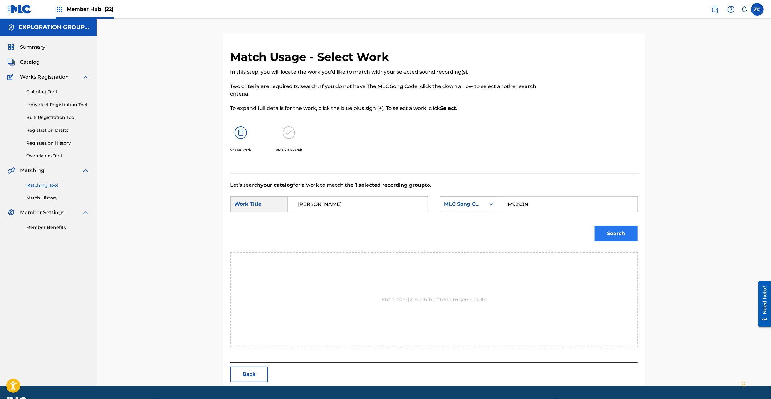
type input "M9293N"
click at [625, 236] on button "Search" at bounding box center [616, 234] width 43 height 16
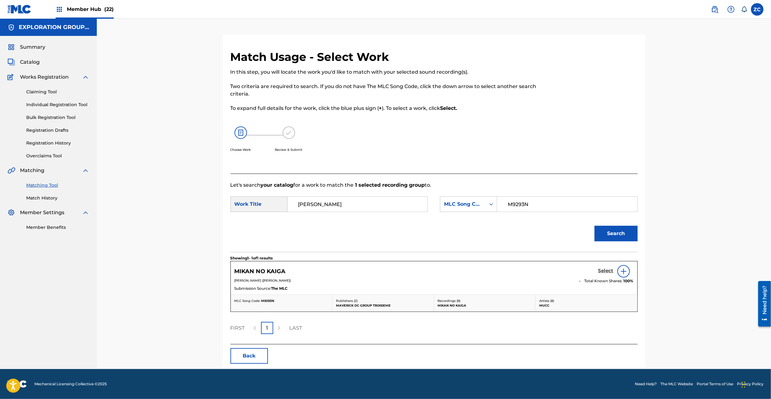
click at [606, 272] on h5 "Select" at bounding box center [606, 271] width 15 height 6
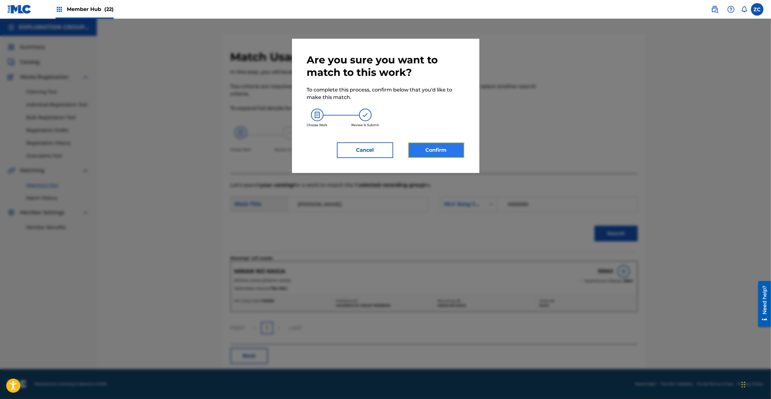
click at [461, 151] on button "Confirm" at bounding box center [436, 150] width 56 height 16
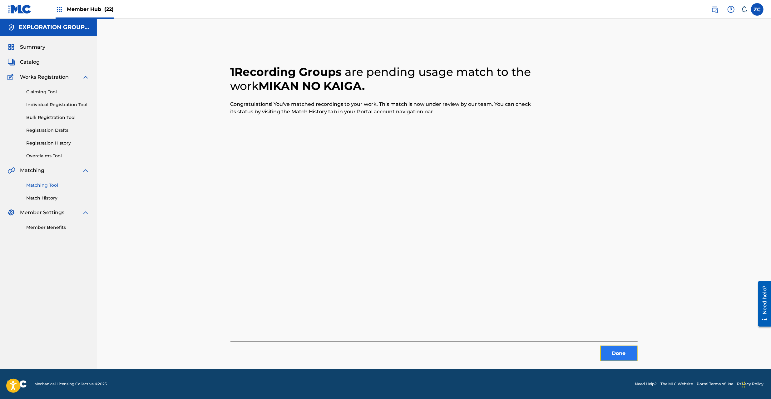
click at [625, 356] on button "Done" at bounding box center [618, 354] width 37 height 16
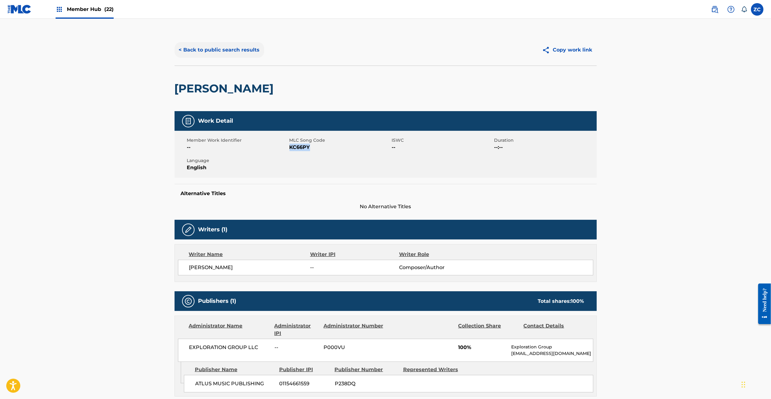
click at [202, 43] on button "< Back to public search results" at bounding box center [220, 50] width 90 height 16
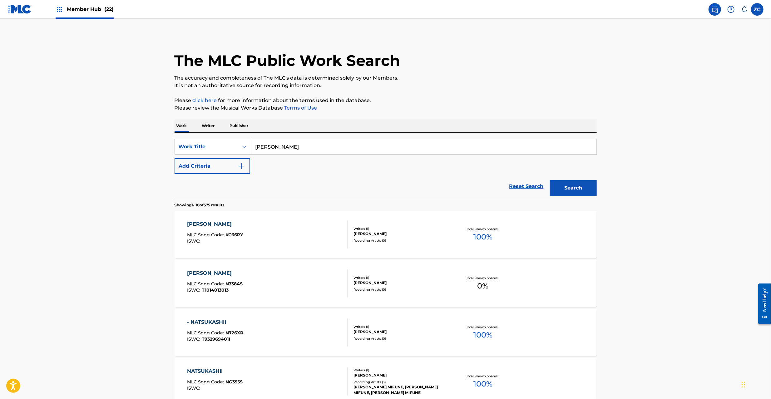
drag, startPoint x: 521, startPoint y: 187, endPoint x: 400, endPoint y: 158, distance: 124.9
click at [520, 186] on link "Reset Search" at bounding box center [526, 187] width 41 height 14
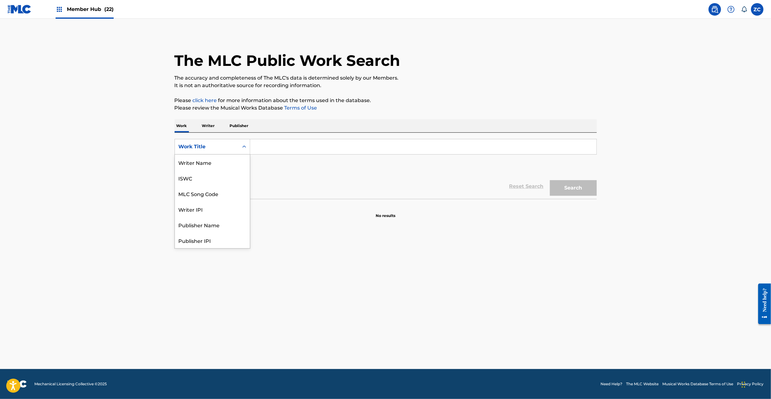
click at [220, 142] on div "Work Title" at bounding box center [207, 147] width 64 height 12
click at [217, 169] on div "MLC Song Code" at bounding box center [212, 163] width 75 height 16
click at [371, 156] on div "SearchWithCriteria8d93e0b8-5cd5-4df1-a78a-9fa68358120d MLC Song Code Add Criter…" at bounding box center [386, 156] width 422 height 35
click at [381, 146] on input "Search Form" at bounding box center [423, 146] width 346 height 15
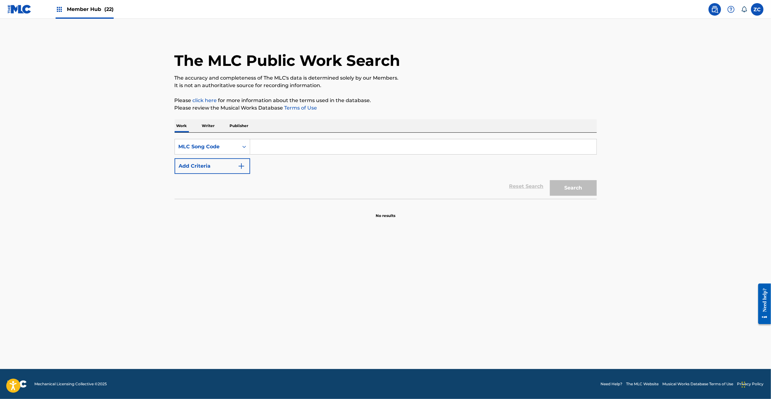
paste input "SC4GOZ"
click at [550, 180] on button "Search" at bounding box center [573, 188] width 47 height 16
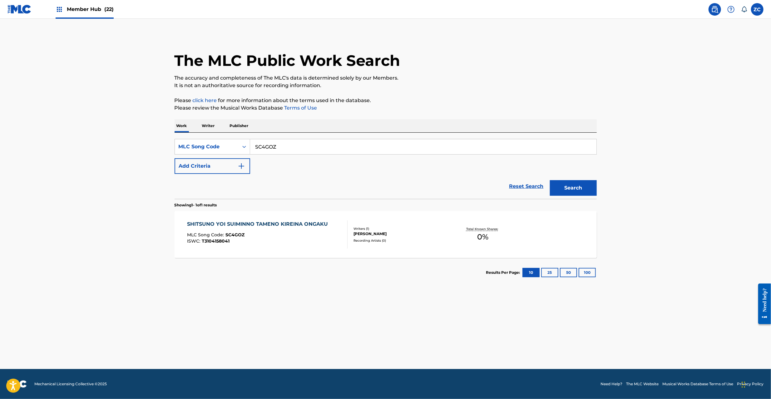
paste input "TA99ME"
click at [550, 180] on button "Search" at bounding box center [573, 188] width 47 height 16
paste input "OD4LMS"
click at [550, 180] on button "Search" at bounding box center [573, 188] width 47 height 16
paste input "SC7EL4"
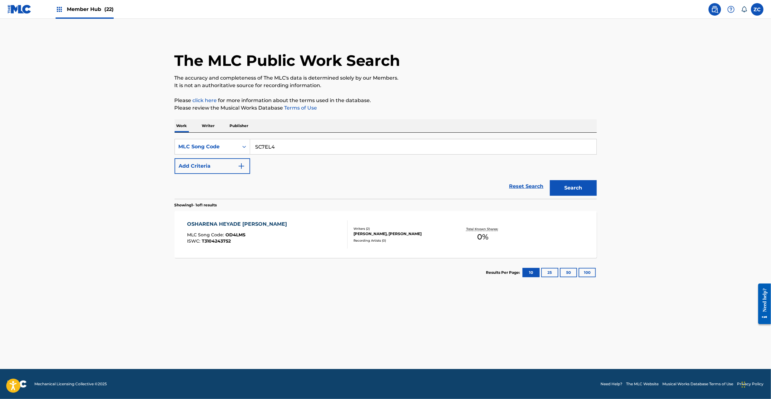
click at [550, 180] on button "Search" at bounding box center [573, 188] width 47 height 16
paste input "5AX6"
click at [550, 180] on button "Search" at bounding box center [573, 188] width 47 height 16
paste input "CB91GG"
click at [550, 180] on button "Search" at bounding box center [573, 188] width 47 height 16
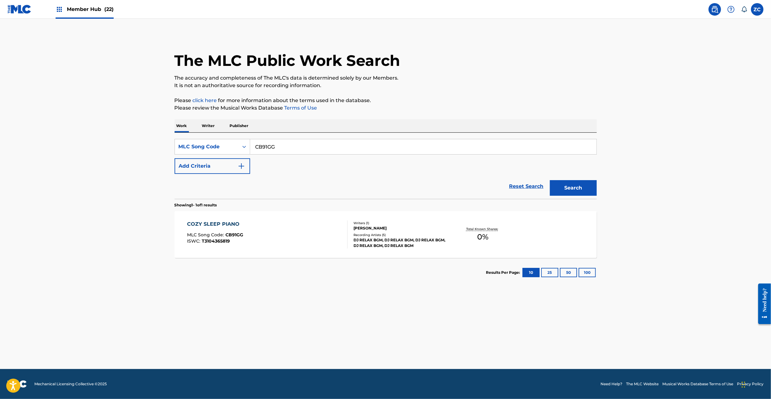
paste input "TB0OGY"
click at [550, 180] on button "Search" at bounding box center [573, 188] width 47 height 16
paste input "NG4Q3K"
click at [550, 180] on button "Search" at bounding box center [573, 188] width 47 height 16
paste input "TB1WI7"
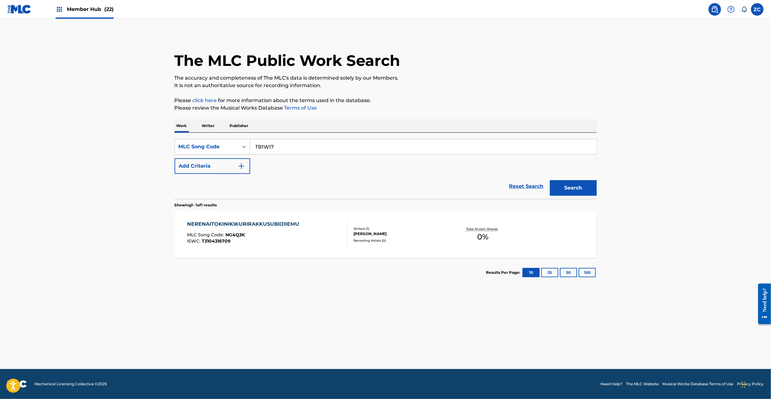
click at [550, 180] on button "Search" at bounding box center [573, 188] width 47 height 16
paste input "CC2I6Y"
click at [550, 180] on button "Search" at bounding box center [573, 188] width 47 height 16
paste input "SC5AKZ"
click at [550, 180] on button "Search" at bounding box center [573, 188] width 47 height 16
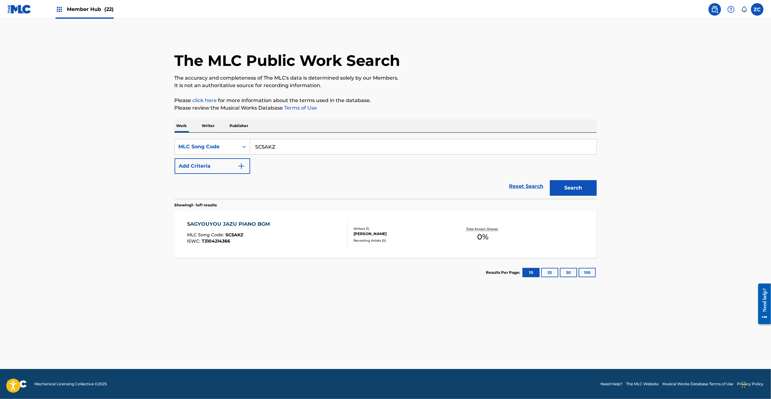
paste input "BD3PHH"
click at [550, 180] on button "Search" at bounding box center [573, 188] width 47 height 16
paste input "SC5IEC"
click at [550, 180] on button "Search" at bounding box center [573, 188] width 47 height 16
paste input "KE4GX0"
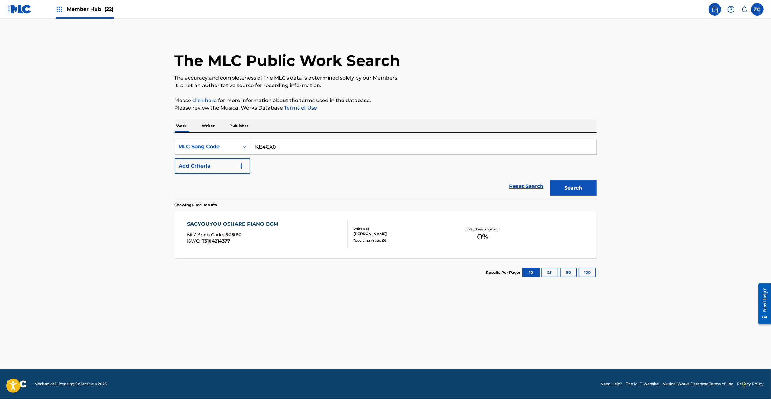
click at [550, 180] on button "Search" at bounding box center [573, 188] width 47 height 16
paste input "SC4OCN"
click at [550, 180] on button "Search" at bounding box center [573, 188] width 47 height 16
paste input "OD39HT"
click at [550, 180] on button "Search" at bounding box center [573, 188] width 47 height 16
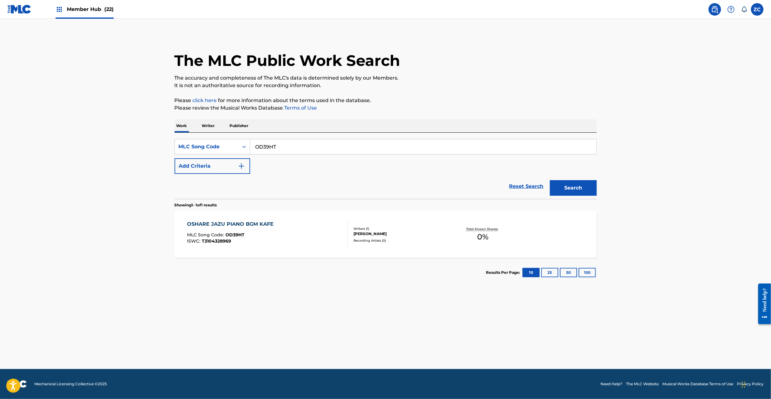
paste input "AE1FH2"
click at [550, 180] on button "Search" at bounding box center [573, 188] width 47 height 16
paste input "JC8OXS"
click at [550, 180] on button "Search" at bounding box center [573, 188] width 47 height 16
paste input "MG9HTF"
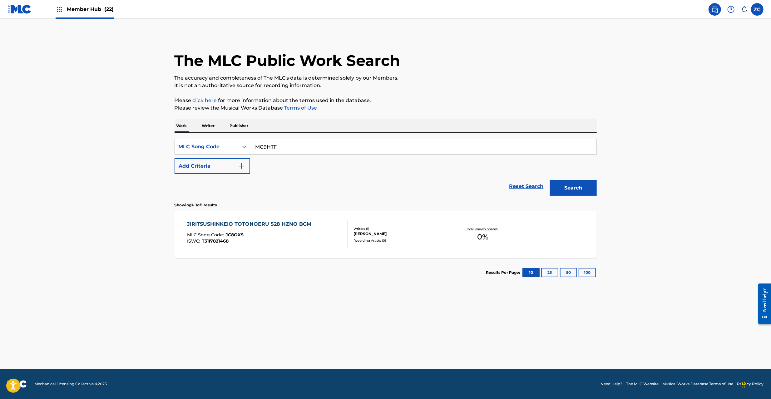
click at [550, 180] on button "Search" at bounding box center [573, 188] width 47 height 16
click at [454, 147] on input "MG9HTF" at bounding box center [423, 146] width 346 height 15
paste input "OD4C49"
click at [550, 180] on button "Search" at bounding box center [573, 188] width 47 height 16
paste input "MG9A3G"
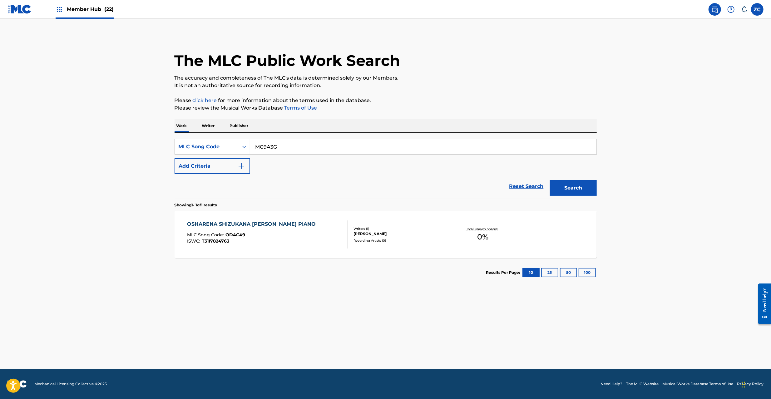
click at [550, 180] on button "Search" at bounding box center [573, 188] width 47 height 16
paste input "YD7U2M"
click at [550, 180] on button "Search" at bounding box center [573, 188] width 47 height 16
paste input "RC0X2P"
click at [550, 180] on button "Search" at bounding box center [573, 188] width 47 height 16
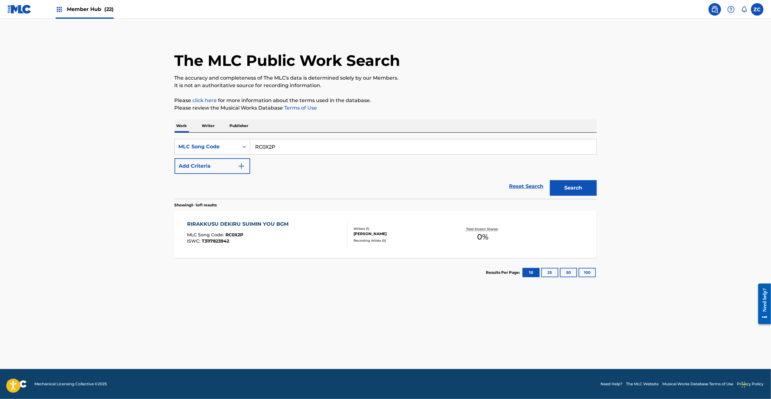
paste input "1KAU"
click at [550, 180] on button "Search" at bounding box center [573, 188] width 47 height 16
drag, startPoint x: 370, startPoint y: 138, endPoint x: 370, endPoint y: 147, distance: 9.1
click at [370, 139] on div "SearchWithCriteria8d93e0b8-5cd5-4df1-a78a-9fa68358120d MLC Song Code RC1KAU Add…" at bounding box center [386, 166] width 422 height 66
click at [370, 148] on input "RC1KAU" at bounding box center [423, 146] width 346 height 15
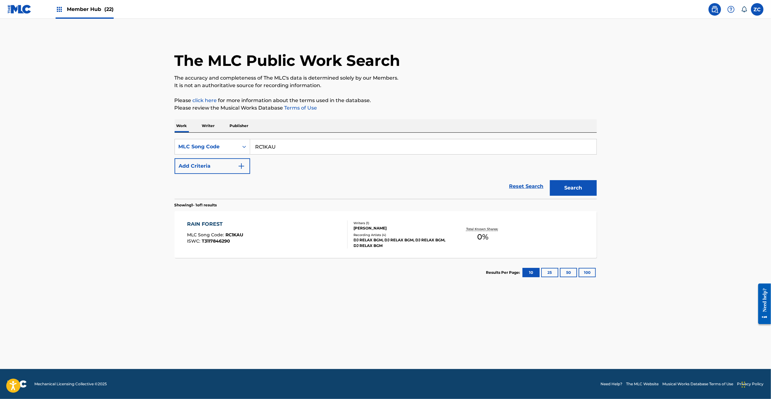
paste input "SC4OG5"
click at [550, 180] on button "Search" at bounding box center [573, 188] width 47 height 16
click at [394, 152] on input "SC4OG5" at bounding box center [423, 146] width 346 height 15
paste input "DC122P"
click at [550, 180] on button "Search" at bounding box center [573, 188] width 47 height 16
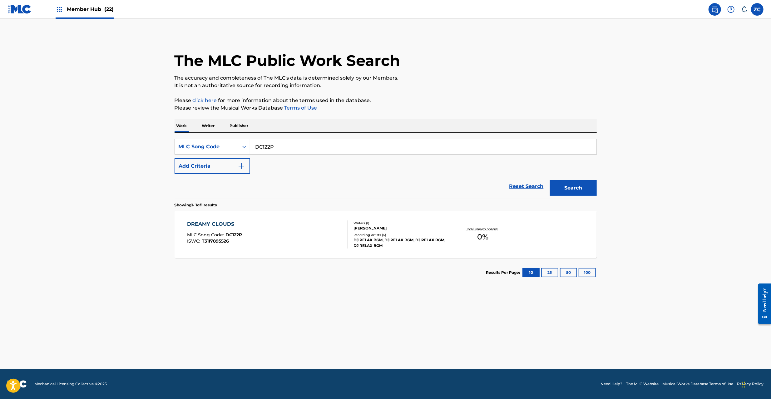
click at [406, 142] on input "DC122P" at bounding box center [423, 146] width 346 height 15
paste input "RC1612"
click at [550, 180] on button "Search" at bounding box center [573, 188] width 47 height 16
click at [480, 152] on input "RC1612" at bounding box center [423, 146] width 346 height 15
paste input "SC6CM7"
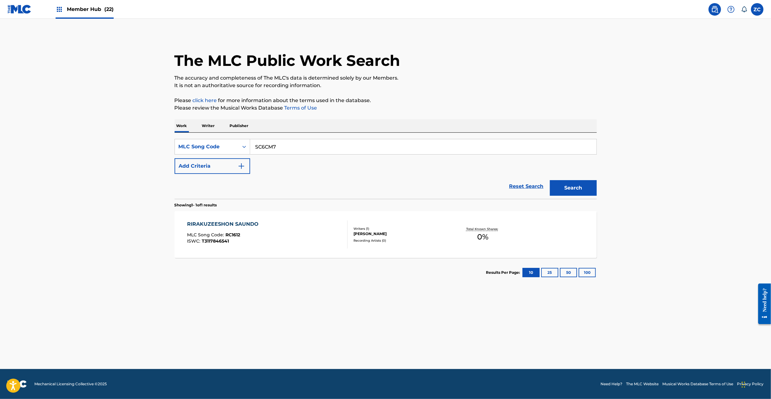
click at [550, 180] on button "Search" at bounding box center [573, 188] width 47 height 16
paste input "DC12XG"
click at [550, 180] on button "Search" at bounding box center [573, 188] width 47 height 16
click at [441, 149] on input "DC12XG" at bounding box center [423, 146] width 346 height 15
paste input "RC1KBW"
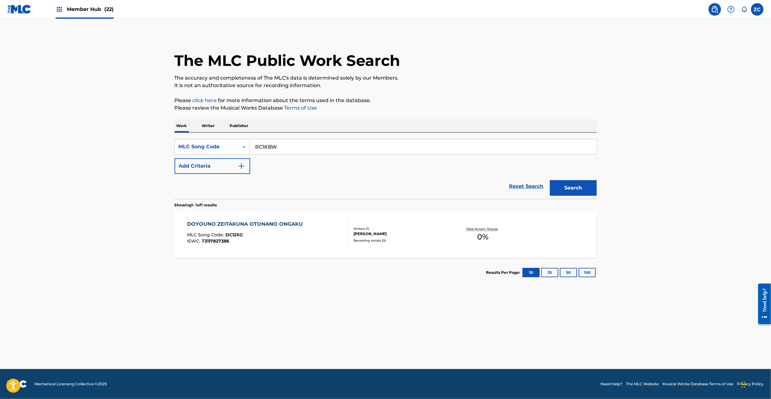
type input "RC1KBW"
click at [550, 180] on button "Search" at bounding box center [573, 188] width 47 height 16
click at [382, 237] on div "Writers ( 1 ) YUTAKA SATOU Recording Artists ( 0 )" at bounding box center [398, 234] width 100 height 17
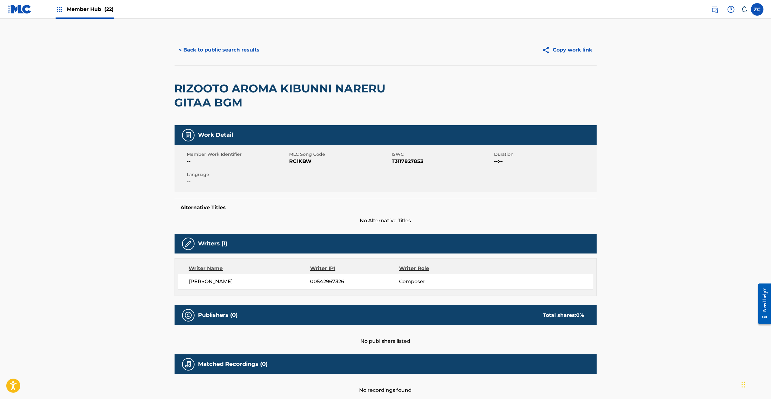
click at [201, 282] on span "[PERSON_NAME]" at bounding box center [249, 281] width 121 height 7
click at [217, 282] on span "[PERSON_NAME]" at bounding box center [249, 281] width 121 height 7
copy span "[PERSON_NAME]"
click at [231, 44] on button "< Back to public search results" at bounding box center [220, 50] width 90 height 16
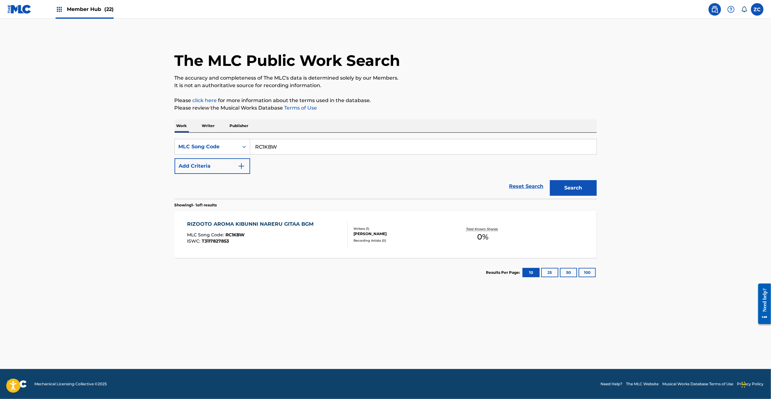
click at [329, 154] on input "RC1KBW" at bounding box center [423, 146] width 346 height 15
paste input "TB1YF5"
click at [550, 180] on button "Search" at bounding box center [573, 188] width 47 height 16
paste input "GE2738"
click at [550, 180] on button "Search" at bounding box center [573, 188] width 47 height 16
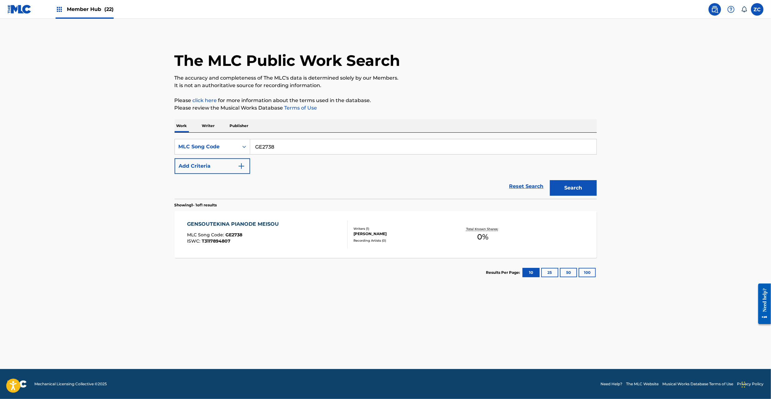
paste input "MH0JAF"
click at [550, 180] on button "Search" at bounding box center [573, 188] width 47 height 16
click at [348, 145] on input "MH0JAF" at bounding box center [423, 146] width 346 height 15
paste input "KE3MS4"
click at [550, 180] on button "Search" at bounding box center [573, 188] width 47 height 16
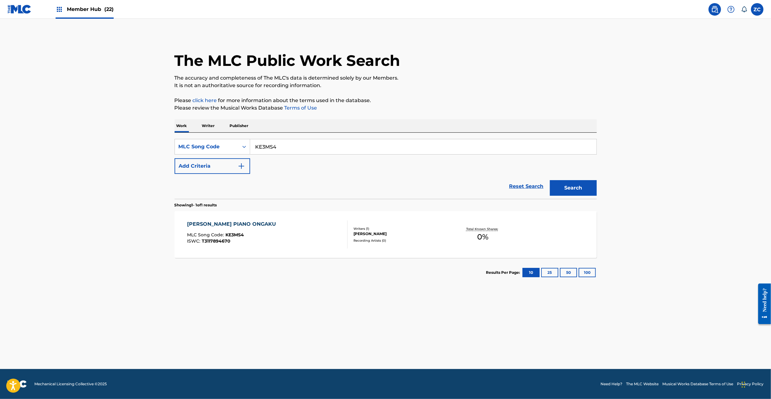
click at [312, 143] on input "KE3MS4" at bounding box center [423, 146] width 346 height 15
paste input "GE2S65"
click at [550, 180] on button "Search" at bounding box center [573, 188] width 47 height 16
paste input "JC83RQ"
click at [550, 180] on button "Search" at bounding box center [573, 188] width 47 height 16
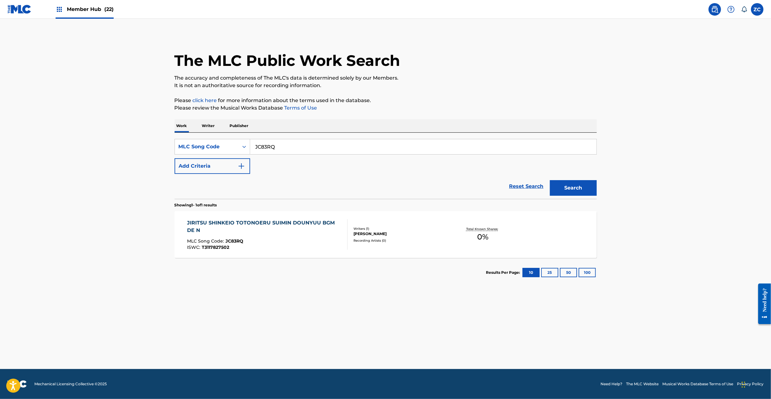
paste input "NG45PO"
click at [550, 180] on button "Search" at bounding box center [573, 188] width 47 height 16
paste input "KE31Q9"
click at [550, 180] on button "Search" at bounding box center [573, 188] width 47 height 16
paste input "NG34KY"
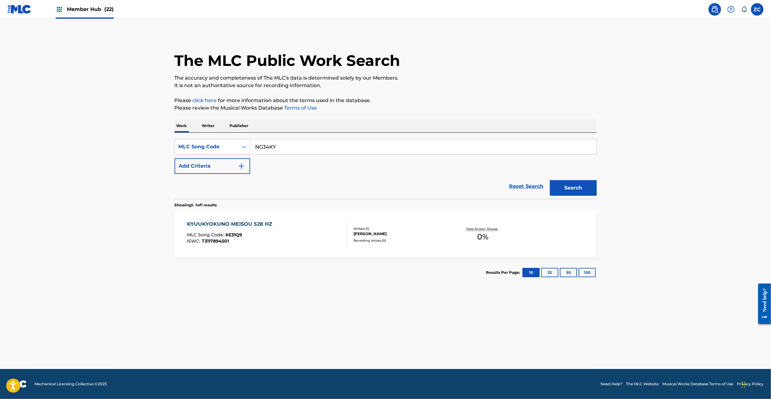
click at [550, 180] on button "Search" at bounding box center [573, 188] width 47 height 16
click at [296, 149] on input "NG34KY" at bounding box center [423, 146] width 346 height 15
paste input "AE1ML8"
click at [550, 180] on button "Search" at bounding box center [573, 188] width 47 height 16
paste input "GE27YY"
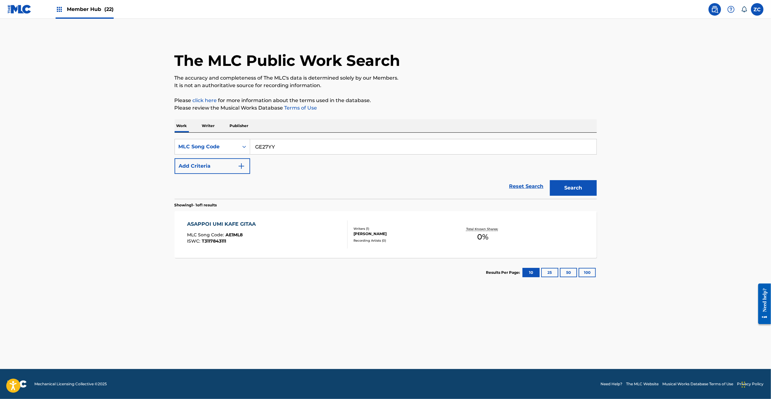
click at [550, 180] on button "Search" at bounding box center [573, 188] width 47 height 16
paste input "S56"
click at [550, 180] on button "Search" at bounding box center [573, 188] width 47 height 16
paste input "YD7U38"
click at [550, 180] on button "Search" at bounding box center [573, 188] width 47 height 16
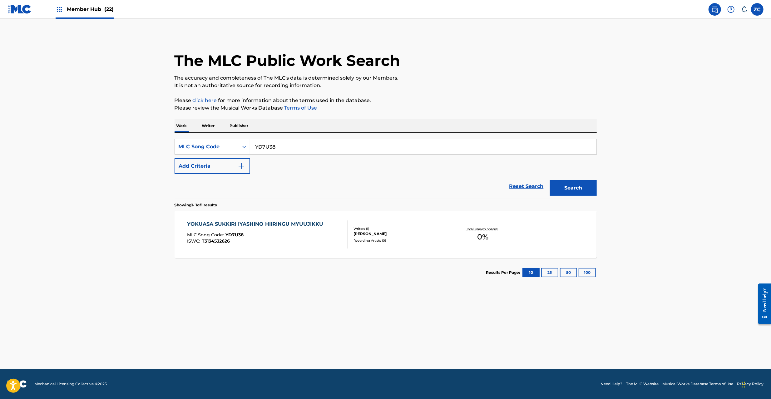
paste input "2R1"
click at [550, 180] on button "Search" at bounding box center [573, 188] width 47 height 16
paste input "KE3MNH"
click at [550, 180] on button "Search" at bounding box center [573, 188] width 47 height 16
paste input "SB42PB"
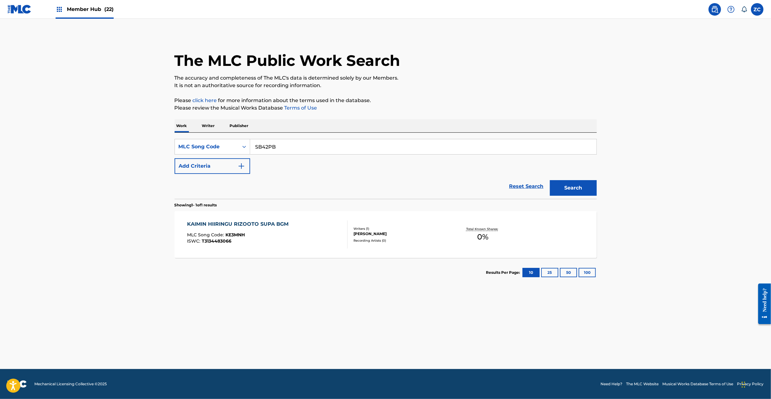
click at [550, 180] on button "Search" at bounding box center [573, 188] width 47 height 16
paste input "AE1FMQ"
click at [550, 180] on button "Search" at bounding box center [573, 188] width 47 height 16
paste input "KE31TG"
type input "KE31TG"
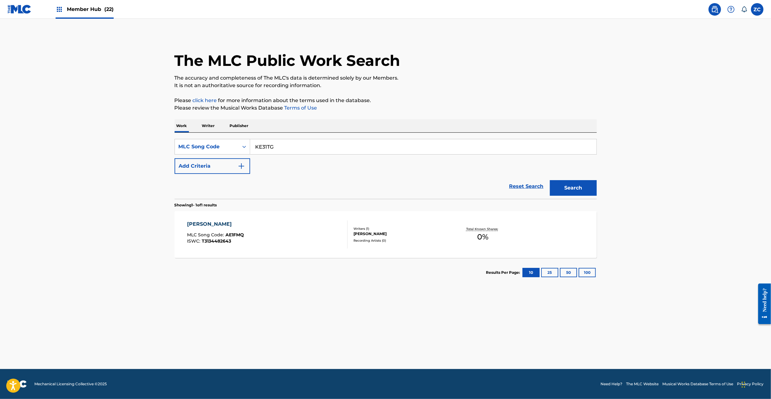
click at [550, 180] on button "Search" at bounding box center [573, 188] width 47 height 16
click at [423, 222] on div "KIMIE MLC Song Code : KE31TG ISWC : T3134438061 Writers ( 1 ) MATSUDA YUUTO Rec…" at bounding box center [386, 234] width 422 height 47
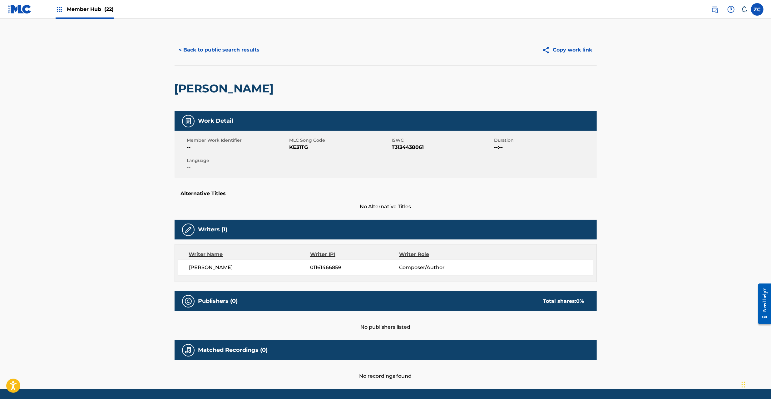
click at [195, 266] on span "MATSUDA YUUTO" at bounding box center [249, 267] width 121 height 7
click at [219, 270] on span "MATSUDA YUUTO" at bounding box center [249, 267] width 121 height 7
copy span "MATSUDA YUUTO"
click at [235, 46] on button "< Back to public search results" at bounding box center [220, 50] width 90 height 16
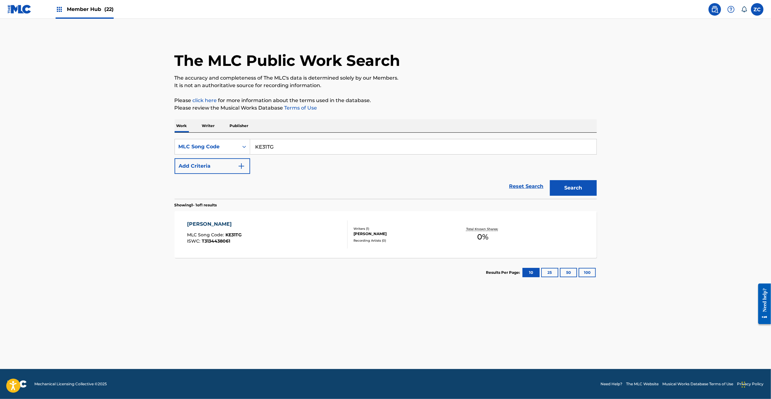
click at [326, 144] on input "KE31TG" at bounding box center [423, 146] width 346 height 15
paste input "OD4C4Y"
click at [550, 180] on button "Search" at bounding box center [573, 188] width 47 height 16
paste input "SC5PT3"
click at [550, 180] on button "Search" at bounding box center [573, 188] width 47 height 16
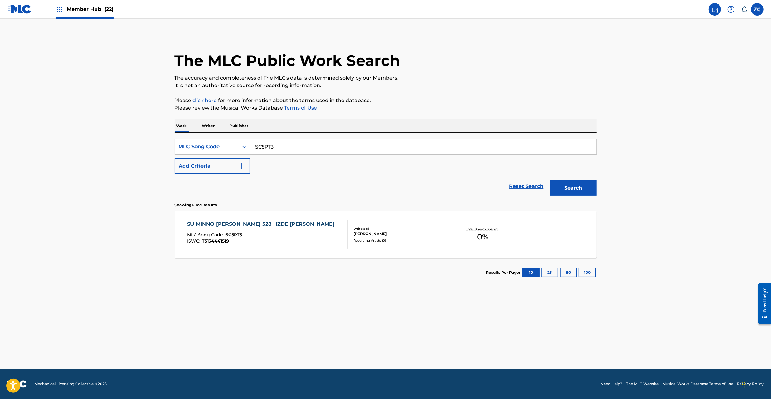
paste input "NG3PFZ"
click at [550, 180] on button "Search" at bounding box center [573, 188] width 47 height 16
paste input "SC4G4N"
type input "SC4G4N"
click at [550, 180] on button "Search" at bounding box center [573, 188] width 47 height 16
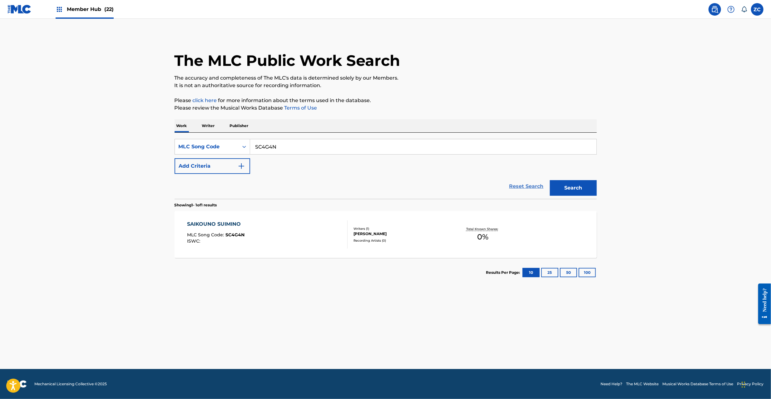
click at [520, 186] on link "Reset Search" at bounding box center [526, 187] width 41 height 14
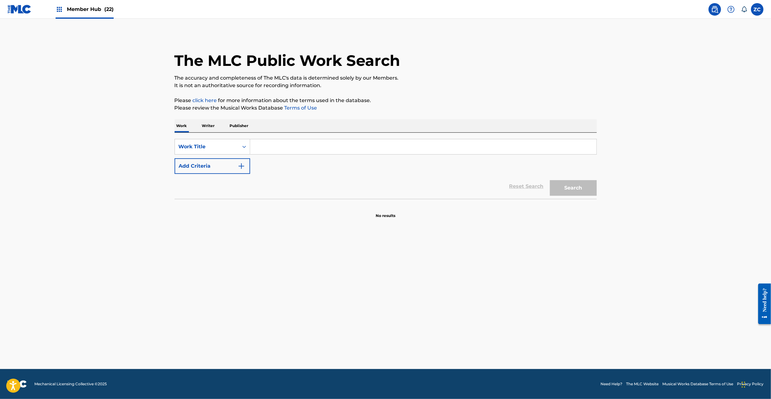
click at [512, 148] on input "Search Form" at bounding box center [423, 146] width 346 height 15
paste input "[PERSON_NAME] Bgm"
type input "[PERSON_NAME] Bgm"
click at [581, 192] on button "Search" at bounding box center [573, 188] width 47 height 16
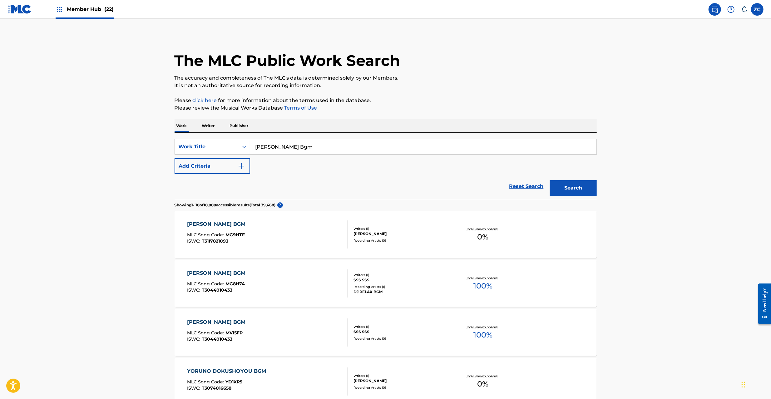
click at [331, 231] on div "MATTARI YORUNO DOKUSHOYOU BGM MLC Song Code : MG9HTF ISWC : T3117821093" at bounding box center [267, 235] width 161 height 28
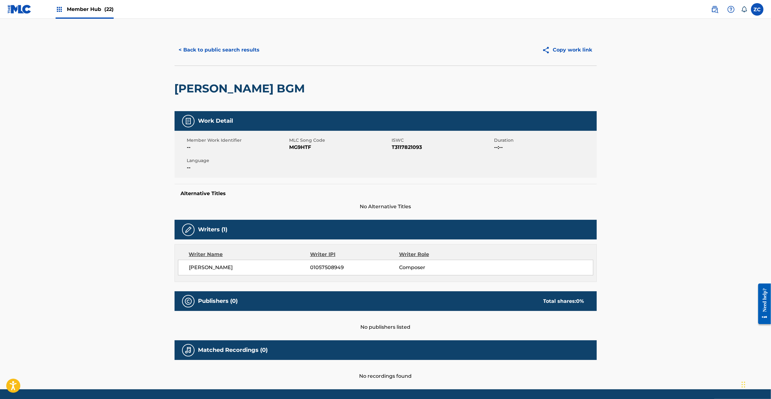
click at [303, 147] on span "MG9HTF" at bounding box center [340, 147] width 101 height 7
copy span "MG9HTF"
click at [244, 50] on button "< Back to public search results" at bounding box center [220, 50] width 90 height 16
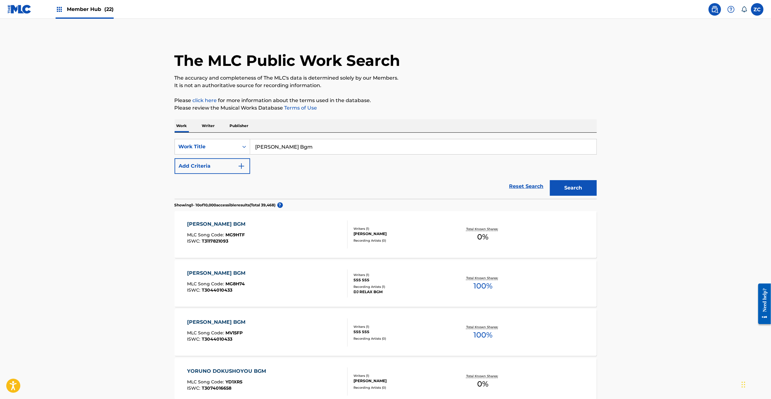
drag, startPoint x: 328, startPoint y: 144, endPoint x: 341, endPoint y: 153, distance: 15.9
click at [328, 145] on input "[PERSON_NAME] Bgm" at bounding box center [423, 146] width 346 height 15
paste input "Arufaaha Pianode [PERSON_NAME]"
click at [575, 190] on button "Search" at bounding box center [573, 188] width 47 height 16
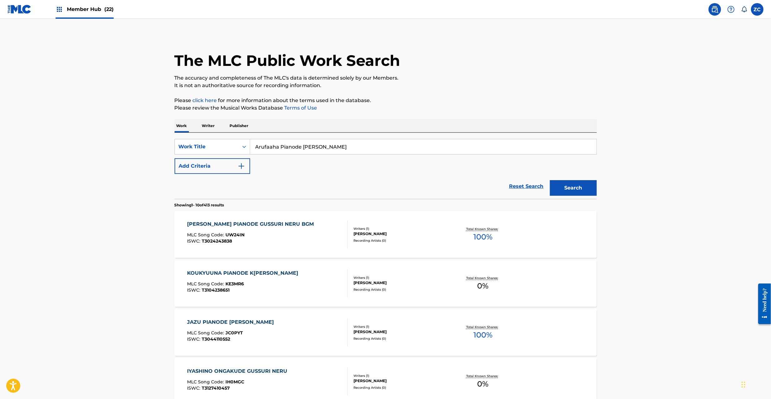
click at [306, 144] on input "Arufaaha Pianode [PERSON_NAME]" at bounding box center [423, 146] width 346 height 15
paste input "Neochi Piano"
click at [585, 184] on button "Search" at bounding box center [573, 188] width 47 height 16
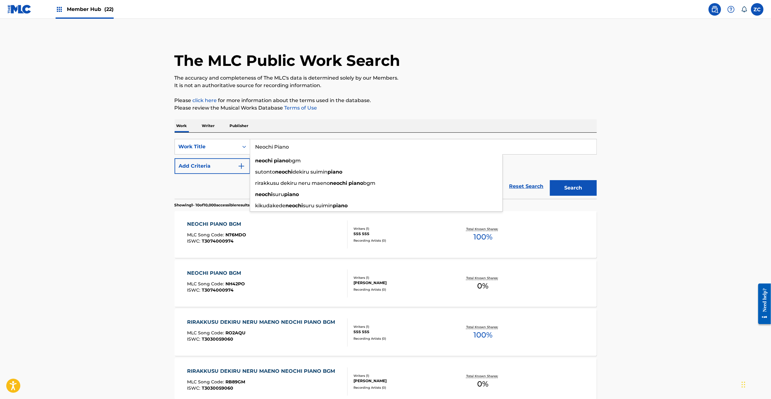
click at [332, 151] on input "Neochi Piano" at bounding box center [423, 146] width 346 height 15
paste input "Sutonto Nemureru Ongaku"
click at [565, 185] on button "Search" at bounding box center [573, 188] width 47 height 16
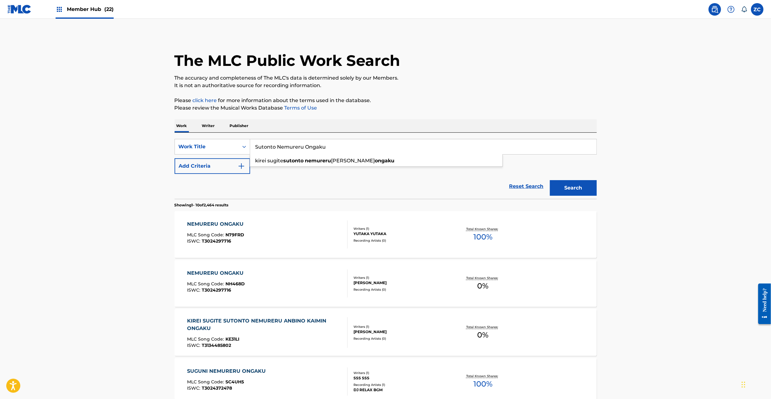
click at [359, 147] on input "Sutonto Nemureru Ongaku" at bounding box center [423, 146] width 346 height 15
paste input "Gussurito [PERSON_NAME]"
type input "Gussurito [PERSON_NAME]"
click at [574, 183] on button "Search" at bounding box center [573, 188] width 47 height 16
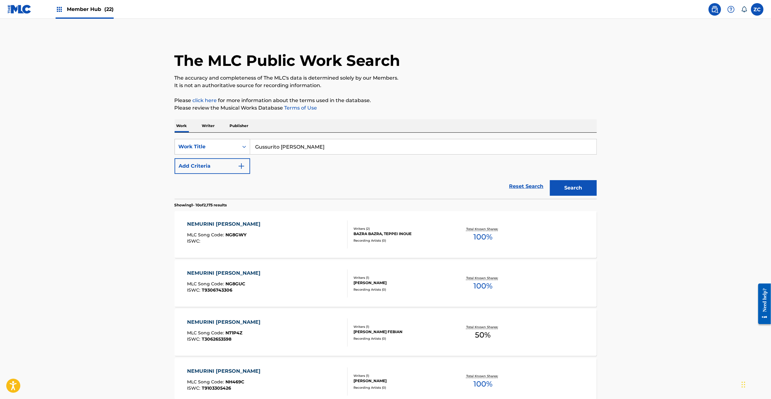
click at [223, 144] on div "Work Title" at bounding box center [207, 146] width 56 height 7
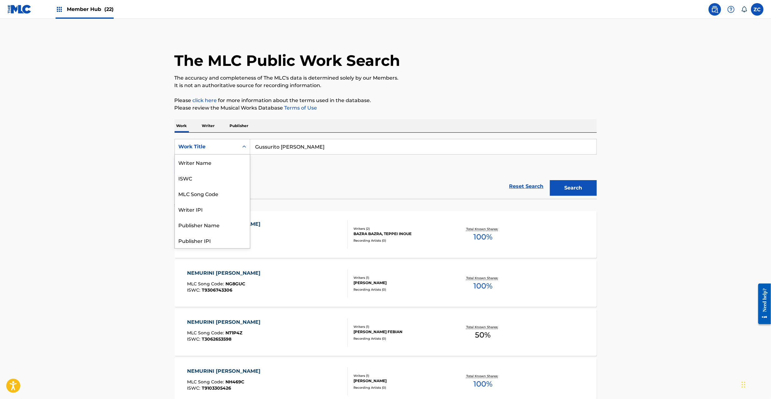
scroll to position [31, 0]
click at [210, 161] on div "MLC Song Code" at bounding box center [212, 163] width 75 height 16
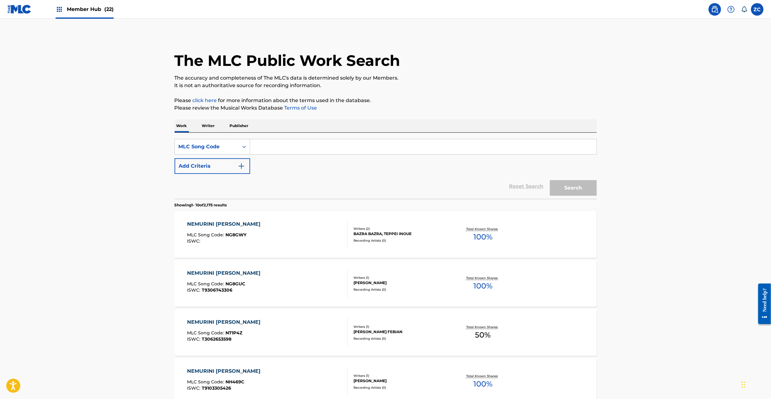
drag, startPoint x: 344, startPoint y: 137, endPoint x: 411, endPoint y: 155, distance: 70.0
click at [344, 137] on div "SearchWithCriteriae1ffe6d5-2acb-4e13-9b76-2bee0f9c4d1b MLC Song Code Add Criter…" at bounding box center [386, 166] width 422 height 66
drag, startPoint x: 476, startPoint y: 145, endPoint x: 498, endPoint y: 154, distance: 23.6
click at [476, 145] on input "Search Form" at bounding box center [423, 146] width 346 height 15
paste input "RC1KAU"
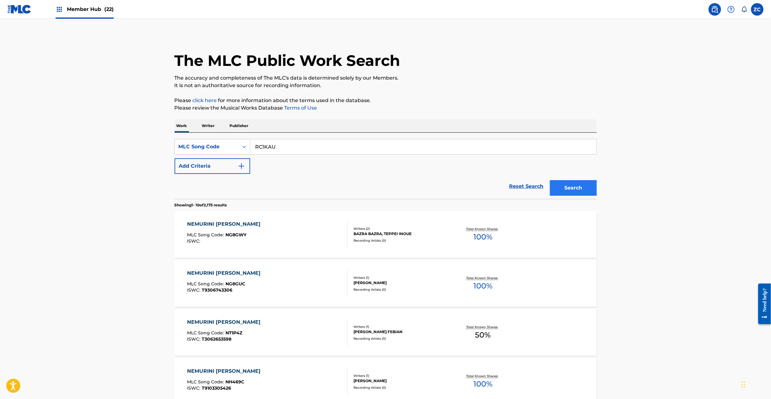
type input "RC1KAU"
click at [574, 184] on button "Search" at bounding box center [573, 188] width 47 height 16
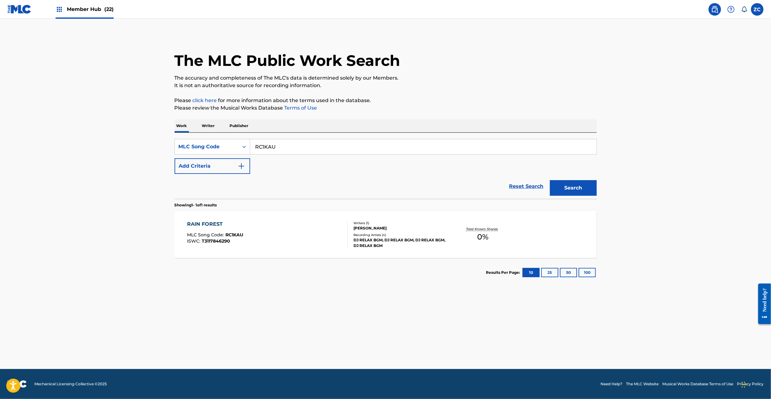
click at [263, 229] on div "RAIN FOREST MLC Song Code : RC1KAU ISWC : T3117846290" at bounding box center [267, 235] width 161 height 28
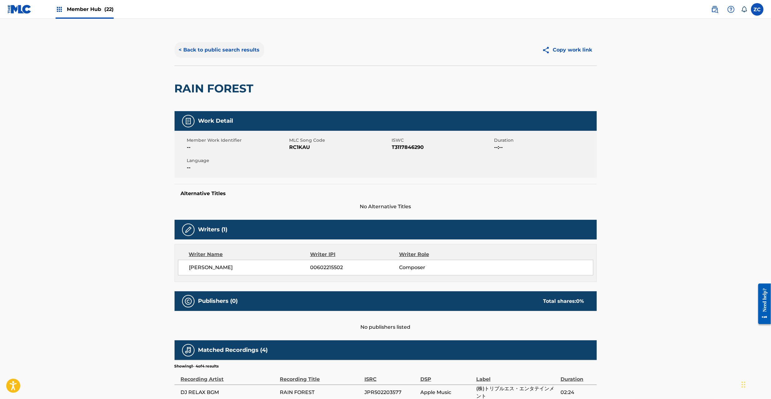
click at [228, 52] on button "< Back to public search results" at bounding box center [220, 50] width 90 height 16
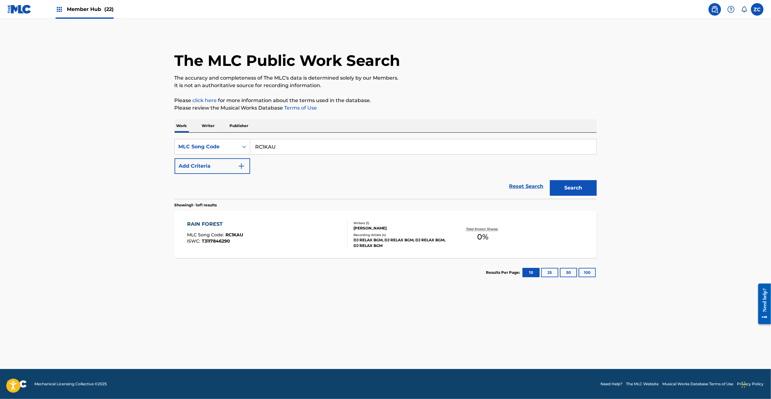
click at [303, 148] on input "RC1KAU" at bounding box center [423, 146] width 346 height 15
click at [530, 187] on link "Reset Search" at bounding box center [526, 187] width 41 height 14
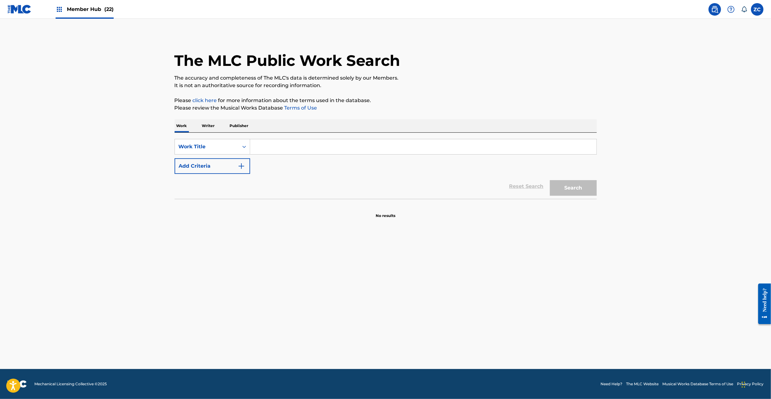
click at [534, 147] on input "Search Form" at bounding box center [423, 146] width 346 height 15
paste input "[PERSON_NAME] Arufaaha Piano"
type input "[PERSON_NAME] Arufaaha Piano"
click at [570, 191] on button "Search" at bounding box center [573, 188] width 47 height 16
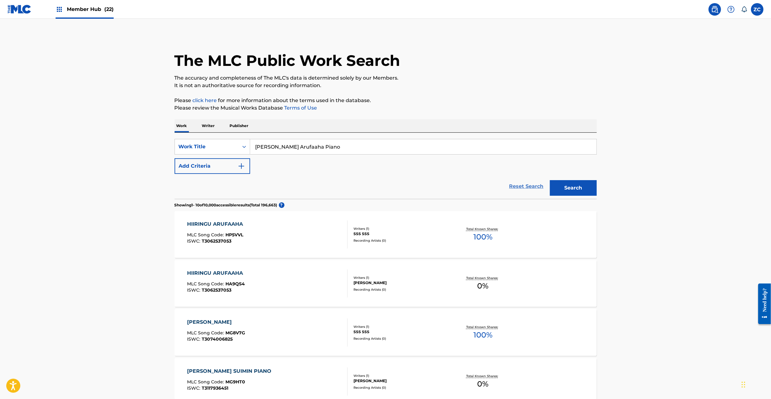
click at [521, 182] on link "Reset Search" at bounding box center [526, 187] width 41 height 14
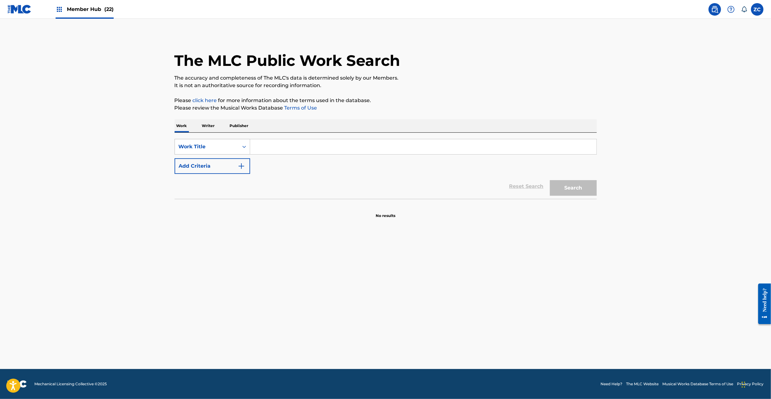
click at [237, 150] on div "Work Title" at bounding box center [207, 147] width 64 height 12
drag, startPoint x: 222, startPoint y: 158, endPoint x: 230, endPoint y: 158, distance: 7.5
click at [222, 158] on div "MLC Song Code" at bounding box center [212, 163] width 75 height 16
click at [291, 150] on input "Search Form" at bounding box center [423, 146] width 346 height 15
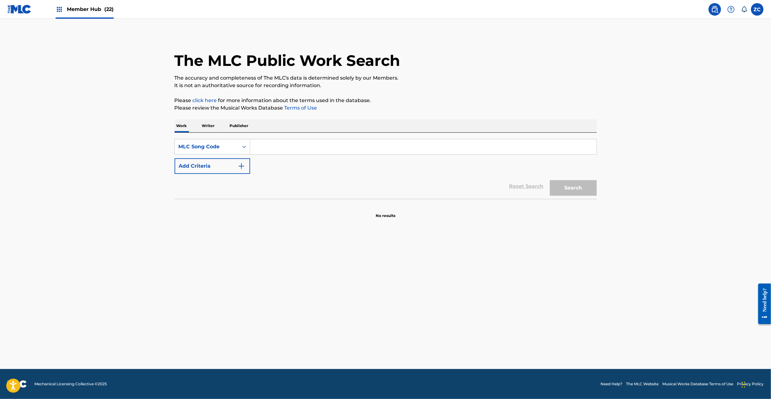
paste input "RC1612"
type input "RC1612"
click at [565, 192] on button "Search" at bounding box center [573, 188] width 47 height 16
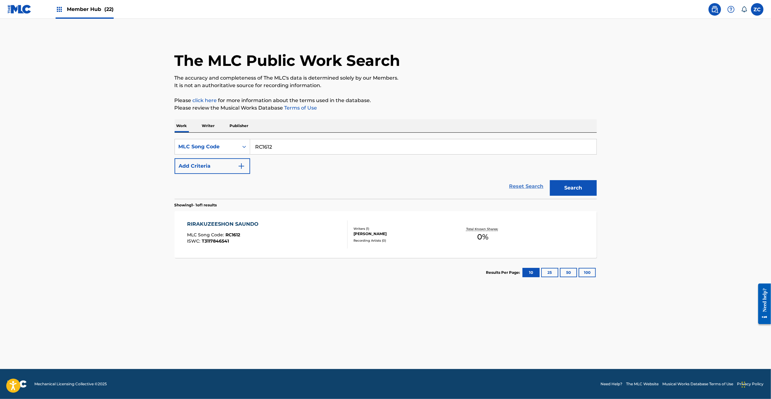
click at [525, 186] on link "Reset Search" at bounding box center [526, 187] width 41 height 14
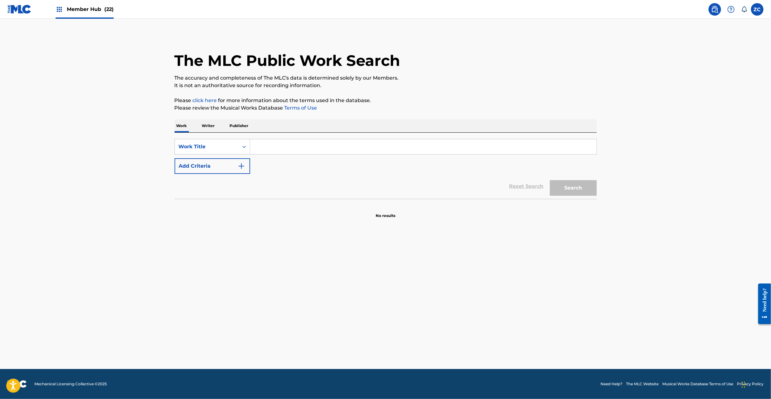
click at [534, 139] on div "SearchWithCriteria1c937e53-9f80-4743-8ed3-84fc33ab7b5d Work Title Add Criteria …" at bounding box center [386, 166] width 422 height 66
click at [537, 145] on input "Search Form" at bounding box center [423, 146] width 346 height 15
paste input "Nouno Kyuusoku"
type input "Nouno Kyuusoku"
click at [560, 188] on button "Search" at bounding box center [573, 188] width 47 height 16
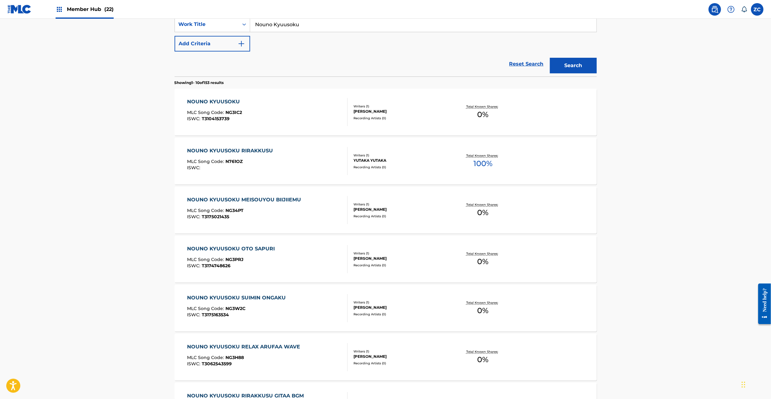
scroll to position [55, 0]
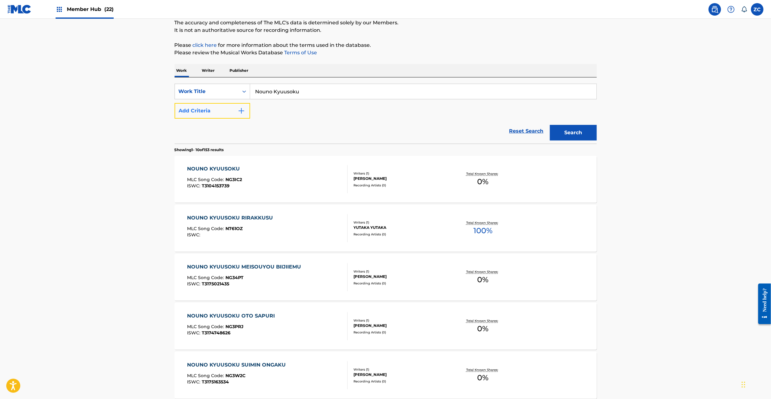
click at [244, 108] on img "Search Form" at bounding box center [241, 110] width 7 height 7
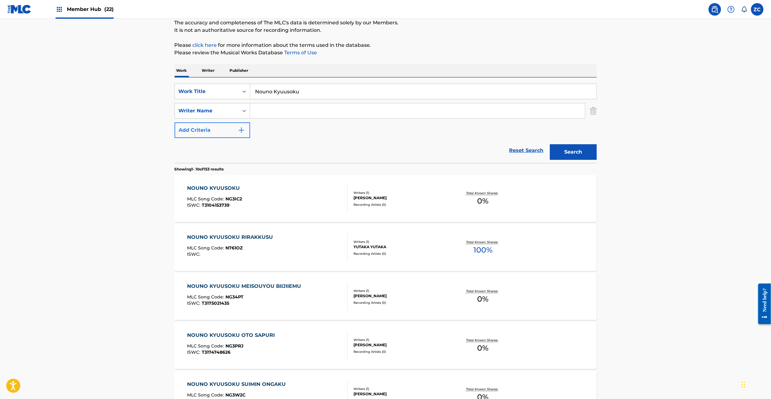
click at [279, 112] on input "Search Form" at bounding box center [417, 110] width 335 height 15
paste input "Kanno"
type input "Kanno"
click at [567, 152] on button "Search" at bounding box center [573, 152] width 47 height 16
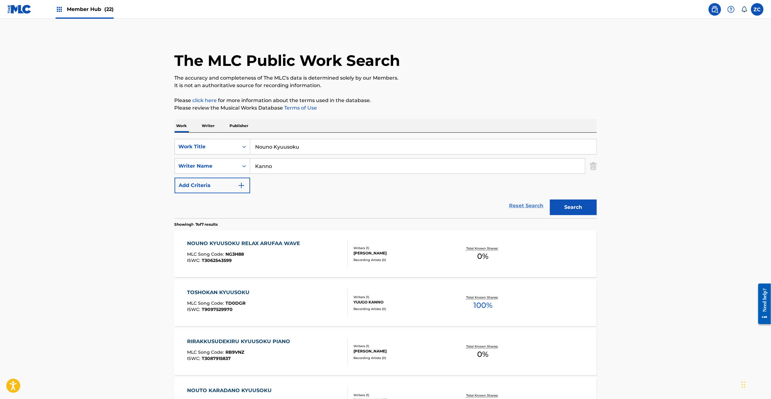
click at [521, 205] on link "Reset Search" at bounding box center [526, 206] width 41 height 14
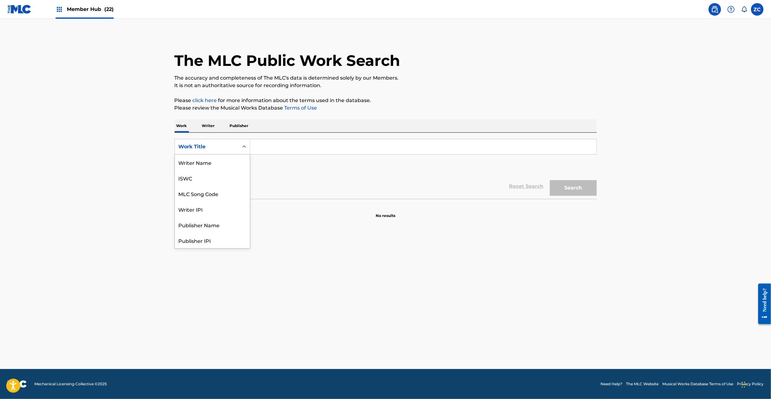
click at [229, 148] on div "Work Title" at bounding box center [207, 146] width 56 height 7
click at [214, 164] on div "MLC Song Code" at bounding box center [212, 163] width 75 height 16
drag, startPoint x: 235, startPoint y: 156, endPoint x: 275, endPoint y: 146, distance: 41.7
click at [273, 146] on input "Search Form" at bounding box center [423, 146] width 346 height 15
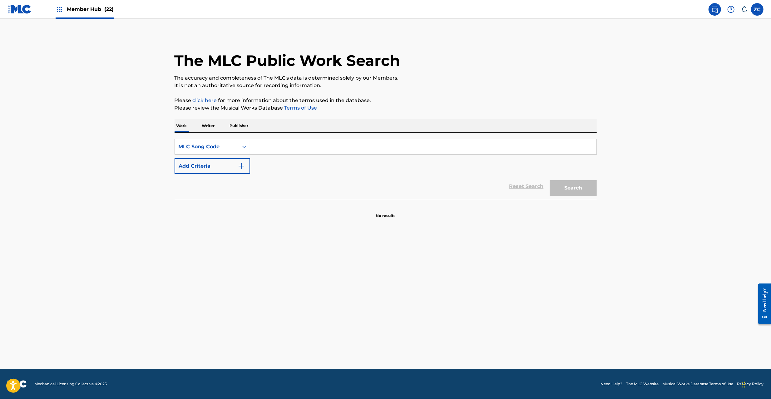
paste input "NG34KY"
type input "NG34KY"
click at [569, 186] on button "Search" at bounding box center [573, 188] width 47 height 16
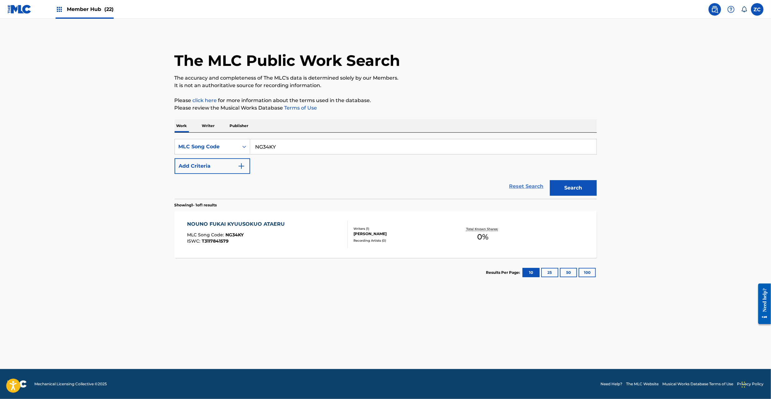
click at [540, 185] on link "Reset Search" at bounding box center [526, 187] width 41 height 14
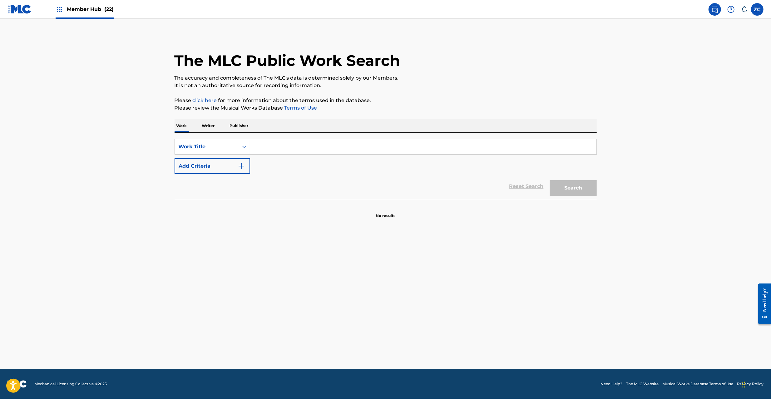
click at [544, 144] on input "Search Form" at bounding box center [423, 146] width 346 height 15
paste input "Jiritsu Shinkeio Totonoeru [PERSON_NAME] Arufaaha"
click at [567, 187] on button "Search" at bounding box center [573, 188] width 47 height 16
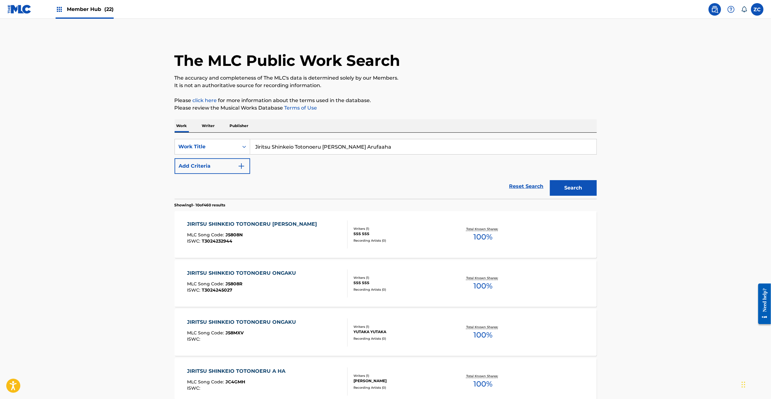
click at [319, 144] on input "Jiritsu Shinkeio Totonoeru [PERSON_NAME] Arufaaha" at bounding box center [423, 146] width 346 height 15
paste input "Fukai Kyuusokuo"
click at [567, 188] on button "Search" at bounding box center [573, 188] width 47 height 16
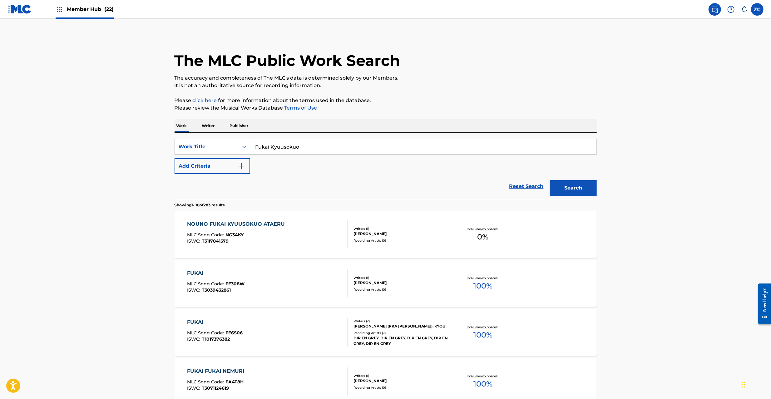
click at [300, 140] on input "Fukai Kyuusokuo" at bounding box center [423, 146] width 346 height 15
paste input "Kaiminno [PERSON_NAME] Bgm O"
type input "Kaiminno [PERSON_NAME] Bgm O"
click at [562, 185] on button "Search" at bounding box center [573, 188] width 47 height 16
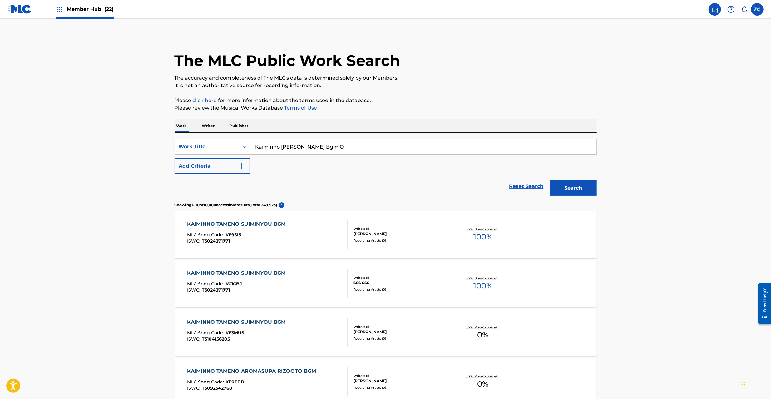
click at [384, 144] on input "Kaiminno [PERSON_NAME] Bgm O" at bounding box center [423, 146] width 346 height 15
click at [226, 146] on div "Work Title" at bounding box center [207, 146] width 56 height 7
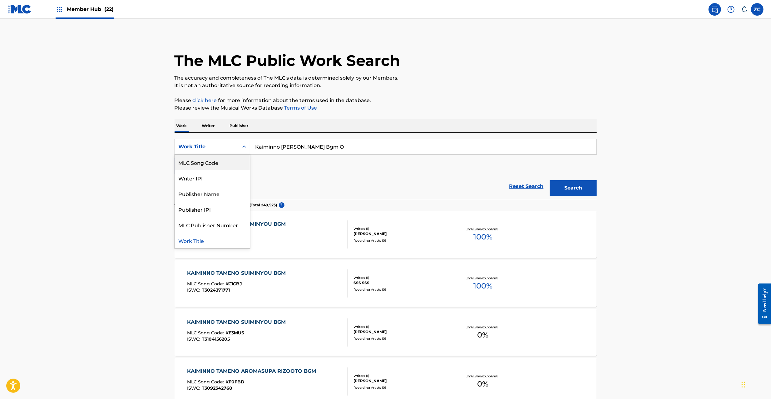
click at [213, 165] on div "MLC Song Code" at bounding box center [212, 163] width 75 height 16
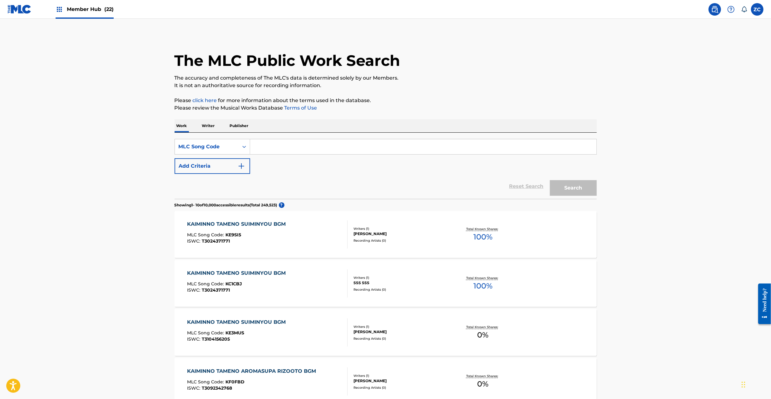
drag, startPoint x: 234, startPoint y: 157, endPoint x: 271, endPoint y: 151, distance: 37.7
click at [269, 151] on input "Search Form" at bounding box center [423, 146] width 346 height 15
paste input "AE1ML8"
type input "AE1ML8"
click at [573, 191] on button "Search" at bounding box center [573, 188] width 47 height 16
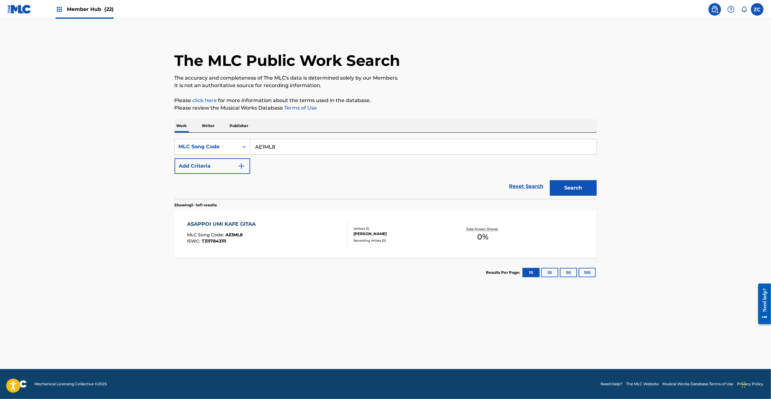
click at [291, 150] on input "AE1ML8" at bounding box center [423, 146] width 346 height 15
click at [518, 184] on link "Reset Search" at bounding box center [526, 187] width 41 height 14
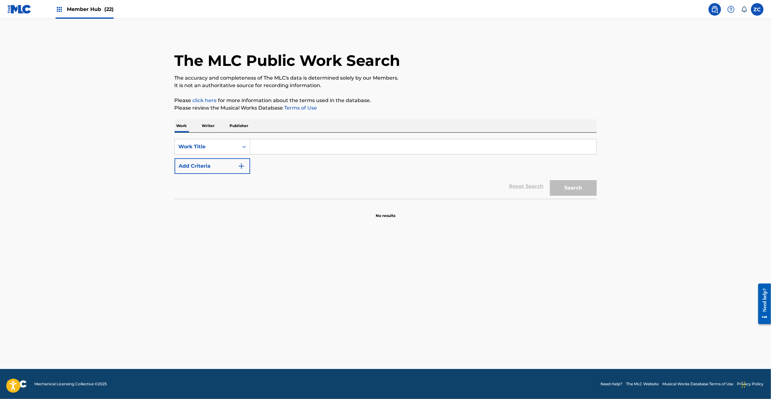
click at [523, 150] on input "Search Form" at bounding box center [423, 146] width 346 height 15
paste input "[PERSON_NAME] Chuu Bgm"
click at [570, 190] on button "Search" at bounding box center [573, 188] width 47 height 16
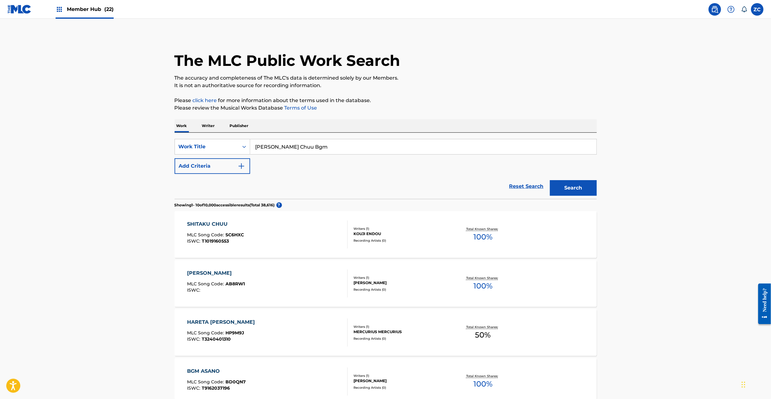
click at [309, 150] on input "[PERSON_NAME] Chuu Bgm" at bounding box center [423, 146] width 346 height 15
paste input "Oryouri Shinagara Hiiringu Ongaku"
type input "Oryouri Shinagara Hiiringu Ongaku"
click at [567, 189] on button "Search" at bounding box center [573, 188] width 47 height 16
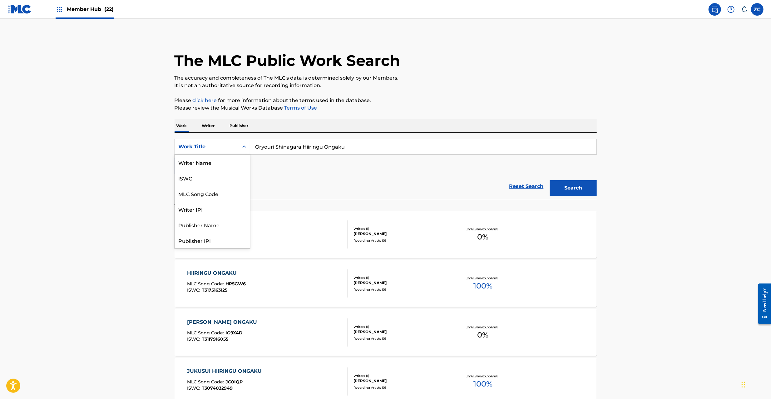
click at [207, 143] on div "Work Title" at bounding box center [207, 146] width 56 height 7
click at [204, 162] on div "MLC Song Code" at bounding box center [212, 163] width 75 height 16
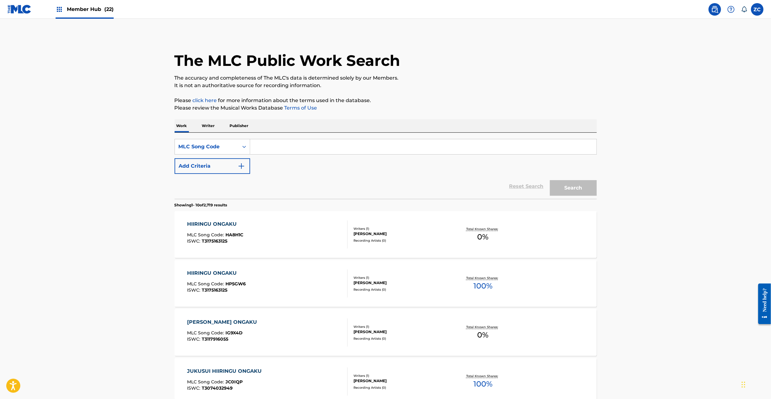
click at [292, 149] on input "Search Form" at bounding box center [423, 146] width 346 height 15
paste input "GE2S56"
type input "GE2S56"
click at [579, 192] on button "Search" at bounding box center [573, 188] width 47 height 16
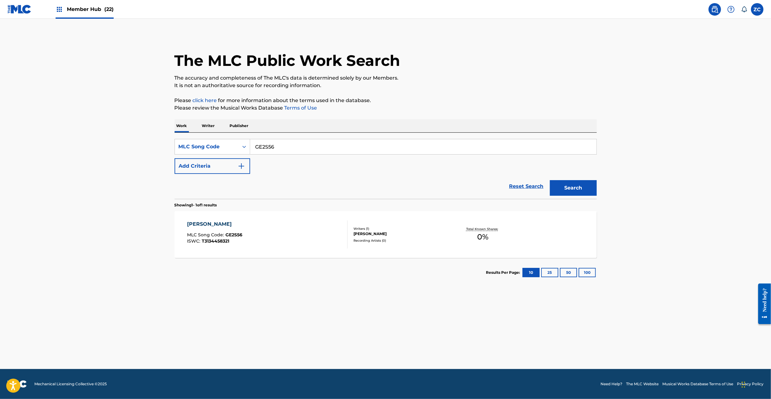
click at [290, 147] on input "GE2S56" at bounding box center [423, 146] width 346 height 15
click at [521, 183] on link "Reset Search" at bounding box center [526, 187] width 41 height 14
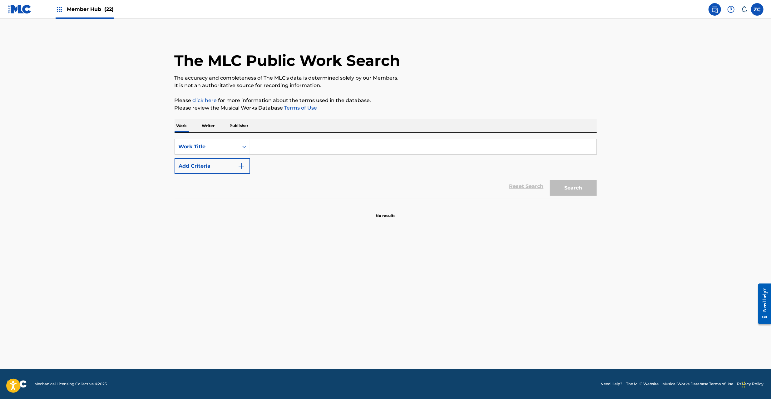
click at [521, 154] on input "Search Form" at bounding box center [423, 146] width 346 height 15
paste input "[PERSON_NAME]"
type input "[PERSON_NAME]"
click at [562, 189] on button "Search" at bounding box center [573, 188] width 47 height 16
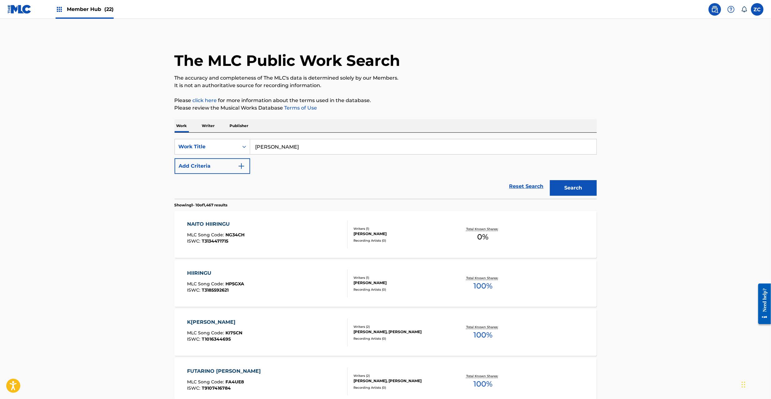
click at [262, 245] on div "NAITO HIIRINGU MLC Song Code : NG34CH ISWC : T3134471715" at bounding box center [267, 235] width 161 height 28
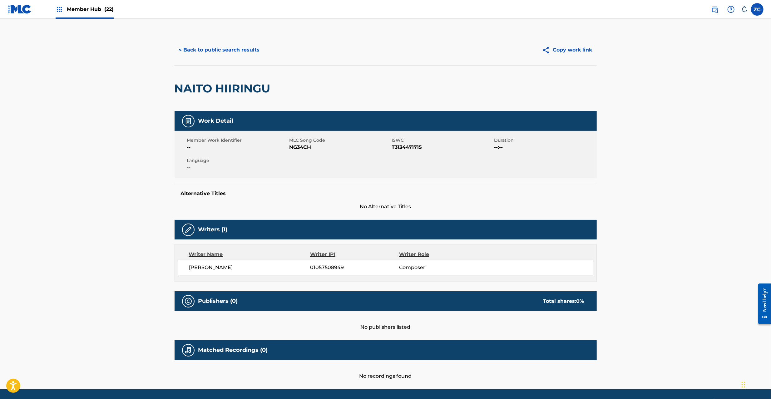
click at [299, 149] on span "NG34CH" at bounding box center [340, 147] width 101 height 7
click at [299, 150] on span "NG34CH" at bounding box center [340, 147] width 101 height 7
copy span "NG34CH"
